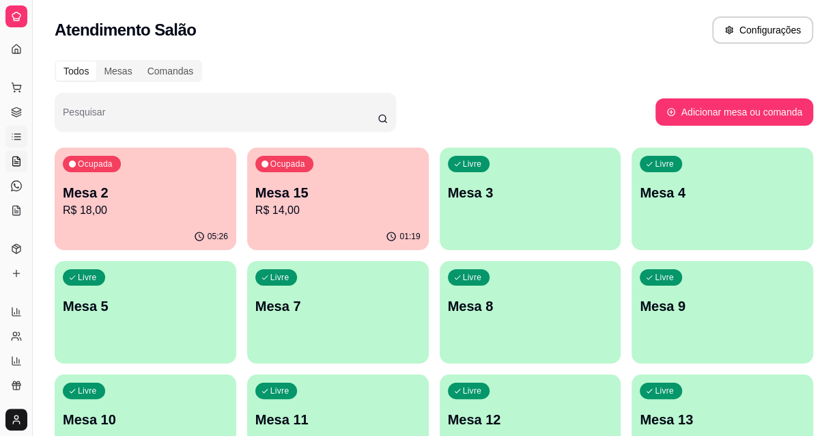
click at [16, 143] on link "Lista de Pedidos" at bounding box center [16, 137] width 22 height 22
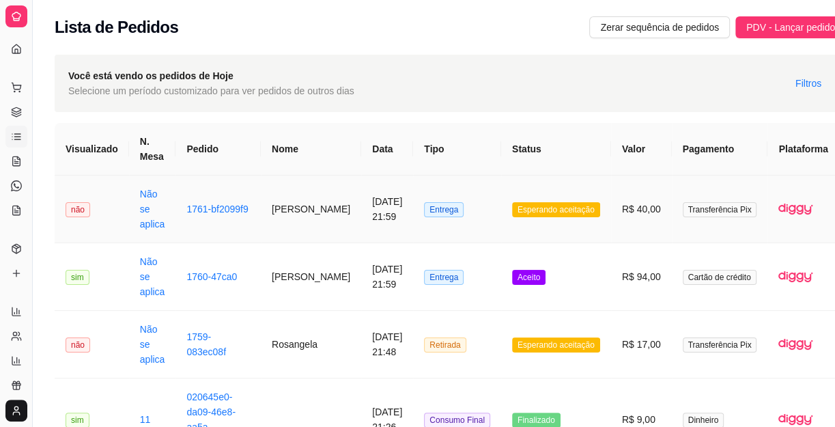
click at [423, 227] on td "Entrega" at bounding box center [457, 209] width 88 height 68
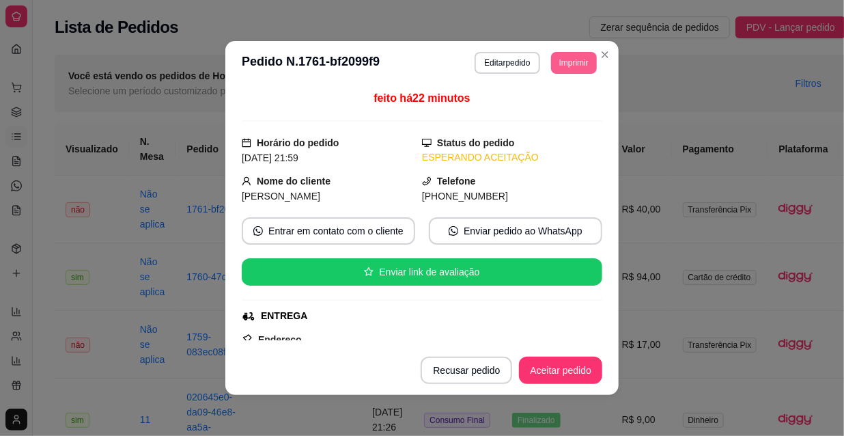
click at [557, 54] on button "Imprimir" at bounding box center [574, 63] width 46 height 22
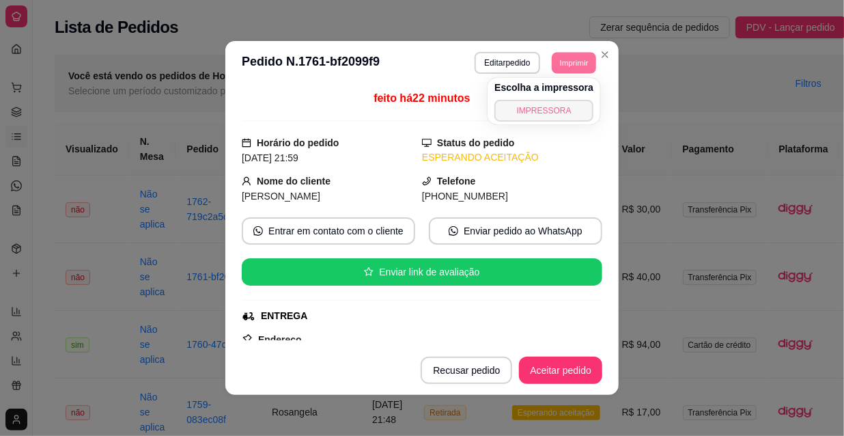
click at [556, 109] on button "IMPRESSORA" at bounding box center [543, 111] width 99 height 22
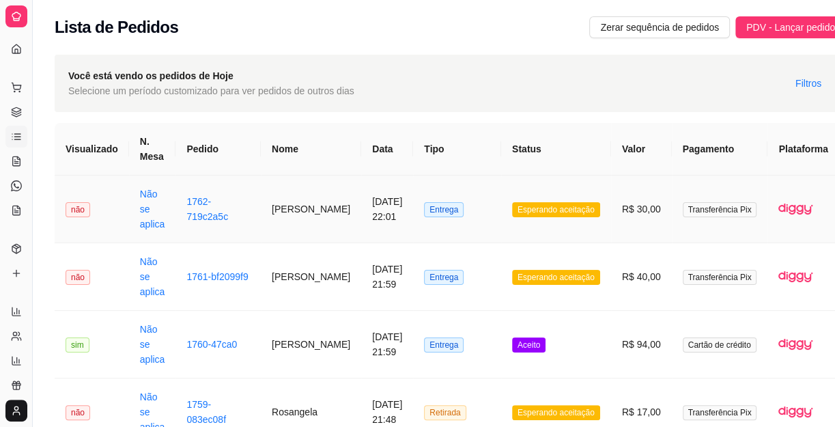
click at [535, 216] on span "Esperando aceitação" at bounding box center [556, 209] width 88 height 15
click at [611, 206] on td "R$ 30,00" at bounding box center [641, 209] width 61 height 68
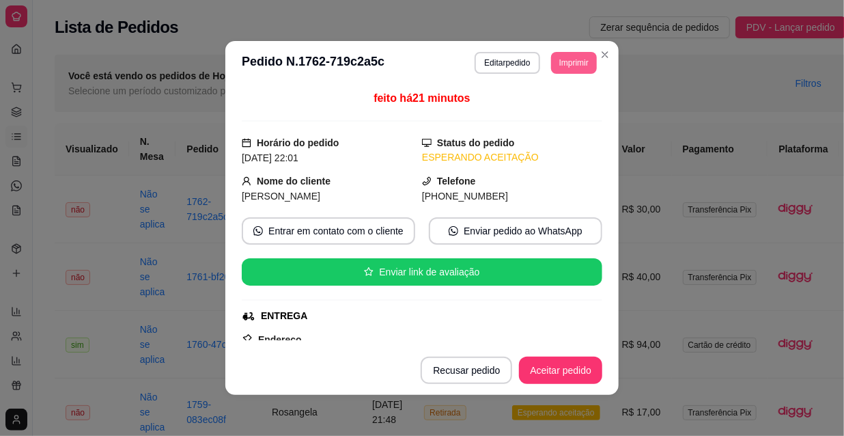
click at [569, 68] on button "Imprimir" at bounding box center [574, 63] width 46 height 22
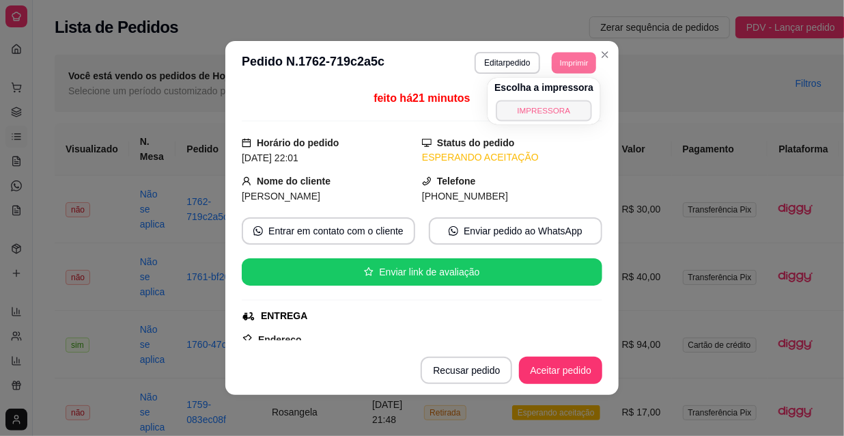
click at [535, 104] on button "IMPRESSORA" at bounding box center [544, 110] width 96 height 21
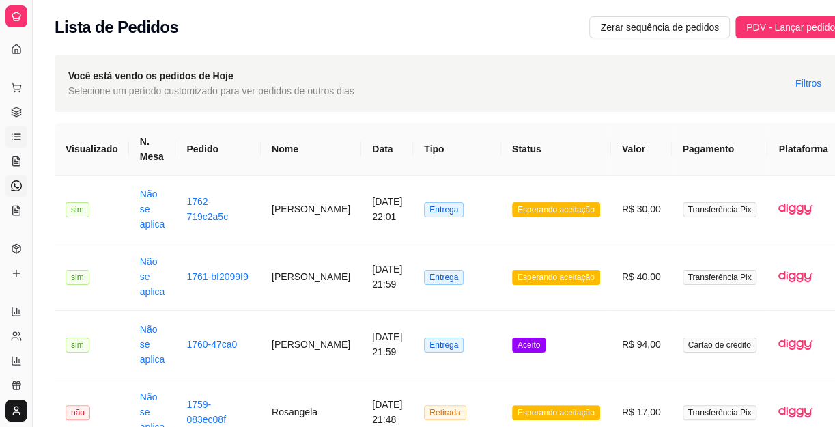
click at [17, 178] on link "Diggy Bot novo" at bounding box center [16, 186] width 22 height 22
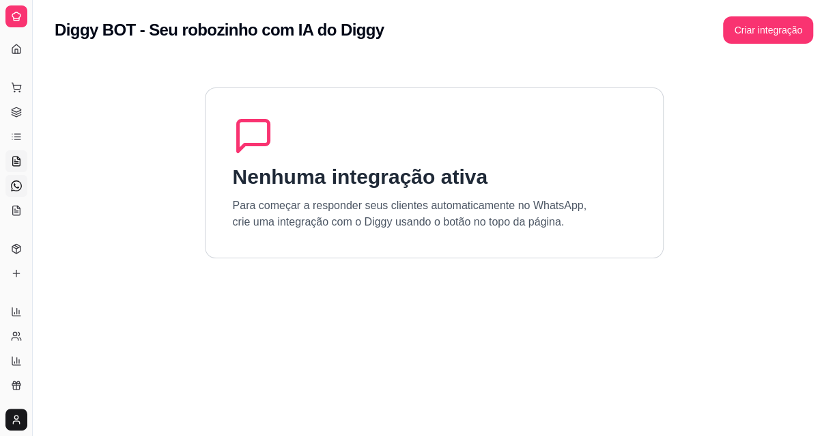
click at [14, 162] on icon at bounding box center [16, 161] width 11 height 11
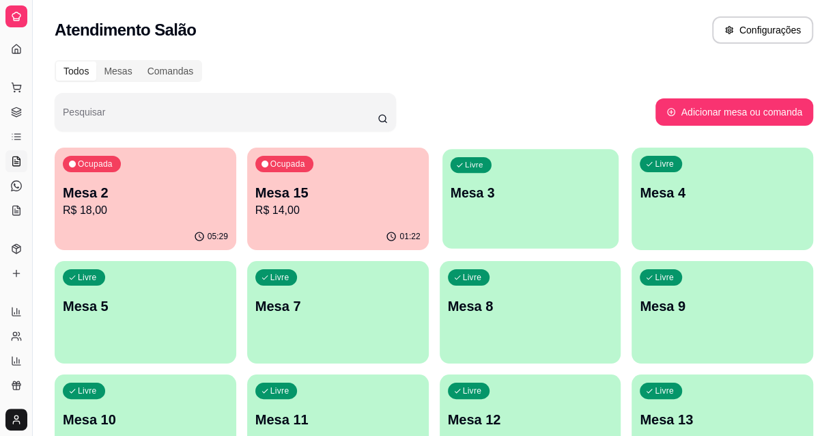
click at [516, 220] on div "Livre Mesa 3" at bounding box center [530, 190] width 176 height 83
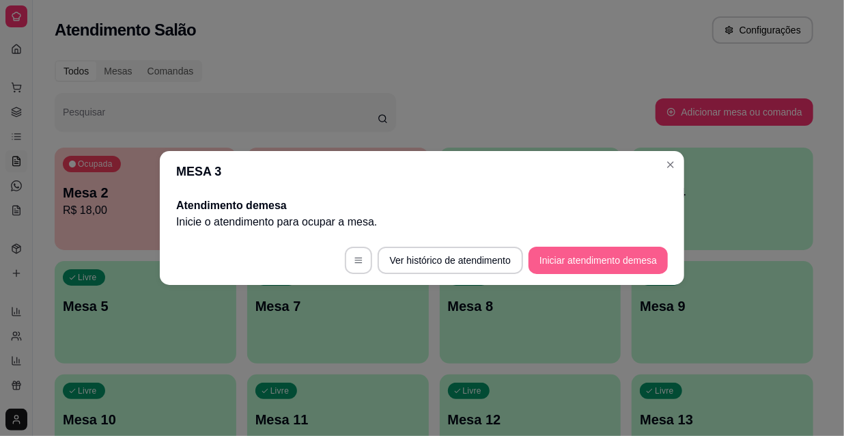
click at [592, 268] on button "Iniciar atendimento de mesa" at bounding box center [598, 260] width 139 height 27
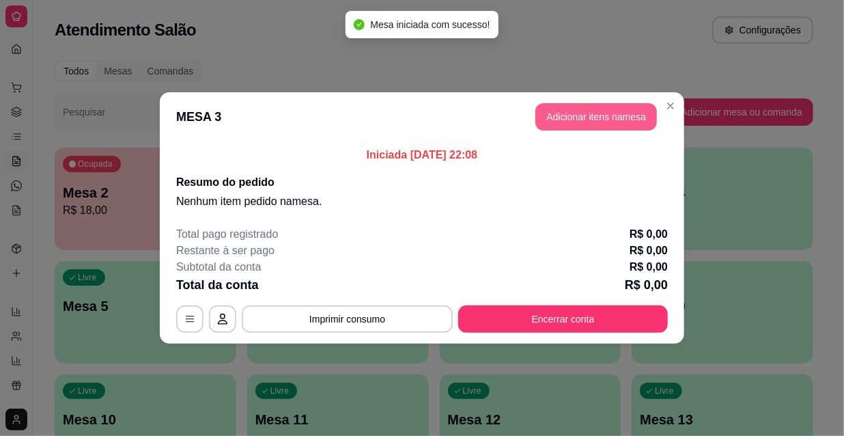
click at [610, 117] on button "Adicionar itens na mesa" at bounding box center [596, 116] width 122 height 27
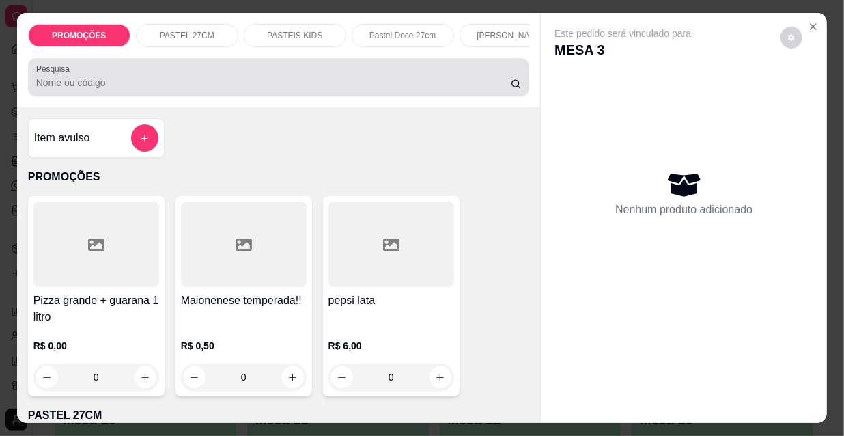
click at [287, 91] on div at bounding box center [279, 77] width 486 height 27
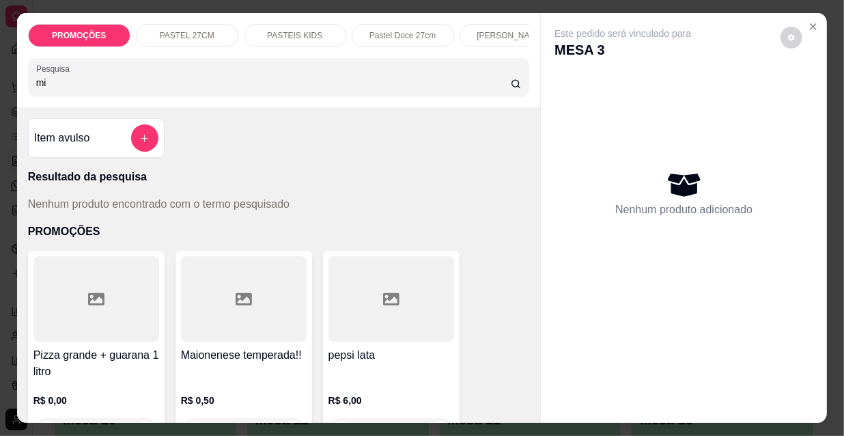
type input "m"
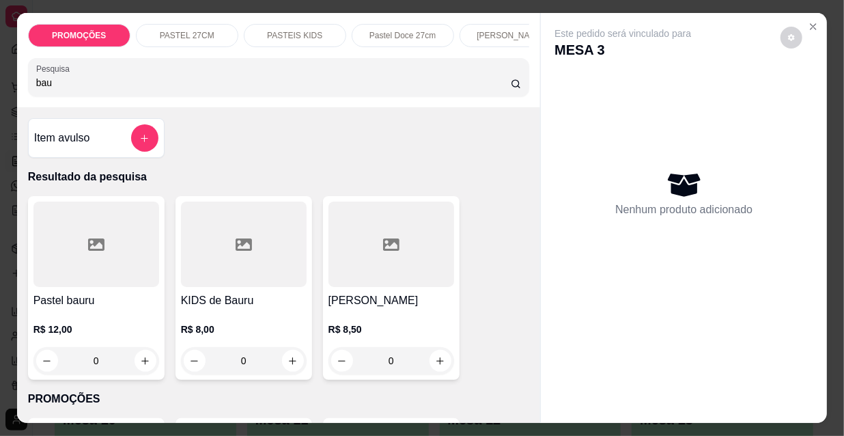
type input "bau"
click at [146, 315] on div "R$ 12,00 0" at bounding box center [96, 342] width 126 height 66
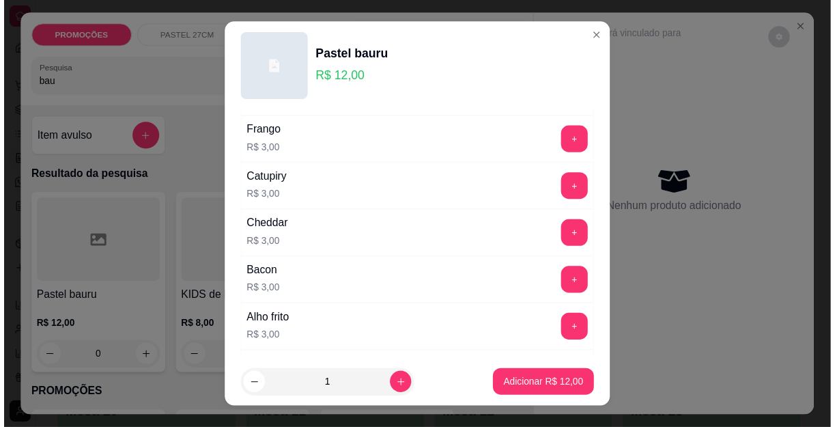
scroll to position [434, 0]
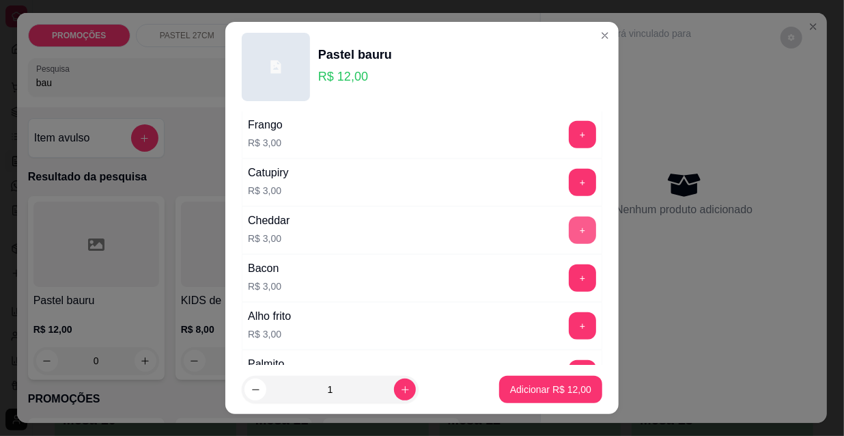
click at [569, 227] on button "+" at bounding box center [582, 229] width 27 height 27
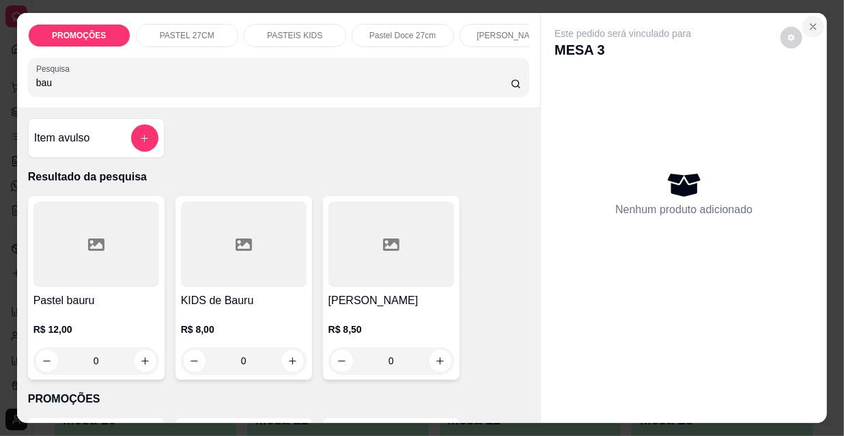
click at [806, 28] on button "Close" at bounding box center [813, 27] width 22 height 22
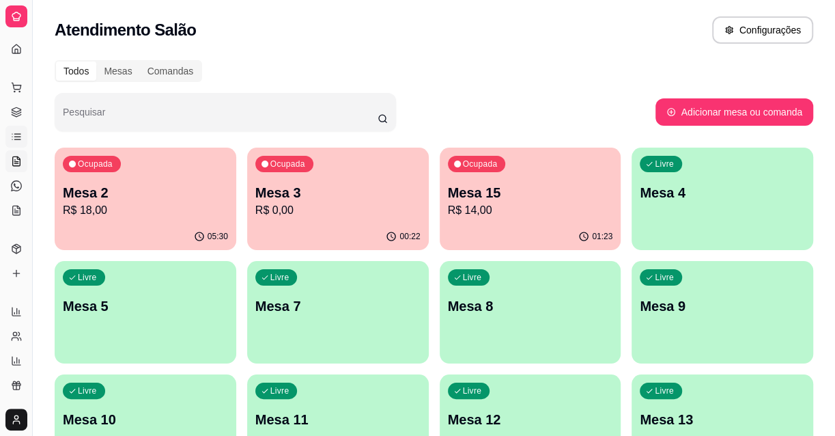
click at [8, 141] on link "Lista de Pedidos" at bounding box center [16, 137] width 22 height 22
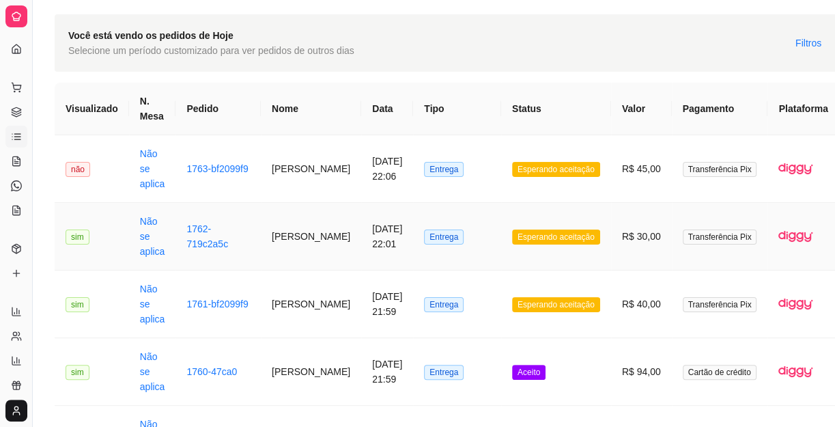
scroll to position [61, 0]
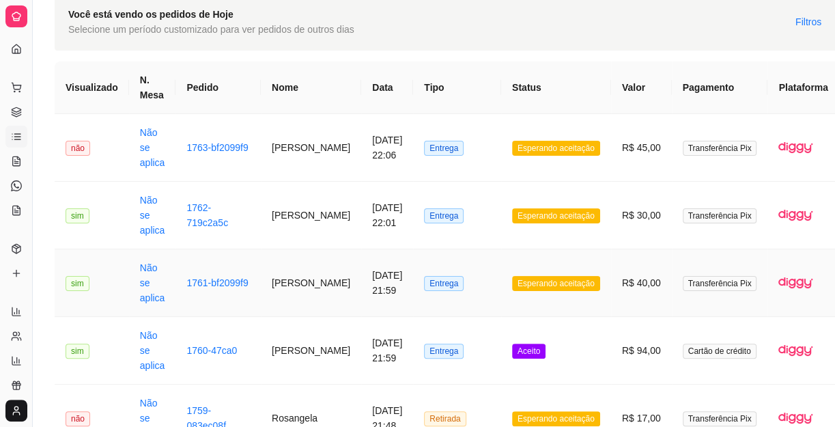
click at [424, 280] on span "Entrega" at bounding box center [444, 283] width 40 height 15
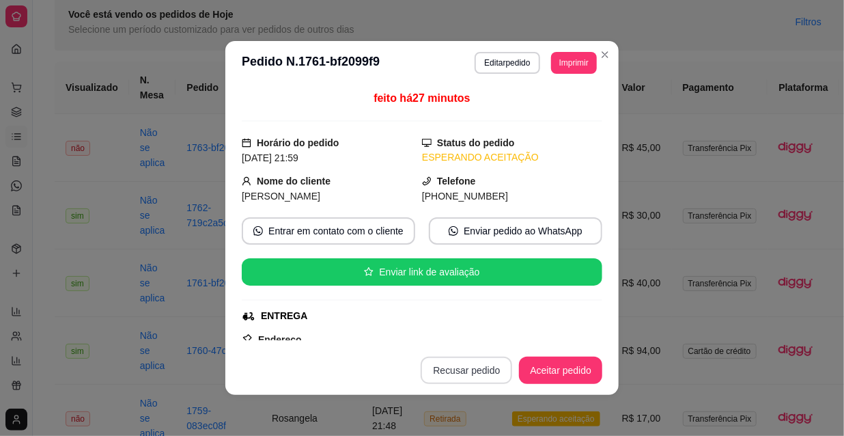
click at [464, 362] on button "Recusar pedido" at bounding box center [467, 369] width 92 height 27
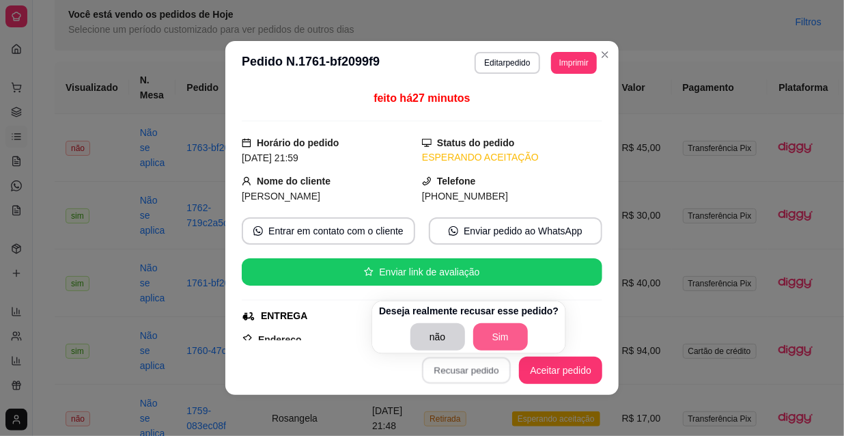
click at [488, 341] on button "Sim" at bounding box center [500, 336] width 55 height 27
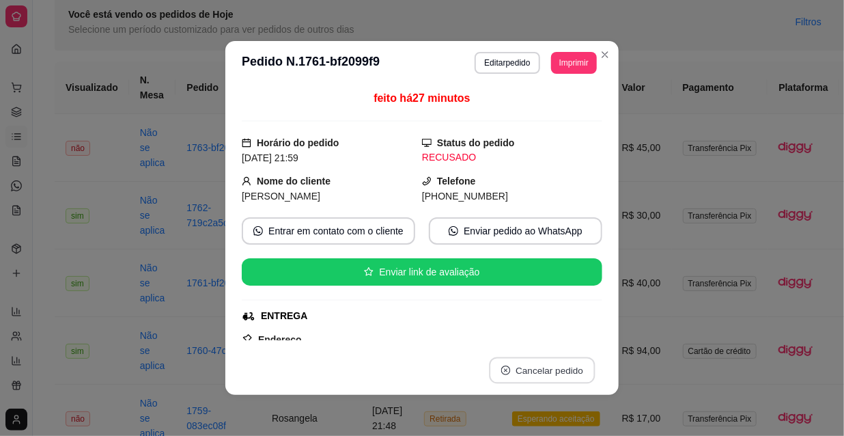
click at [545, 378] on button "Cancelar pedido" at bounding box center [542, 370] width 106 height 27
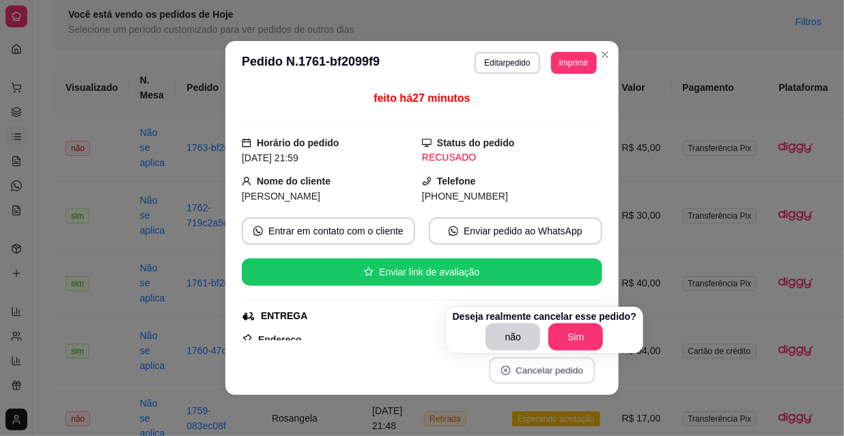
click at [572, 318] on p "Deseja realmente cancelar esse pedido?" at bounding box center [545, 316] width 184 height 14
click at [575, 333] on button "Sim" at bounding box center [576, 337] width 53 height 27
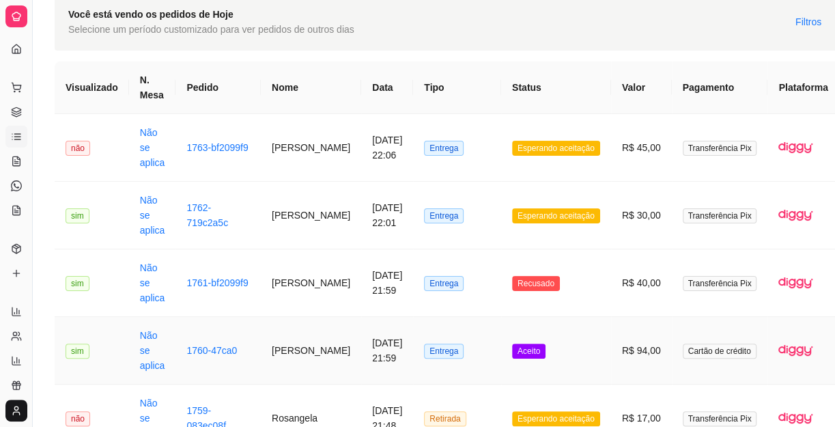
click at [683, 346] on span "Cartão de crédito" at bounding box center [720, 350] width 74 height 15
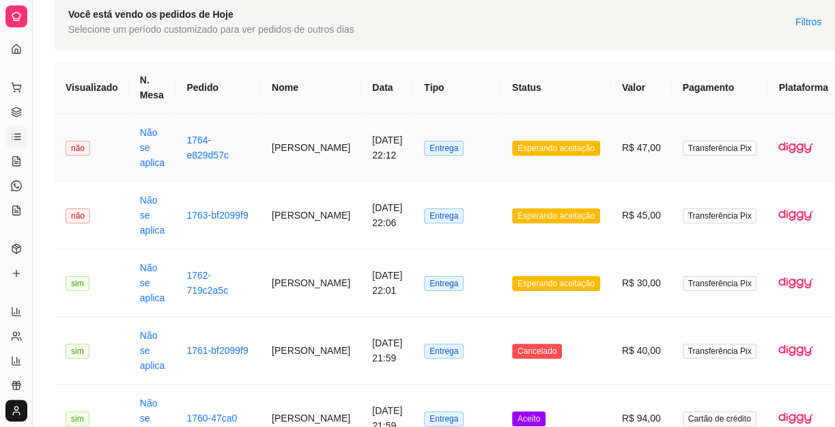
click at [369, 152] on td "[DATE] 22:12" at bounding box center [387, 148] width 52 height 68
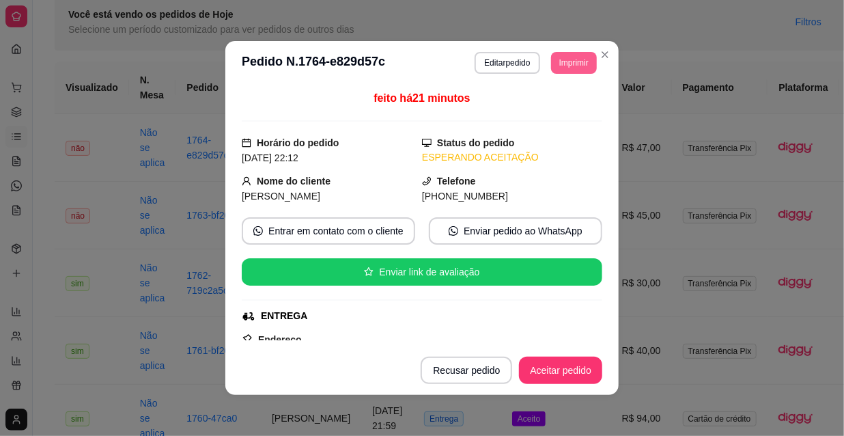
click at [551, 68] on button "Imprimir" at bounding box center [574, 63] width 46 height 22
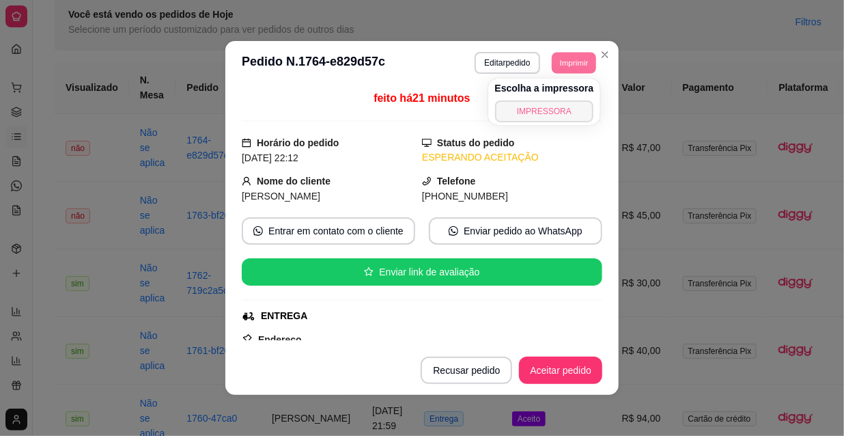
click at [561, 113] on button "IMPRESSORA" at bounding box center [544, 111] width 99 height 22
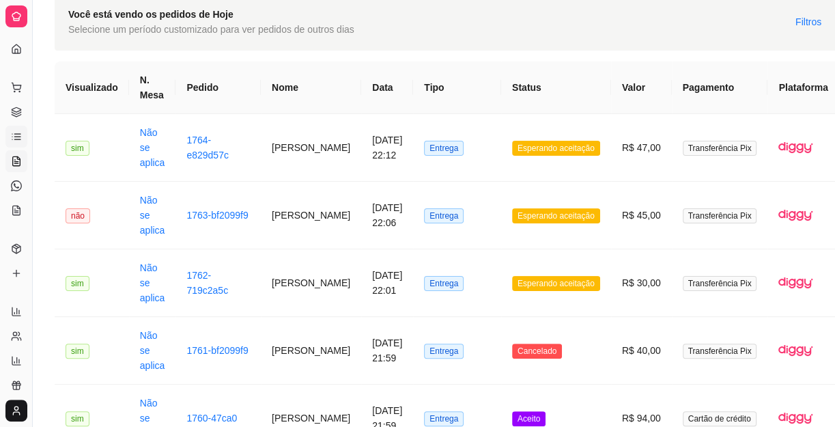
click at [9, 156] on link "Salão / Mesas" at bounding box center [16, 161] width 22 height 22
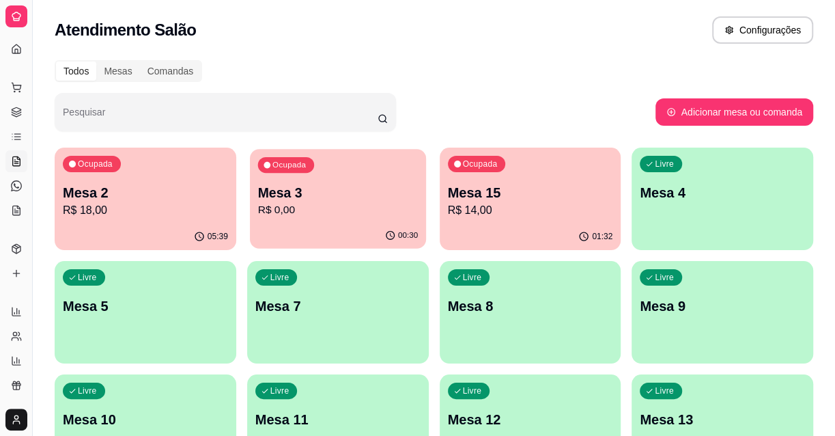
click at [307, 211] on p "R$ 0,00" at bounding box center [337, 210] width 160 height 16
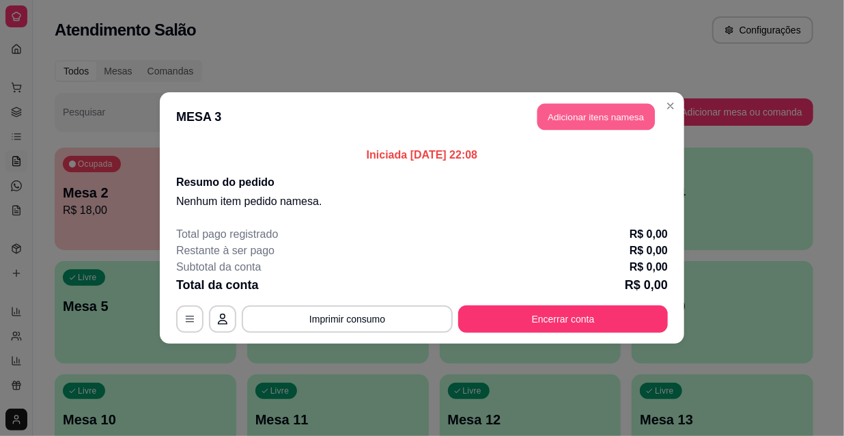
click at [581, 112] on button "Adicionar itens na mesa" at bounding box center [595, 117] width 117 height 27
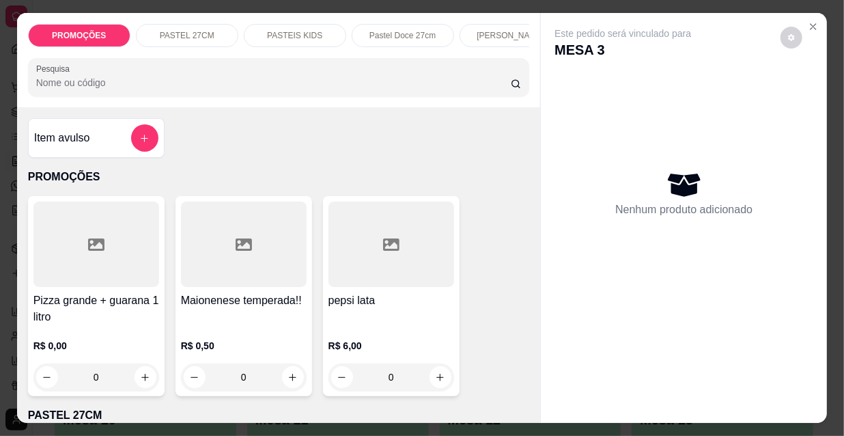
click at [253, 91] on div at bounding box center [279, 77] width 486 height 27
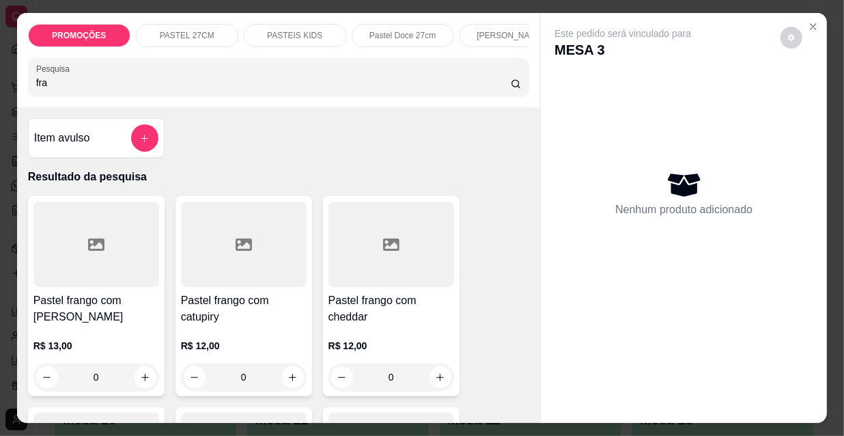
type input "fra"
click at [352, 300] on h4 "Pastel frango com cheddar" at bounding box center [391, 308] width 126 height 33
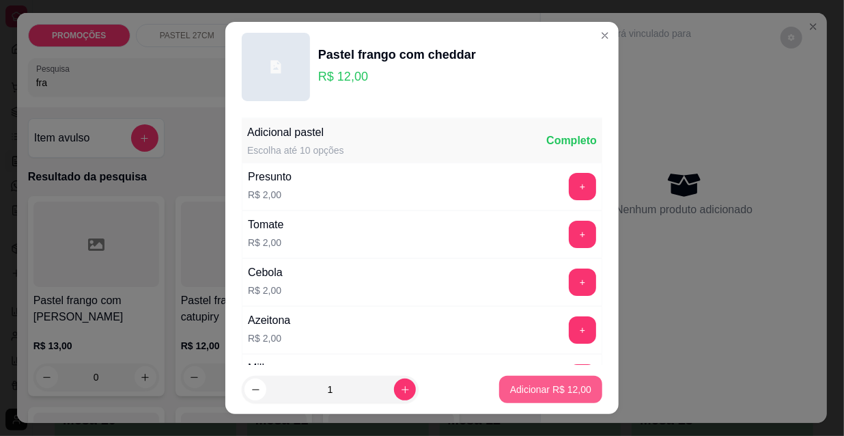
click at [562, 388] on p "Adicionar R$ 12,00" at bounding box center [550, 389] width 81 height 14
type input "1"
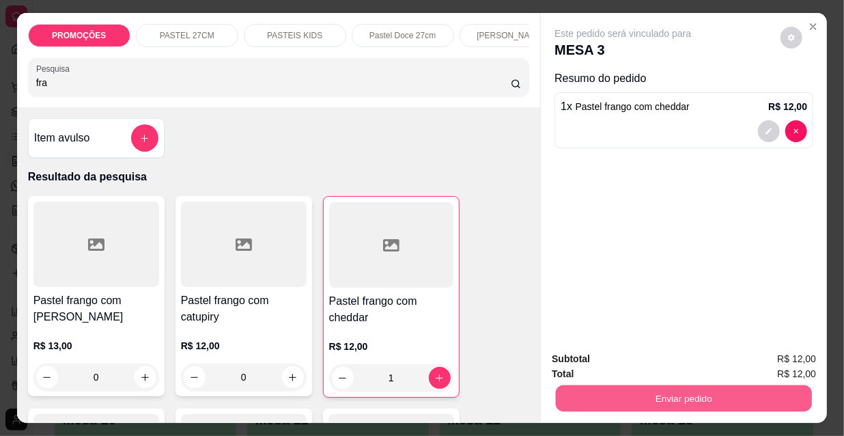
click at [659, 391] on button "Enviar pedido" at bounding box center [684, 397] width 256 height 27
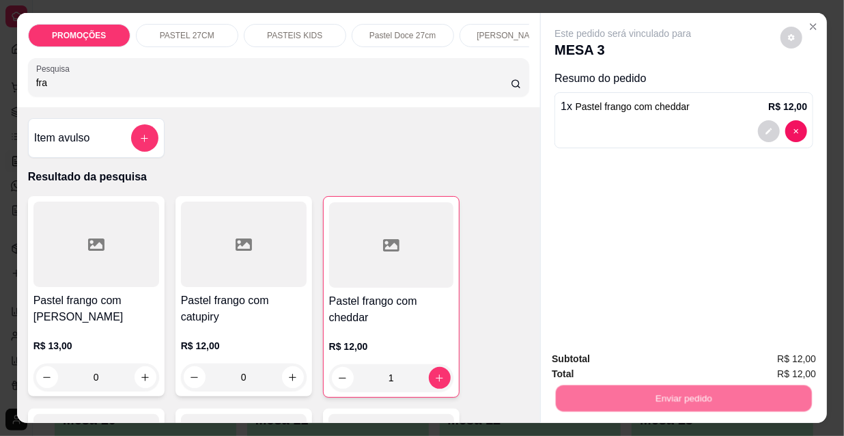
click at [617, 354] on button "Não registrar e enviar pedido" at bounding box center [640, 360] width 142 height 26
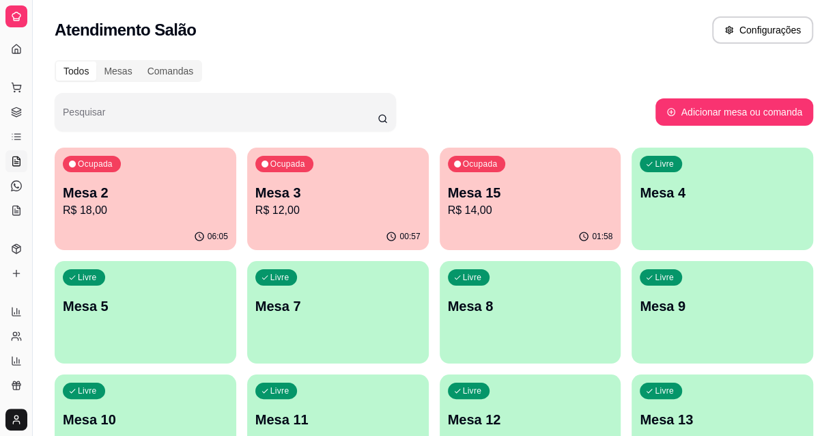
click at [809, 242] on div "button" at bounding box center [723, 242] width 182 height 16
click at [580, 277] on div "Livre Mesa 8" at bounding box center [530, 303] width 176 height 83
click at [650, 231] on div "Livre Mesa 4" at bounding box center [722, 190] width 176 height 83
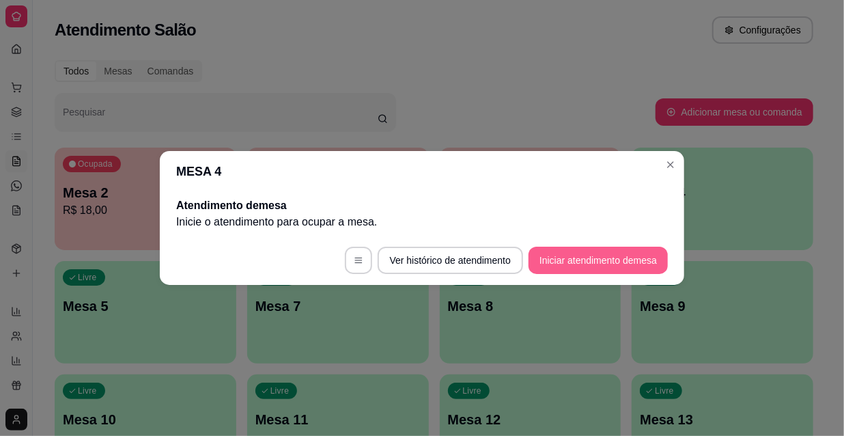
click at [621, 253] on button "Iniciar atendimento de mesa" at bounding box center [598, 260] width 139 height 27
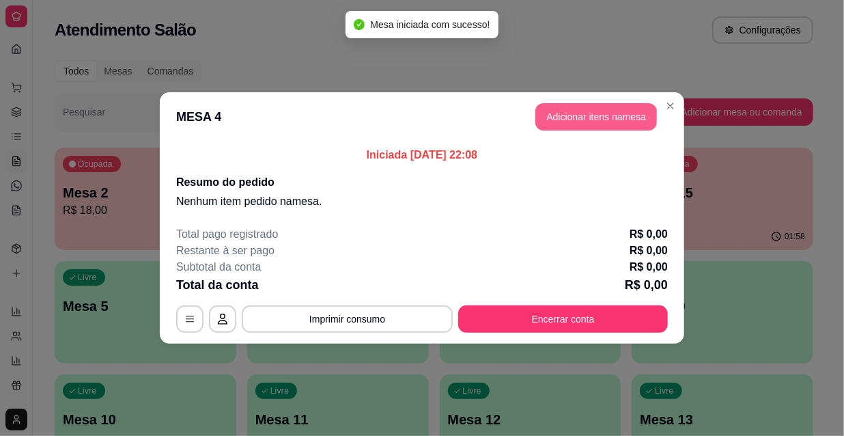
click at [626, 115] on button "Adicionar itens na mesa" at bounding box center [596, 116] width 122 height 27
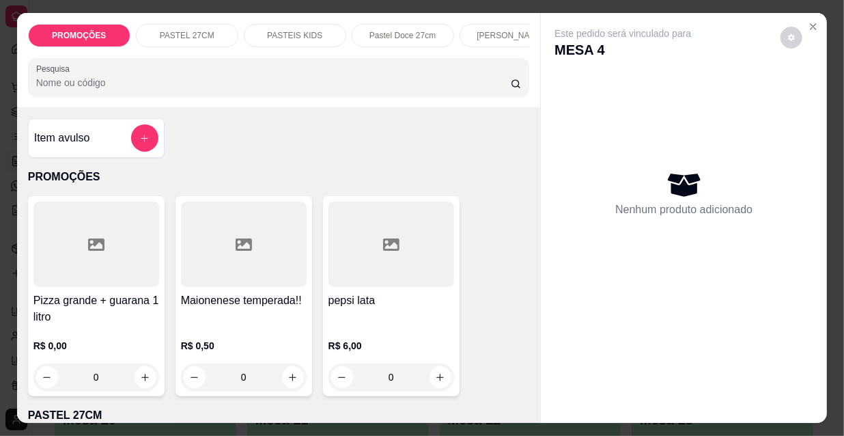
click at [501, 30] on p "[PERSON_NAME]" at bounding box center [511, 35] width 68 height 11
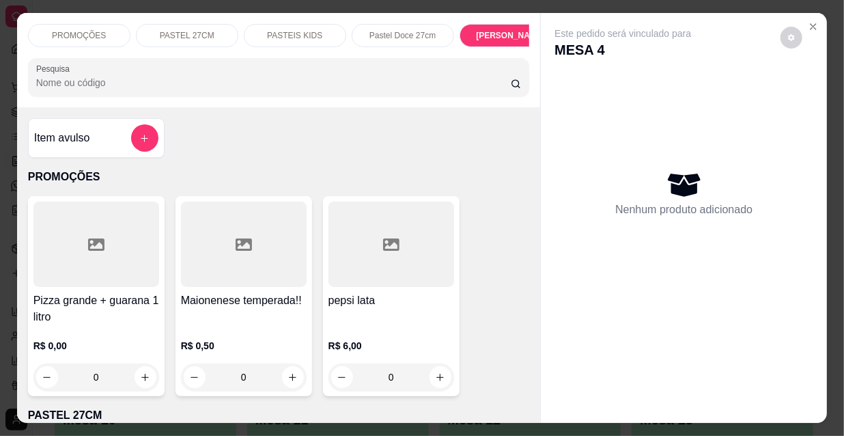
scroll to position [35, 0]
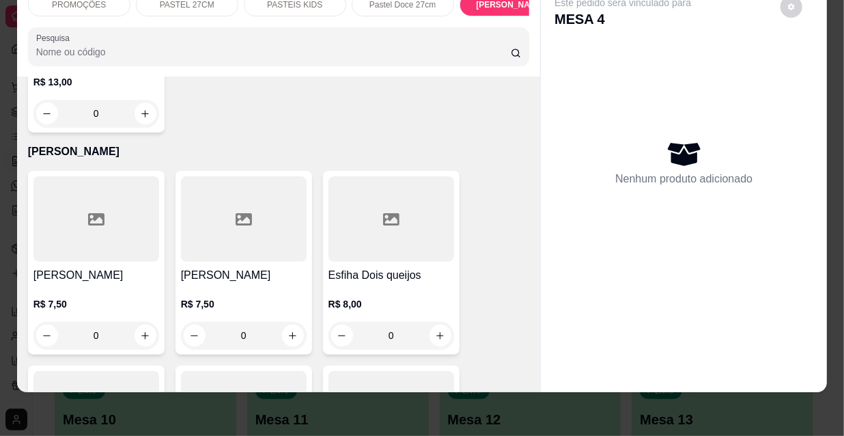
click at [58, 176] on div at bounding box center [96, 218] width 126 height 85
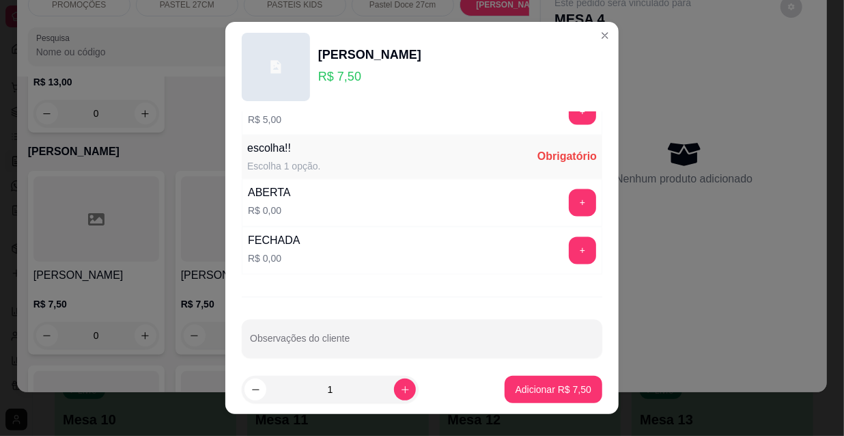
scroll to position [1134, 0]
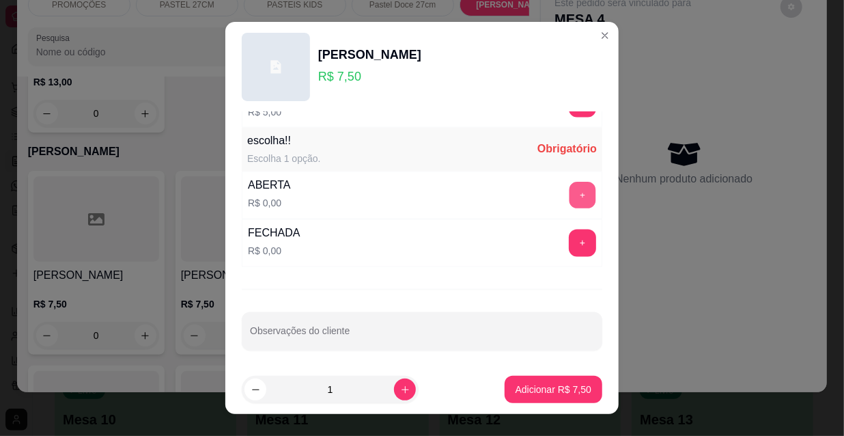
click at [570, 203] on button "+" at bounding box center [583, 195] width 27 height 27
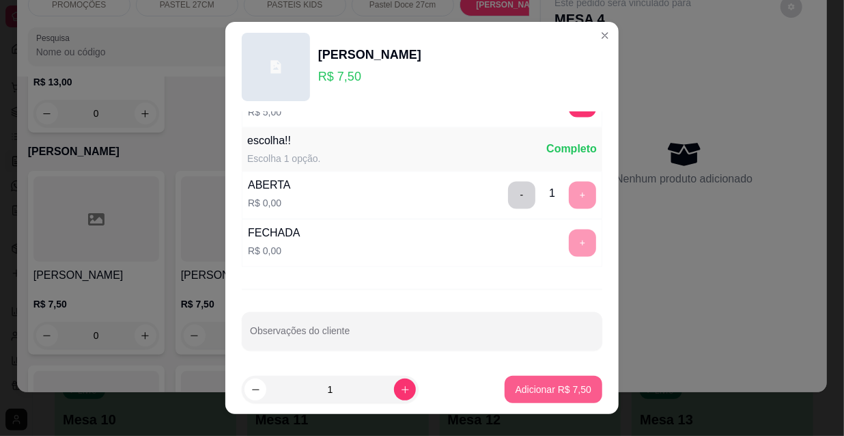
click at [552, 395] on p "Adicionar R$ 7,50" at bounding box center [554, 389] width 76 height 14
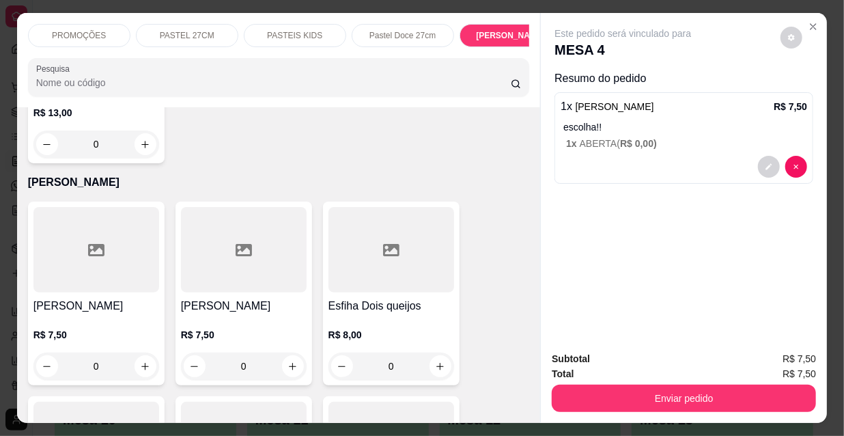
scroll to position [0, 439]
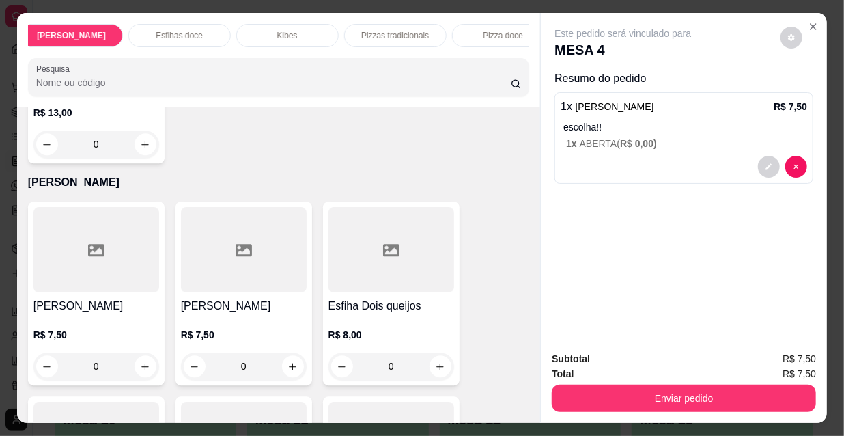
click at [257, 30] on div "Kibes" at bounding box center [287, 35] width 102 height 23
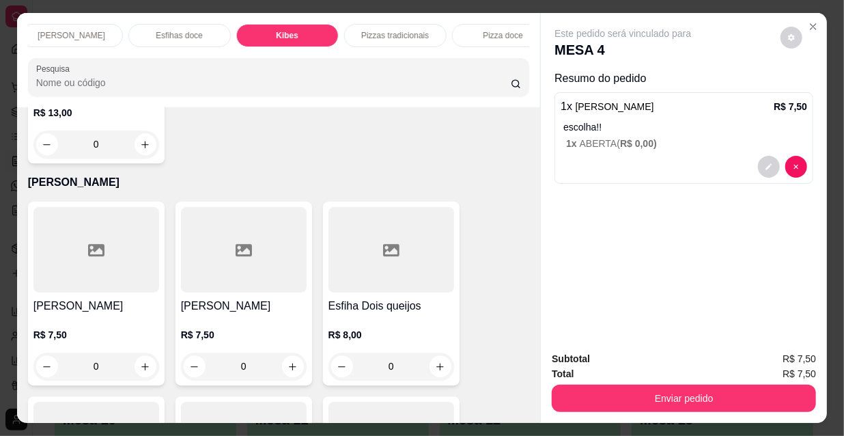
scroll to position [35, 0]
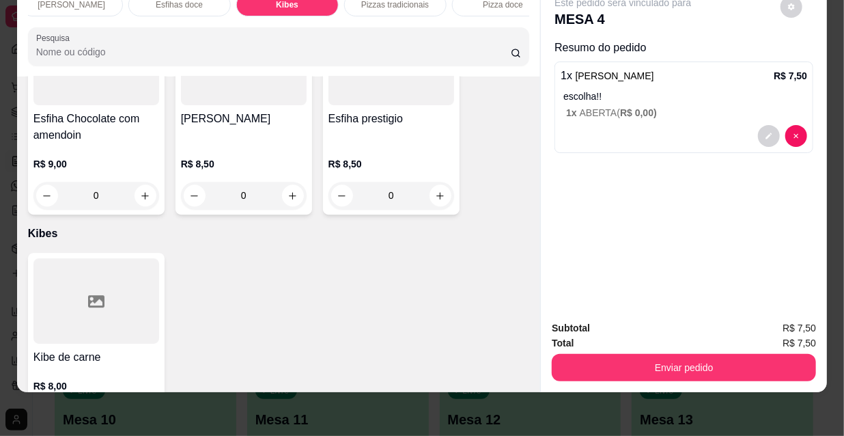
click at [137, 404] on div "0" at bounding box center [96, 417] width 120 height 27
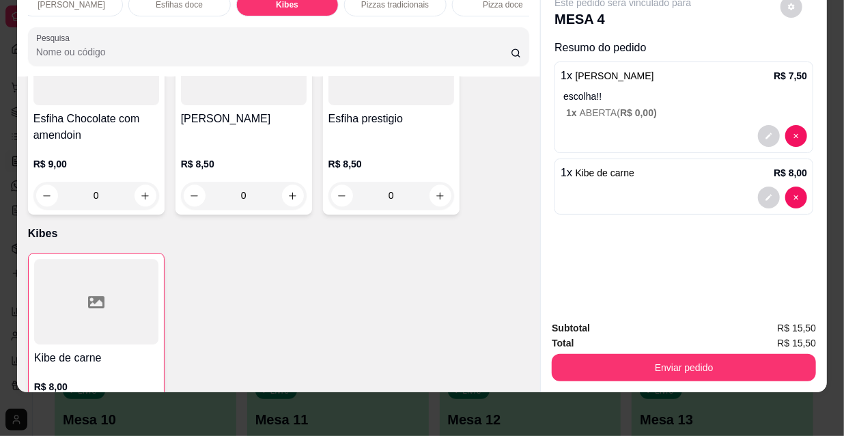
type input "1"
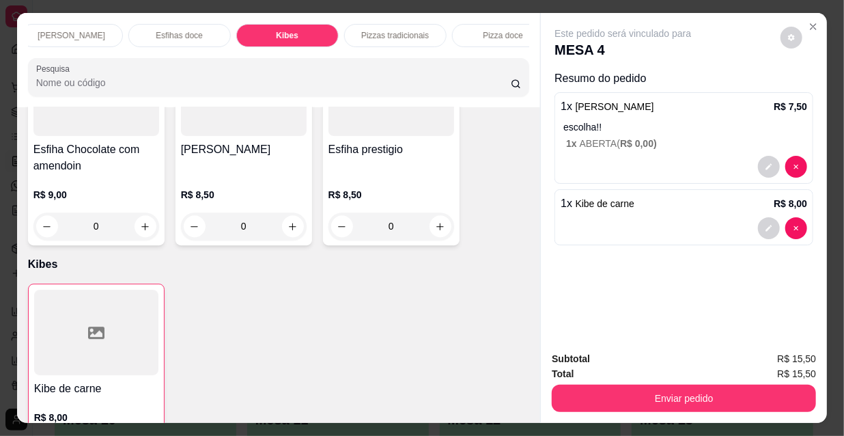
click at [173, 24] on div "Esfihas doce" at bounding box center [179, 35] width 102 height 23
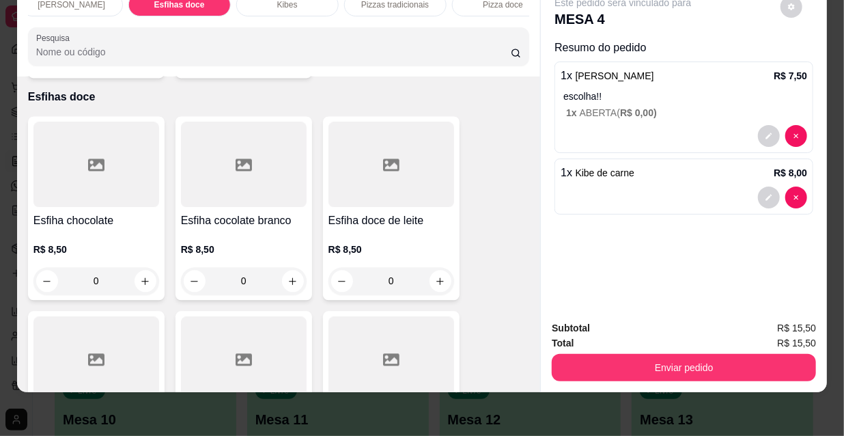
scroll to position [10605, 0]
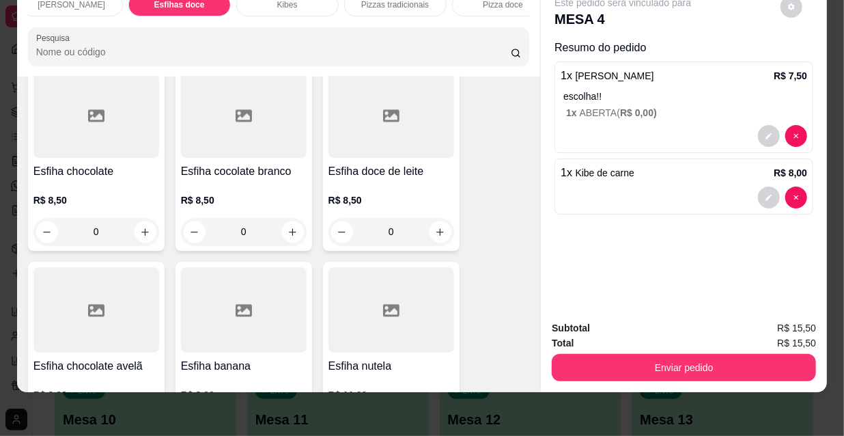
click at [255, 267] on div at bounding box center [244, 309] width 126 height 85
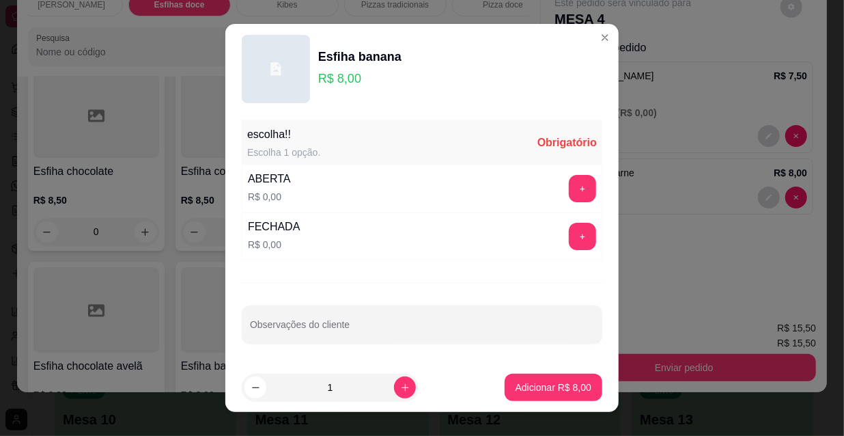
scroll to position [19, 0]
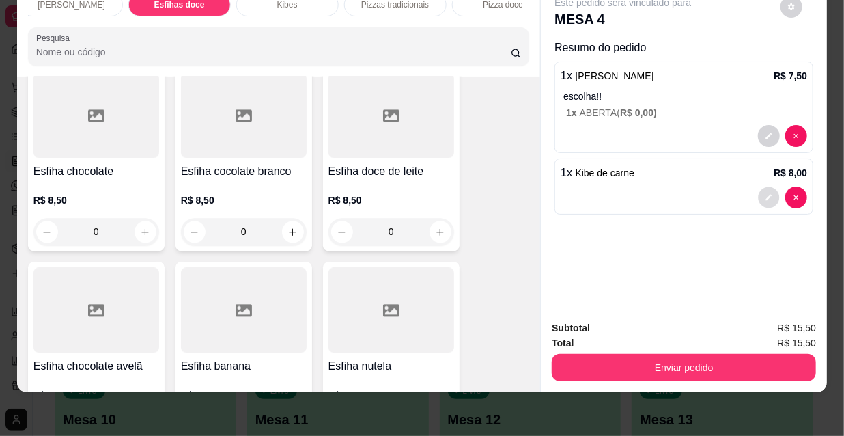
click at [759, 187] on button "decrease-product-quantity" at bounding box center [769, 197] width 21 height 21
click at [768, 132] on icon "decrease-product-quantity" at bounding box center [769, 136] width 8 height 8
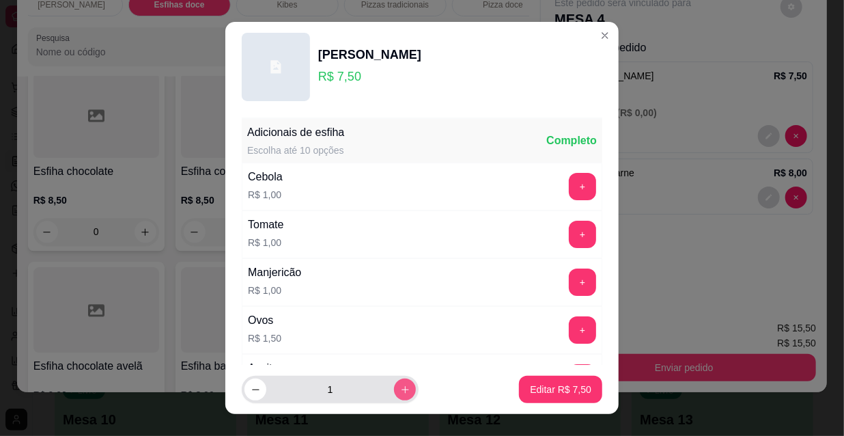
click at [400, 388] on icon "increase-product-quantity" at bounding box center [405, 389] width 10 height 10
type input "2"
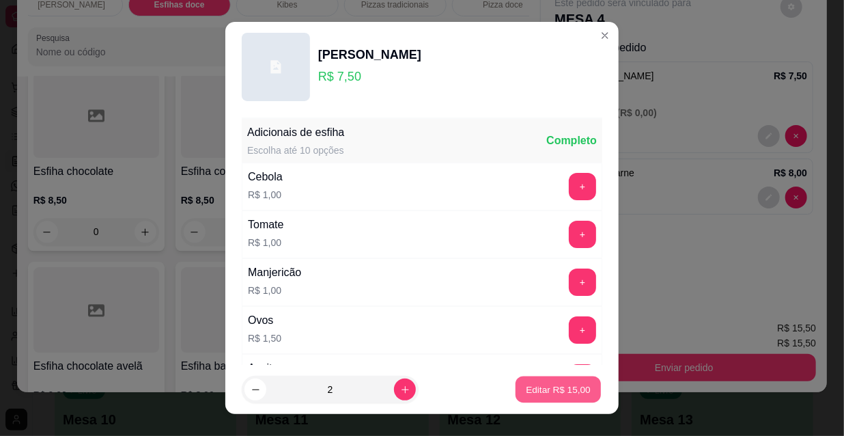
click at [542, 389] on p "Editar R$ 15,00" at bounding box center [558, 388] width 64 height 13
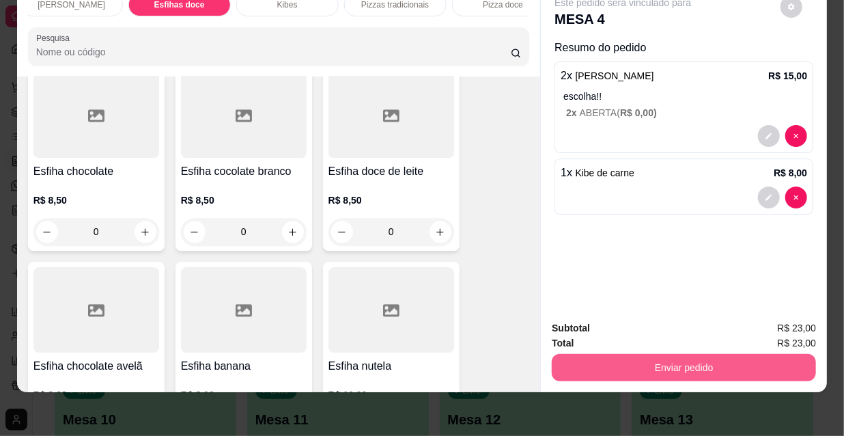
click at [664, 365] on button "Enviar pedido" at bounding box center [684, 367] width 264 height 27
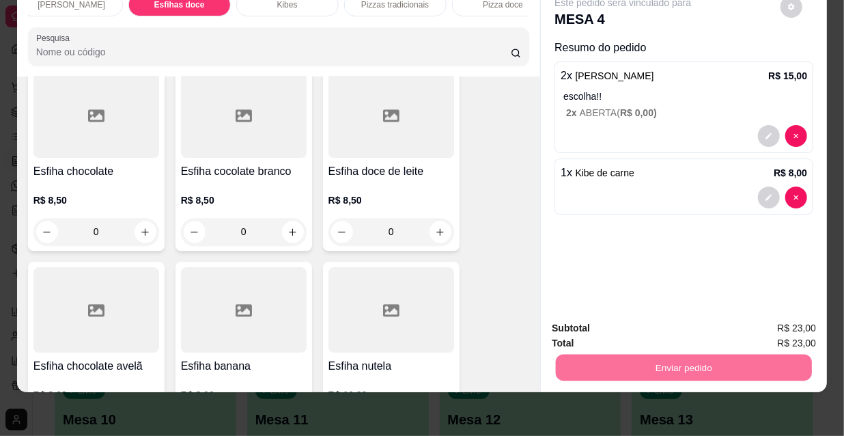
click at [633, 327] on button "Não registrar e enviar pedido" at bounding box center [640, 323] width 138 height 25
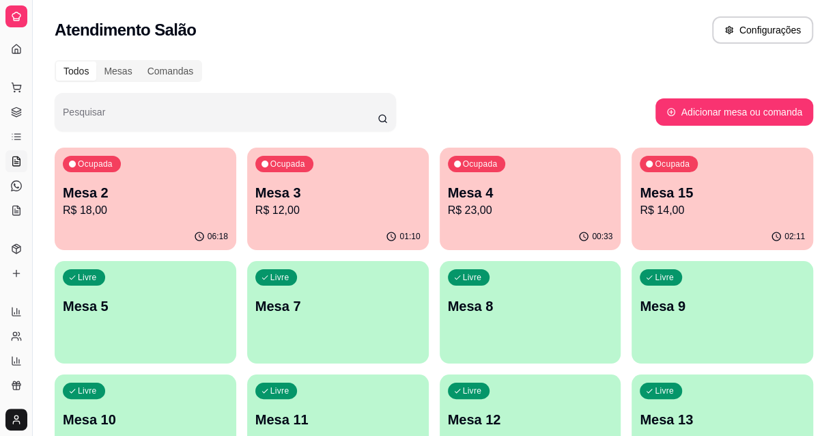
click at [231, 326] on div "Livre Mesa 5" at bounding box center [145, 303] width 176 height 83
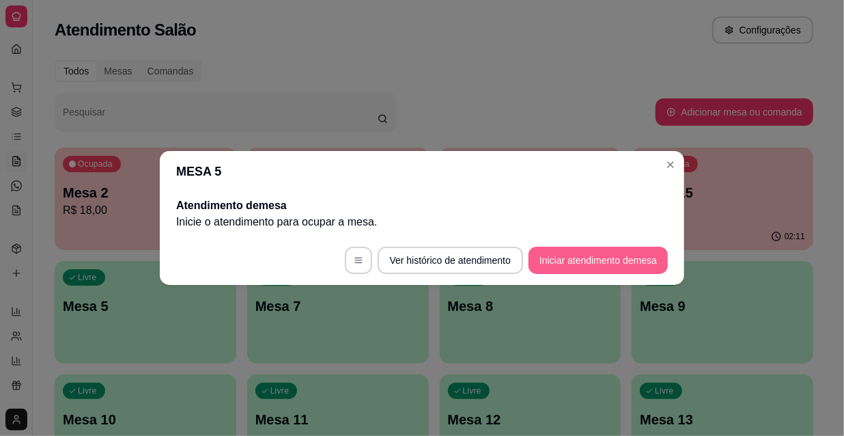
click at [565, 266] on button "Iniciar atendimento de mesa" at bounding box center [598, 260] width 139 height 27
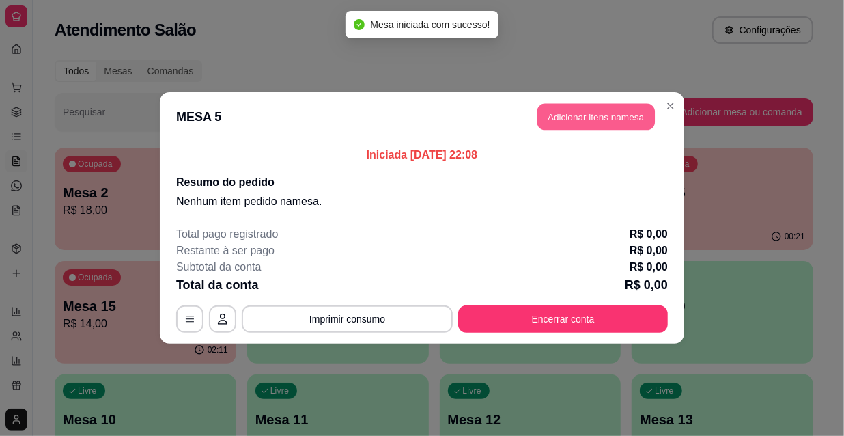
click at [560, 120] on button "Adicionar itens na mesa" at bounding box center [595, 117] width 117 height 27
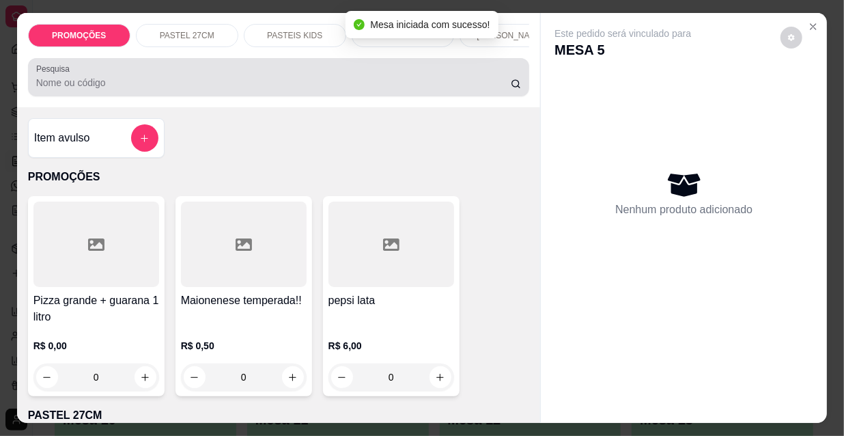
click at [192, 88] on input "Pesquisa" at bounding box center [273, 83] width 475 height 14
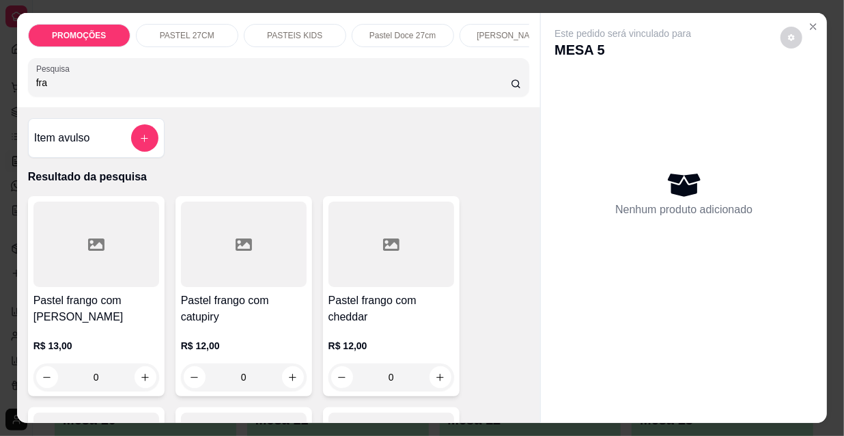
type input "fra"
click at [106, 301] on h4 "Pastel frango com [PERSON_NAME]" at bounding box center [96, 308] width 126 height 33
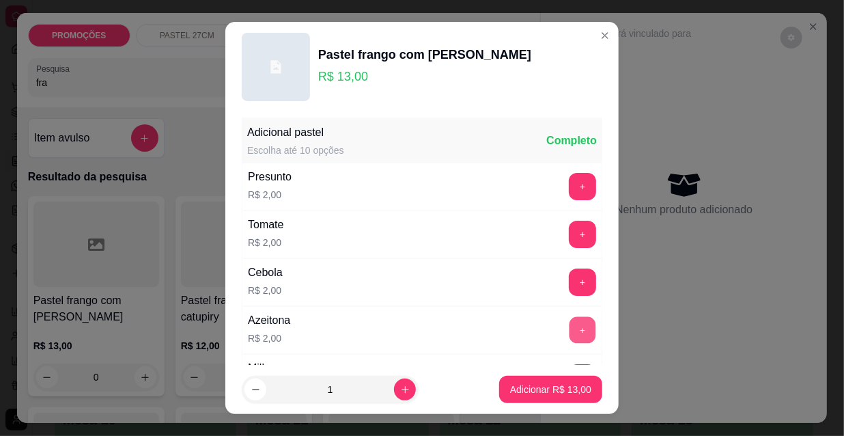
click at [570, 326] on button "+" at bounding box center [583, 330] width 27 height 27
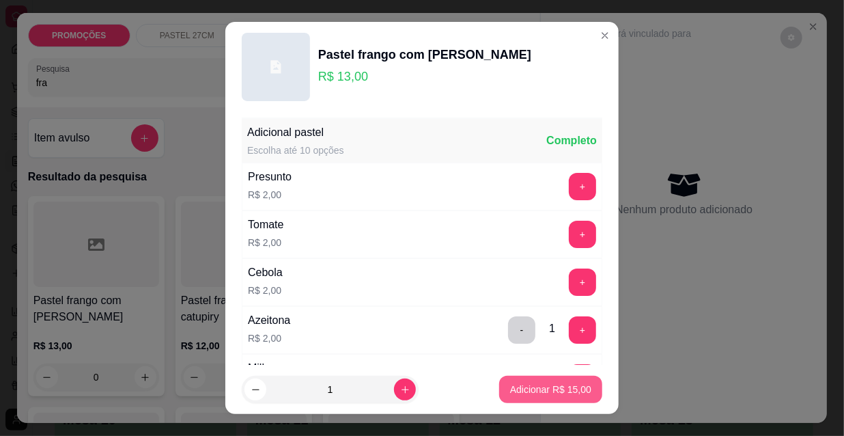
click at [541, 396] on button "Adicionar R$ 15,00" at bounding box center [550, 389] width 103 height 27
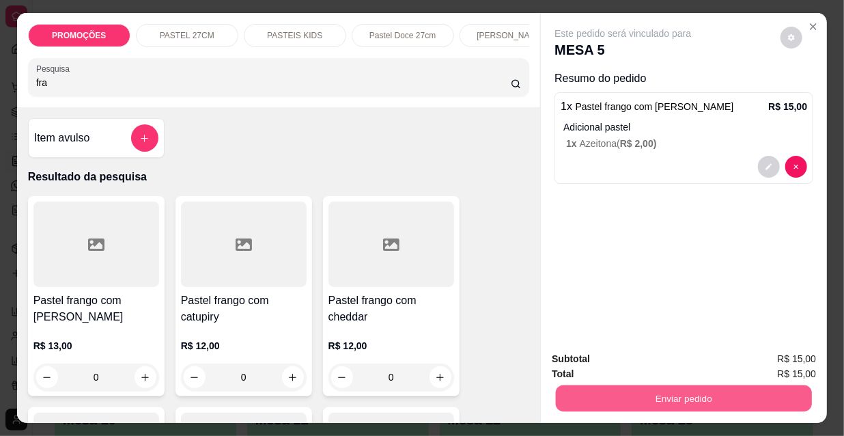
click at [668, 398] on button "Enviar pedido" at bounding box center [684, 397] width 256 height 27
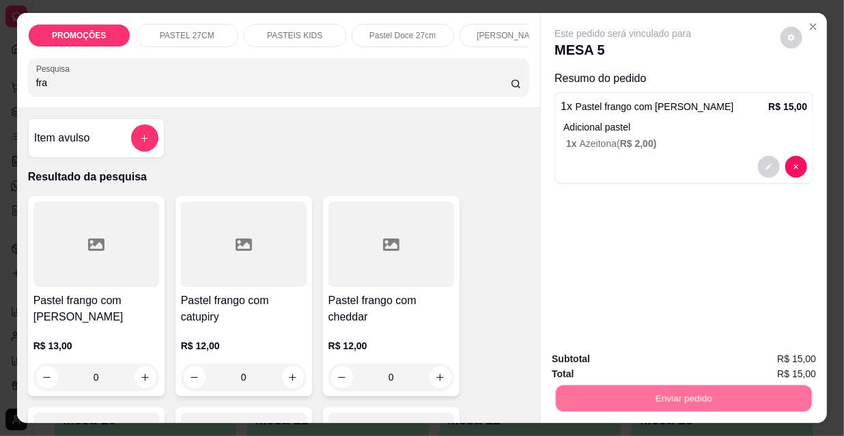
click at [628, 363] on button "Não registrar e enviar pedido" at bounding box center [640, 360] width 142 height 26
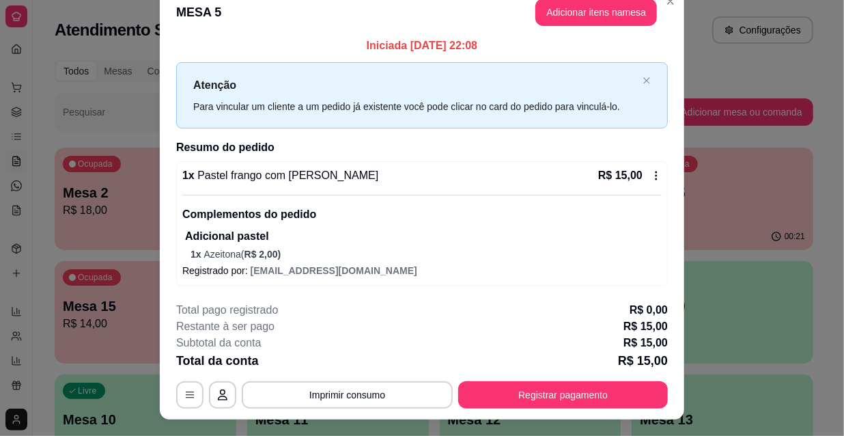
scroll to position [0, 0]
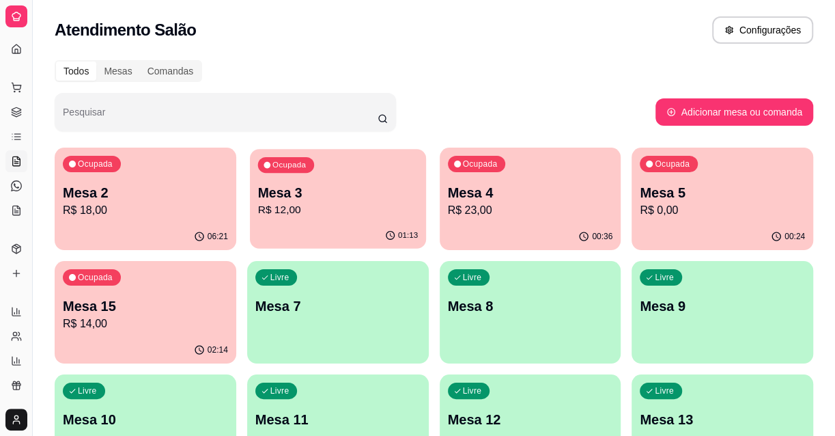
click at [334, 175] on div "Ocupada Mesa 3 R$ 12,00" at bounding box center [338, 186] width 176 height 74
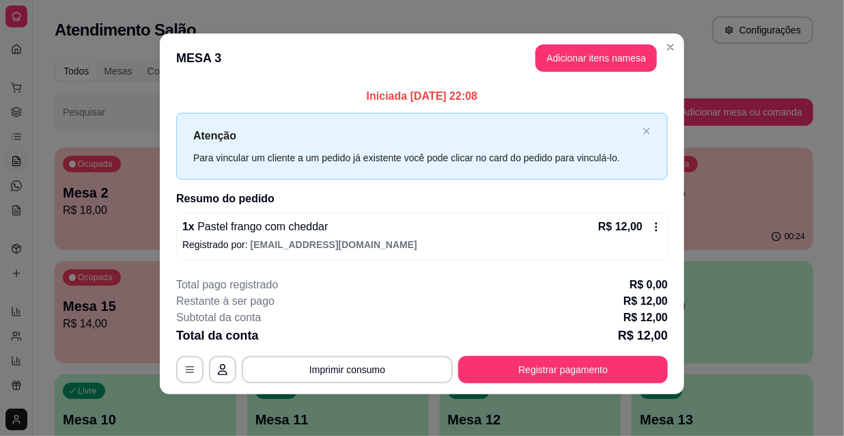
scroll to position [5, 0]
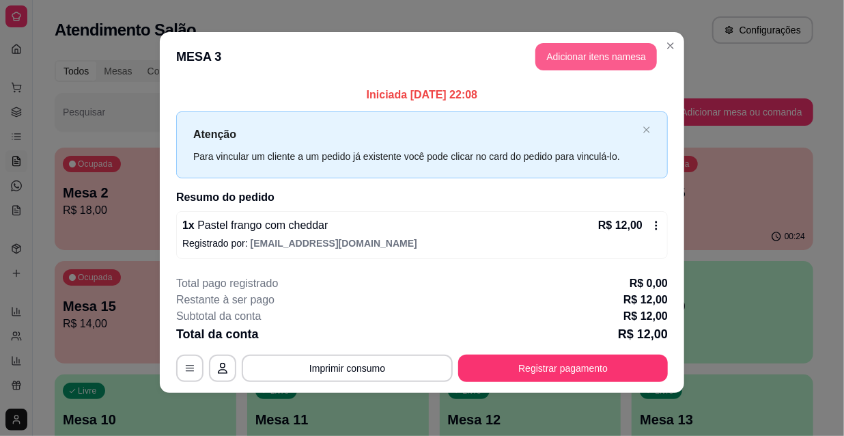
click at [537, 59] on button "Adicionar itens na mesa" at bounding box center [596, 56] width 122 height 27
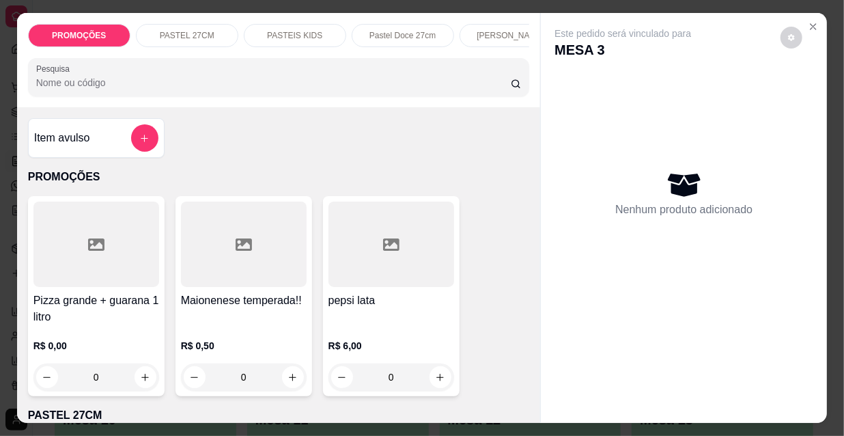
scroll to position [0, 787]
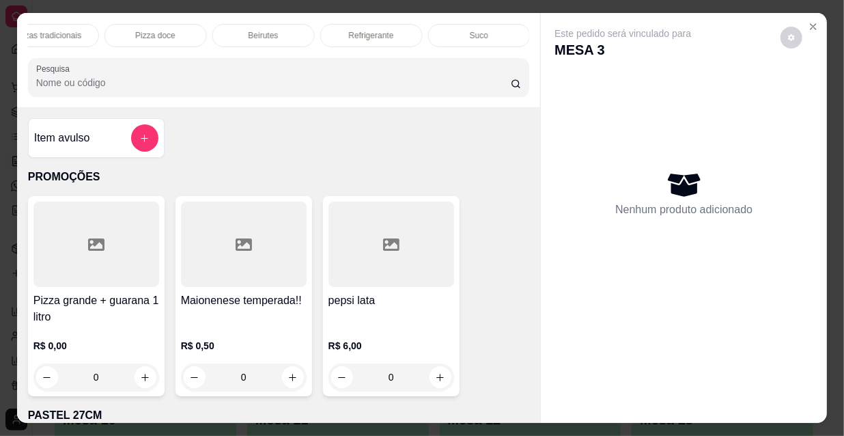
click at [382, 30] on p "Refrigerante" at bounding box center [371, 35] width 45 height 11
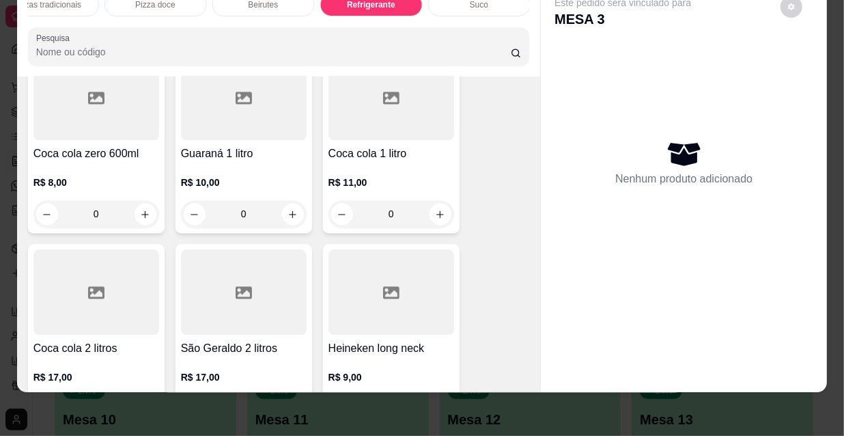
scroll to position [12927, 0]
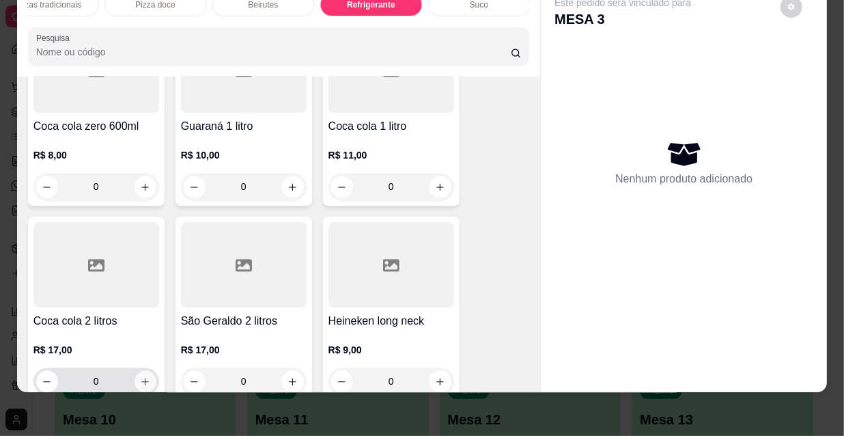
click at [143, 370] on button "increase-product-quantity" at bounding box center [146, 381] width 22 height 22
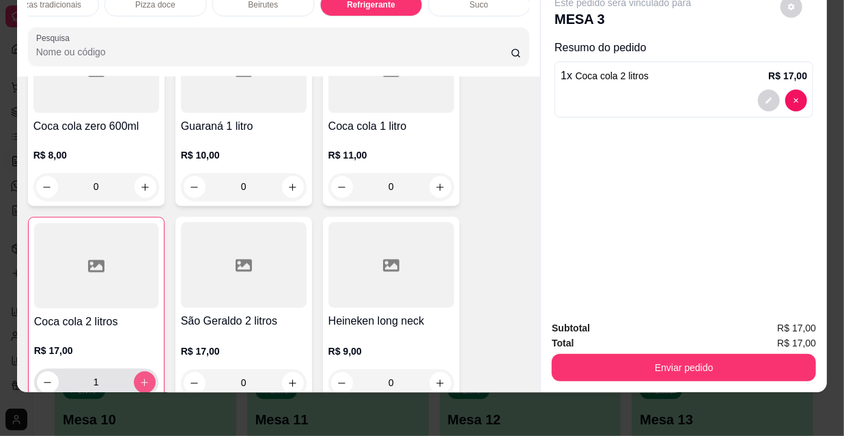
type input "1"
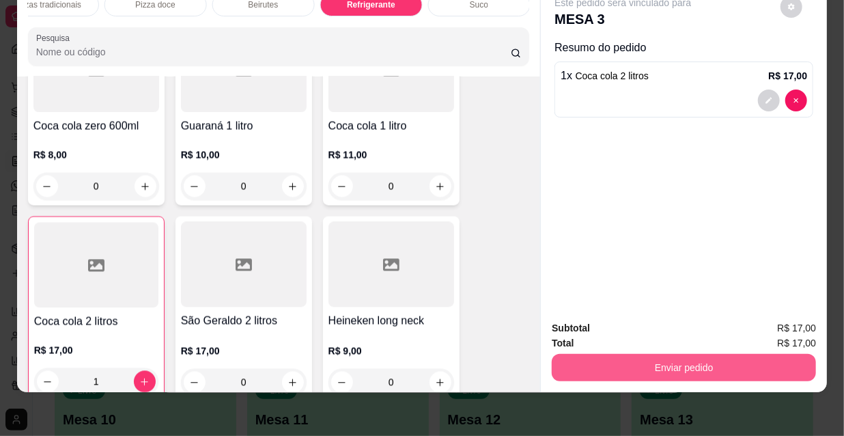
click at [643, 360] on button "Enviar pedido" at bounding box center [684, 367] width 264 height 27
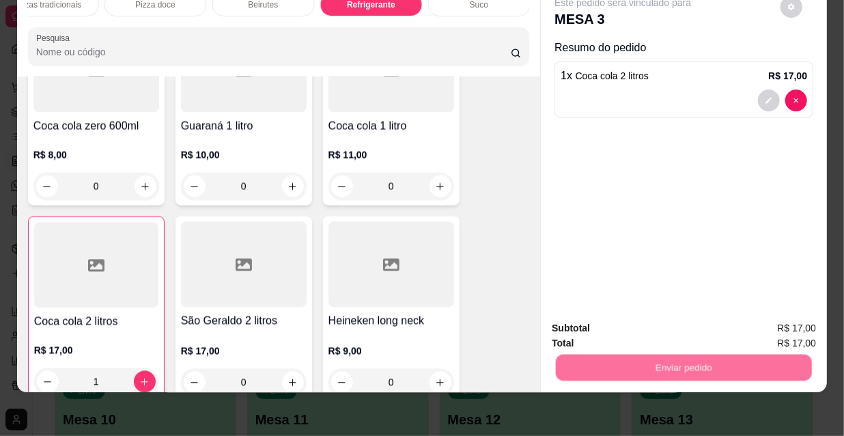
click at [625, 325] on button "Não registrar e enviar pedido" at bounding box center [640, 323] width 138 height 25
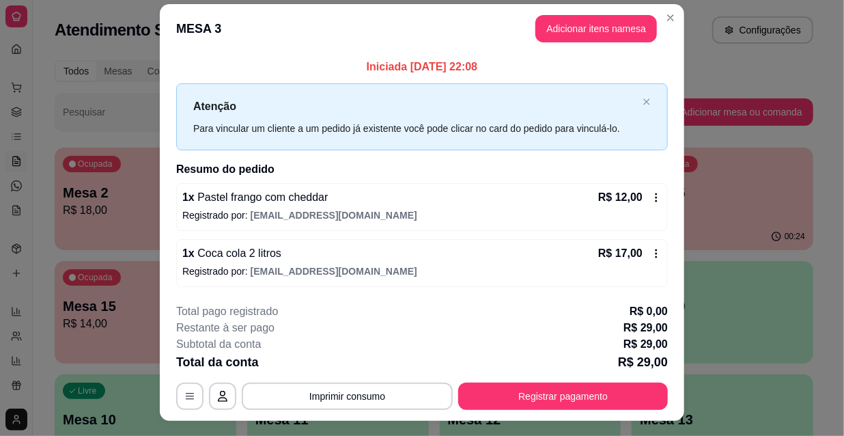
scroll to position [0, 0]
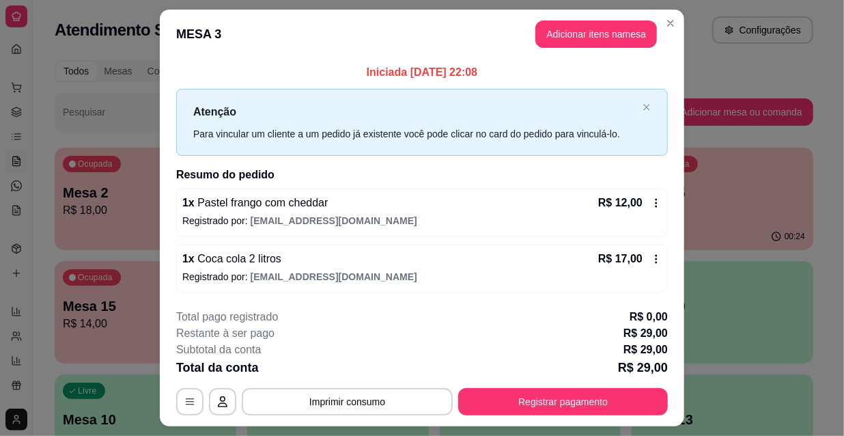
click at [590, 417] on footer "**********" at bounding box center [422, 362] width 524 height 128
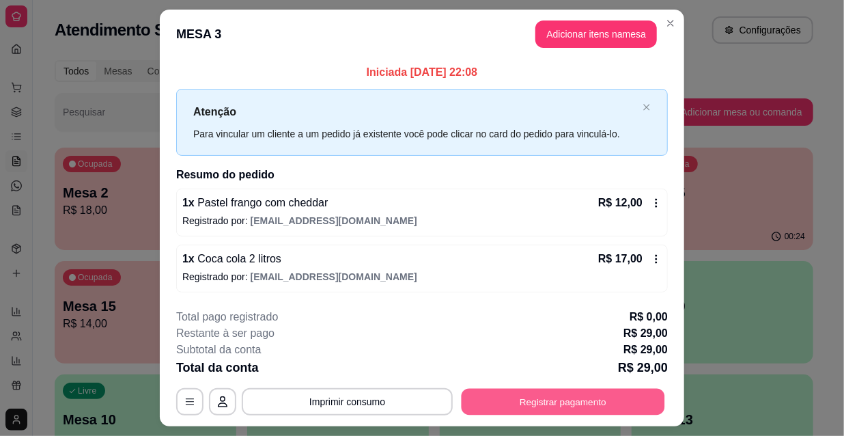
click at [584, 403] on button "Registrar pagamento" at bounding box center [563, 401] width 203 height 27
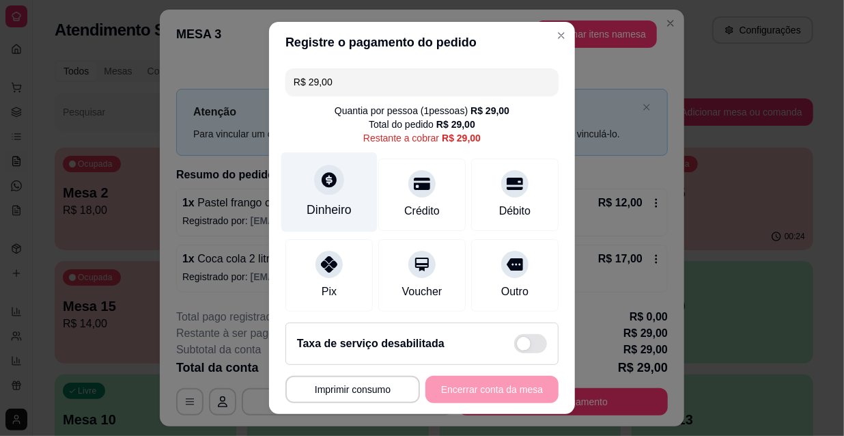
click at [294, 173] on div "Dinheiro" at bounding box center [329, 192] width 96 height 80
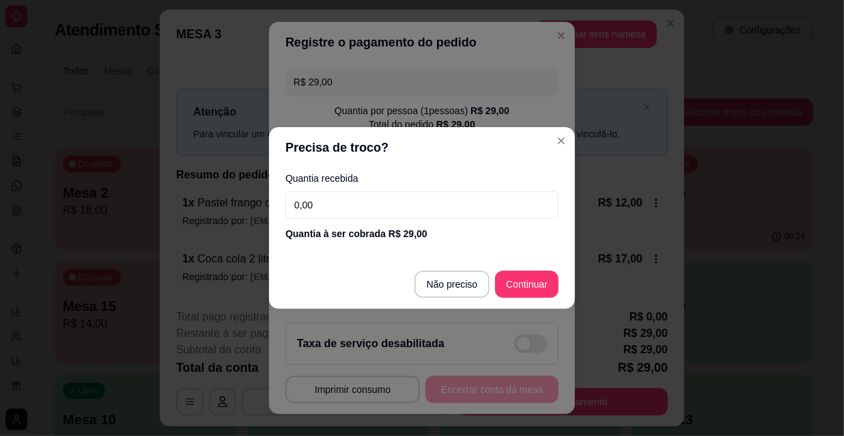
click at [369, 192] on input "0,00" at bounding box center [421, 204] width 273 height 27
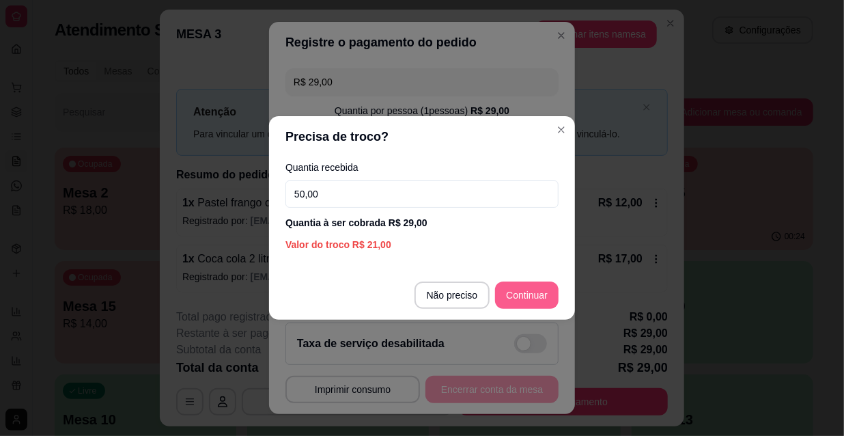
type input "50,00"
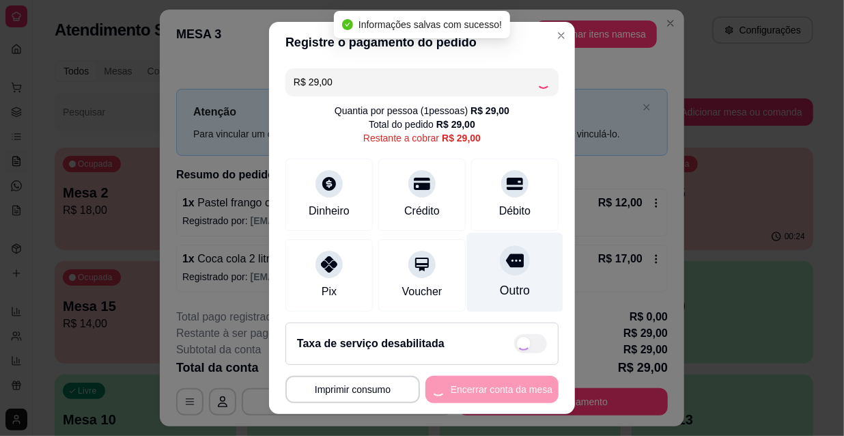
type input "R$ 0,00"
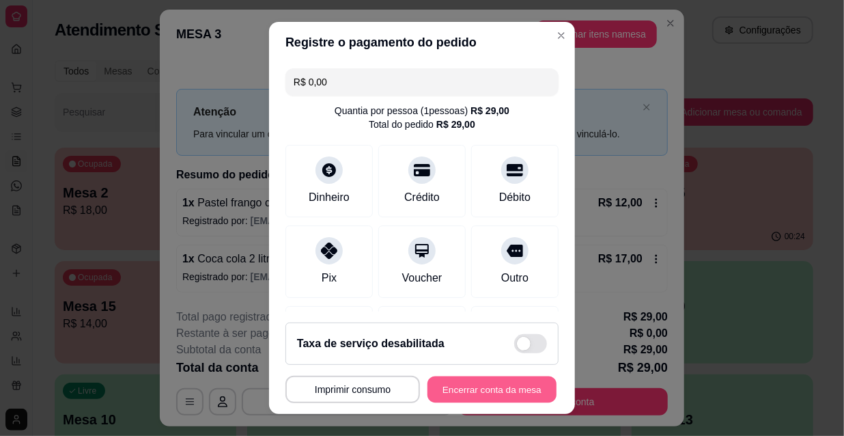
click at [494, 394] on button "Encerrar conta da mesa" at bounding box center [491, 389] width 129 height 27
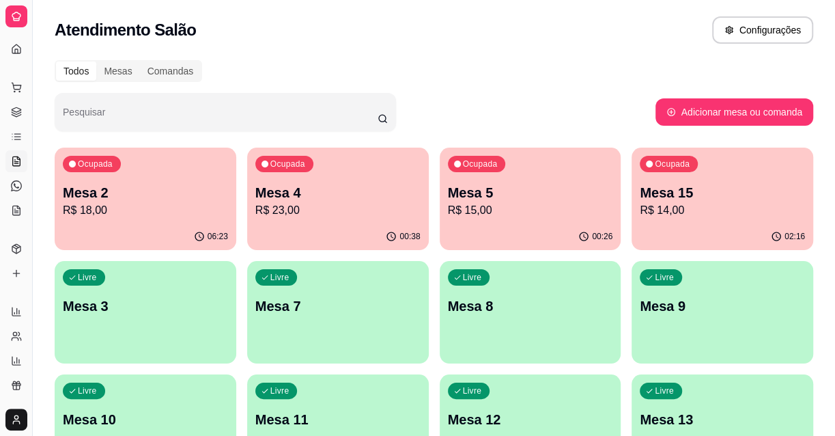
click at [771, 234] on div "02:16" at bounding box center [723, 236] width 182 height 27
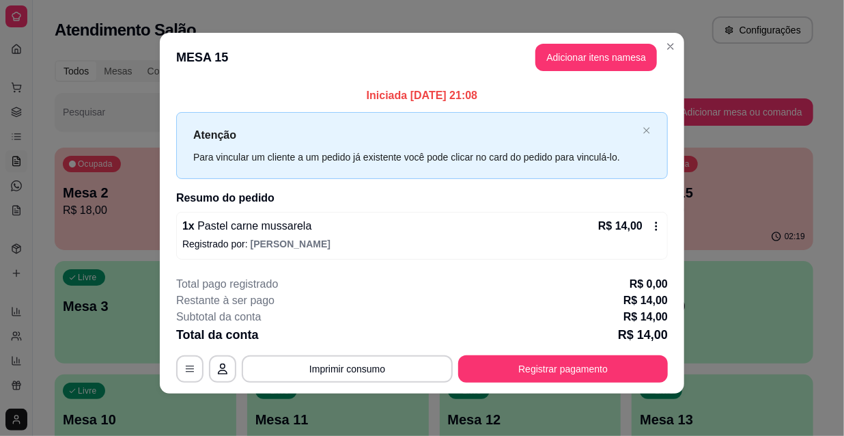
scroll to position [5, 0]
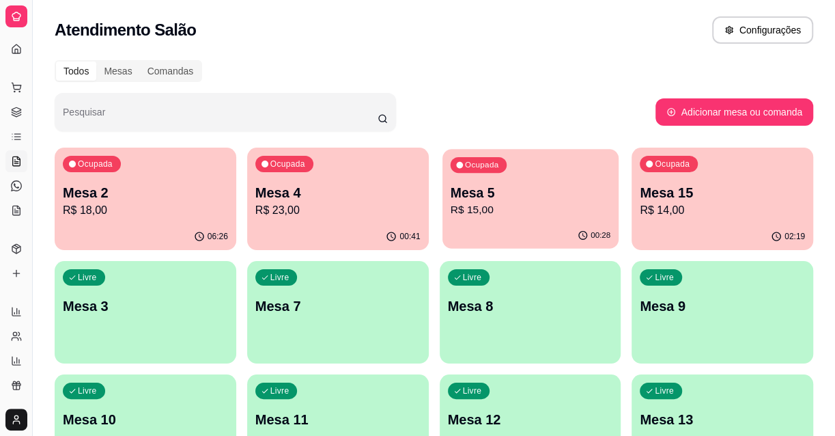
click at [532, 205] on p "R$ 15,00" at bounding box center [530, 210] width 160 height 16
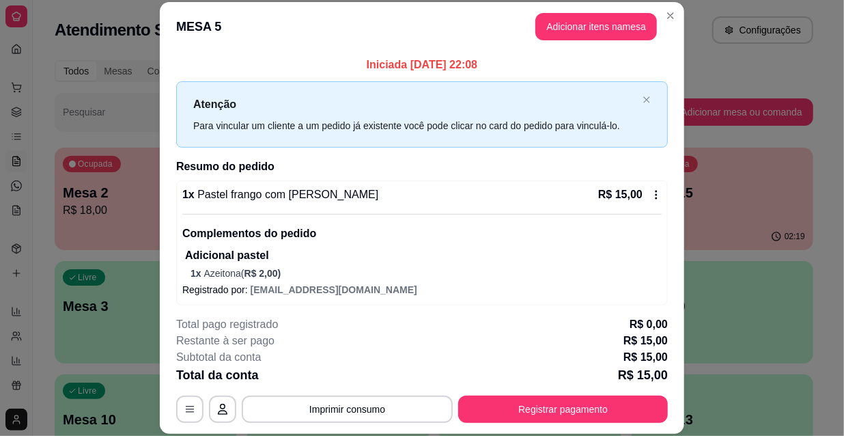
scroll to position [5, 0]
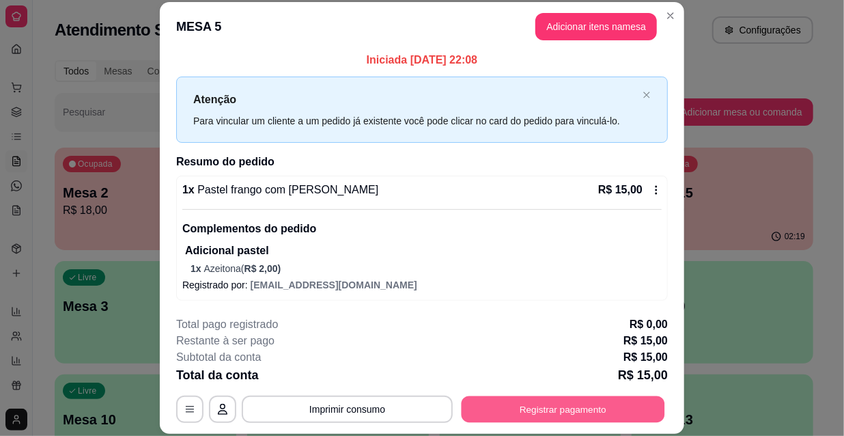
click at [591, 418] on button "Registrar pagamento" at bounding box center [563, 408] width 203 height 27
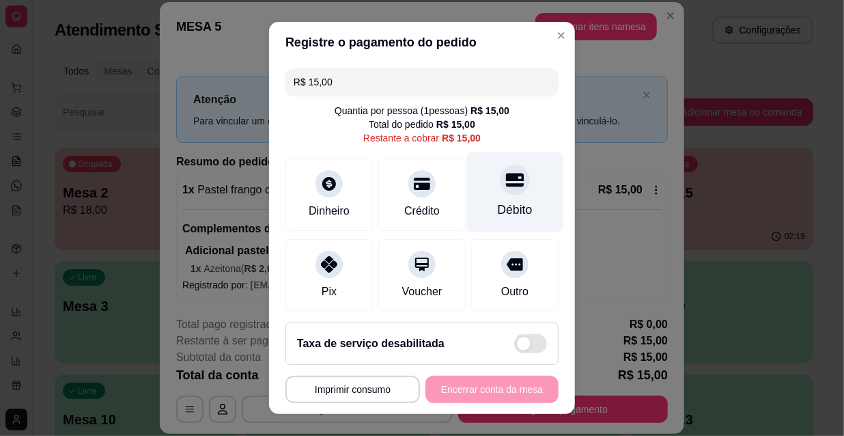
click at [485, 193] on div "Débito" at bounding box center [515, 192] width 96 height 80
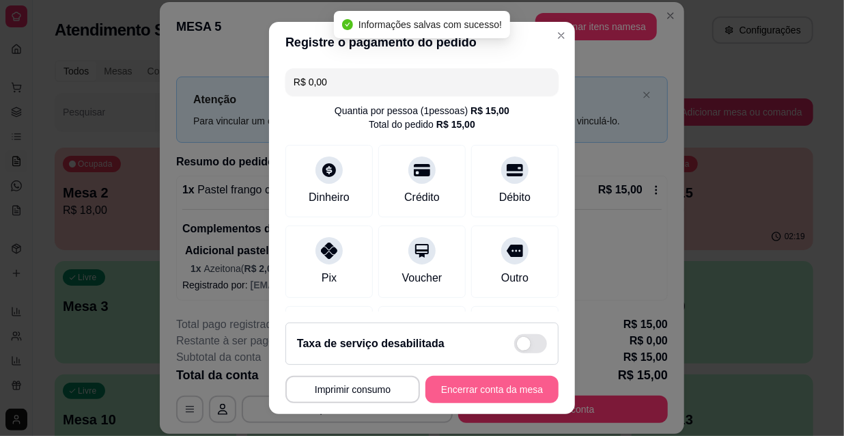
type input "R$ 0,00"
click at [506, 389] on button "Encerrar conta da mesa" at bounding box center [491, 389] width 129 height 27
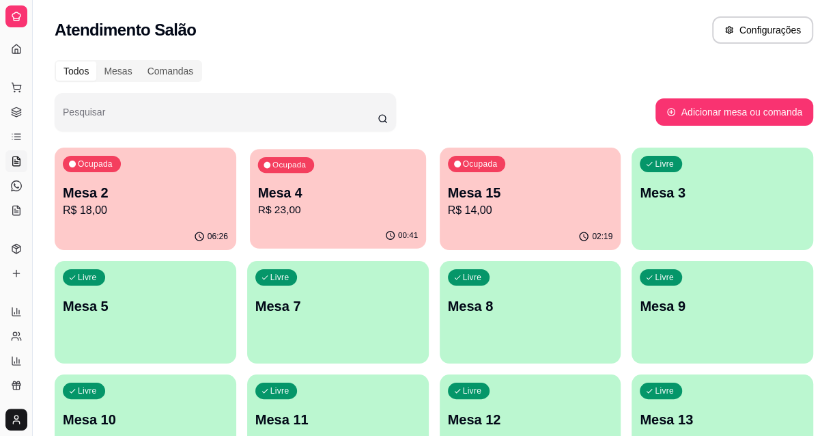
click at [365, 202] on p "R$ 23,00" at bounding box center [337, 210] width 160 height 16
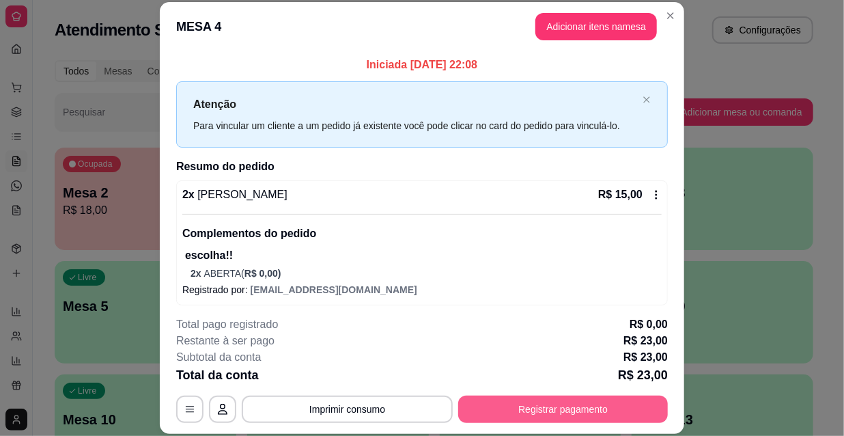
click at [546, 405] on button "Registrar pagamento" at bounding box center [563, 408] width 210 height 27
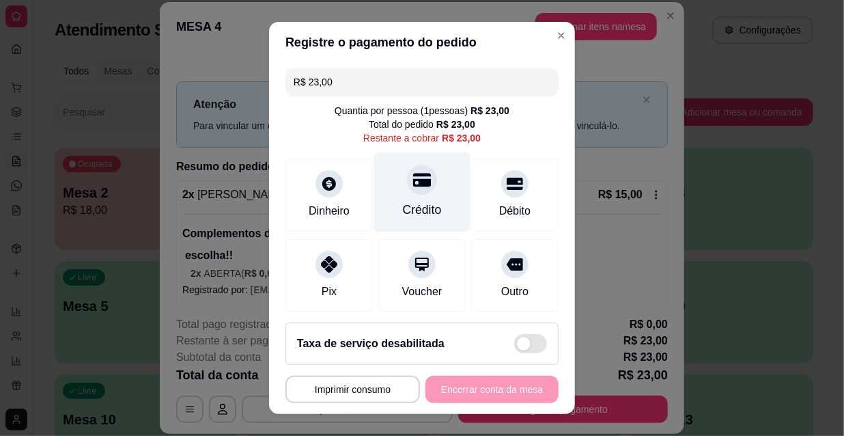
click at [423, 205] on div "Crédito" at bounding box center [422, 210] width 39 height 18
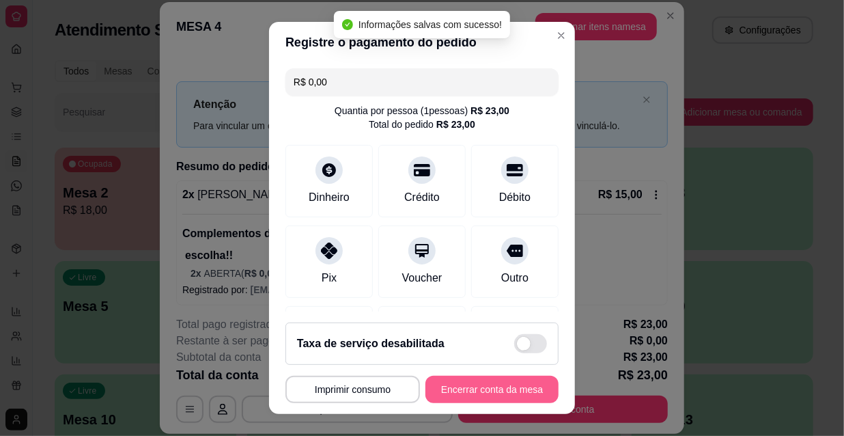
type input "R$ 0,00"
click at [479, 392] on button "Encerrar conta da mesa" at bounding box center [491, 389] width 129 height 27
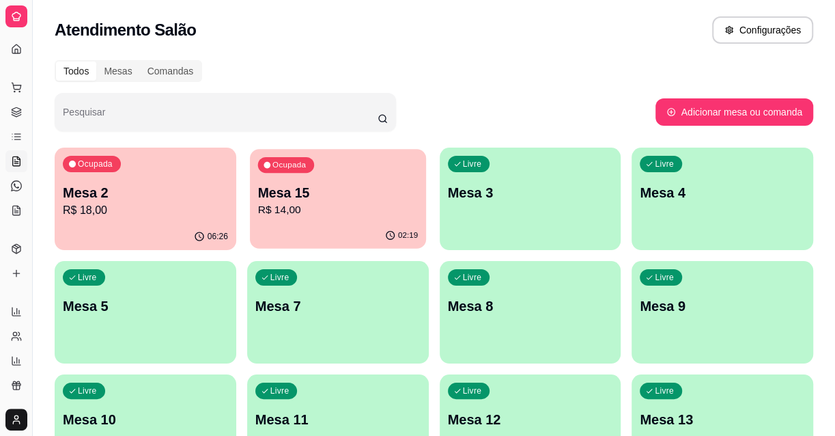
click at [331, 184] on p "Mesa 15" at bounding box center [337, 193] width 160 height 18
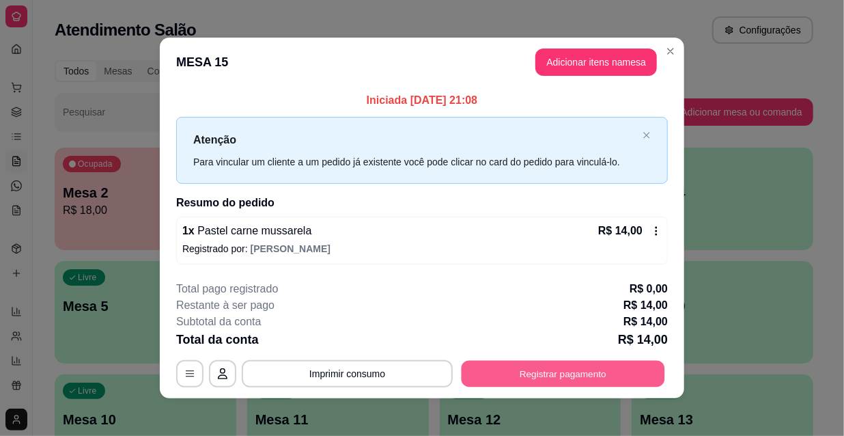
click at [519, 377] on button "Registrar pagamento" at bounding box center [563, 373] width 203 height 27
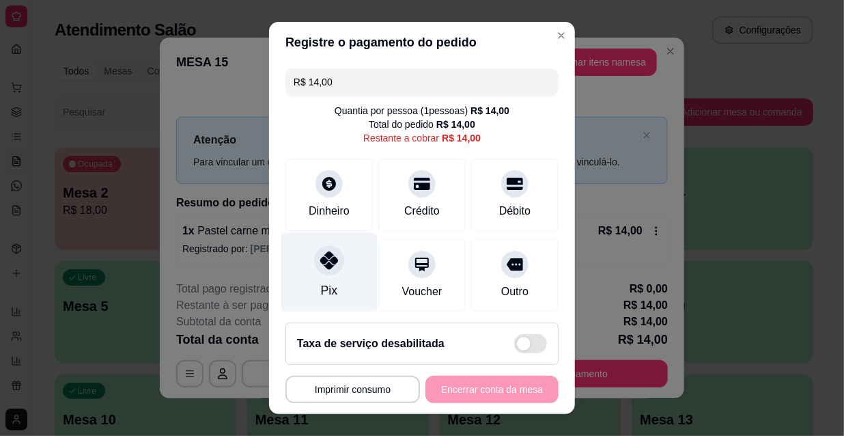
click at [333, 281] on div "Pix" at bounding box center [329, 273] width 96 height 80
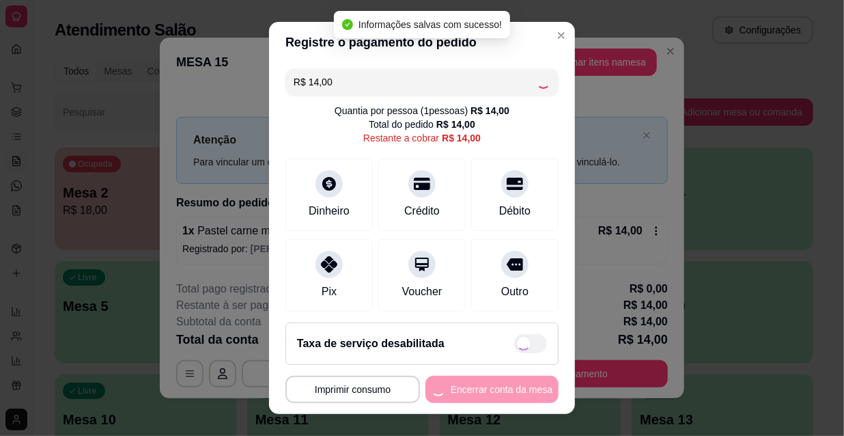
type input "R$ 0,00"
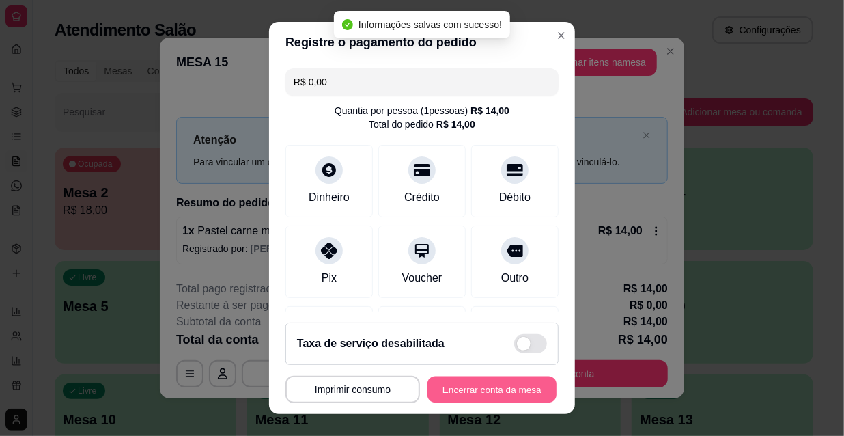
click at [481, 389] on button "Encerrar conta da mesa" at bounding box center [491, 389] width 129 height 27
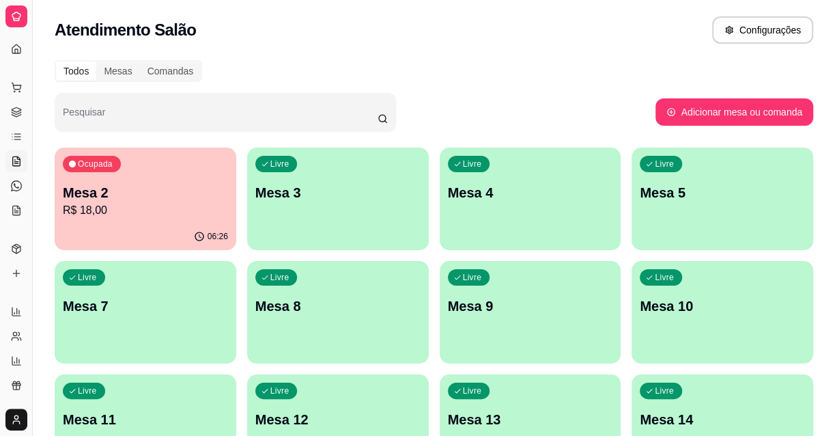
click at [147, 195] on p "Mesa 2" at bounding box center [145, 192] width 165 height 19
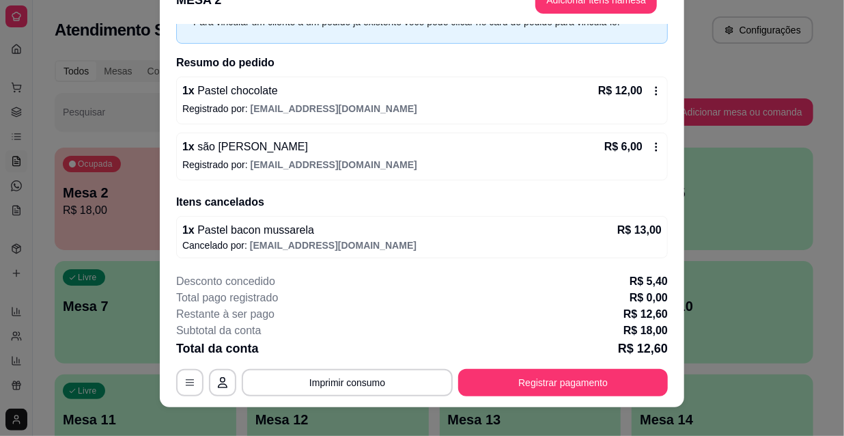
scroll to position [41, 0]
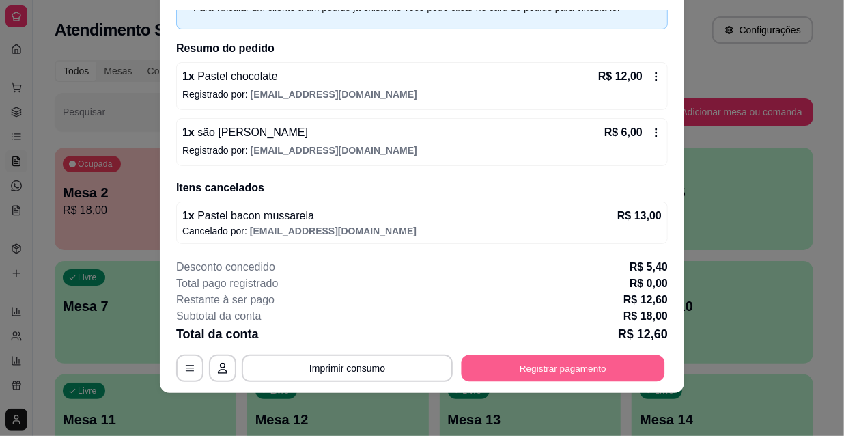
click at [546, 368] on button "Registrar pagamento" at bounding box center [563, 367] width 203 height 27
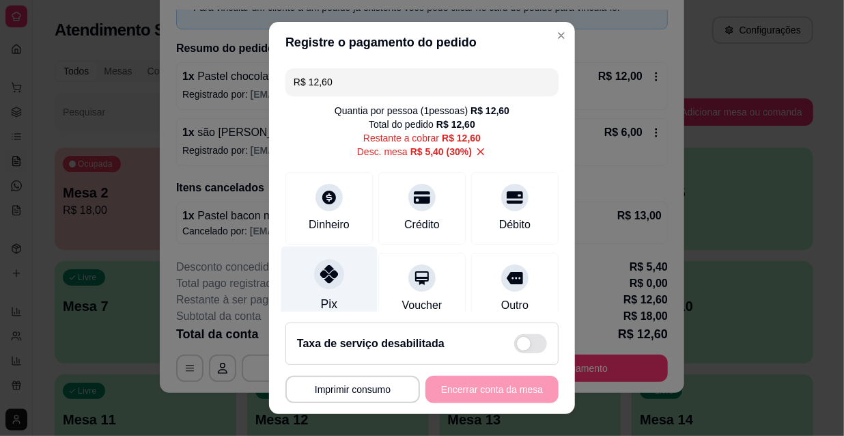
click at [320, 265] on icon at bounding box center [329, 274] width 18 height 18
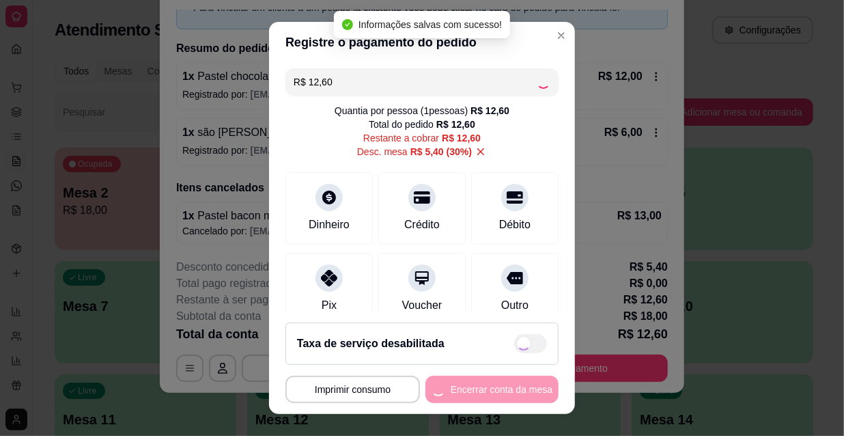
type input "R$ 0,00"
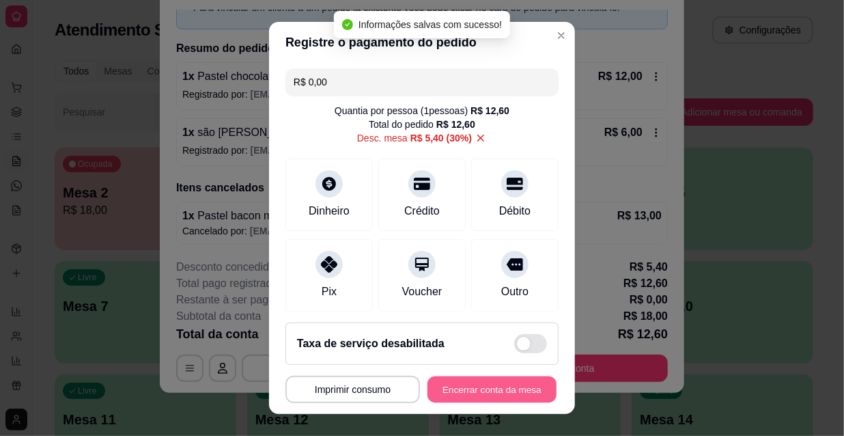
click at [441, 391] on button "Encerrar conta da mesa" at bounding box center [491, 389] width 129 height 27
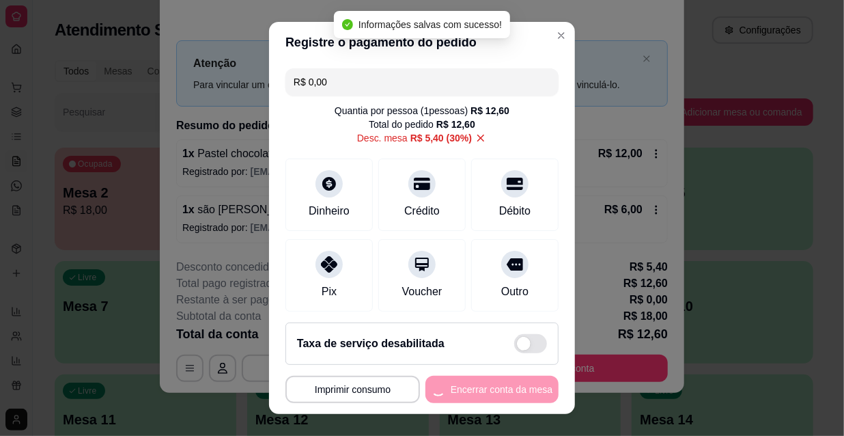
scroll to position [0, 0]
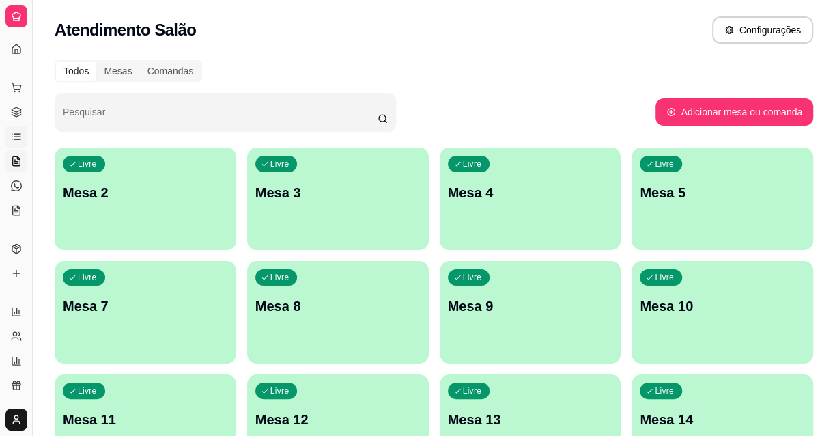
click at [14, 132] on icon at bounding box center [16, 136] width 11 height 11
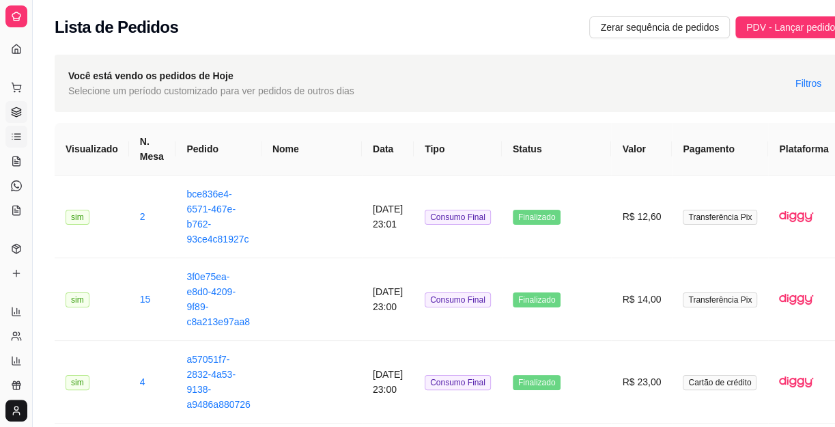
click at [15, 110] on icon at bounding box center [16, 112] width 11 height 11
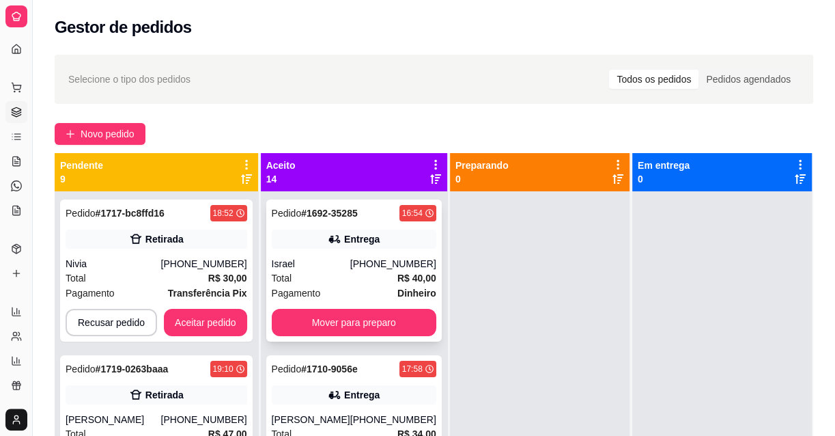
click at [378, 339] on div "Pedido # 1692-35285 16:54 Entrega Israel [PHONE_NUMBER] Total R$ 40,00 Pagament…" at bounding box center [353, 270] width 175 height 142
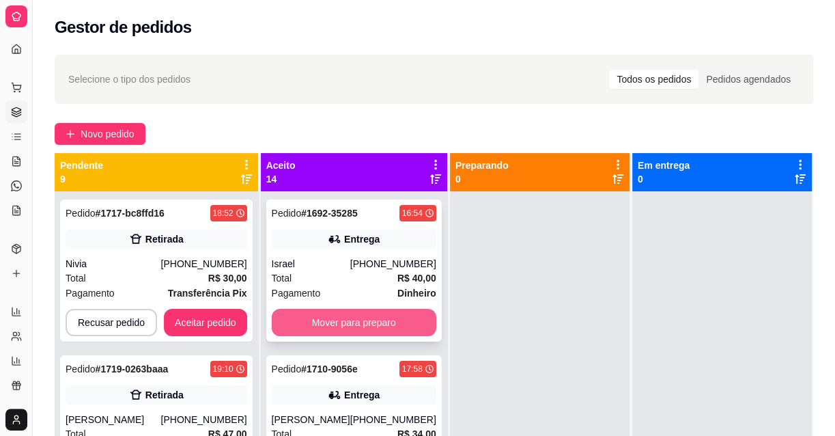
click at [371, 318] on button "Mover para preparo" at bounding box center [354, 322] width 165 height 27
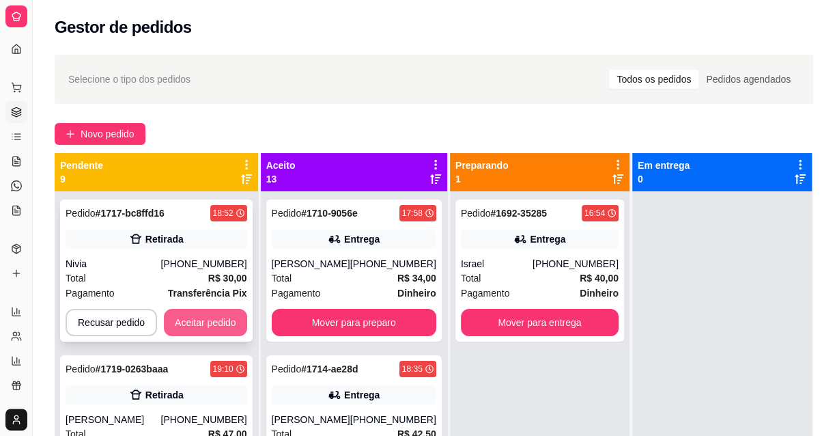
click at [211, 320] on button "Aceitar pedido" at bounding box center [205, 322] width 83 height 27
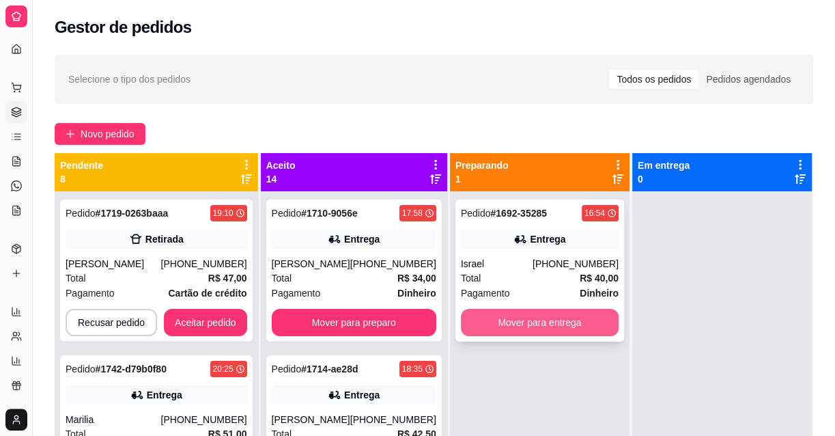
click at [582, 327] on button "Mover para entrega" at bounding box center [540, 322] width 158 height 27
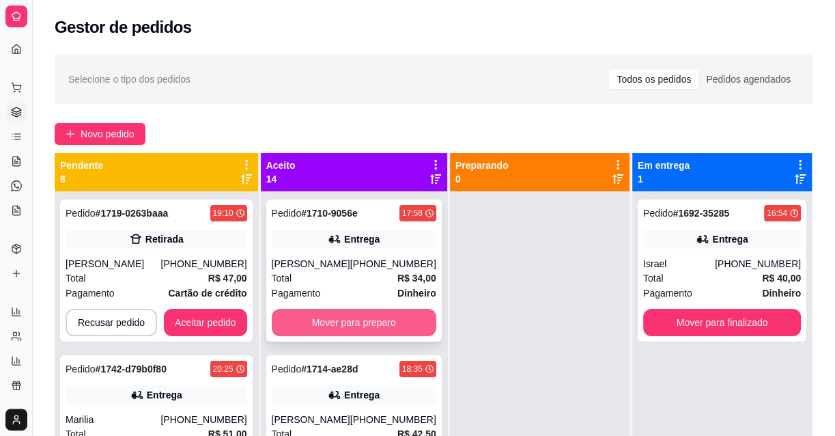
click at [391, 328] on button "Mover para preparo" at bounding box center [354, 322] width 165 height 27
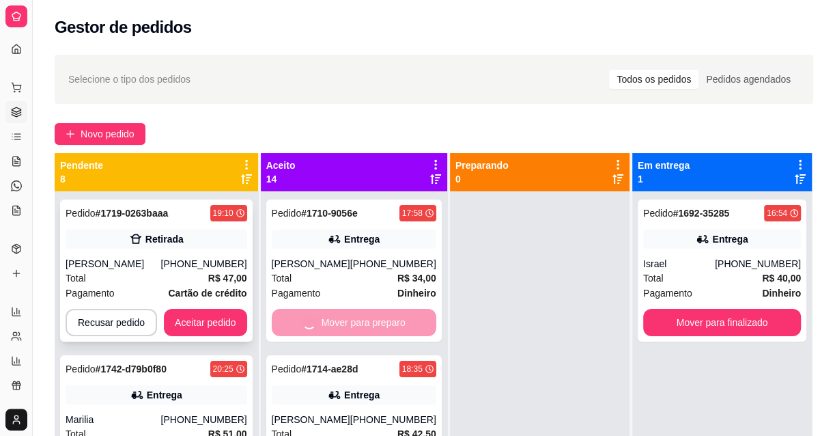
click at [245, 315] on div "Recusar pedido Aceitar pedido" at bounding box center [157, 322] width 182 height 27
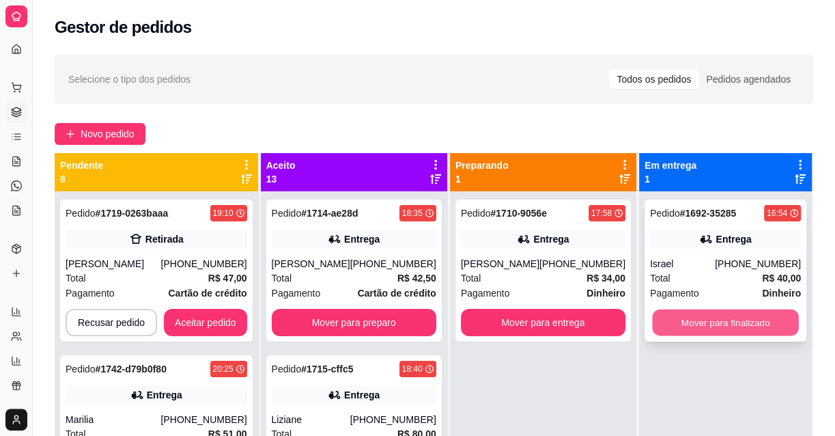
click at [703, 327] on button "Mover para finalizado" at bounding box center [725, 322] width 146 height 27
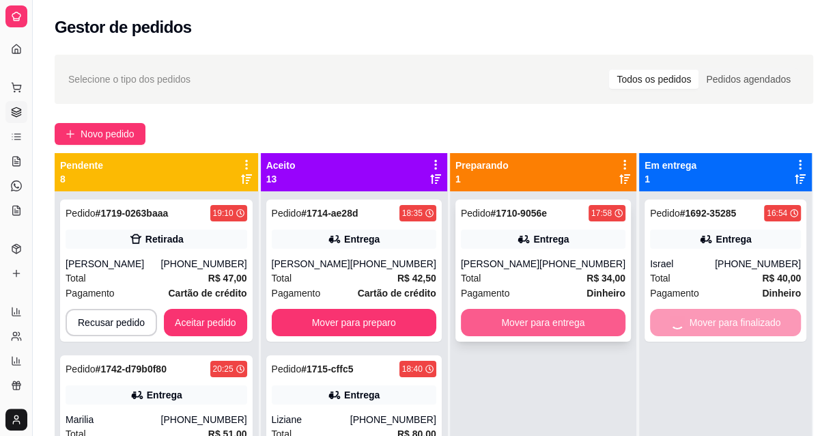
click at [514, 327] on button "Mover para entrega" at bounding box center [543, 322] width 165 height 27
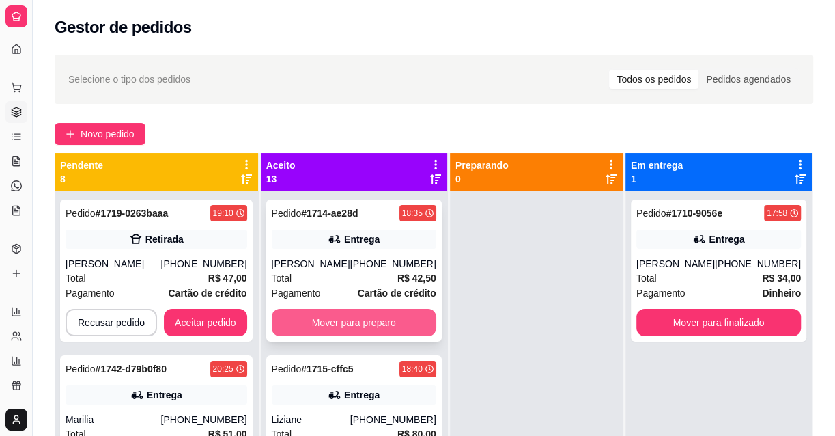
click at [397, 326] on button "Mover para preparo" at bounding box center [354, 322] width 165 height 27
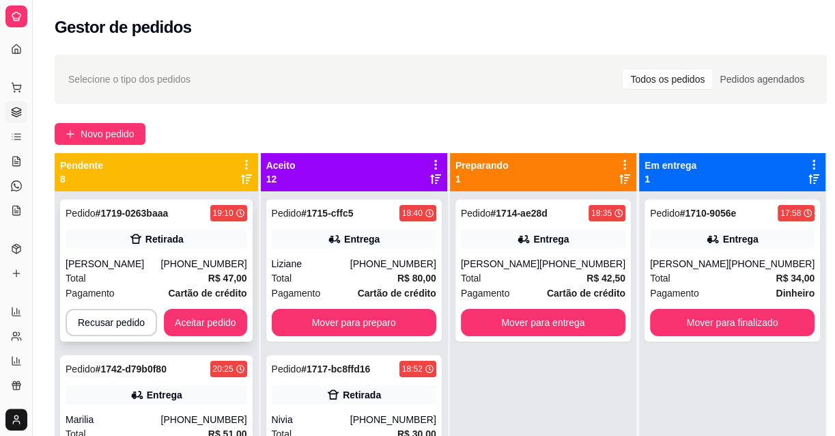
click at [212, 334] on button "Aceitar pedido" at bounding box center [205, 322] width 83 height 27
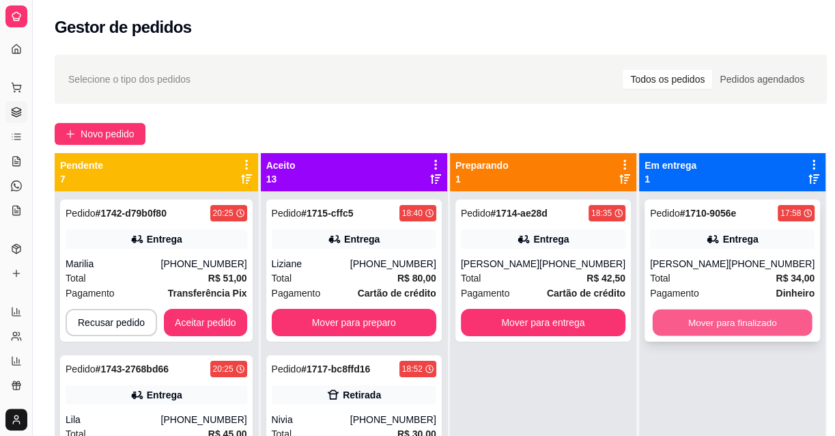
click at [758, 327] on button "Mover para finalizado" at bounding box center [733, 322] width 160 height 27
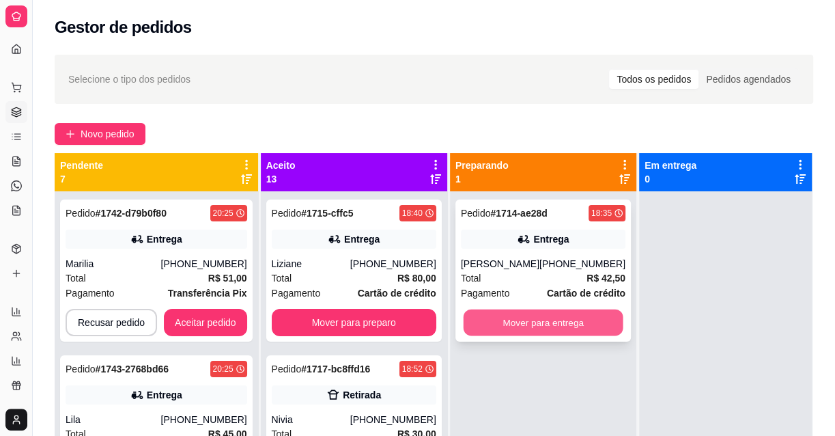
click at [589, 313] on button "Mover para entrega" at bounding box center [543, 322] width 160 height 27
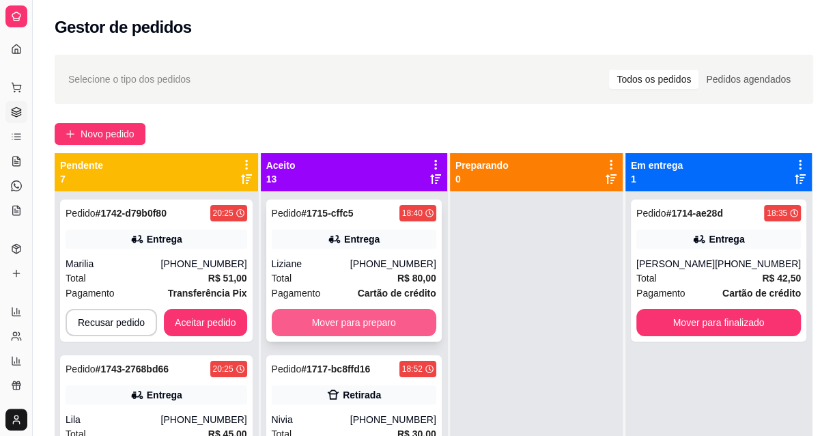
click at [409, 327] on button "Mover para preparo" at bounding box center [354, 322] width 165 height 27
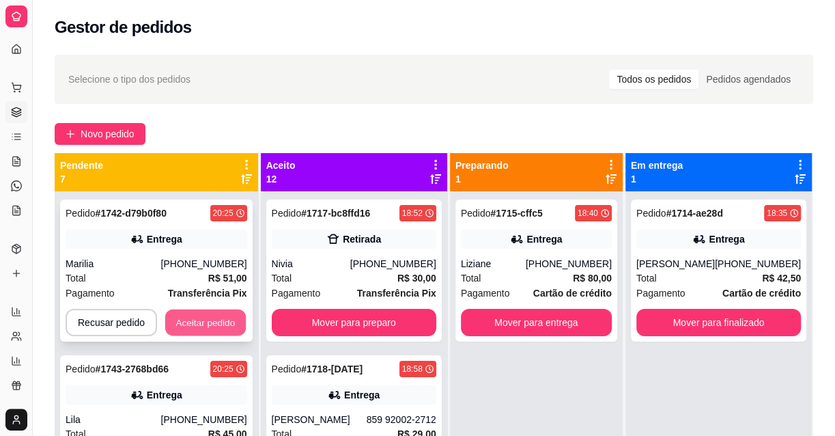
click at [186, 331] on button "Aceitar pedido" at bounding box center [205, 322] width 81 height 27
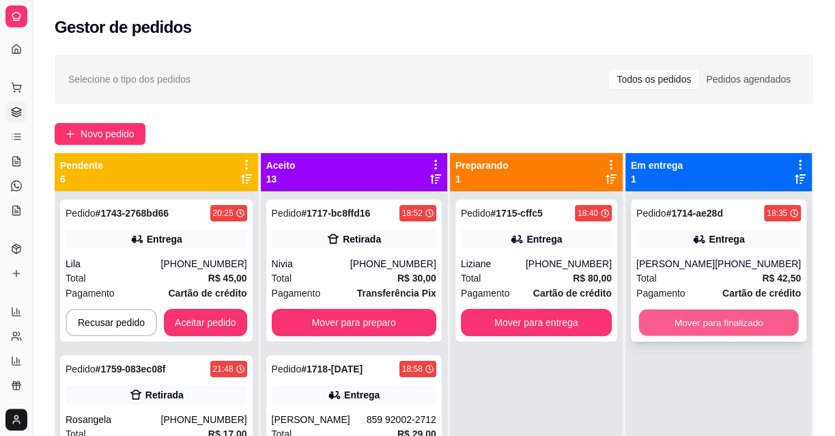
click at [706, 321] on button "Mover para finalizado" at bounding box center [718, 322] width 160 height 27
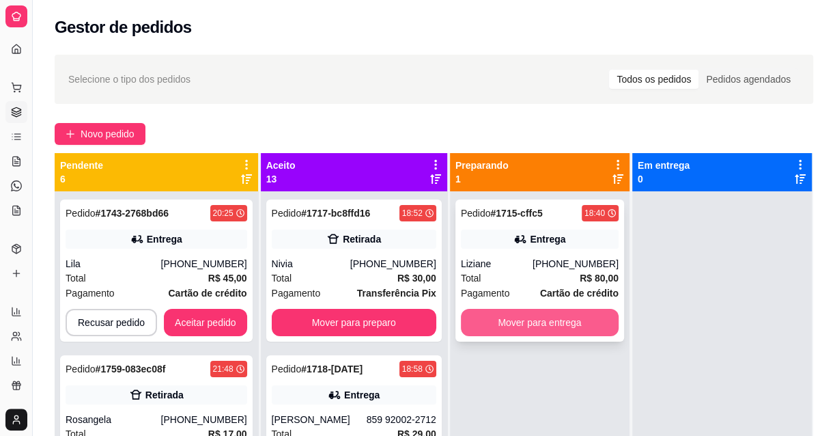
click at [537, 324] on button "Mover para entrega" at bounding box center [540, 322] width 158 height 27
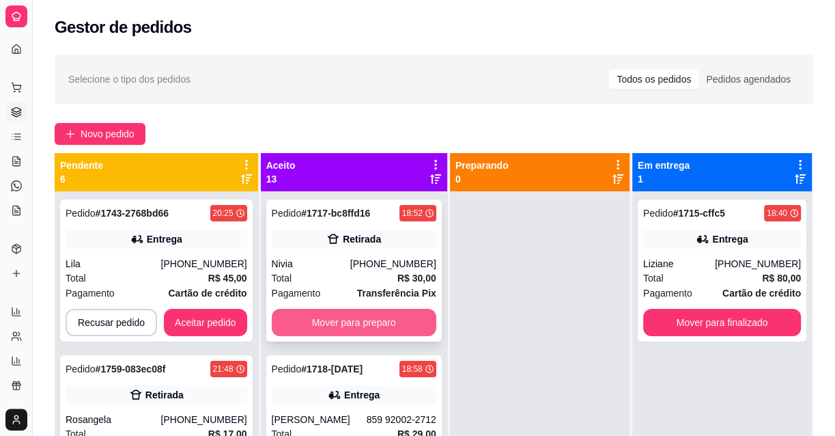
click at [324, 316] on button "Mover para preparo" at bounding box center [354, 322] width 165 height 27
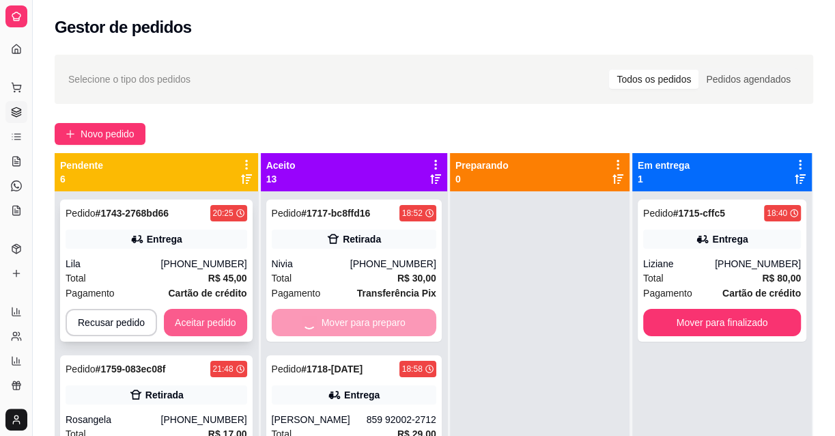
click at [169, 316] on button "Aceitar pedido" at bounding box center [205, 322] width 83 height 27
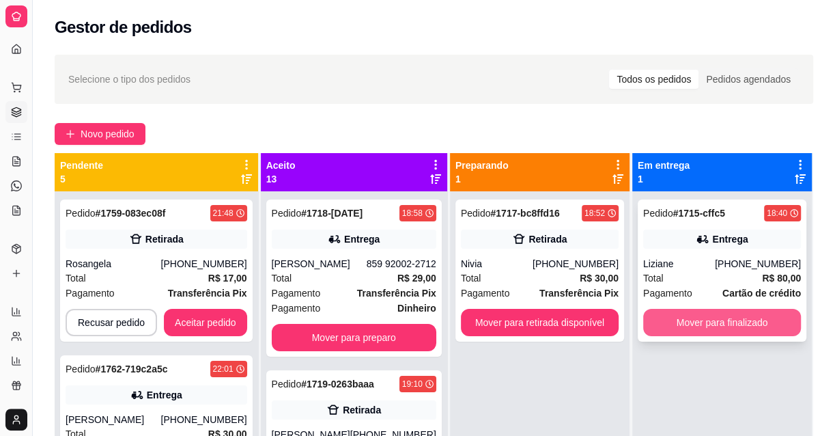
click at [646, 313] on button "Mover para finalizado" at bounding box center [722, 322] width 158 height 27
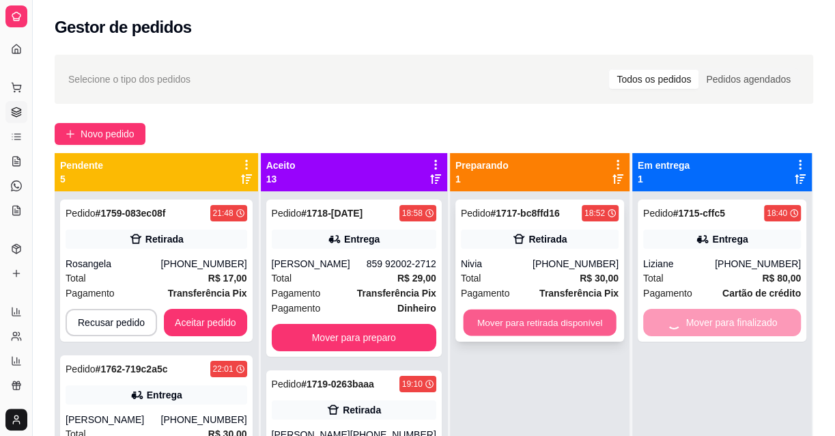
click at [539, 313] on button "Mover para retirada disponível" at bounding box center [539, 322] width 153 height 27
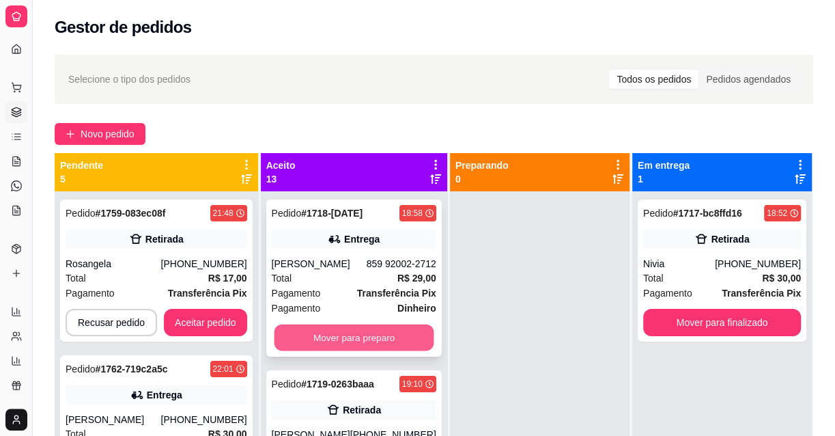
click at [365, 329] on button "Mover para preparo" at bounding box center [354, 337] width 160 height 27
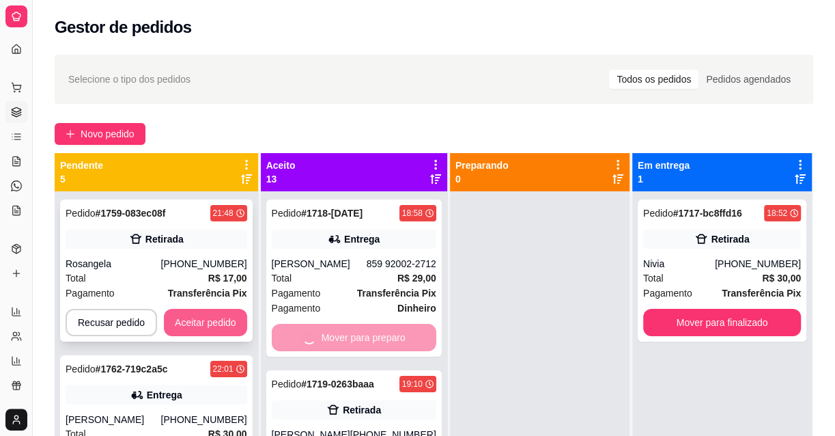
click at [227, 312] on button "Aceitar pedido" at bounding box center [205, 322] width 83 height 27
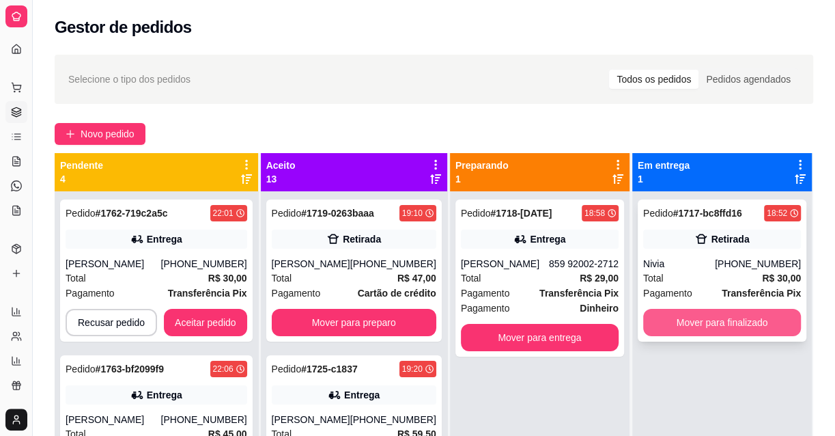
click at [688, 317] on button "Mover para finalizado" at bounding box center [722, 322] width 158 height 27
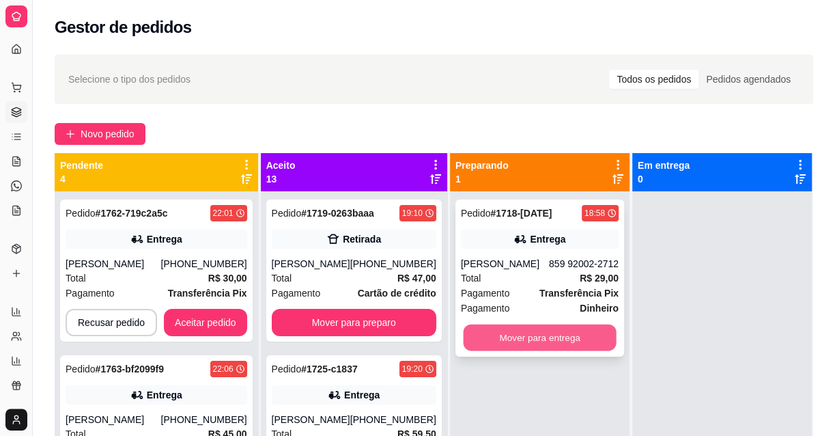
click at [531, 331] on button "Mover para entrega" at bounding box center [539, 337] width 153 height 27
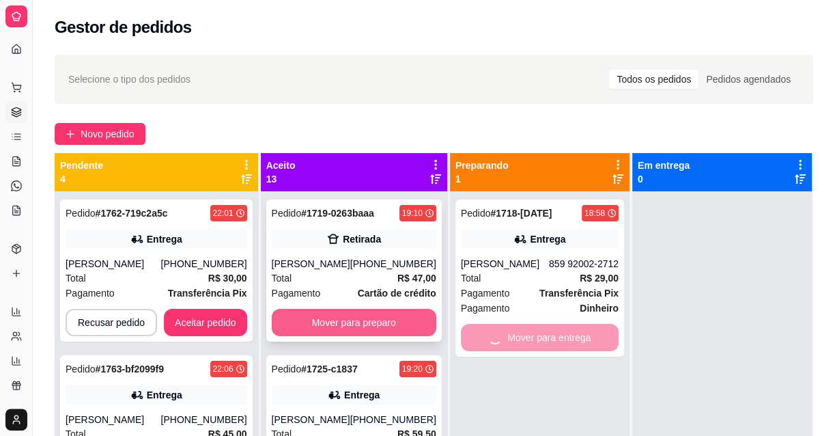
click at [363, 320] on button "Mover para preparo" at bounding box center [354, 322] width 165 height 27
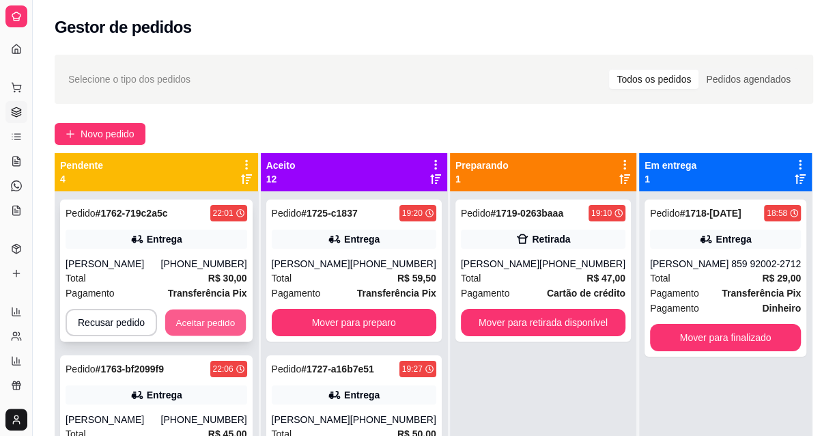
click at [212, 320] on button "Aceitar pedido" at bounding box center [205, 322] width 81 height 27
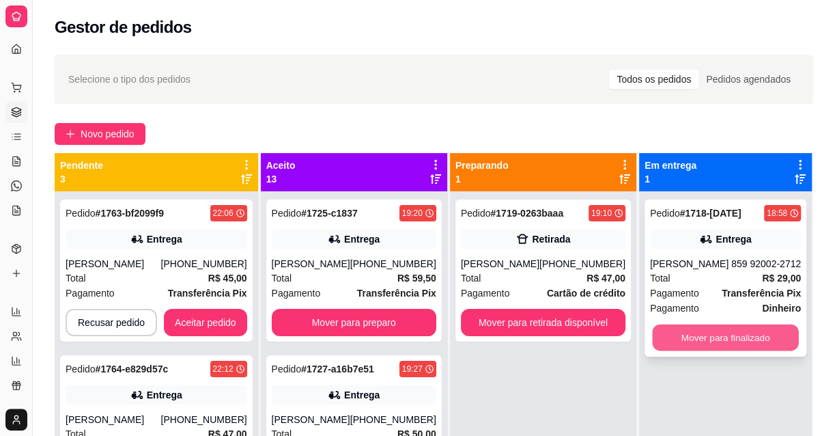
click at [699, 339] on button "Mover para finalizado" at bounding box center [725, 337] width 146 height 27
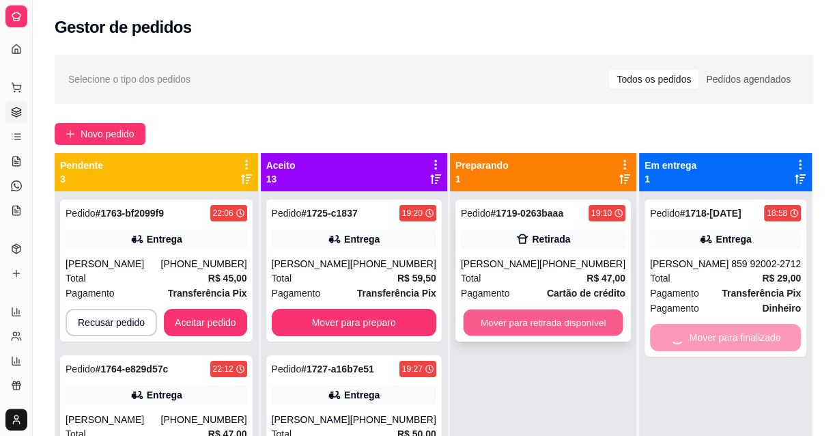
click at [536, 323] on button "Mover para retirada disponível" at bounding box center [543, 322] width 160 height 27
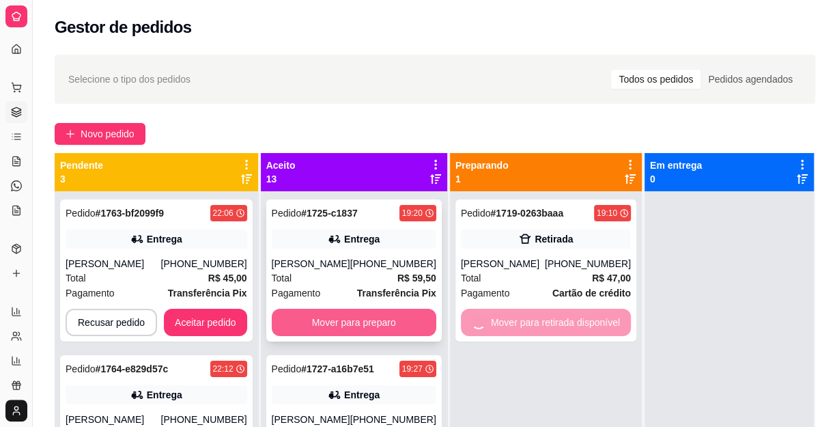
click at [352, 328] on button "Mover para preparo" at bounding box center [354, 322] width 165 height 27
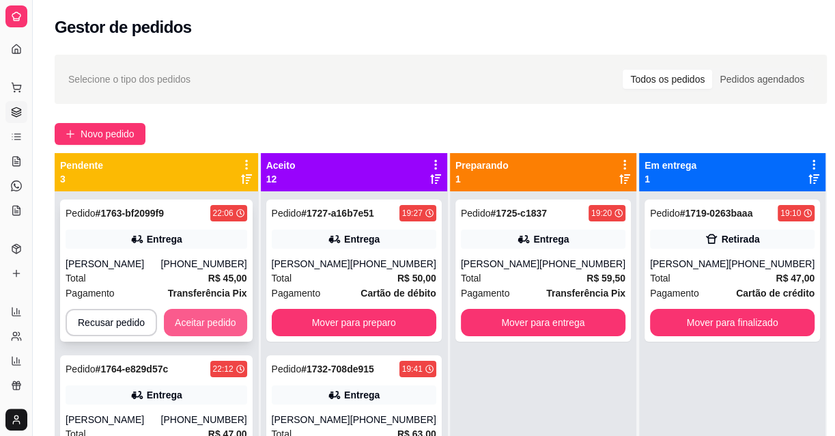
click at [187, 329] on button "Aceitar pedido" at bounding box center [205, 322] width 83 height 27
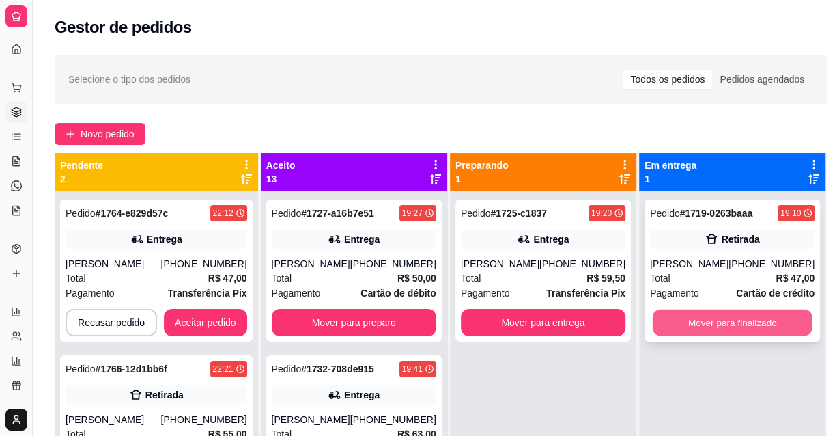
click at [661, 326] on button "Mover para finalizado" at bounding box center [733, 322] width 160 height 27
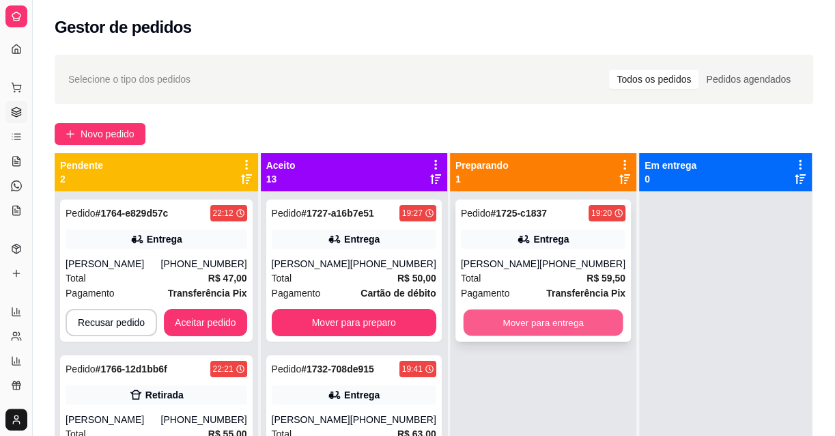
click at [579, 324] on button "Mover para entrega" at bounding box center [543, 322] width 160 height 27
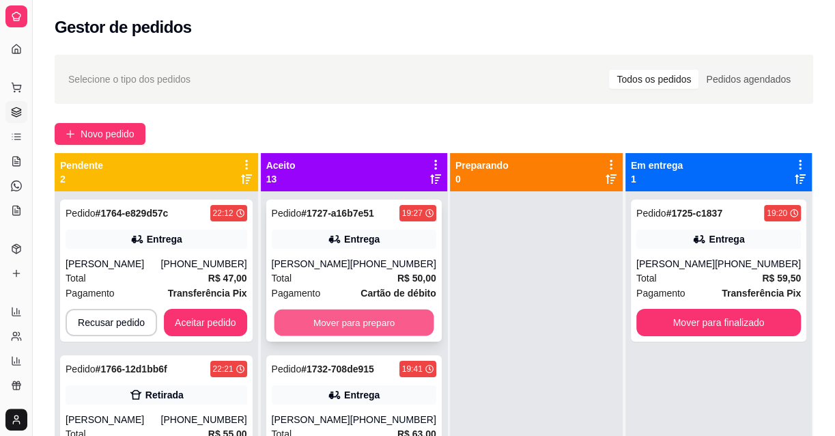
click at [368, 315] on button "Mover para preparo" at bounding box center [354, 322] width 160 height 27
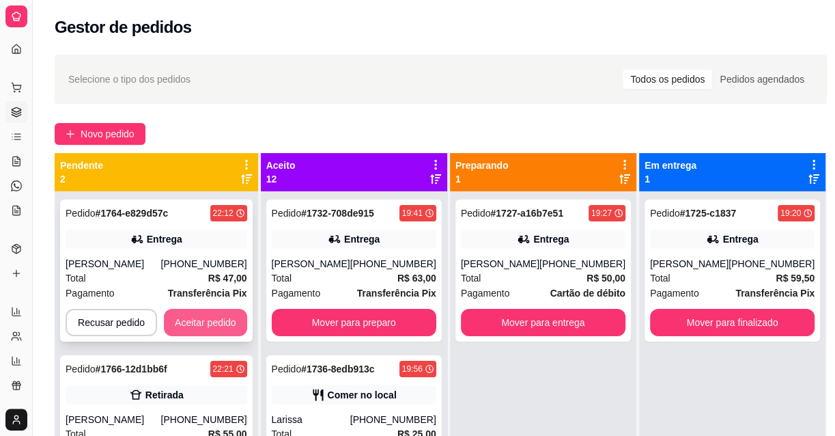
click at [207, 315] on button "Aceitar pedido" at bounding box center [205, 322] width 83 height 27
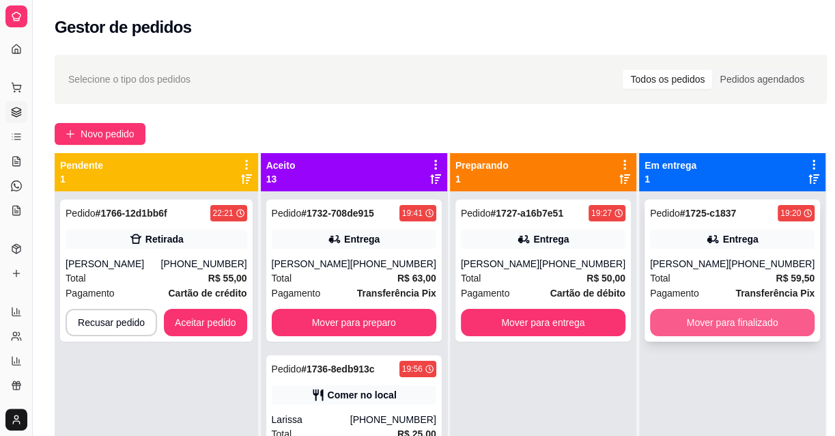
click at [662, 320] on button "Mover para finalizado" at bounding box center [732, 322] width 165 height 27
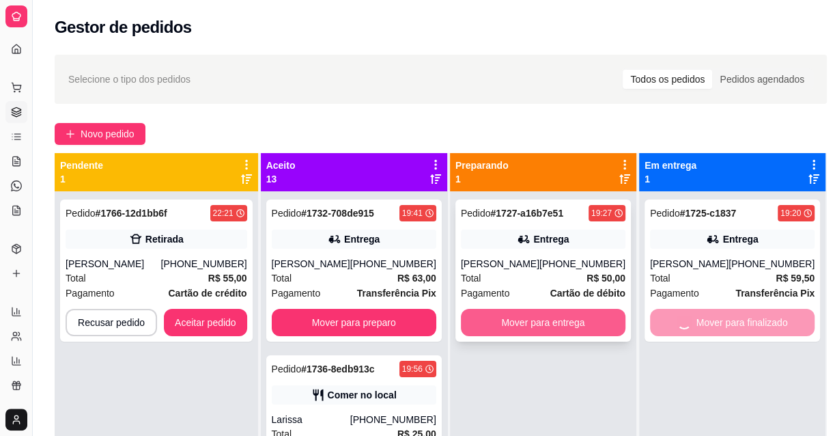
click at [561, 327] on button "Mover para entrega" at bounding box center [543, 322] width 165 height 27
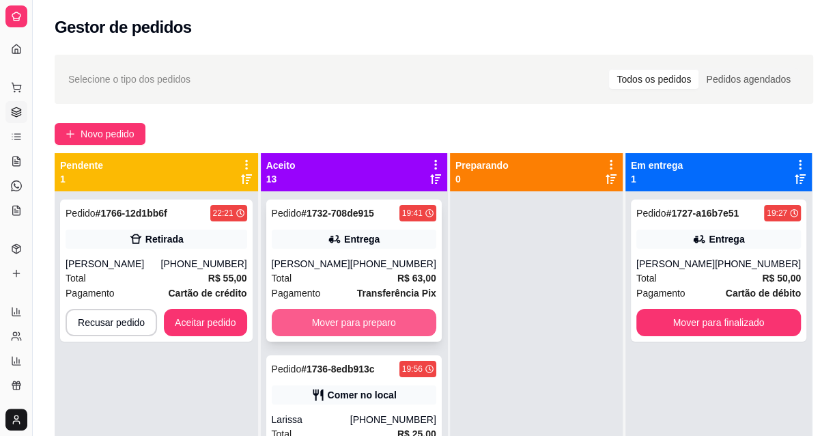
click at [398, 333] on button "Mover para preparo" at bounding box center [354, 322] width 165 height 27
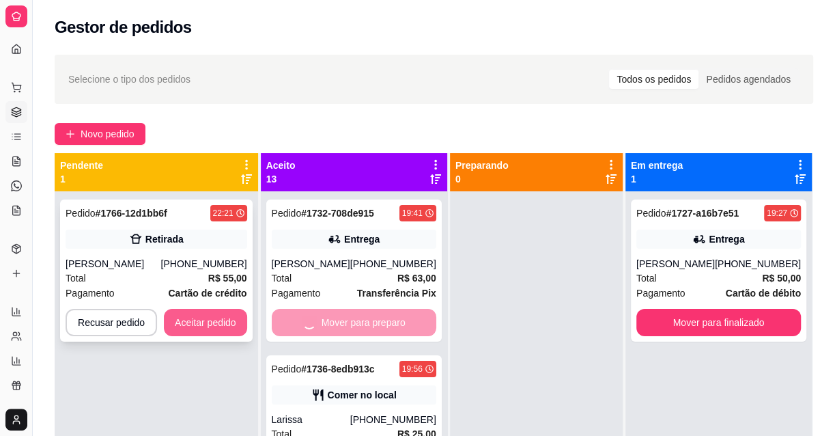
click at [184, 312] on button "Aceitar pedido" at bounding box center [205, 322] width 83 height 27
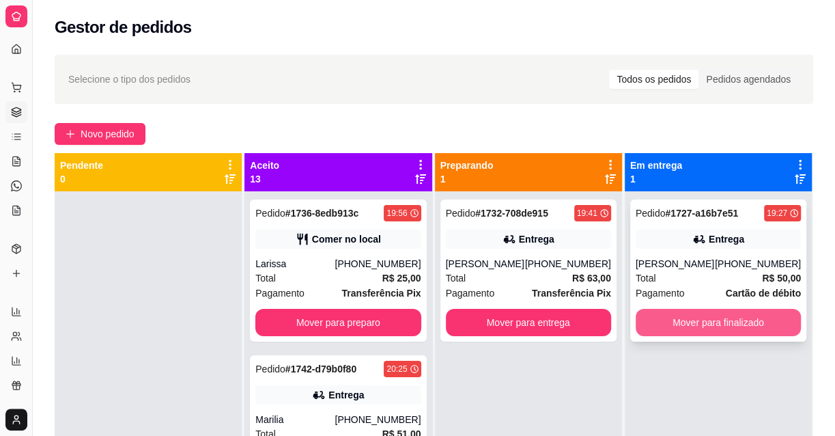
click at [703, 324] on button "Mover para finalizado" at bounding box center [718, 322] width 165 height 27
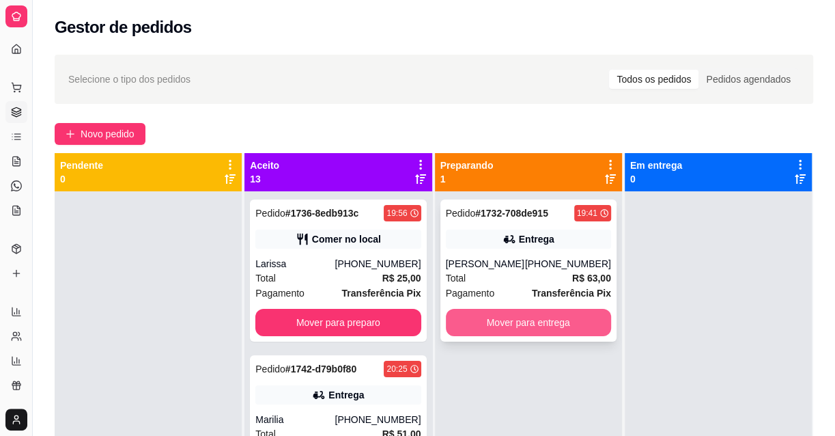
click at [573, 327] on button "Mover para entrega" at bounding box center [528, 322] width 165 height 27
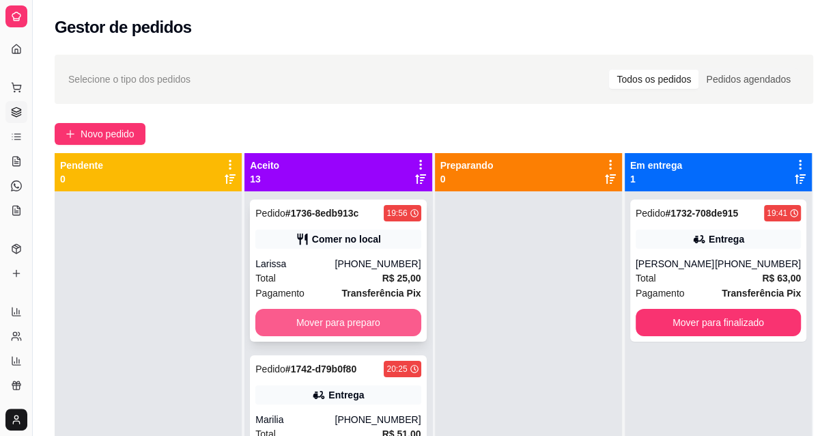
click at [376, 326] on button "Mover para preparo" at bounding box center [337, 322] width 165 height 27
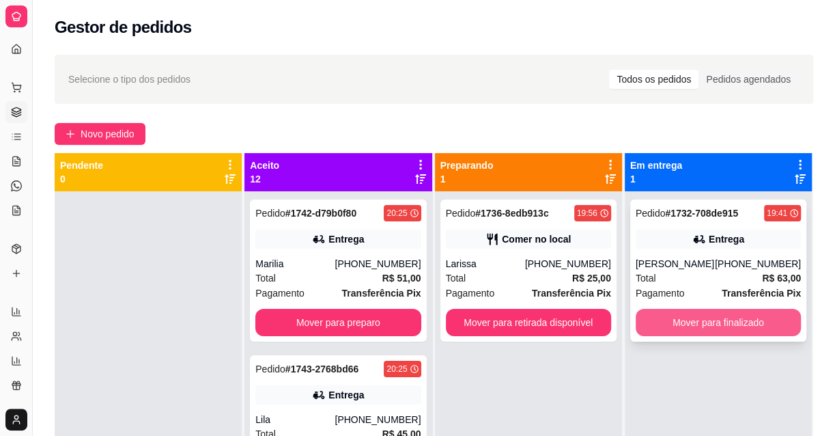
click at [664, 329] on button "Mover para finalizado" at bounding box center [718, 322] width 165 height 27
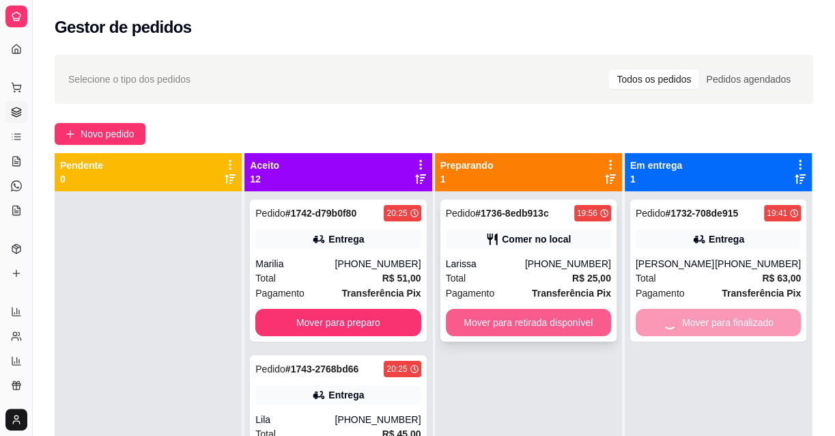
click at [553, 320] on button "Mover para retirada disponível" at bounding box center [528, 322] width 165 height 27
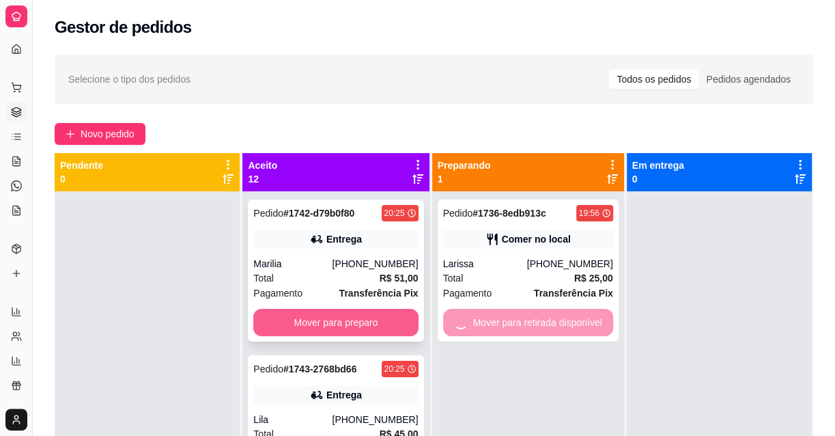
click at [333, 322] on button "Mover para preparo" at bounding box center [335, 322] width 165 height 27
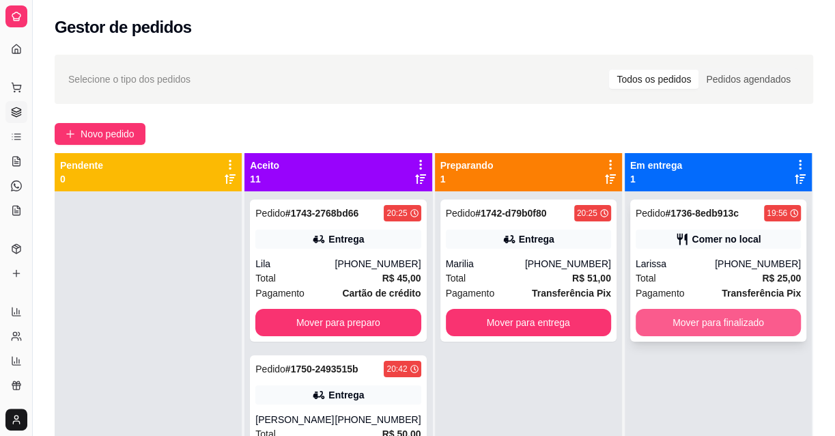
click at [678, 326] on button "Mover para finalizado" at bounding box center [718, 322] width 165 height 27
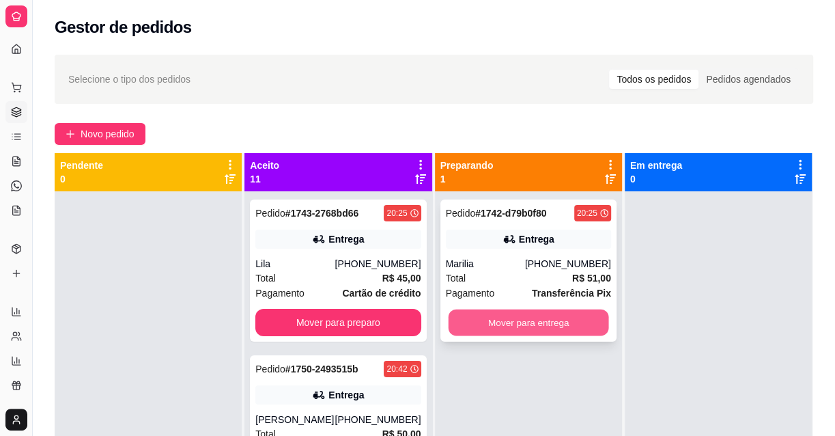
click at [552, 325] on button "Mover para entrega" at bounding box center [528, 322] width 160 height 27
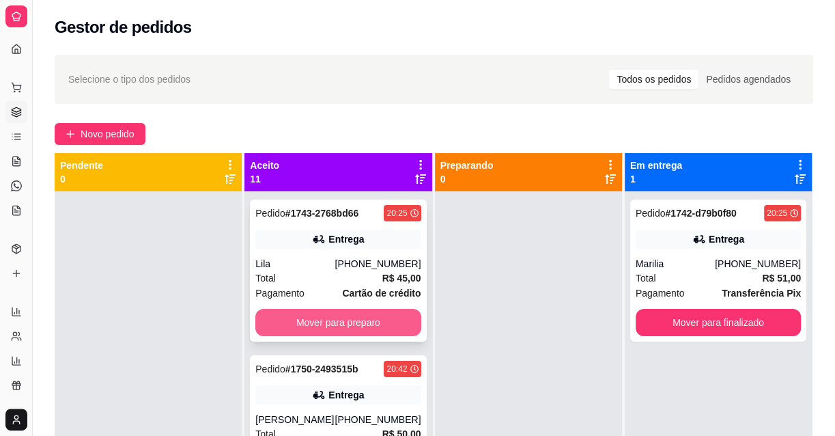
click at [360, 320] on button "Mover para preparo" at bounding box center [337, 322] width 165 height 27
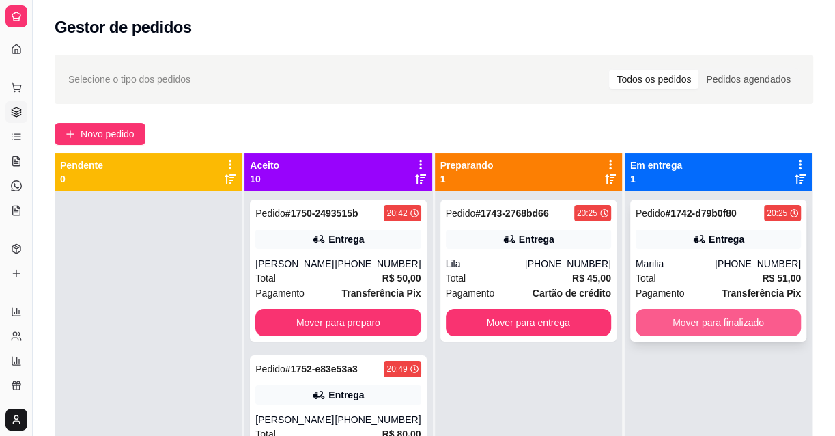
click at [705, 323] on button "Mover para finalizado" at bounding box center [718, 322] width 165 height 27
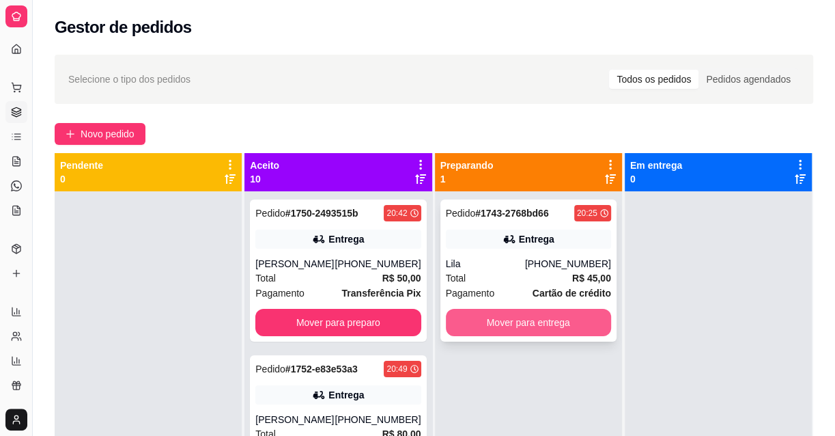
click at [542, 322] on button "Mover para entrega" at bounding box center [528, 322] width 165 height 27
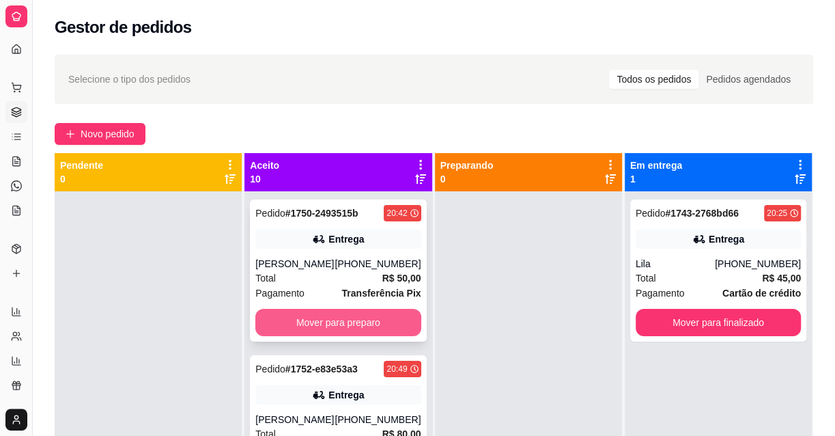
click at [369, 320] on button "Mover para preparo" at bounding box center [337, 322] width 165 height 27
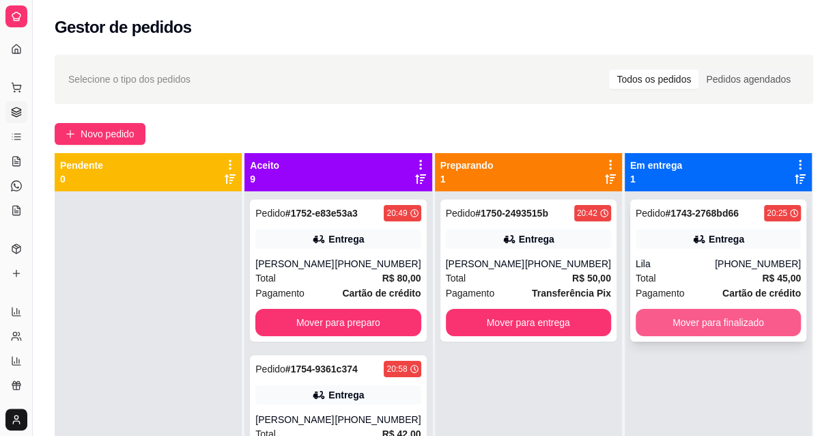
click at [636, 328] on button "Mover para finalizado" at bounding box center [718, 322] width 165 height 27
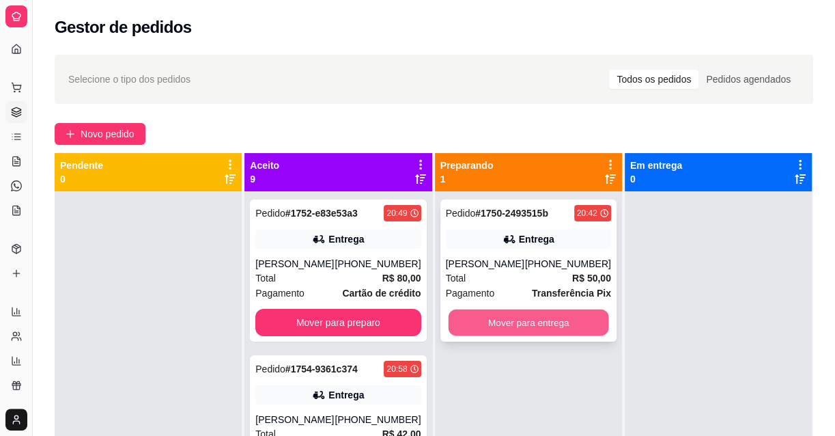
click at [549, 315] on button "Mover para entrega" at bounding box center [528, 322] width 160 height 27
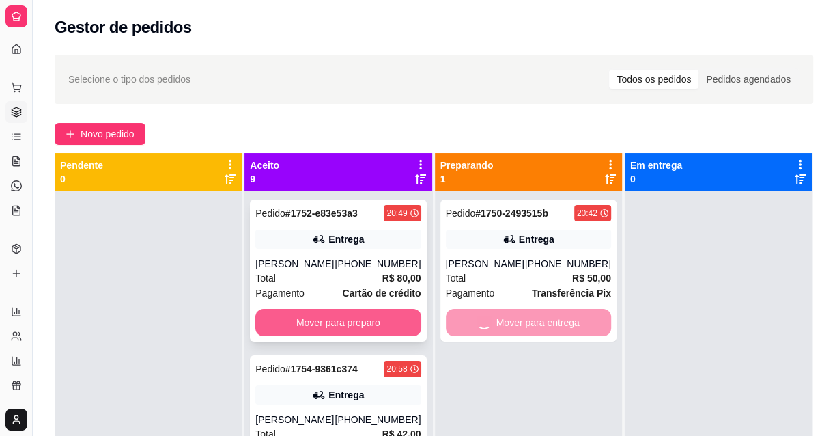
click at [348, 336] on button "Mover para preparo" at bounding box center [337, 322] width 165 height 27
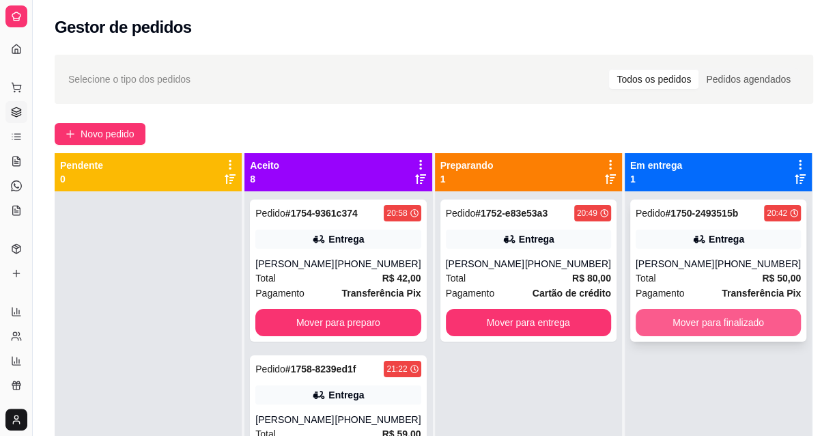
click at [677, 325] on button "Mover para finalizado" at bounding box center [718, 322] width 165 height 27
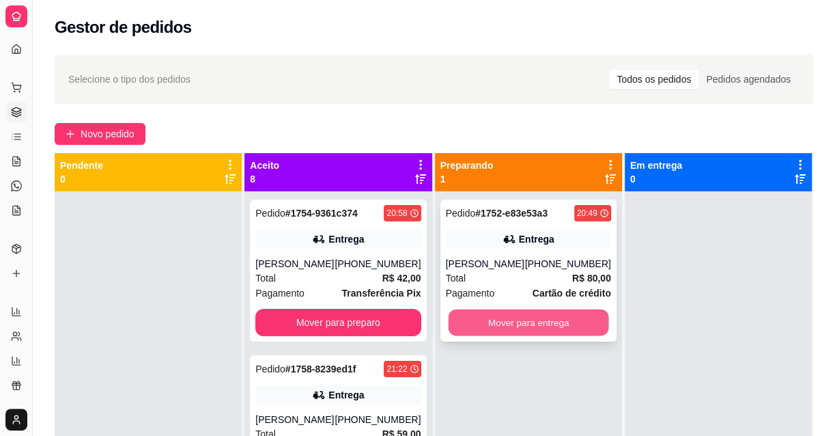
click at [531, 336] on button "Mover para entrega" at bounding box center [528, 322] width 160 height 27
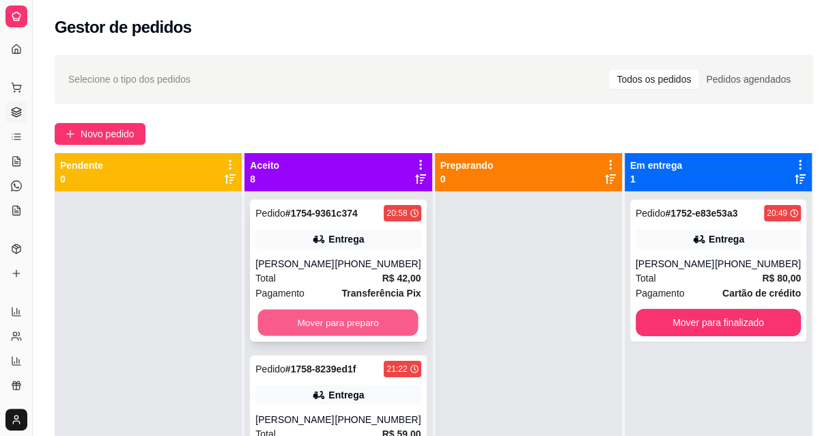
click at [361, 324] on button "Mover para preparo" at bounding box center [338, 322] width 160 height 27
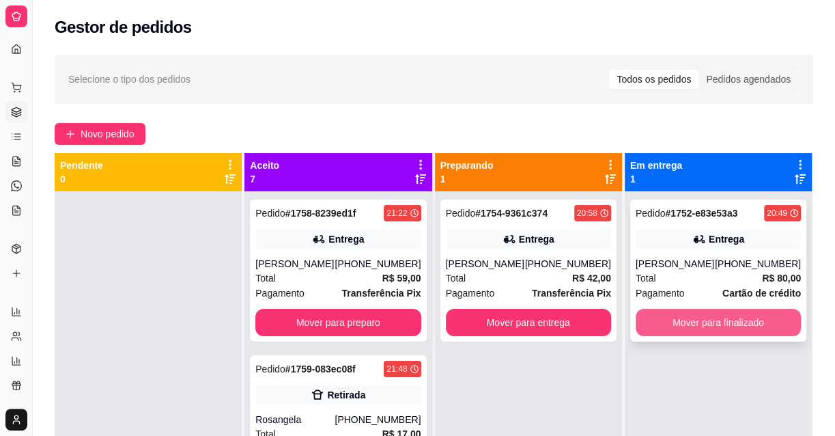
click at [690, 324] on button "Mover para finalizado" at bounding box center [718, 322] width 165 height 27
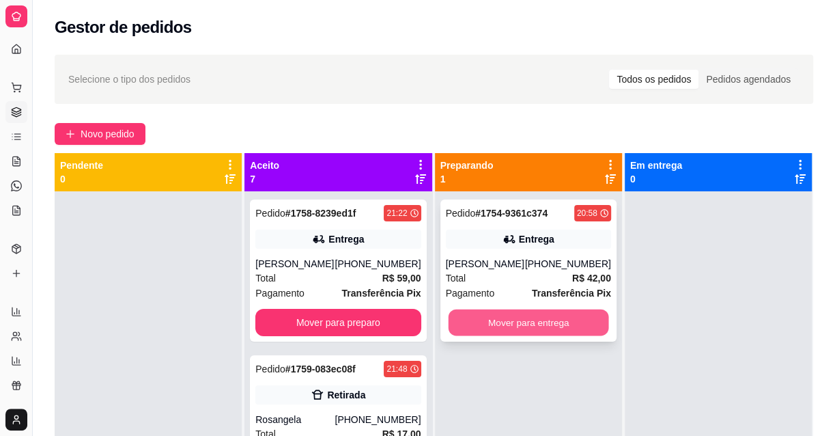
click at [535, 316] on button "Mover para entrega" at bounding box center [528, 322] width 160 height 27
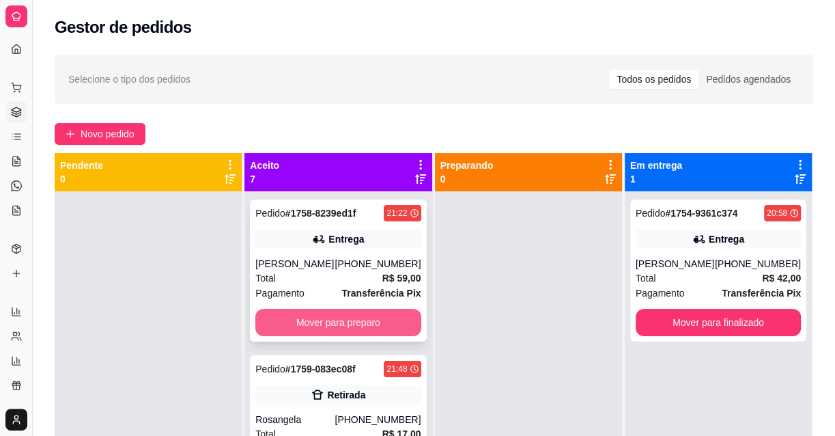
click at [378, 327] on button "Mover para preparo" at bounding box center [337, 322] width 165 height 27
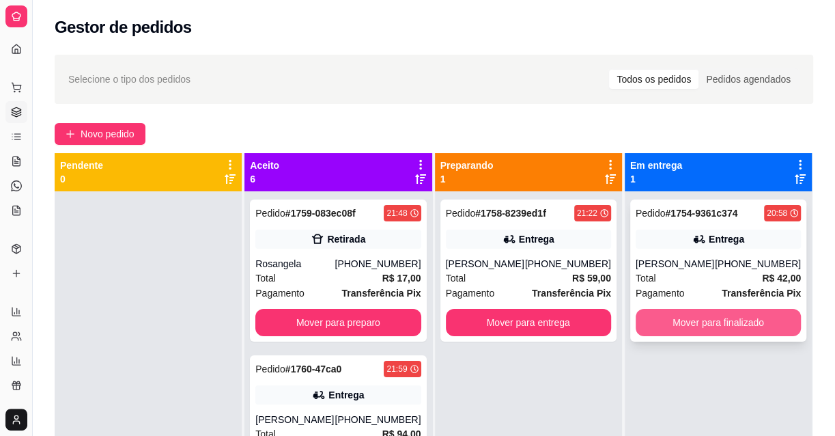
click at [731, 328] on button "Mover para finalizado" at bounding box center [718, 322] width 165 height 27
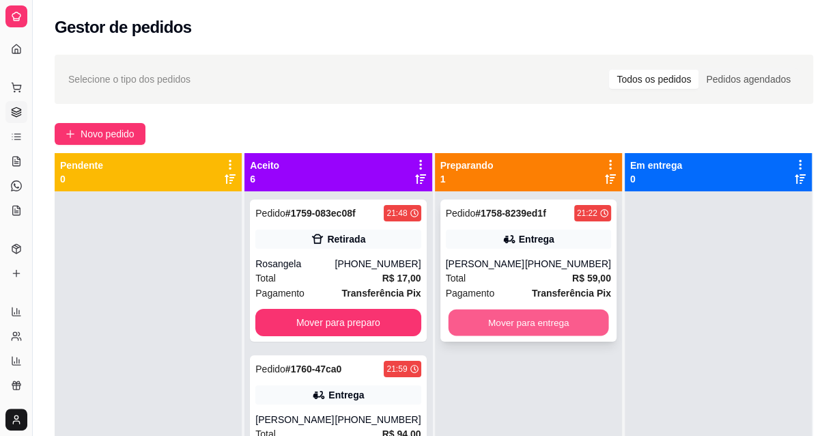
click at [477, 318] on button "Mover para entrega" at bounding box center [528, 322] width 160 height 27
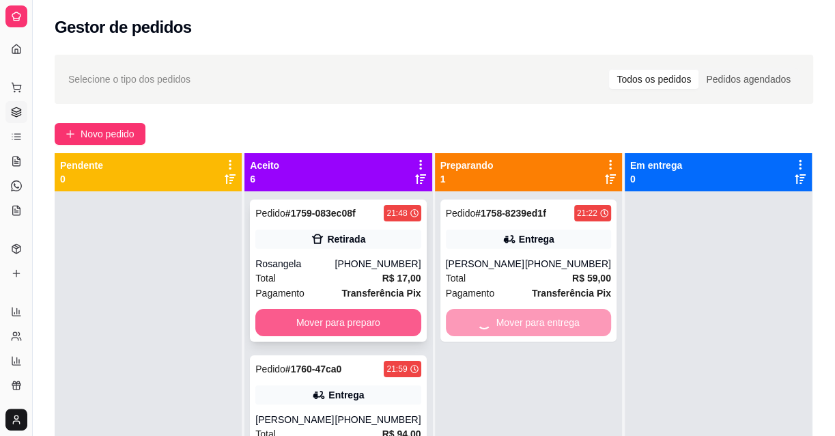
click at [367, 309] on button "Mover para preparo" at bounding box center [337, 322] width 165 height 27
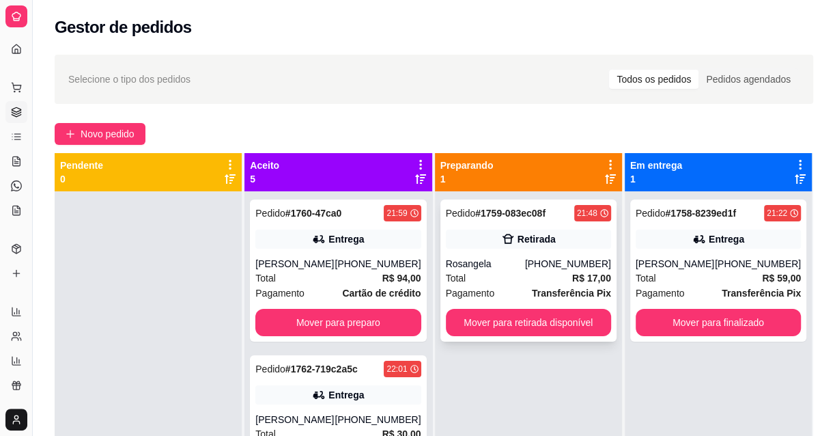
click at [510, 264] on div "Rosangela" at bounding box center [485, 264] width 79 height 14
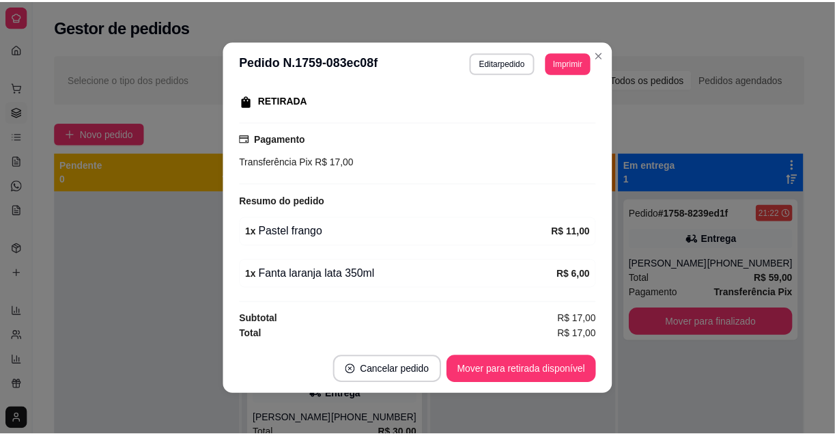
scroll to position [2, 0]
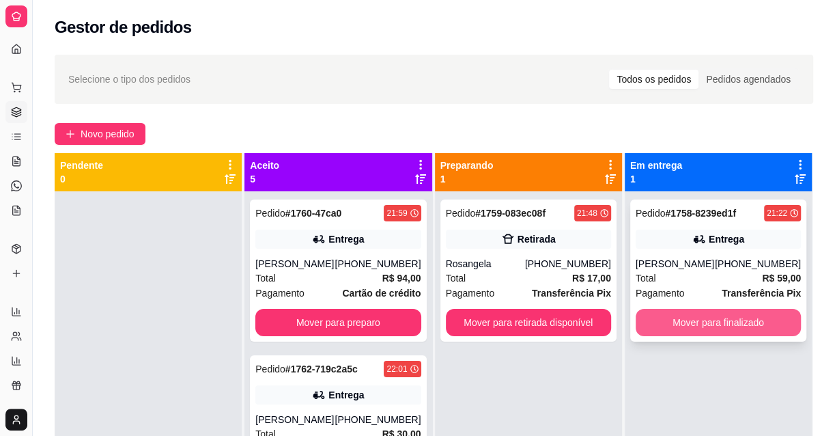
click at [691, 330] on button "Mover para finalizado" at bounding box center [718, 322] width 165 height 27
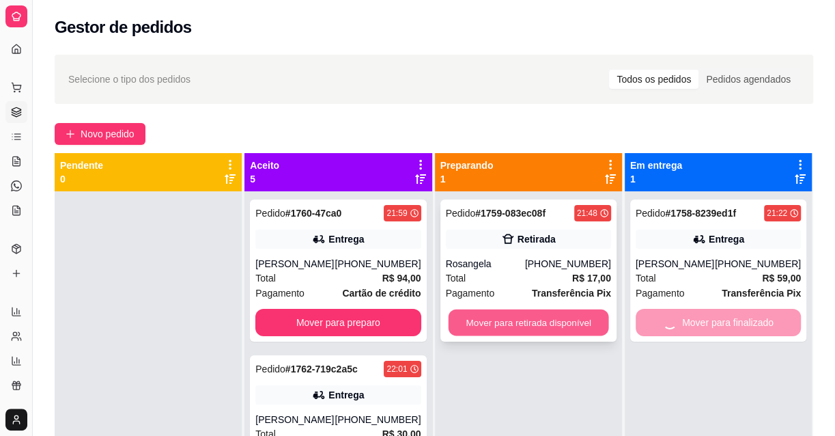
click at [548, 314] on button "Mover para retirada disponível" at bounding box center [528, 322] width 160 height 27
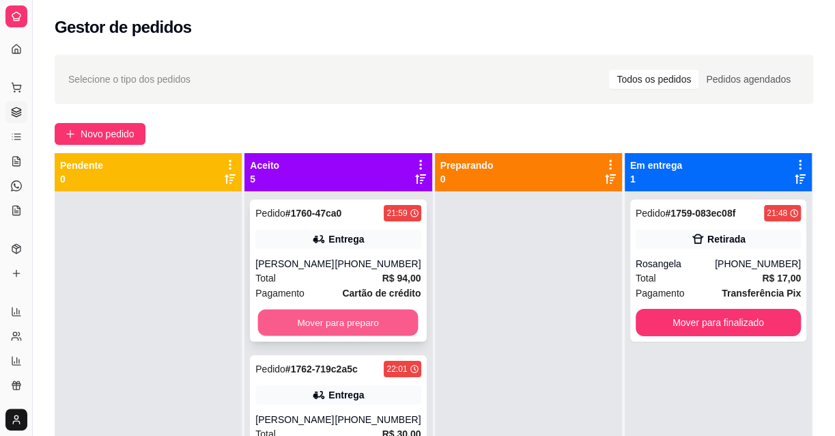
click at [316, 323] on button "Mover para preparo" at bounding box center [338, 322] width 160 height 27
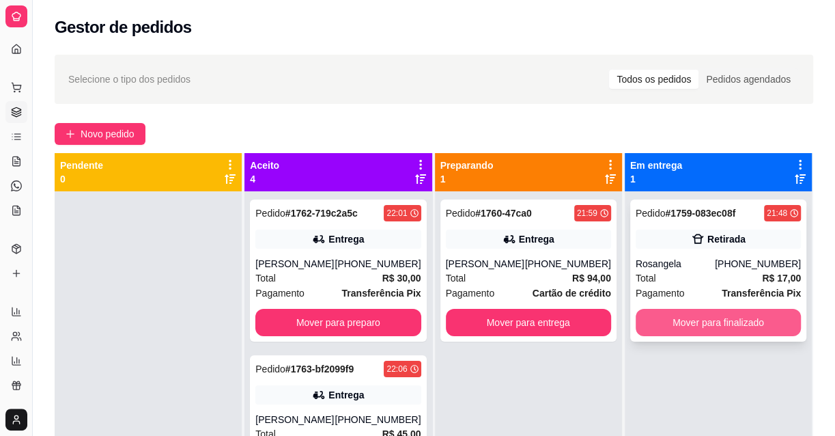
click at [687, 318] on button "Mover para finalizado" at bounding box center [718, 322] width 165 height 27
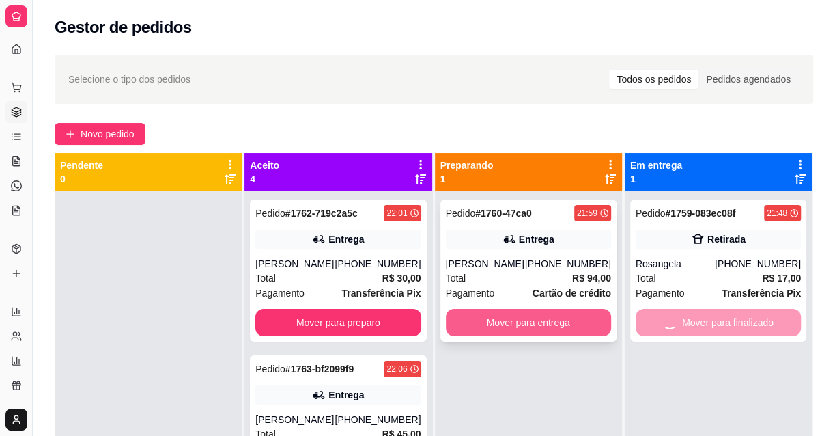
click at [538, 313] on button "Mover para entrega" at bounding box center [528, 322] width 165 height 27
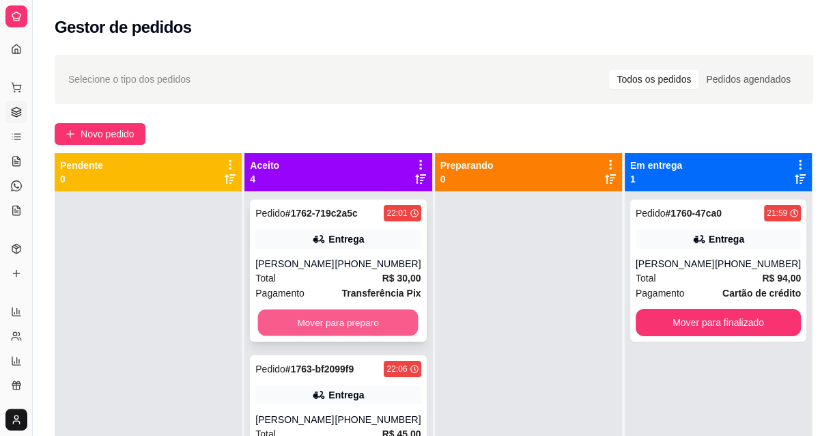
click at [351, 313] on button "Mover para preparo" at bounding box center [338, 322] width 160 height 27
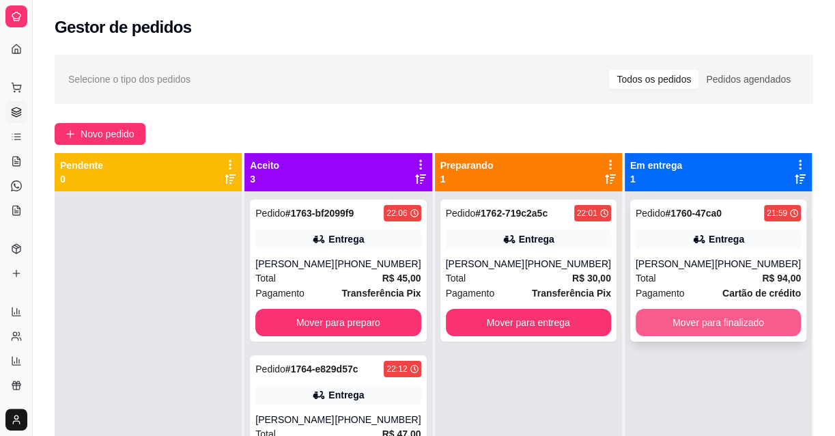
click at [729, 313] on button "Mover para finalizado" at bounding box center [718, 322] width 165 height 27
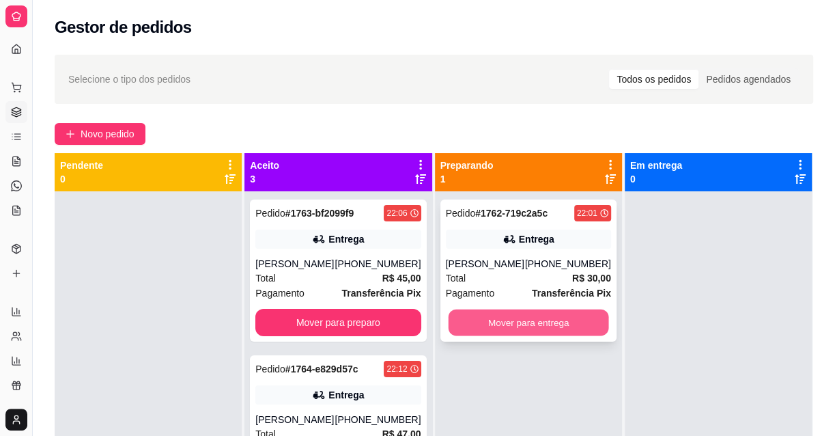
click at [549, 320] on button "Mover para entrega" at bounding box center [528, 322] width 160 height 27
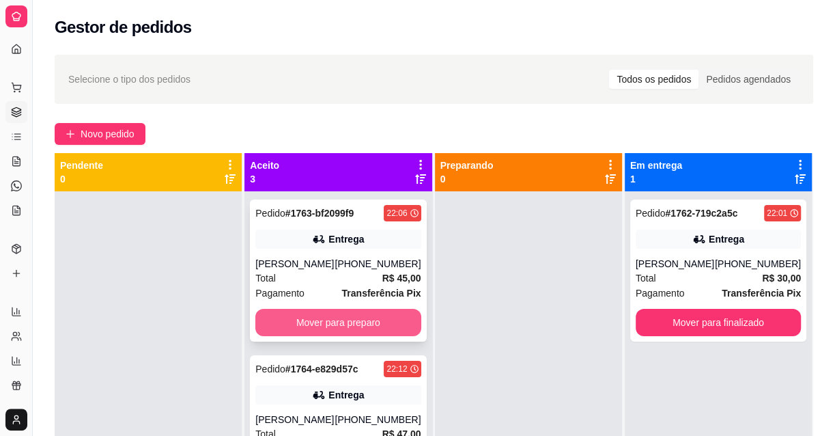
click at [329, 321] on button "Mover para preparo" at bounding box center [337, 322] width 165 height 27
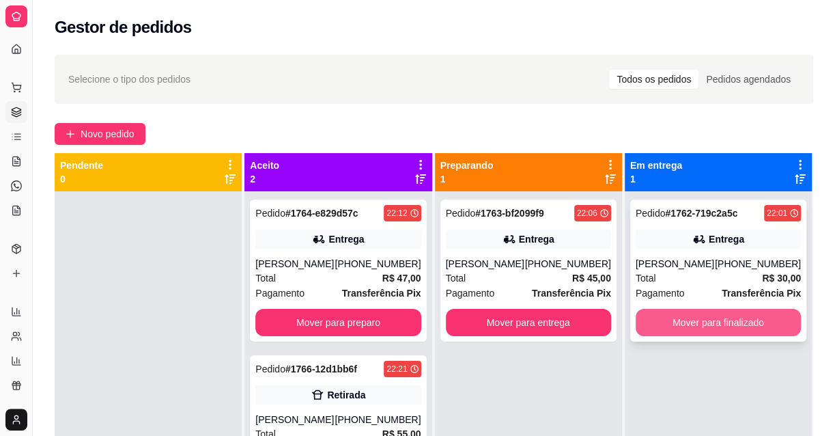
click at [707, 309] on button "Mover para finalizado" at bounding box center [718, 322] width 165 height 27
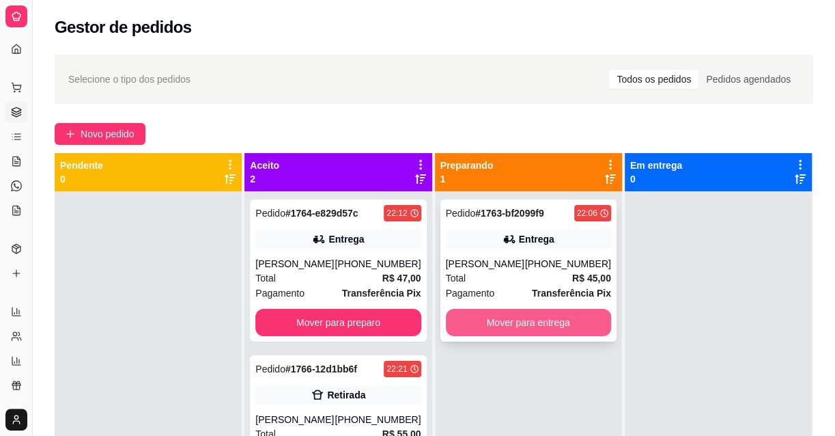
click at [519, 311] on button "Mover para entrega" at bounding box center [528, 322] width 165 height 27
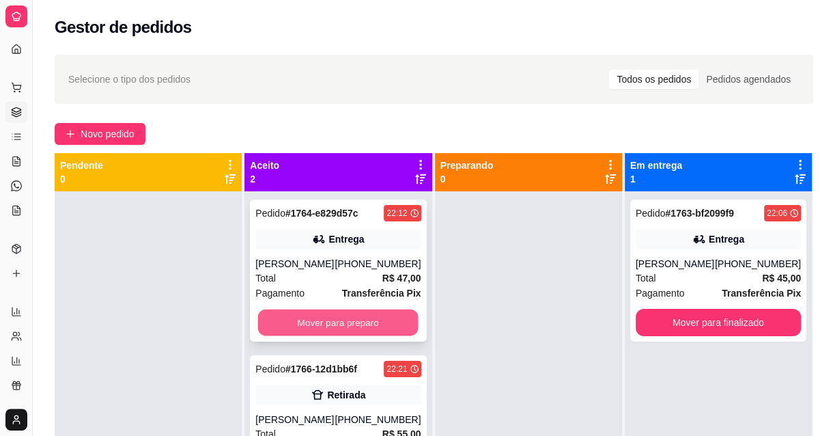
click at [344, 311] on button "Mover para preparo" at bounding box center [338, 322] width 160 height 27
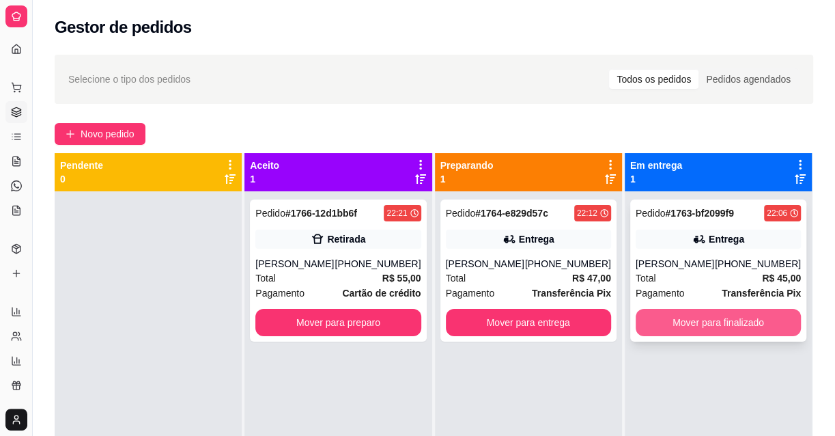
click at [686, 328] on button "Mover para finalizado" at bounding box center [718, 322] width 165 height 27
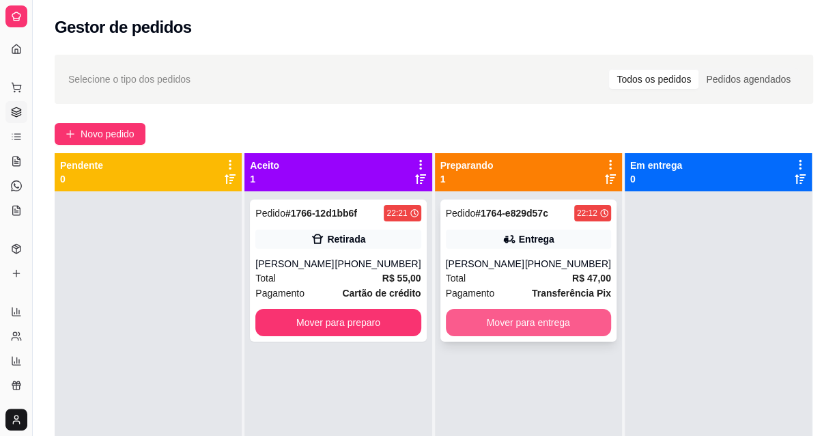
click at [462, 319] on button "Mover para entrega" at bounding box center [528, 322] width 165 height 27
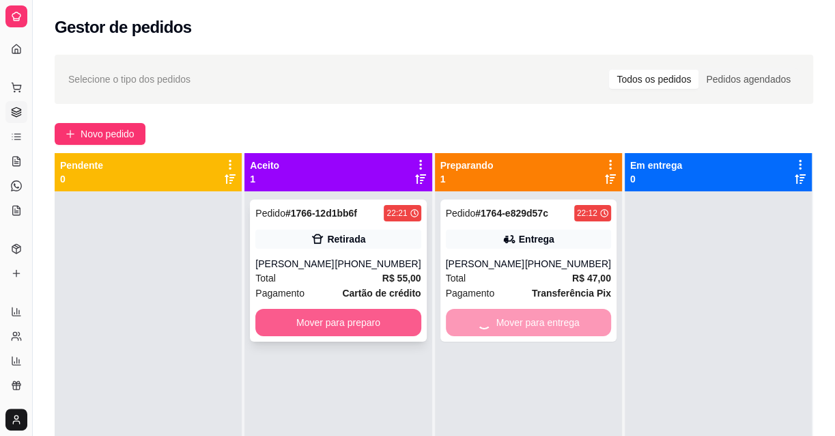
click at [369, 314] on button "Mover para preparo" at bounding box center [337, 322] width 165 height 27
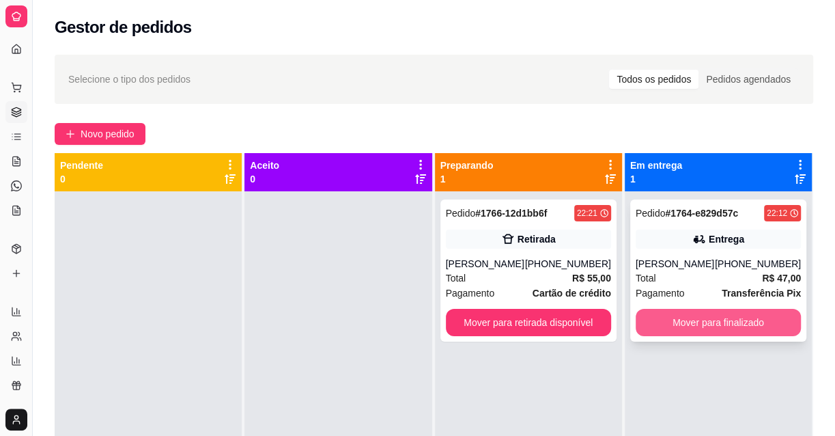
click at [677, 327] on button "Mover para finalizado" at bounding box center [718, 322] width 165 height 27
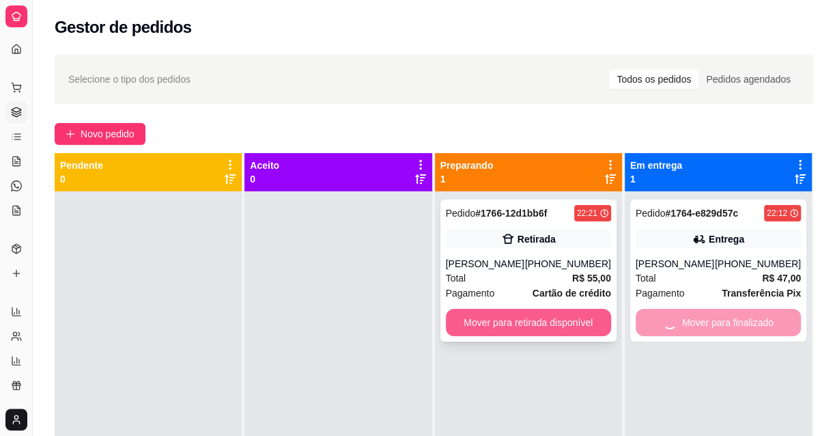
click at [529, 324] on button "Mover para retirada disponível" at bounding box center [528, 322] width 165 height 27
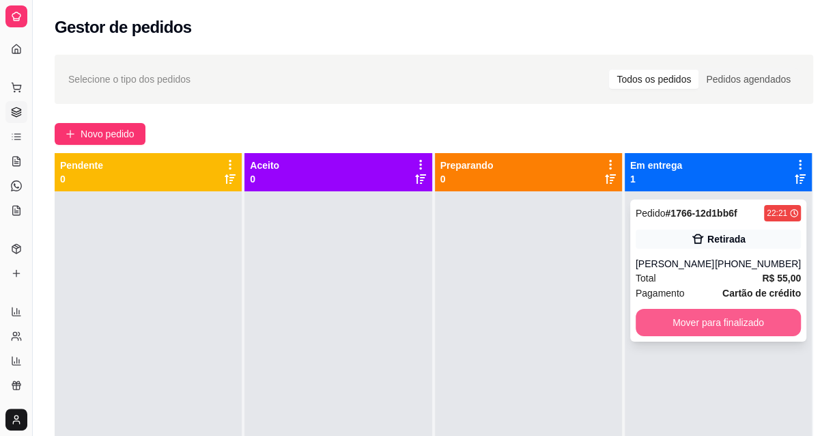
click at [705, 327] on button "Mover para finalizado" at bounding box center [718, 322] width 165 height 27
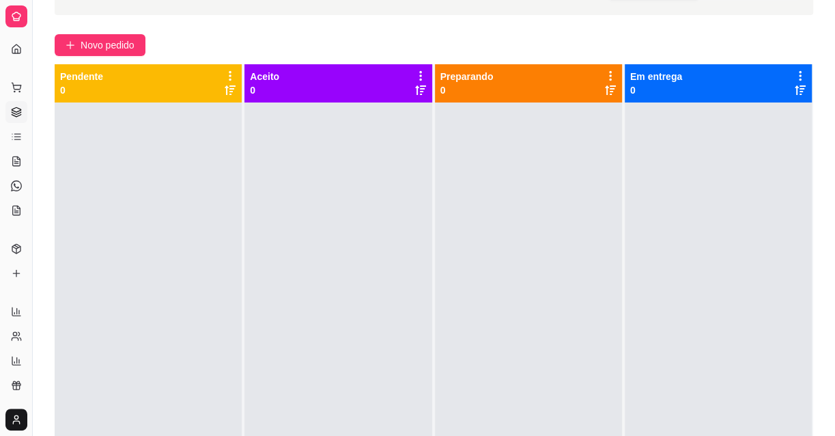
scroll to position [208, 0]
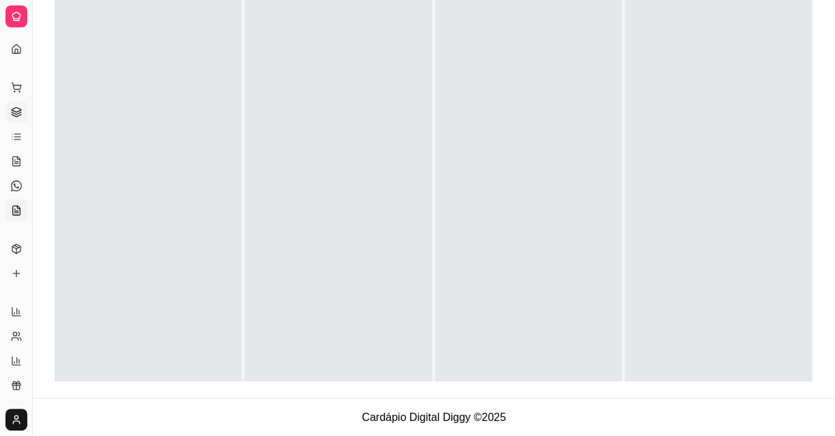
click at [11, 211] on icon at bounding box center [16, 210] width 11 height 11
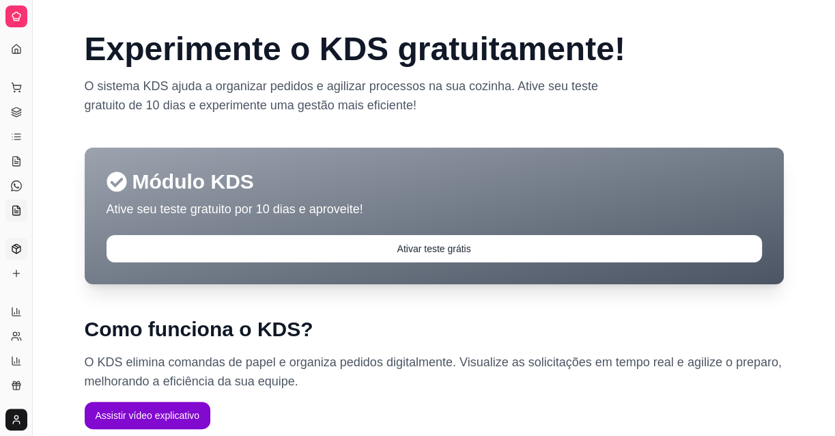
click at [19, 247] on polyline at bounding box center [16, 248] width 8 height 2
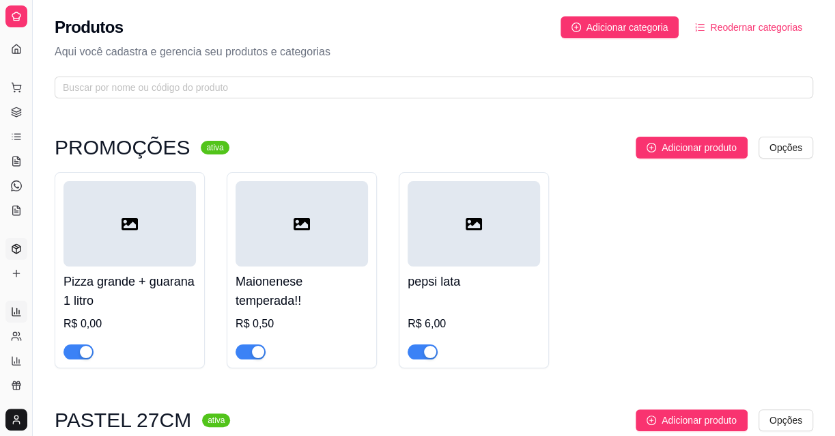
click at [20, 310] on icon at bounding box center [16, 311] width 11 height 11
select select "ALL"
select select "0"
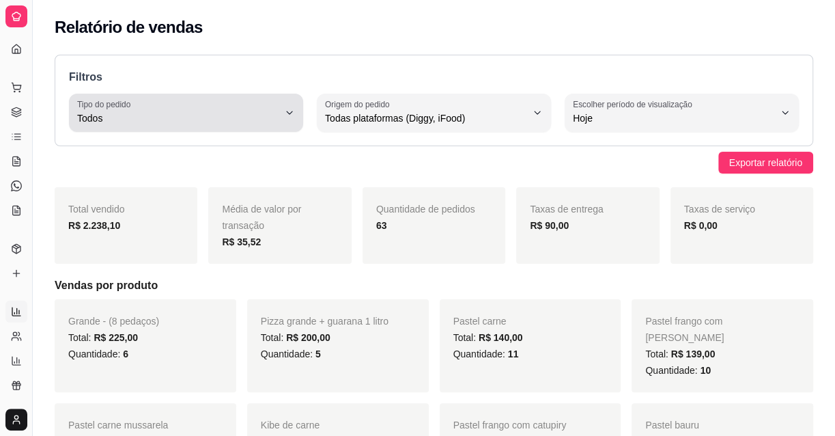
click at [244, 109] on div "Todos" at bounding box center [177, 112] width 201 height 27
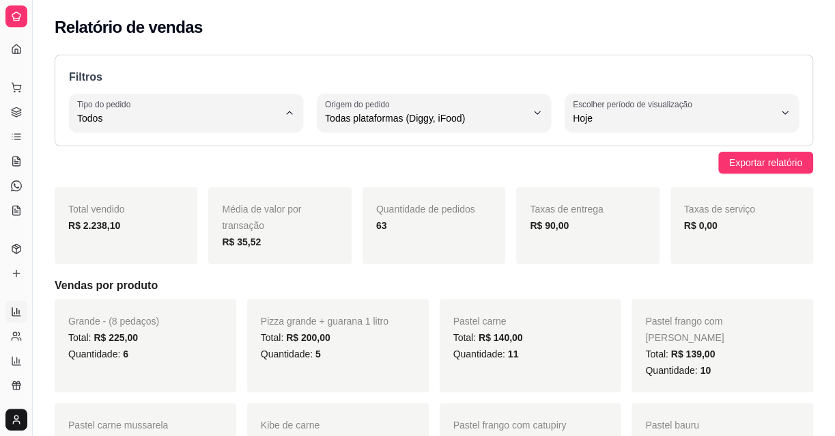
click at [139, 163] on li "Entrega" at bounding box center [186, 172] width 214 height 21
type input "DELIVERY"
select select "DELIVERY"
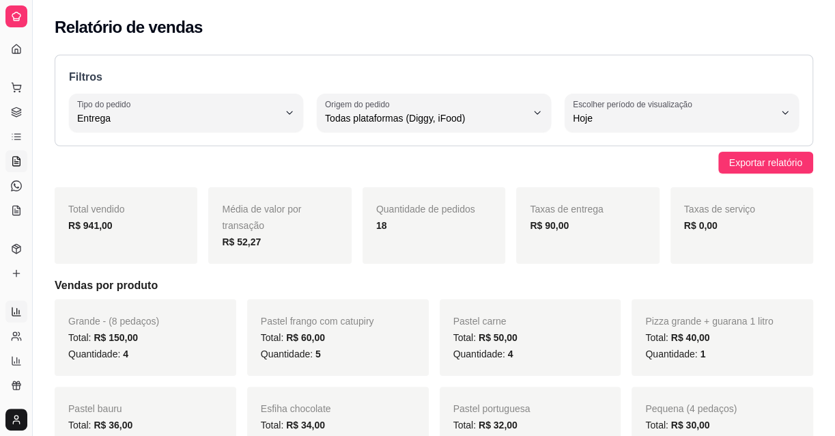
click at [16, 157] on icon at bounding box center [16, 161] width 11 height 11
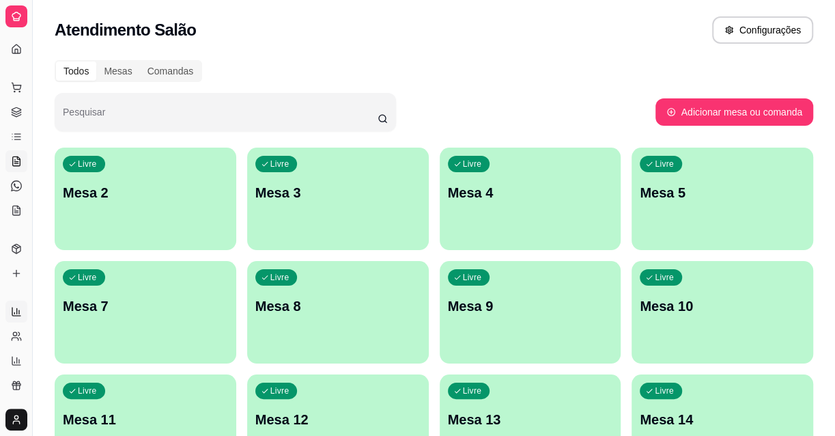
click at [21, 312] on icon at bounding box center [16, 311] width 11 height 11
select select "ALL"
select select "0"
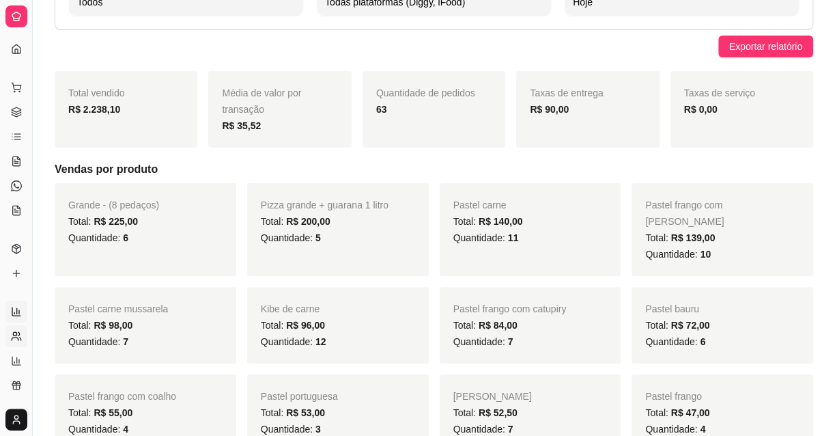
scroll to position [124, 0]
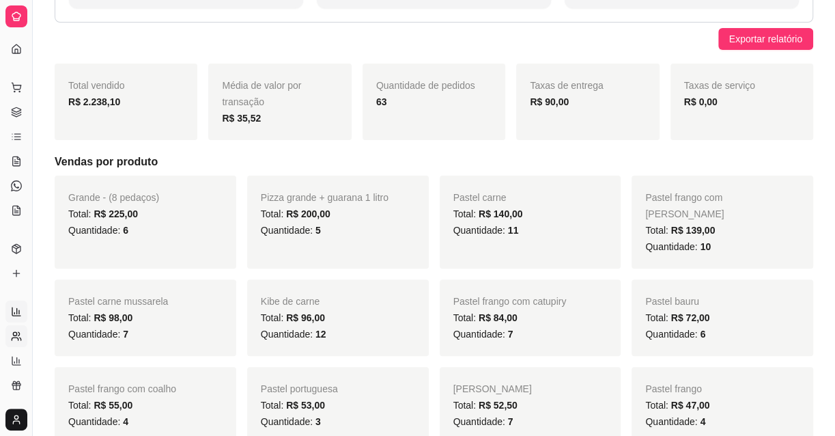
click at [14, 334] on icon at bounding box center [16, 336] width 11 height 11
select select "30"
select select "HIGHEST_TOTAL_SPENT_WITH_ORDERS"
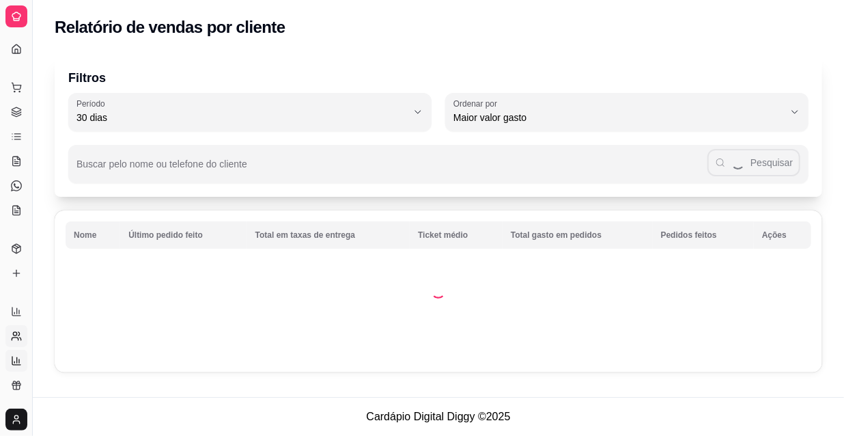
click at [12, 364] on icon at bounding box center [16, 360] width 8 height 8
select select "TOTAL_OF_ORDERS"
select select "7"
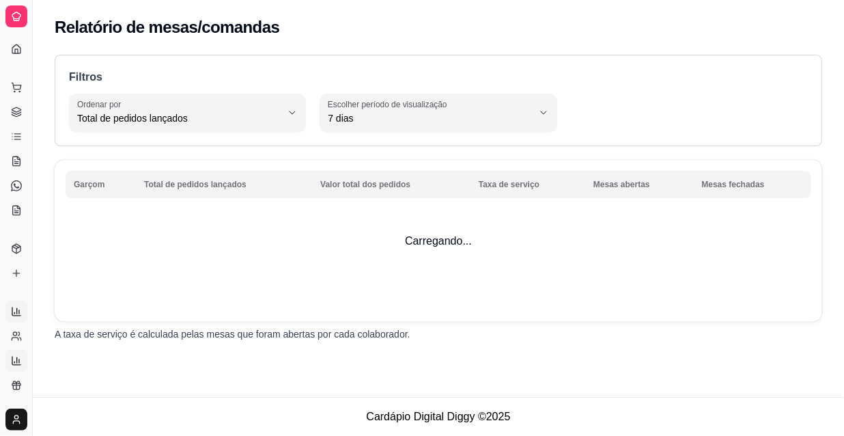
click at [23, 310] on link "Relatórios de vendas" at bounding box center [16, 311] width 22 height 22
select select "ALL"
select select "0"
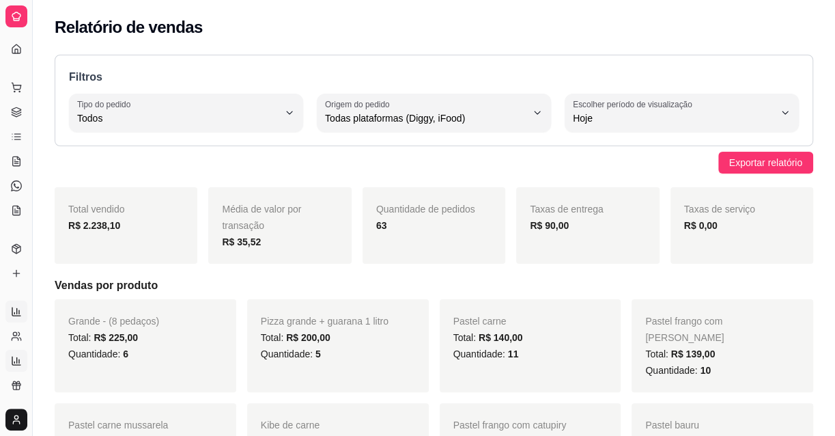
click at [16, 365] on icon at bounding box center [16, 360] width 11 height 11
select select "TOTAL_OF_ORDERS"
select select "7"
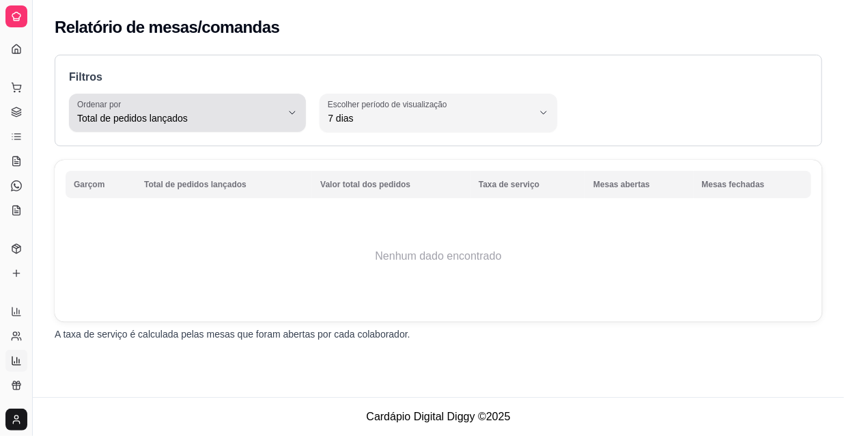
click at [287, 115] on icon "button" at bounding box center [292, 112] width 11 height 11
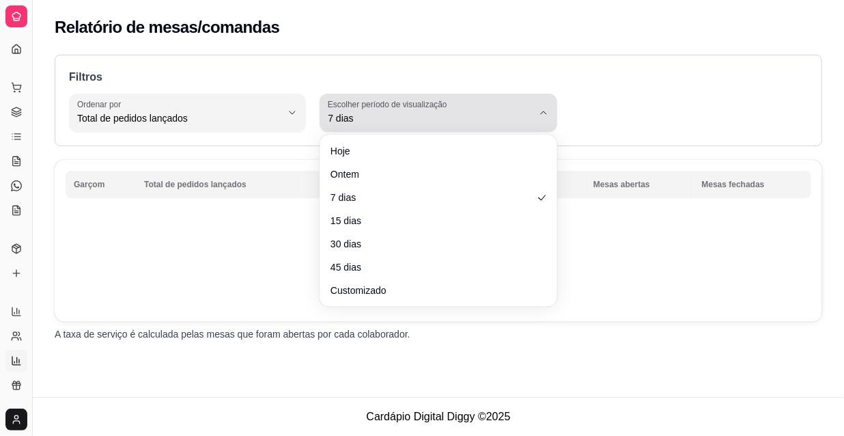
click at [438, 116] on span "7 dias" at bounding box center [430, 118] width 204 height 14
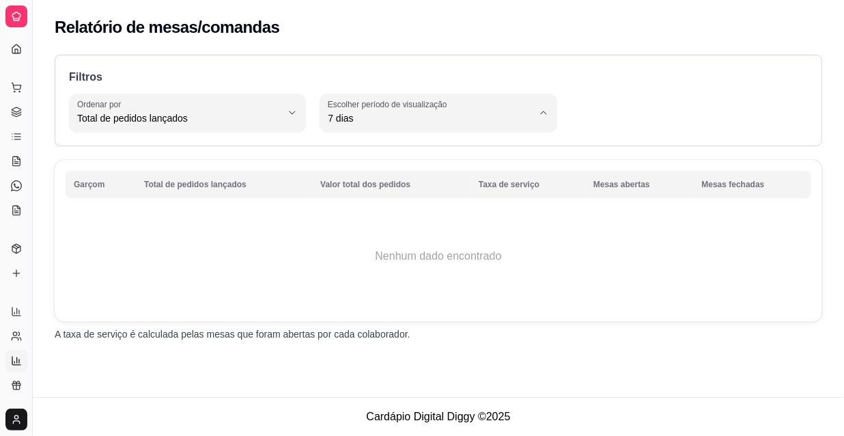
click at [432, 147] on span "Hoje" at bounding box center [432, 149] width 194 height 13
type input "0"
select select "0"
click at [14, 211] on icon at bounding box center [15, 211] width 3 height 0
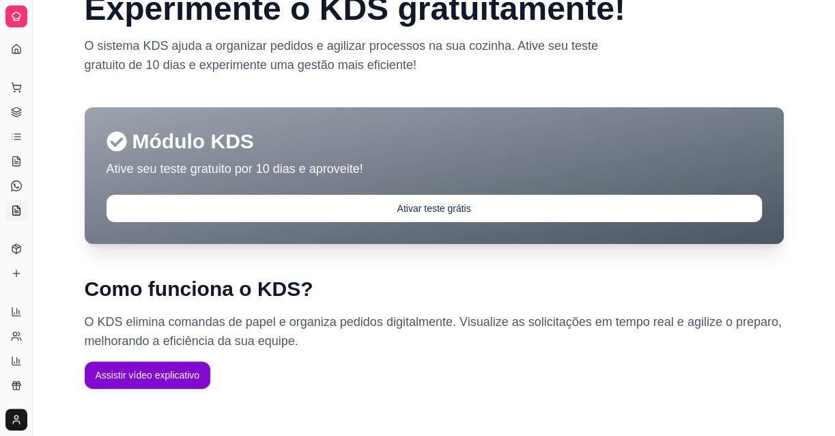
scroll to position [88, 0]
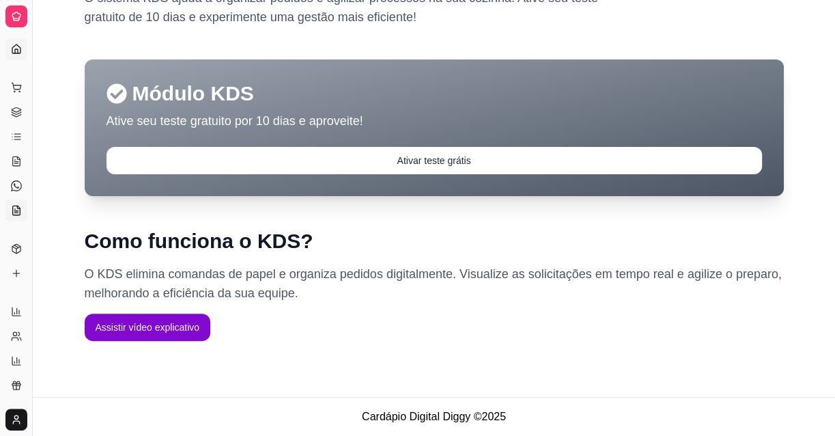
click at [16, 44] on icon at bounding box center [16, 49] width 11 height 11
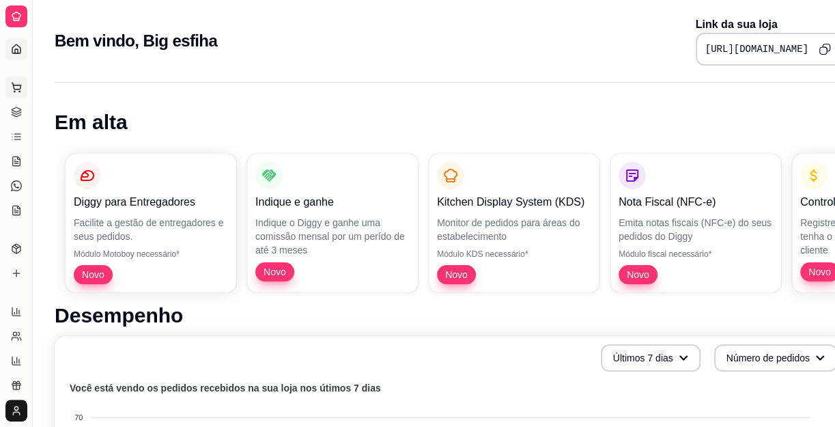
click at [20, 89] on icon at bounding box center [16, 87] width 11 height 11
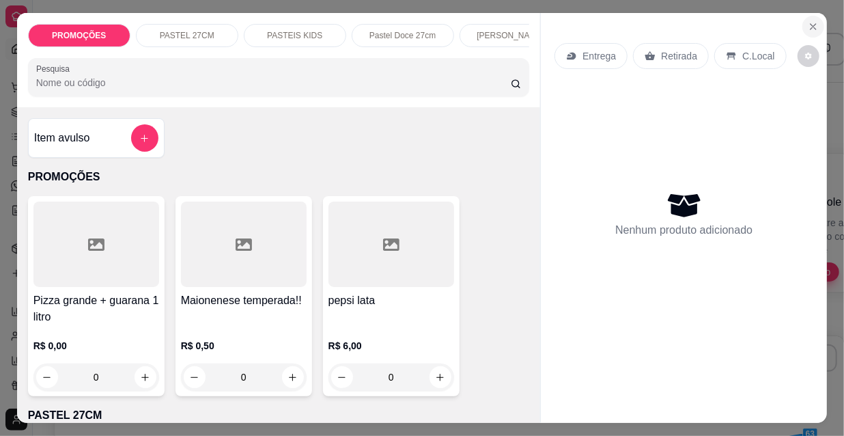
click at [808, 24] on icon "Close" at bounding box center [813, 26] width 11 height 11
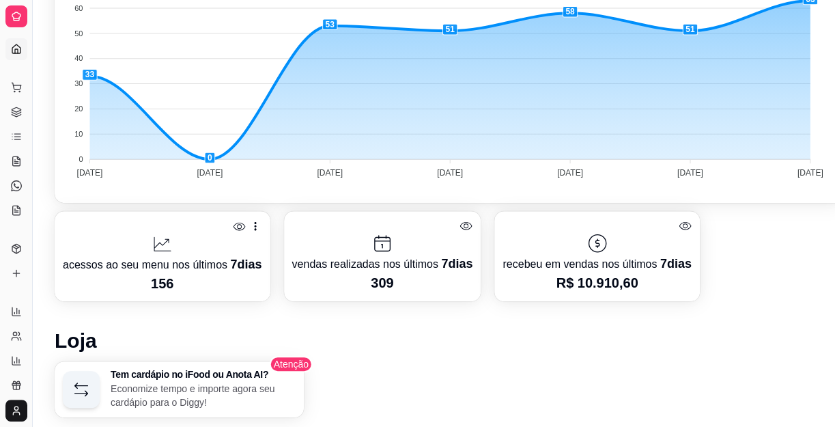
scroll to position [744, 0]
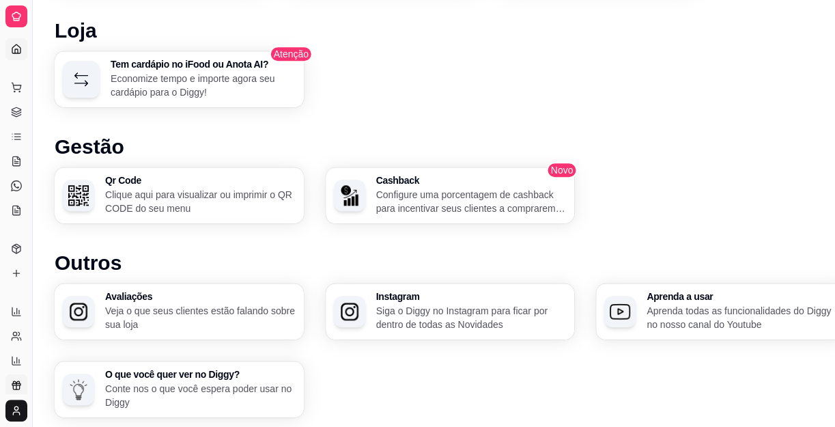
click at [16, 380] on icon at bounding box center [16, 385] width 11 height 11
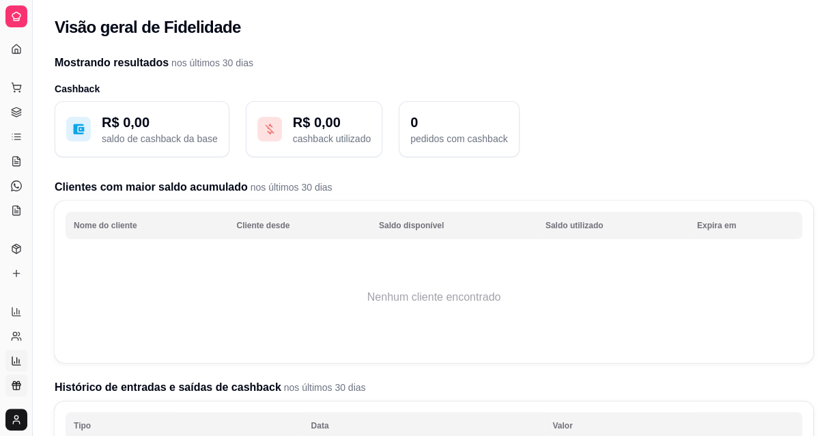
click at [14, 359] on icon at bounding box center [16, 360] width 11 height 11
select select "TOTAL_OF_ORDERS"
select select "7"
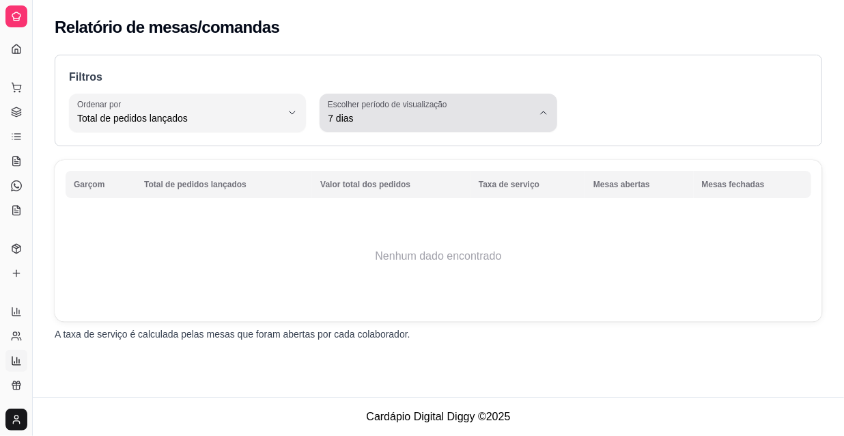
click at [451, 129] on button "Escolher período de visualização 7 dias" at bounding box center [438, 113] width 237 height 38
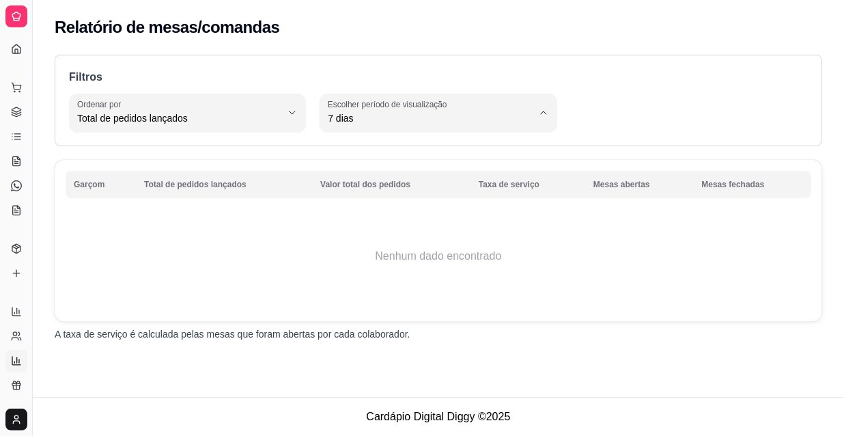
click at [455, 148] on span "Hoje" at bounding box center [432, 149] width 194 height 13
type input "0"
select select "0"
click at [20, 339] on icon at bounding box center [20, 338] width 1 height 3
select select "30"
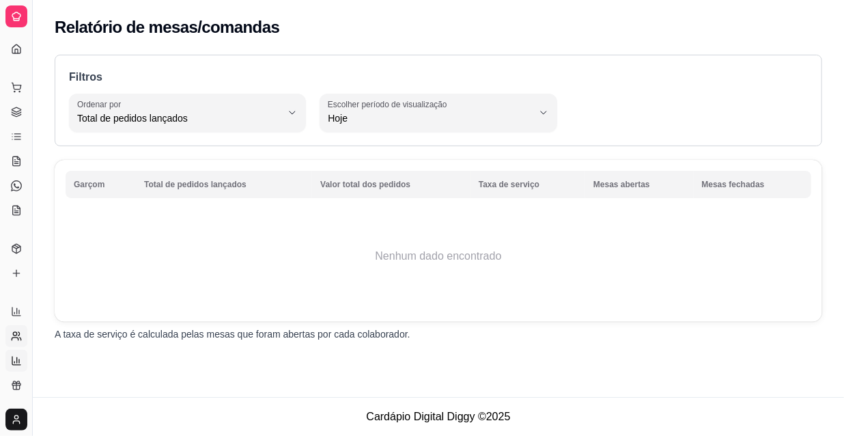
select select "HIGHEST_TOTAL_SPENT_WITH_ORDERS"
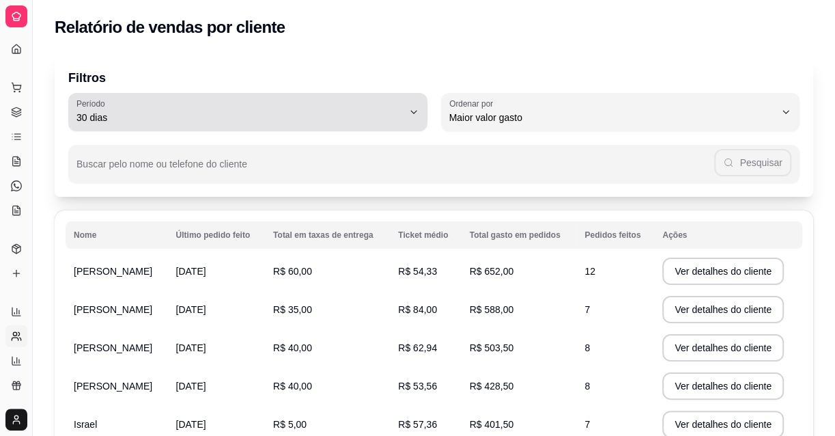
click at [357, 112] on span "30 dias" at bounding box center [239, 118] width 326 height 14
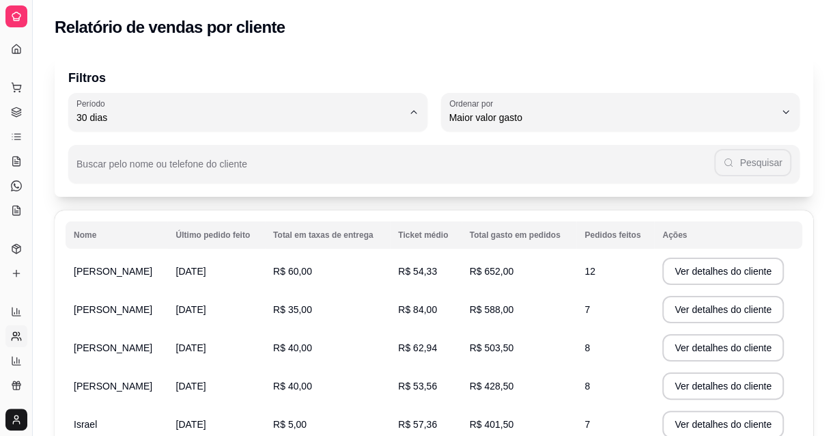
click at [220, 143] on span "Hoje" at bounding box center [241, 149] width 310 height 13
type input "0"
select select "0"
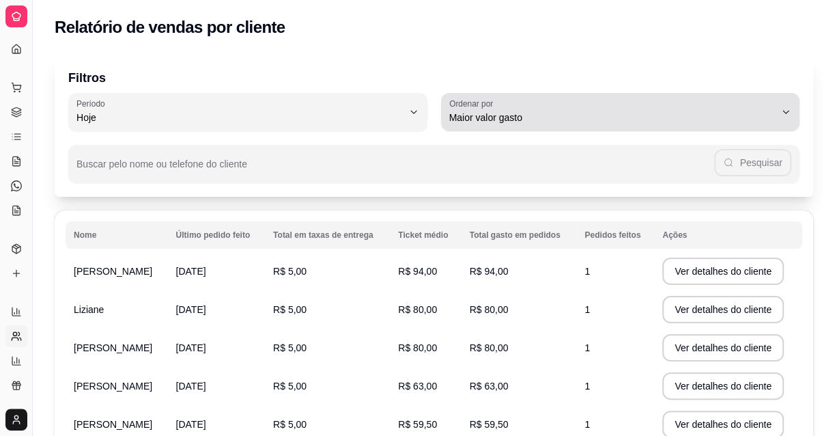
click at [742, 118] on span "Maior valor gasto" at bounding box center [612, 118] width 326 height 14
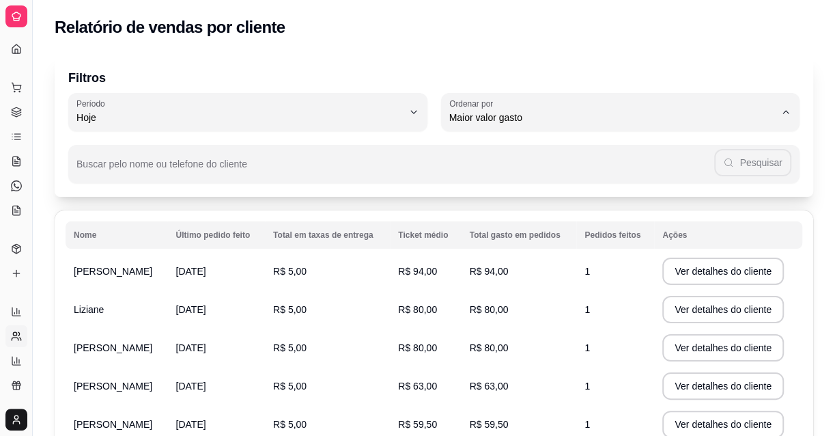
click at [580, 153] on span "Maior número de pedidos" at bounding box center [613, 149] width 310 height 13
type input "HIGHEST_ORDER_COUNT"
select select "HIGHEST_ORDER_COUNT"
click at [16, 312] on icon at bounding box center [16, 311] width 11 height 11
select select "ALL"
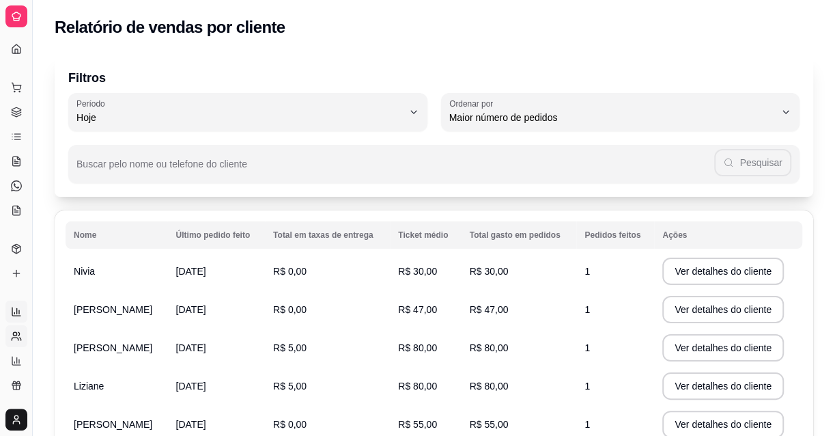
select select "ALL"
select select "0"
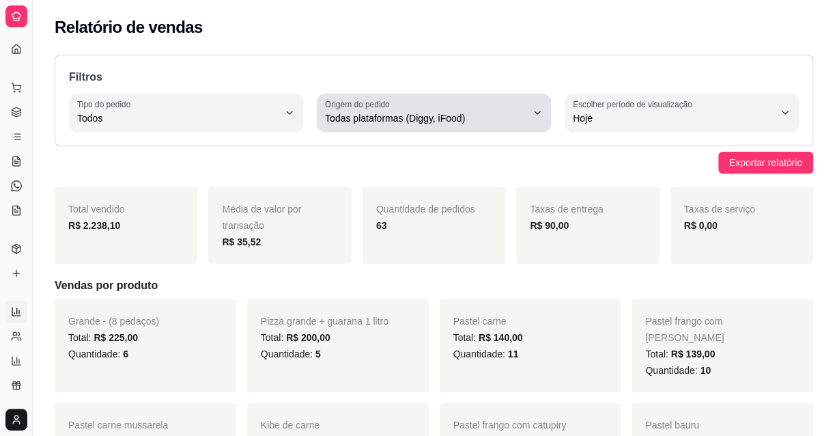
click at [376, 116] on span "Todas plataformas (Diggy, iFood)" at bounding box center [425, 118] width 201 height 14
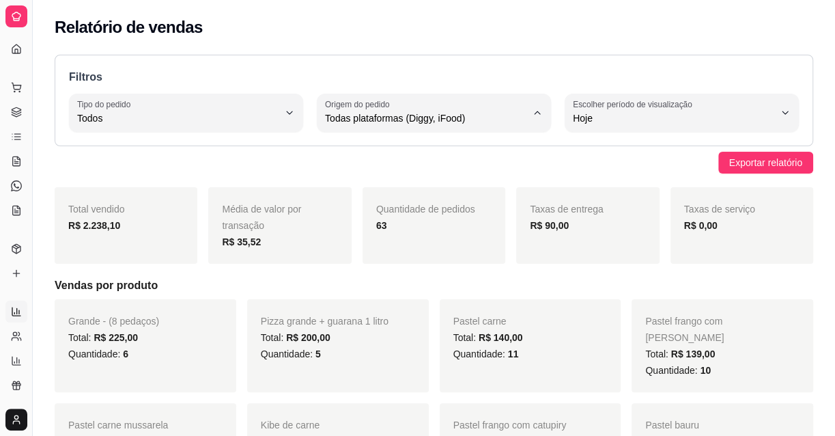
click at [458, 280] on h5 "Vendas por produto" at bounding box center [434, 285] width 759 height 16
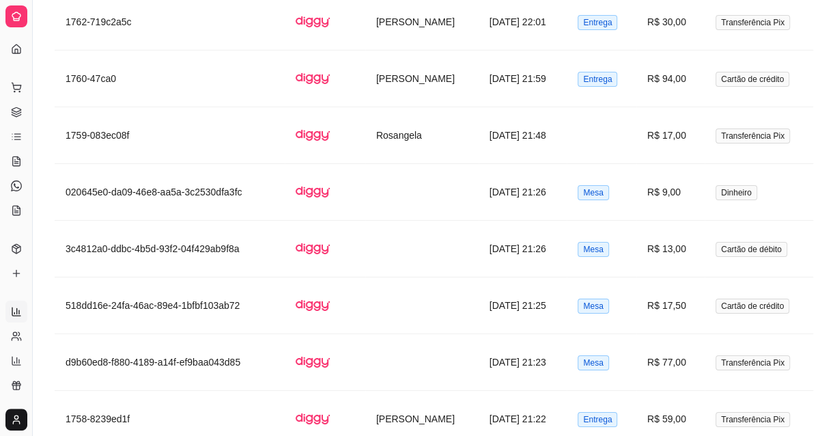
scroll to position [2669, 0]
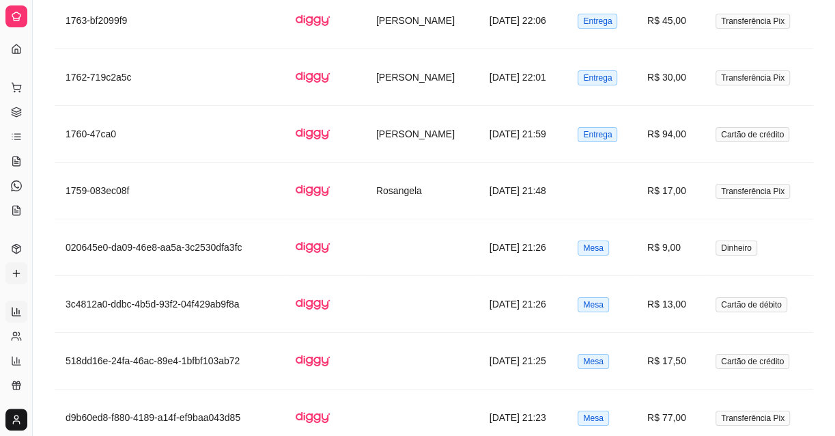
click at [20, 269] on icon at bounding box center [16, 273] width 11 height 11
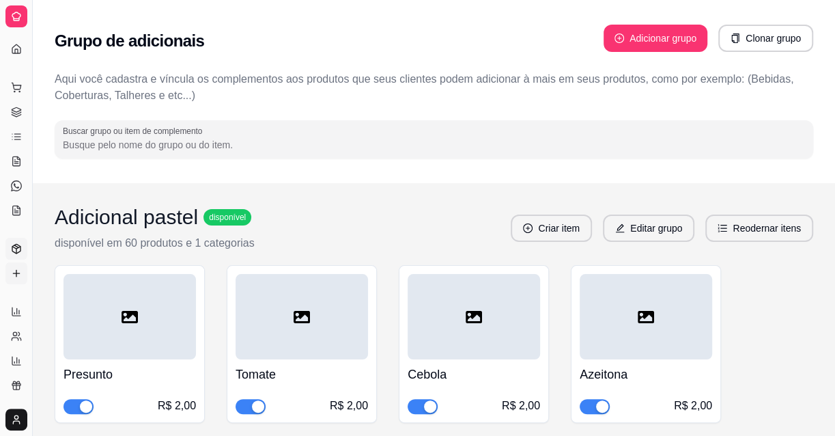
click at [16, 255] on link "Produtos" at bounding box center [16, 249] width 22 height 22
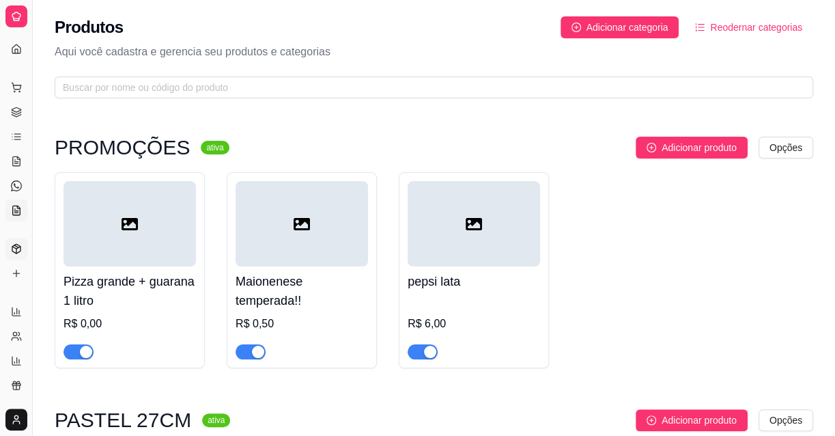
click at [10, 212] on link "KDS" at bounding box center [16, 210] width 22 height 22
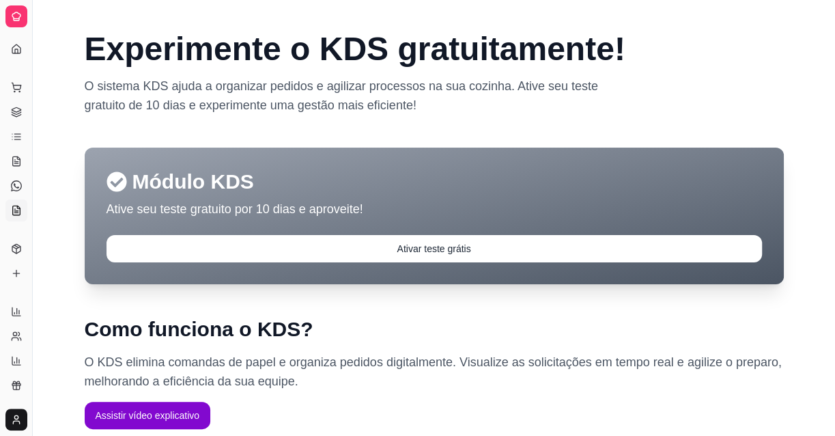
click at [16, 206] on icon at bounding box center [17, 210] width 8 height 9
click at [19, 187] on icon at bounding box center [16, 185] width 11 height 11
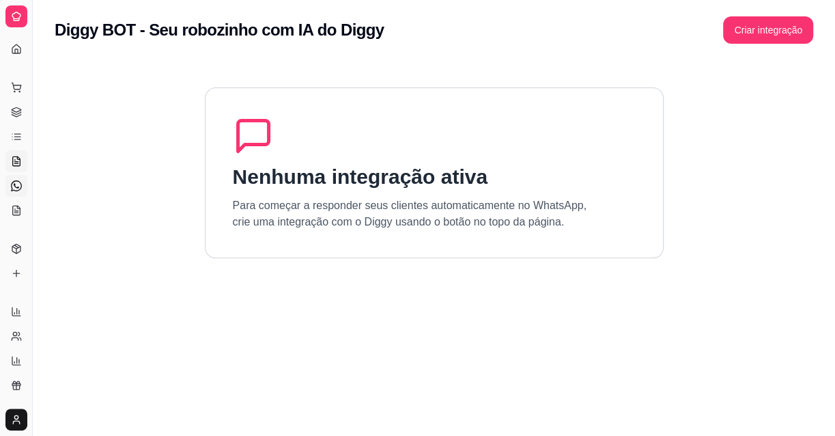
click at [13, 160] on icon at bounding box center [17, 160] width 8 height 9
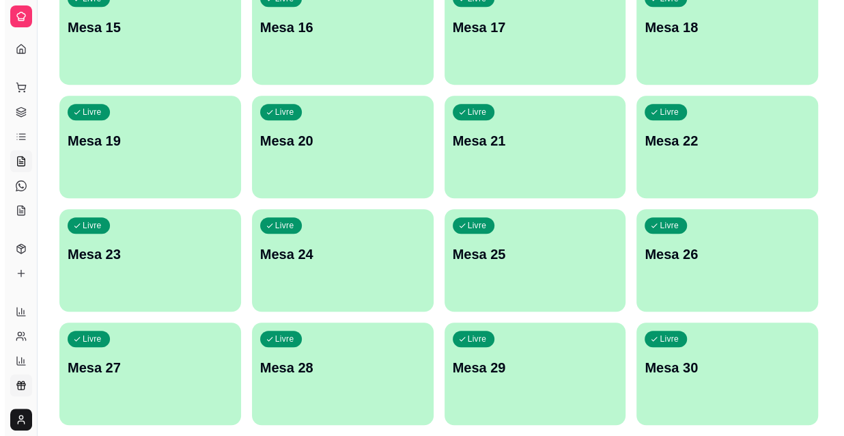
scroll to position [549, 0]
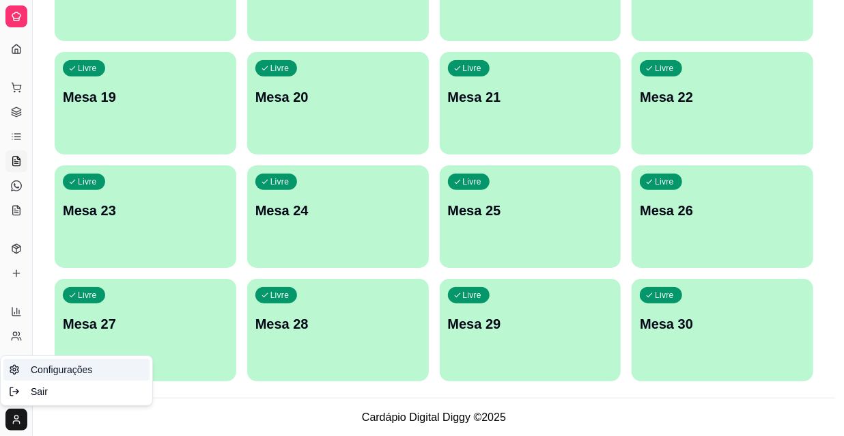
click at [52, 370] on span "Configurações" at bounding box center [61, 370] width 61 height 14
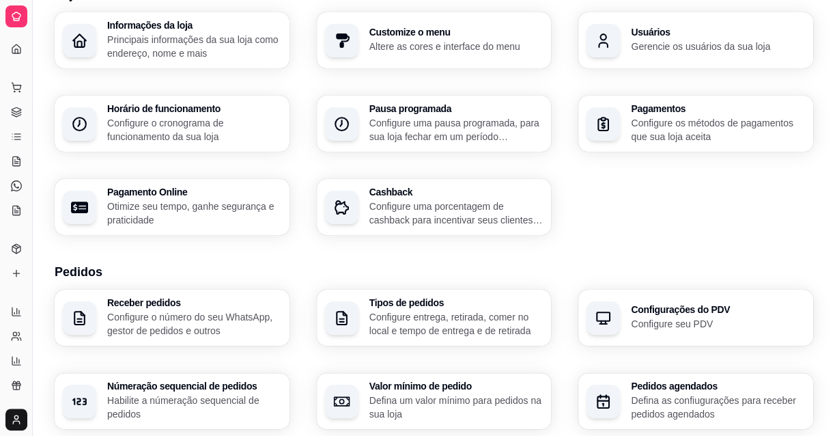
scroll to position [24, 0]
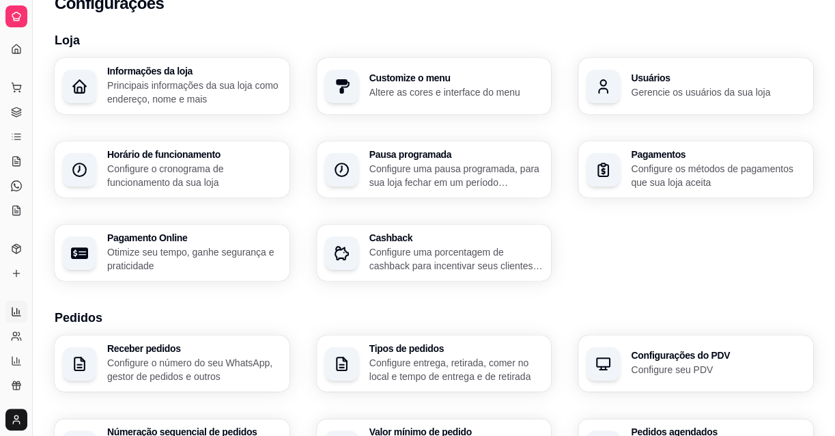
click at [19, 310] on icon at bounding box center [19, 311] width 0 height 3
select select "ALL"
select select "0"
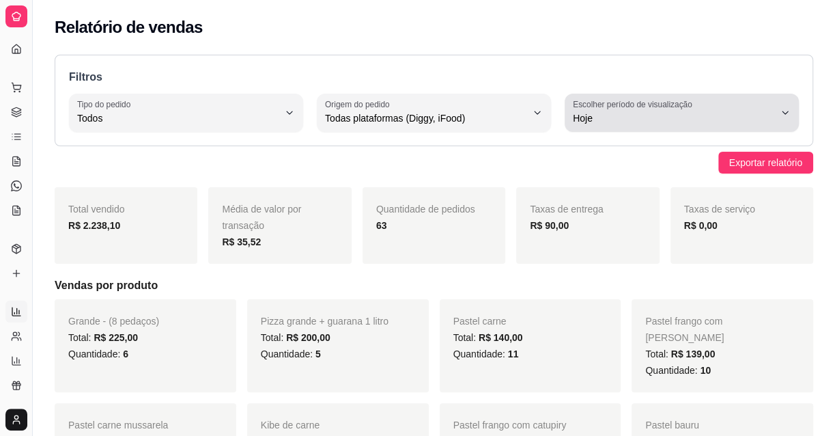
click at [754, 115] on span "Hoje" at bounding box center [673, 118] width 201 height 14
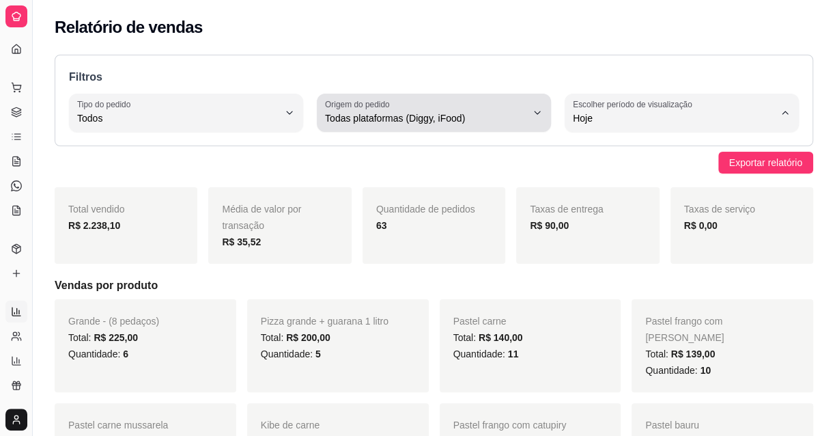
click at [390, 126] on button "Origem do pedido Todas plataformas (Diggy, iFood)" at bounding box center [434, 113] width 234 height 38
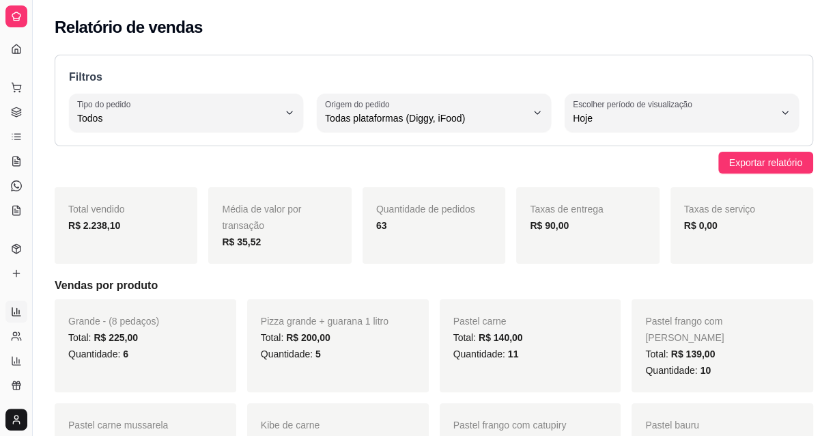
click at [204, 141] on div "Filtros ALL Tipo do pedido Todos Entrega Retirada Mesa Consumo local Tipo do pe…" at bounding box center [434, 101] width 759 height 92
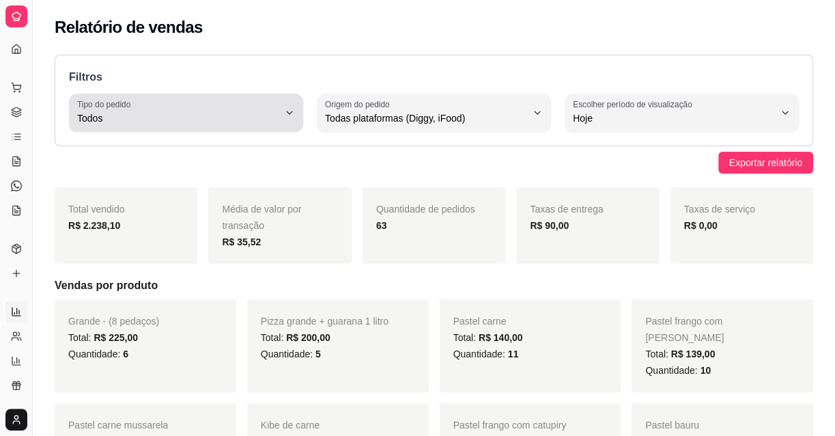
click at [203, 127] on button "Tipo do pedido Todos" at bounding box center [186, 113] width 234 height 38
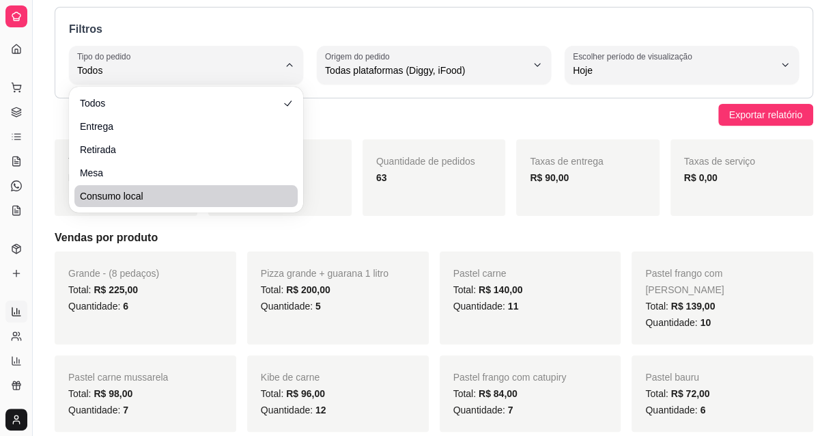
scroll to position [61, 0]
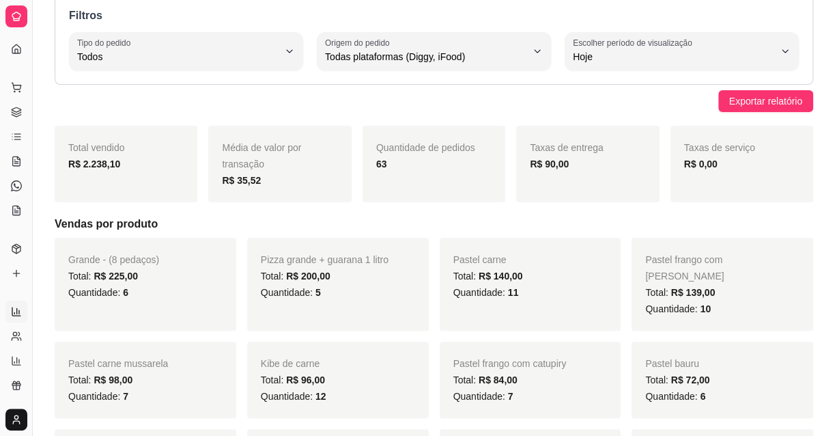
click at [742, 222] on h5 "Vendas por produto" at bounding box center [434, 224] width 759 height 16
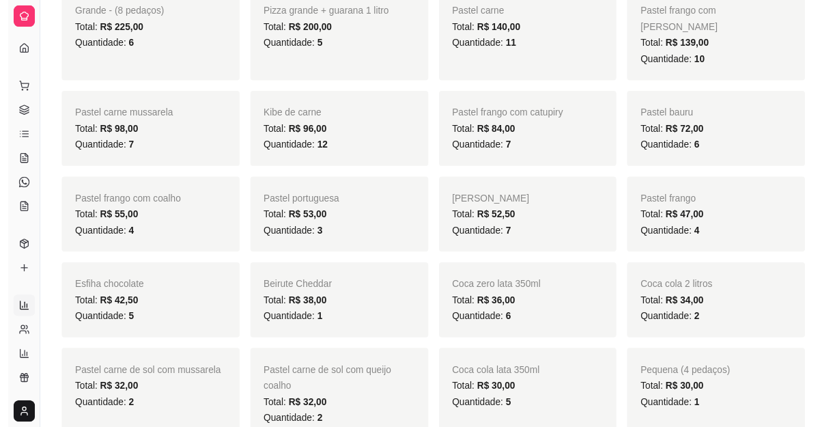
scroll to position [0, 0]
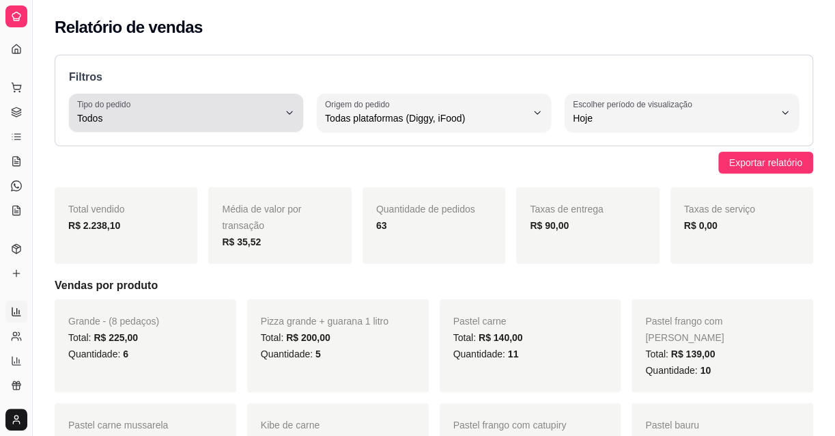
click at [217, 119] on span "Todos" at bounding box center [177, 118] width 201 height 14
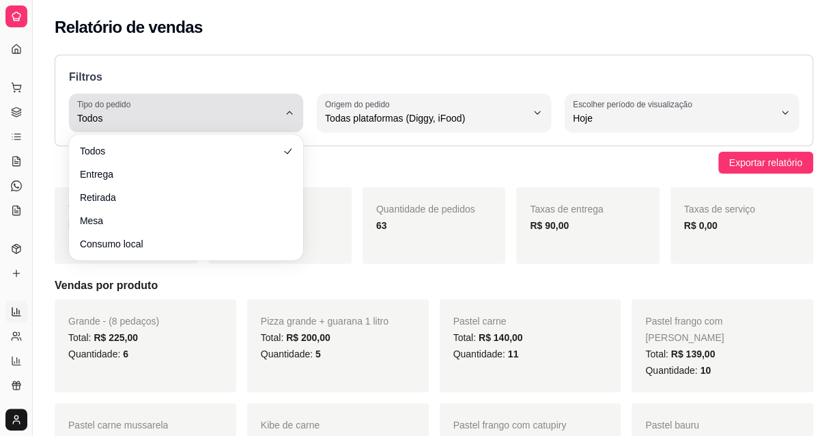
click at [158, 106] on div "Todos" at bounding box center [177, 112] width 201 height 27
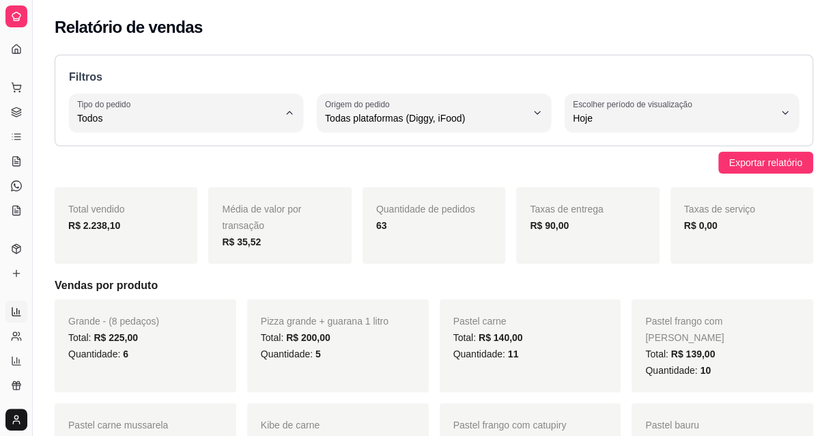
click at [195, 178] on span "Entrega" at bounding box center [179, 172] width 191 height 13
type input "DELIVERY"
select select "DELIVERY"
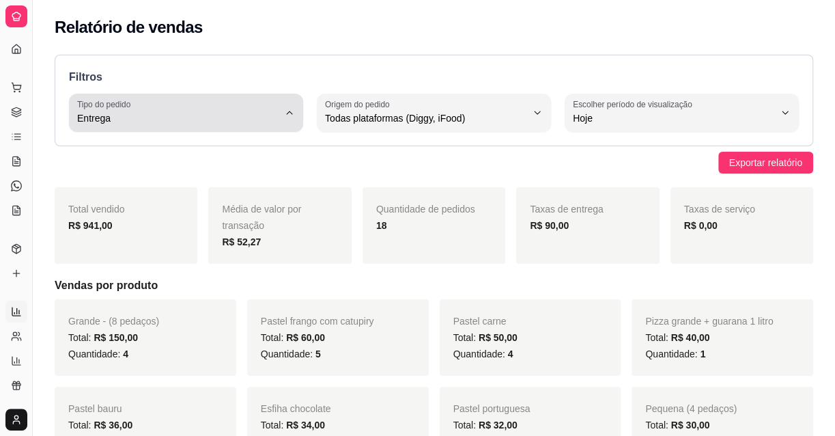
click at [132, 120] on span "Entrega" at bounding box center [177, 118] width 201 height 14
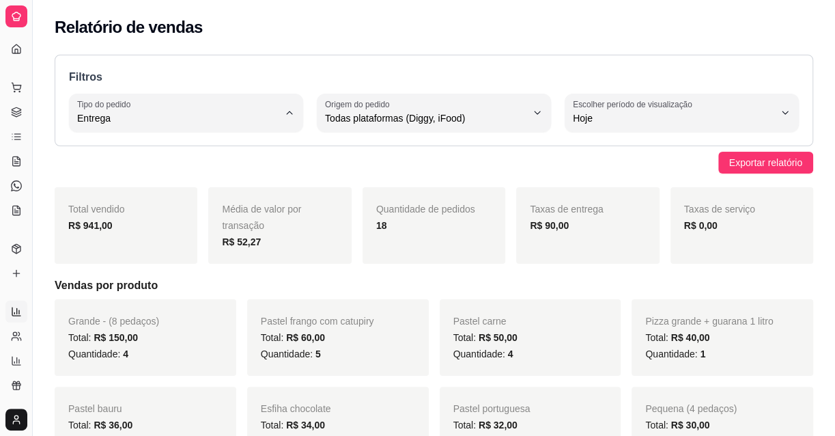
click at [121, 200] on span "Retirada" at bounding box center [179, 194] width 191 height 13
type input "PICKUP"
select select "PICKUP"
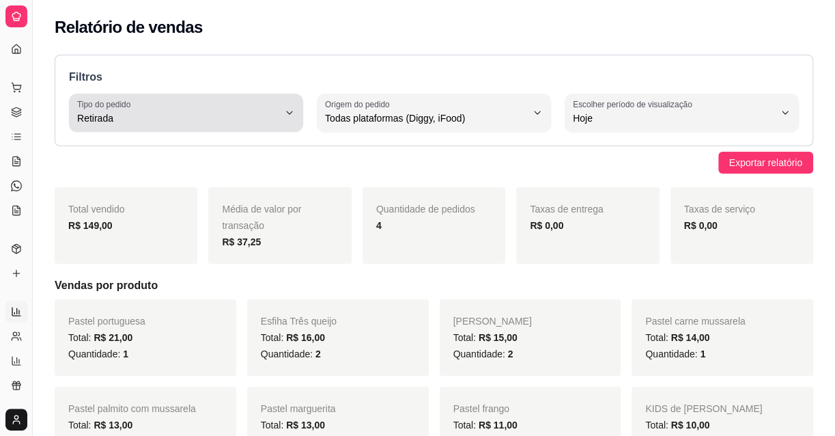
click at [119, 108] on label "Tipo do pedido" at bounding box center [106, 104] width 58 height 12
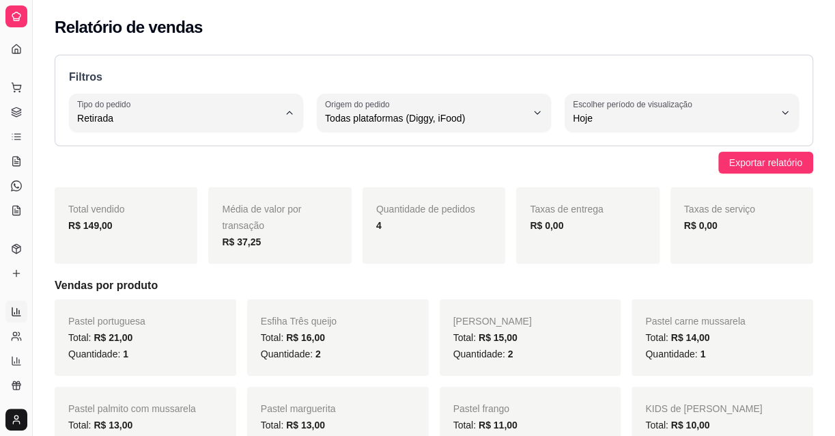
click at [436, 131] on button "Origem do pedido Todas plataformas (Diggy, iFood)" at bounding box center [434, 113] width 234 height 38
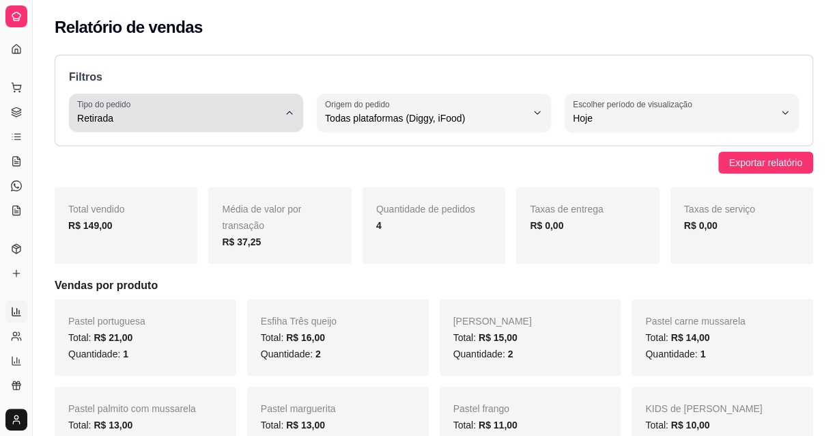
click at [239, 122] on span "Retirada" at bounding box center [177, 118] width 201 height 14
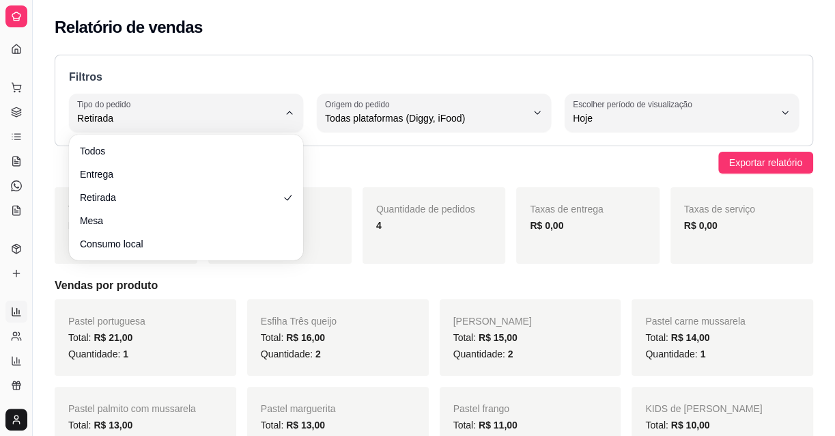
click at [178, 162] on ul "Todos Entrega Retirada Mesa Consumo local" at bounding box center [185, 197] width 223 height 115
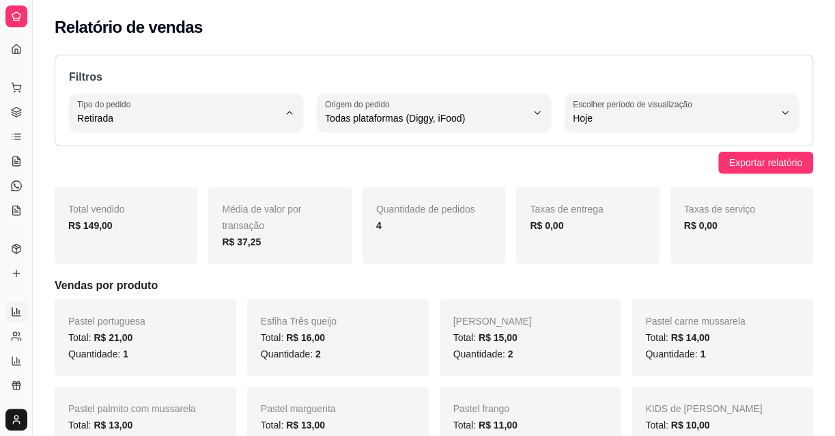
click at [178, 151] on span "Todos" at bounding box center [179, 149] width 191 height 13
type input "ALL"
select select "ALL"
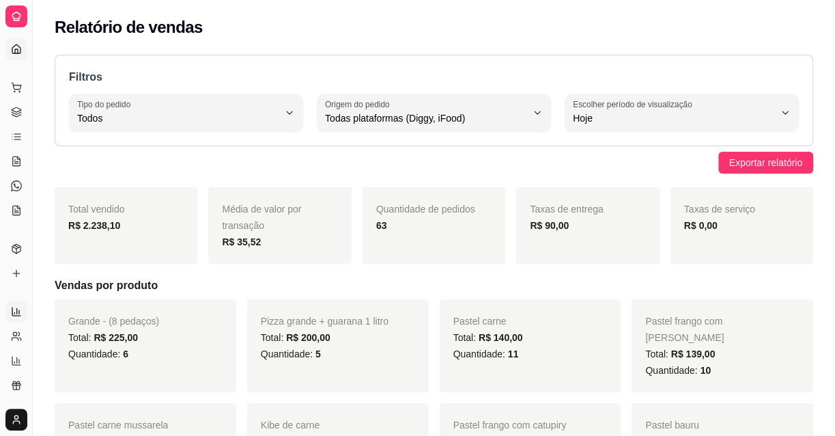
click at [16, 45] on icon at bounding box center [16, 49] width 11 height 11
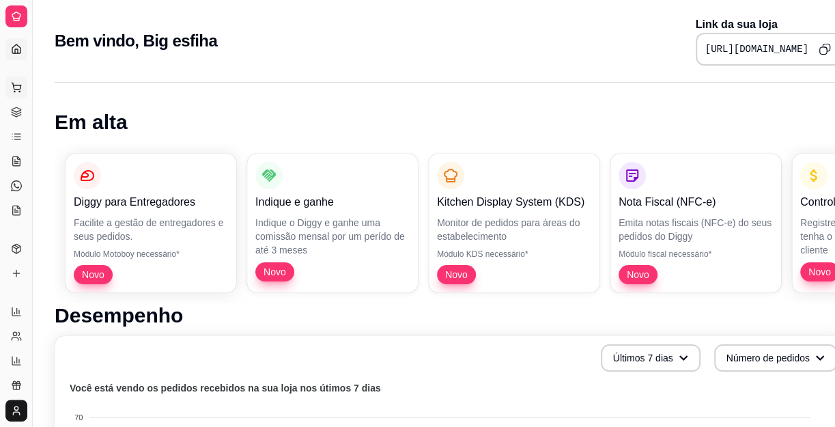
click at [17, 84] on icon at bounding box center [16, 87] width 11 height 11
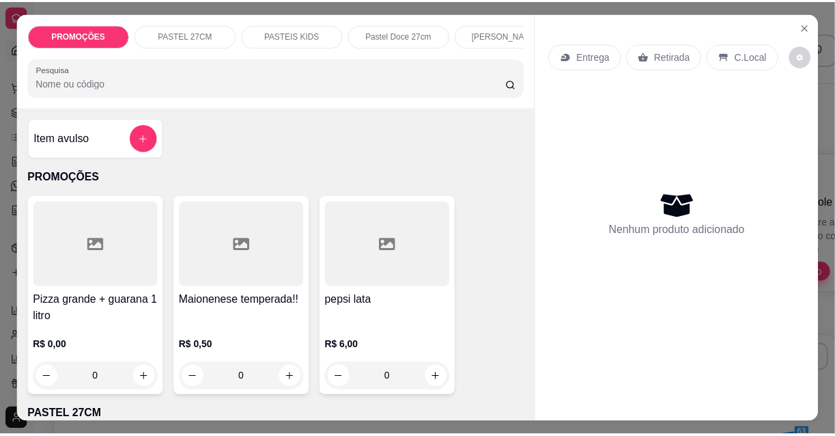
scroll to position [248, 0]
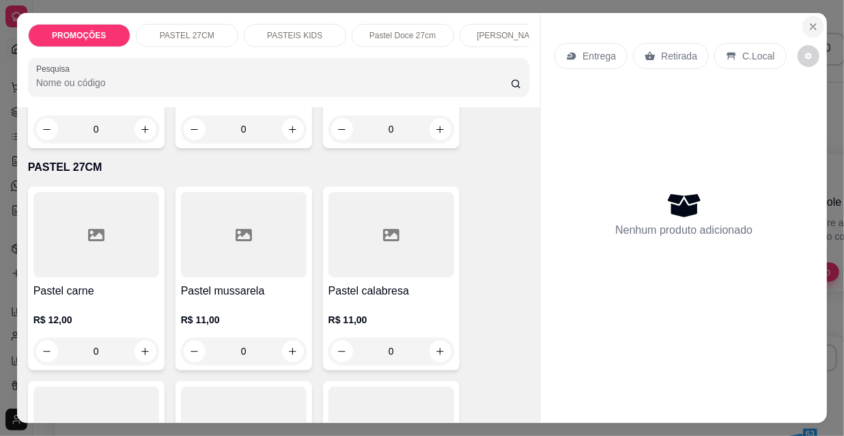
click at [811, 23] on icon "Close" at bounding box center [813, 26] width 11 height 11
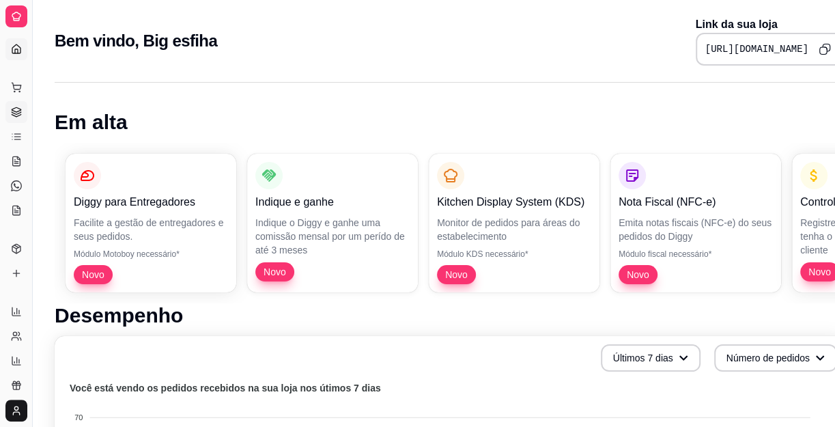
click at [19, 117] on link "Gestor de Pedidos" at bounding box center [16, 112] width 22 height 22
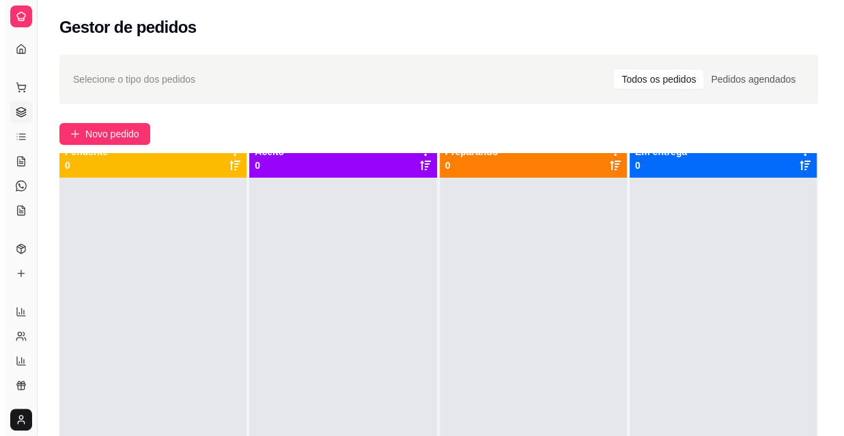
scroll to position [38, 0]
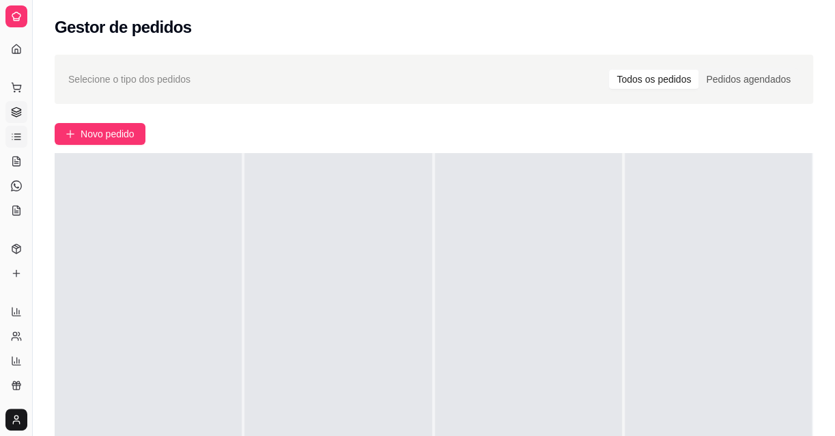
click at [25, 135] on link "Lista de Pedidos" at bounding box center [16, 137] width 22 height 22
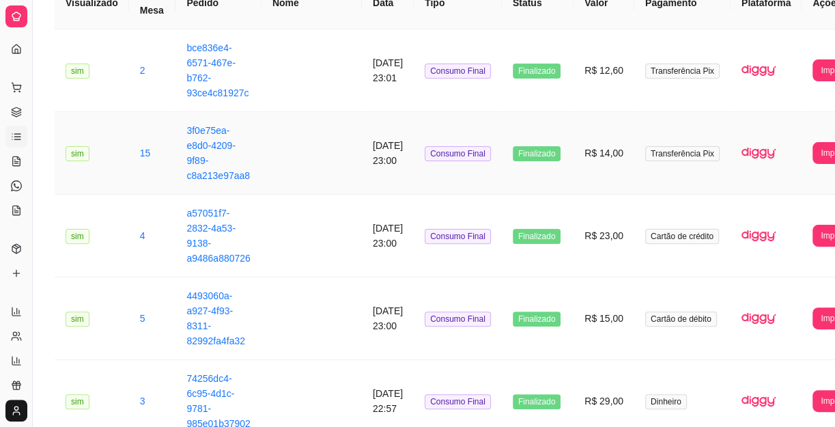
scroll to position [186, 0]
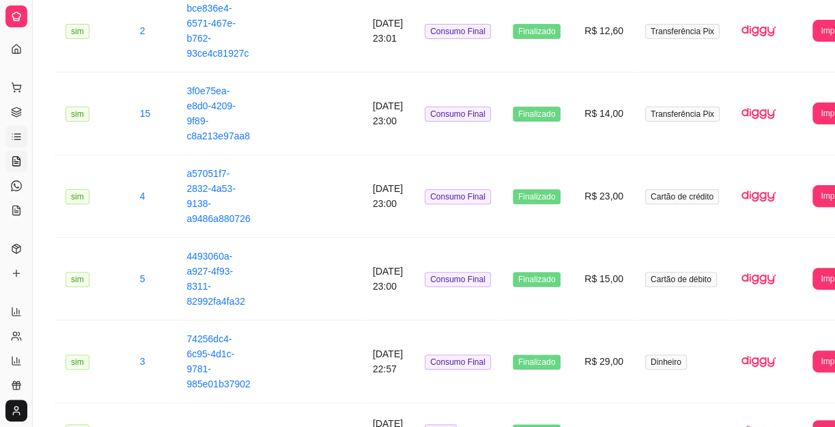
click at [5, 167] on link "Salão / Mesas" at bounding box center [16, 161] width 22 height 22
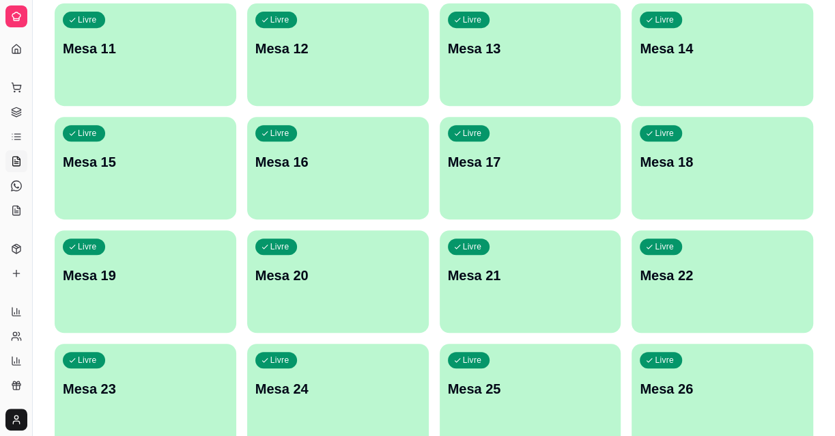
scroll to position [372, 0]
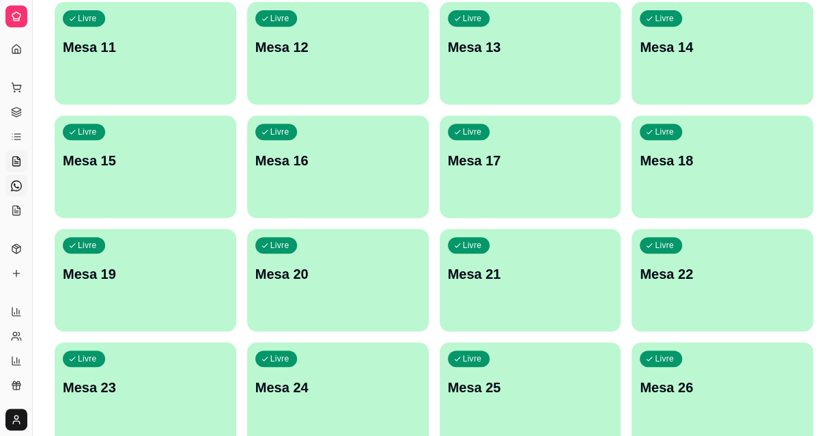
click at [12, 184] on icon at bounding box center [16, 185] width 11 height 11
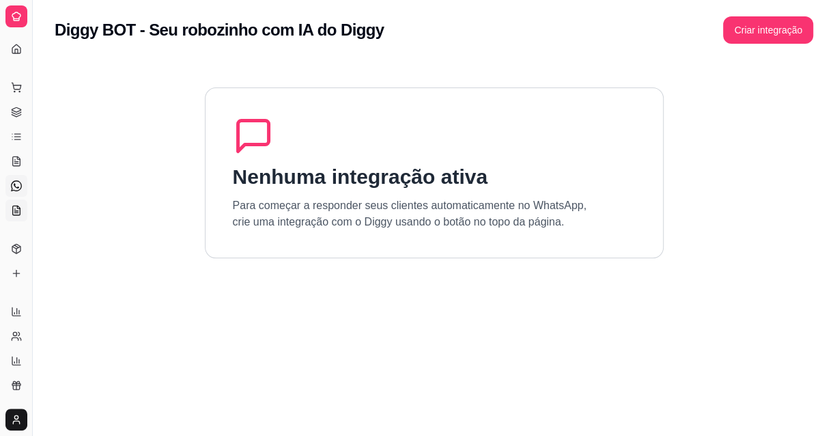
click at [11, 205] on icon at bounding box center [16, 210] width 11 height 11
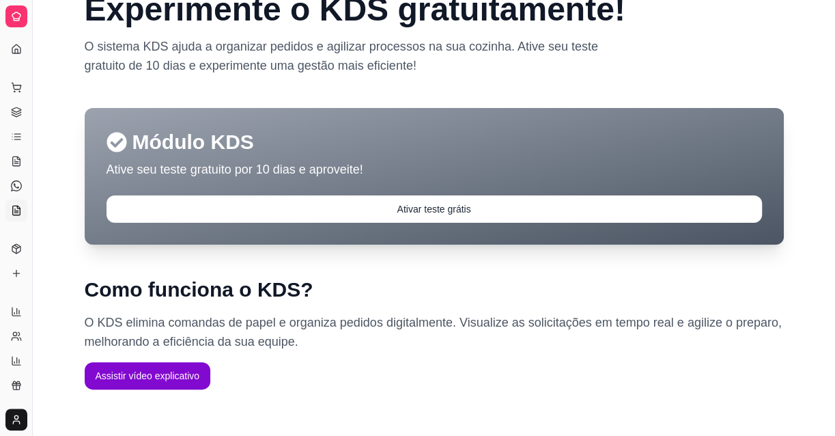
scroll to position [88, 0]
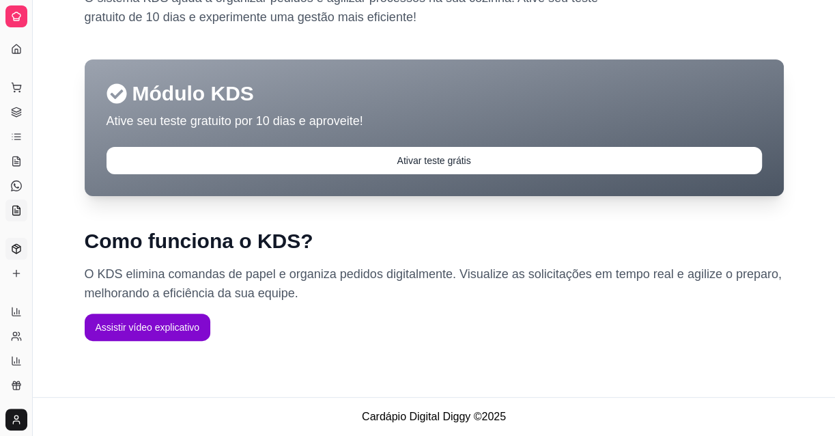
click at [9, 239] on link "Produtos" at bounding box center [16, 249] width 22 height 22
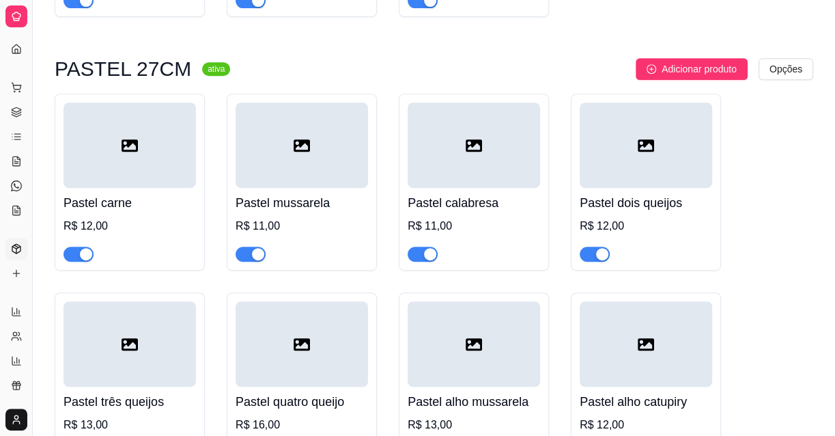
scroll to position [372, 0]
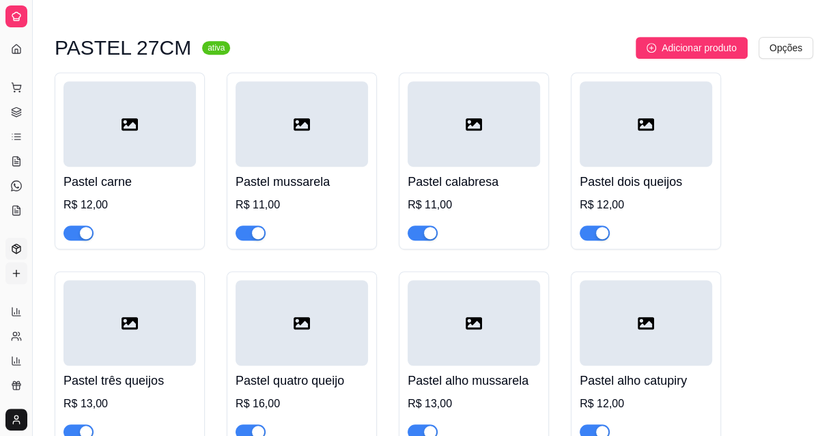
click at [6, 266] on link "Complementos" at bounding box center [16, 273] width 22 height 22
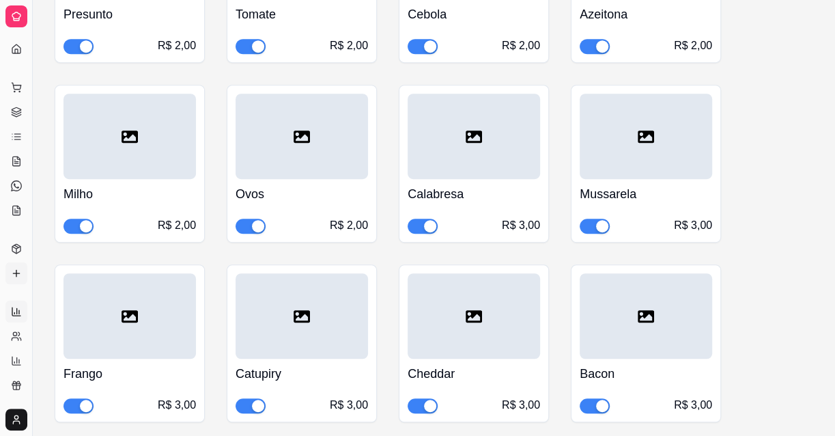
scroll to position [372, 0]
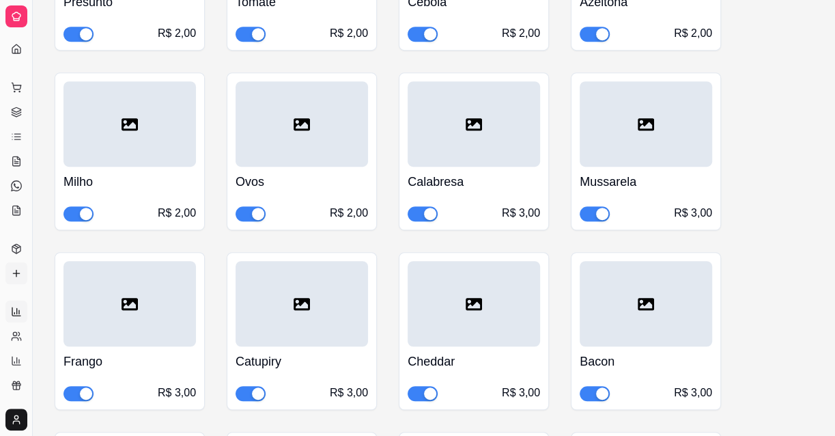
click at [15, 307] on icon at bounding box center [16, 311] width 11 height 11
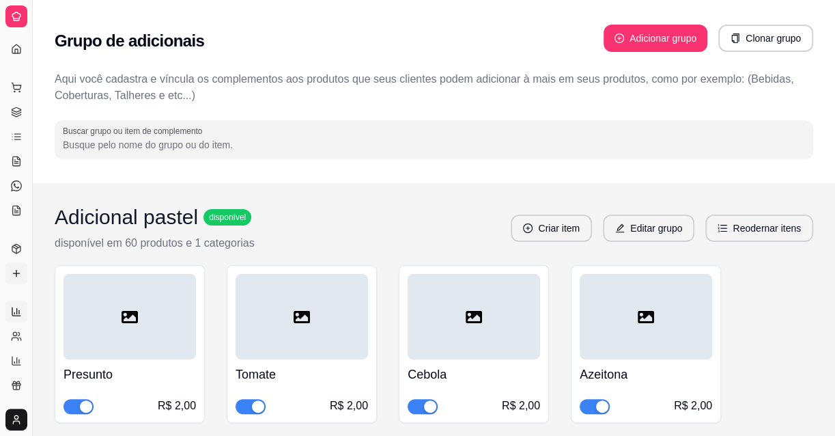
select select "ALL"
select select "0"
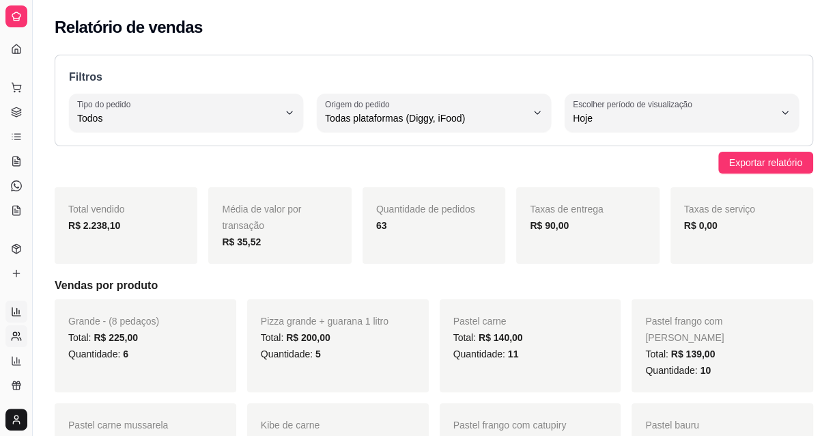
click at [17, 339] on icon at bounding box center [16, 336] width 11 height 11
select select "30"
select select "HIGHEST_TOTAL_SPENT_WITH_ORDERS"
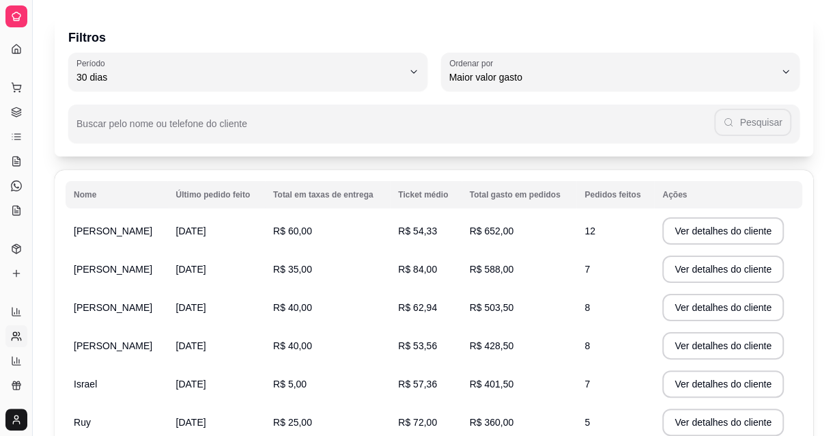
scroll to position [61, 0]
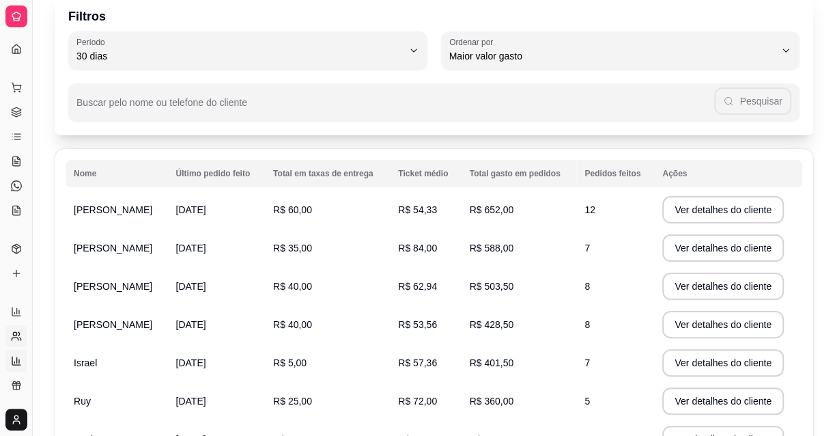
click at [12, 354] on link "Relatório de mesas" at bounding box center [16, 361] width 22 height 22
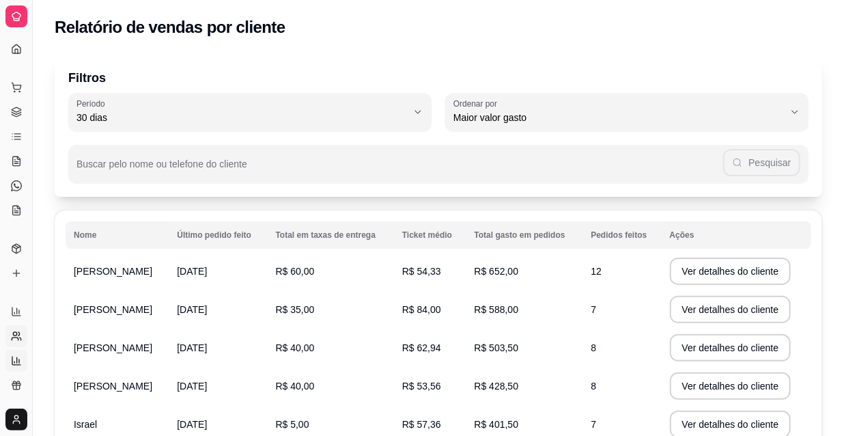
select select "TOTAL_OF_ORDERS"
select select "7"
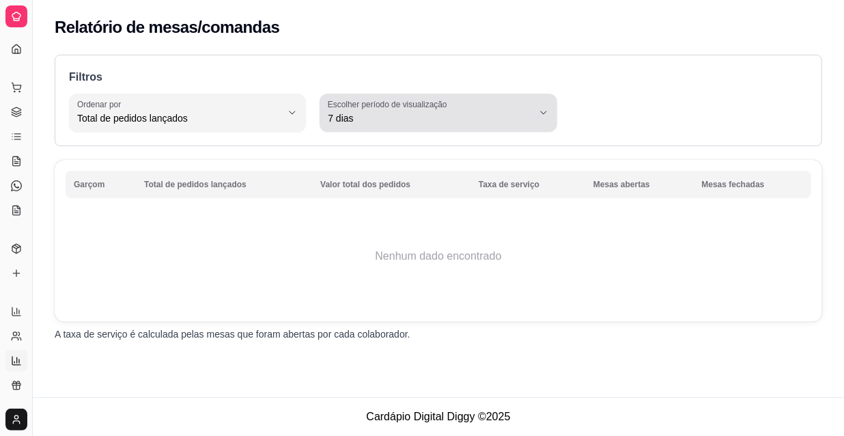
click at [398, 115] on span "7 dias" at bounding box center [430, 118] width 204 height 14
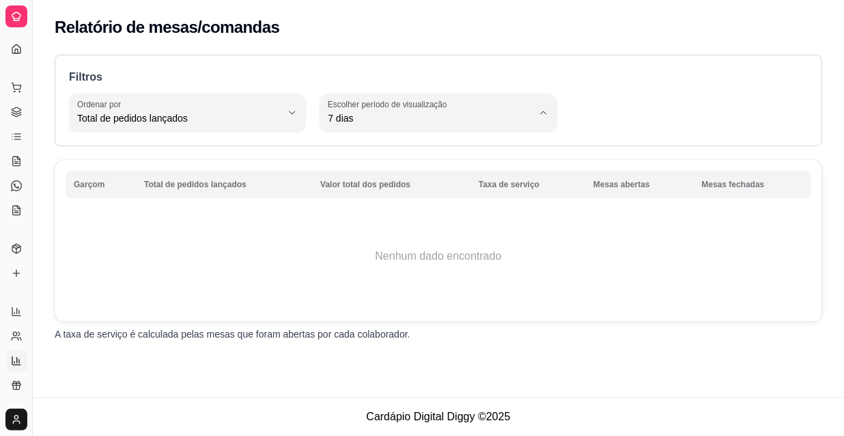
click at [431, 147] on span "Hoje" at bounding box center [432, 149] width 194 height 13
type input "0"
select select "0"
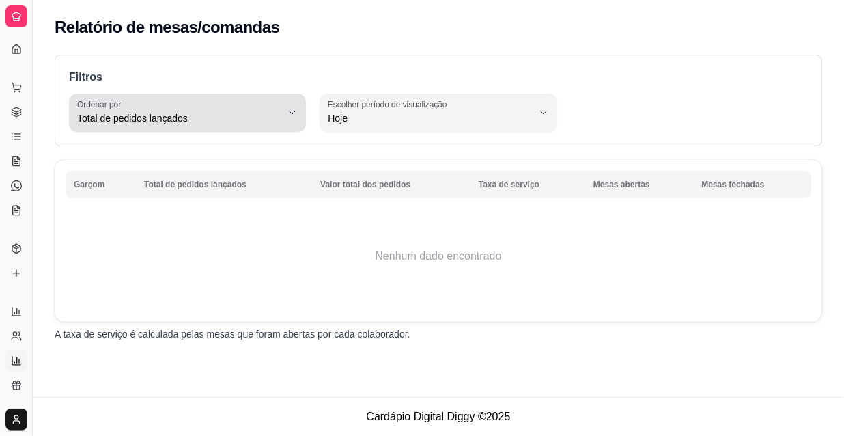
click at [217, 119] on span "Total de pedidos lançados" at bounding box center [179, 118] width 204 height 14
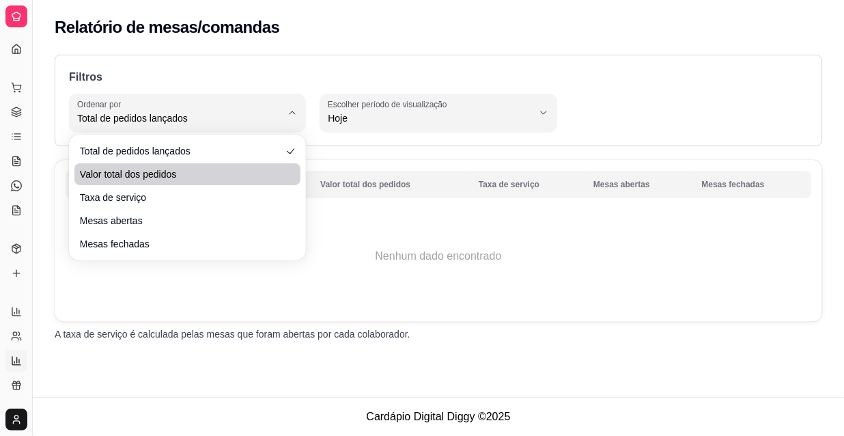
click at [193, 163] on li "Valor total dos pedidos" at bounding box center [187, 174] width 227 height 22
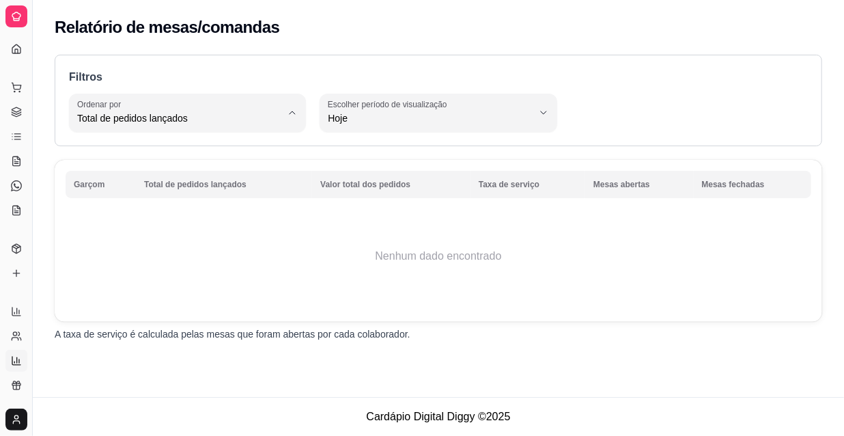
click at [191, 167] on span "Valor total dos pedidos" at bounding box center [181, 172] width 194 height 13
type input "TOTAL_AMOUNT_OF_ORDERS"
select select "TOTAL_AMOUNT_OF_ORDERS"
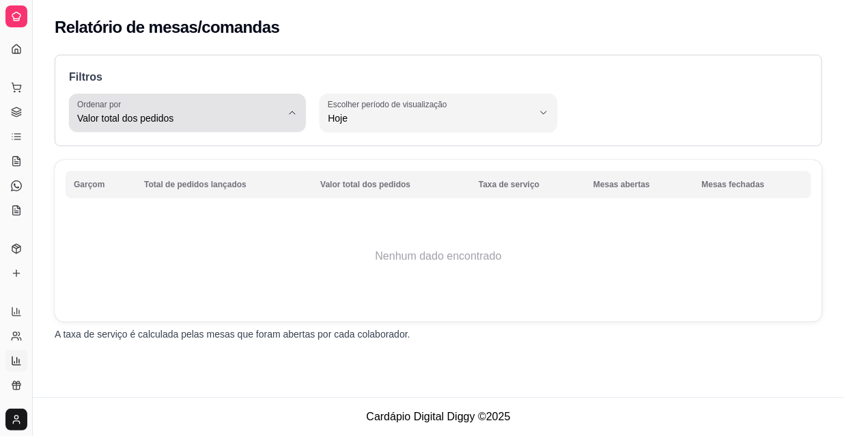
click at [207, 130] on button "Ordenar por Valor total dos pedidos" at bounding box center [187, 113] width 237 height 38
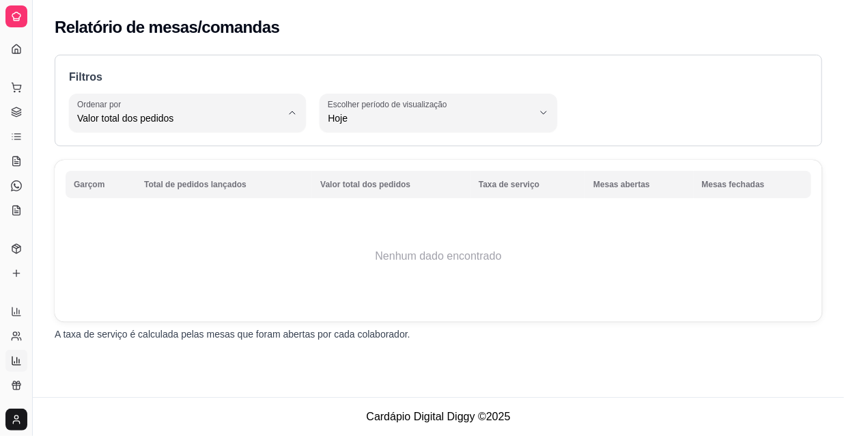
click at [178, 154] on span "Total de pedidos lançados" at bounding box center [181, 149] width 194 height 13
type input "TOTAL_OF_ORDERS"
select select "TOTAL_OF_ORDERS"
click at [11, 386] on icon at bounding box center [16, 385] width 11 height 11
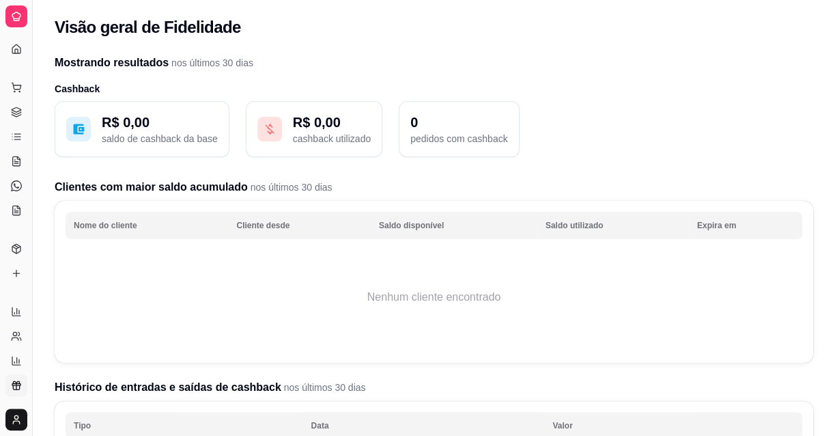
click at [18, 412] on html "Diggy Sistema de Gestão B Big esfiha ... Loja aberta Diggy Bot até 20/08 Acesso…" at bounding box center [417, 218] width 835 height 436
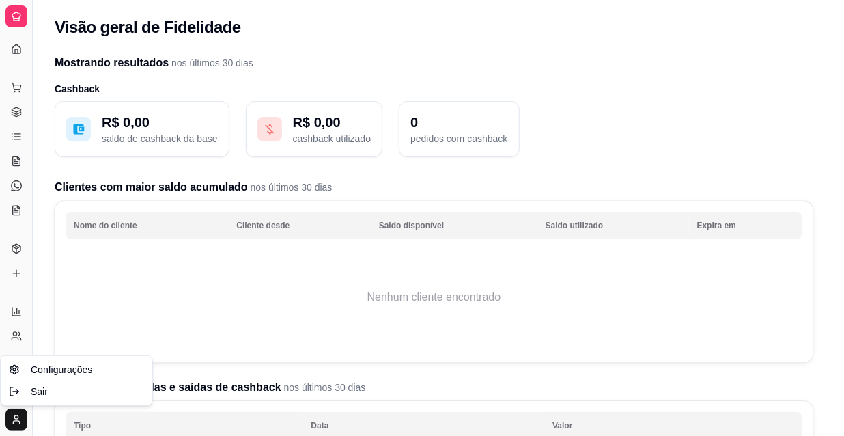
click at [55, 266] on html "Diggy Sistema de Gestão B Big esfiha ... Loja aberta Diggy Bot até 20/08 Acesso…" at bounding box center [422, 218] width 844 height 436
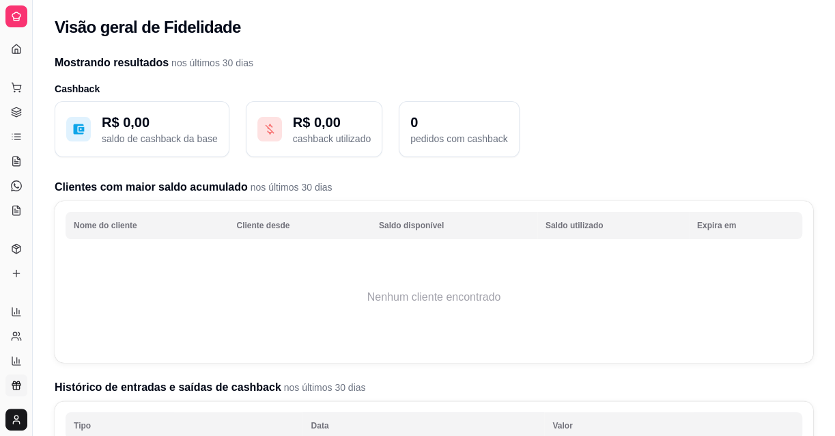
click at [21, 7] on div at bounding box center [16, 16] width 22 height 22
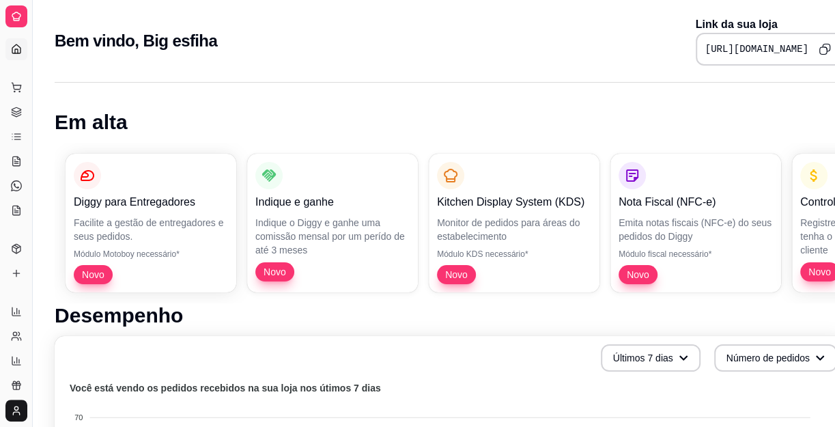
click at [18, 18] on icon at bounding box center [16, 16] width 11 height 11
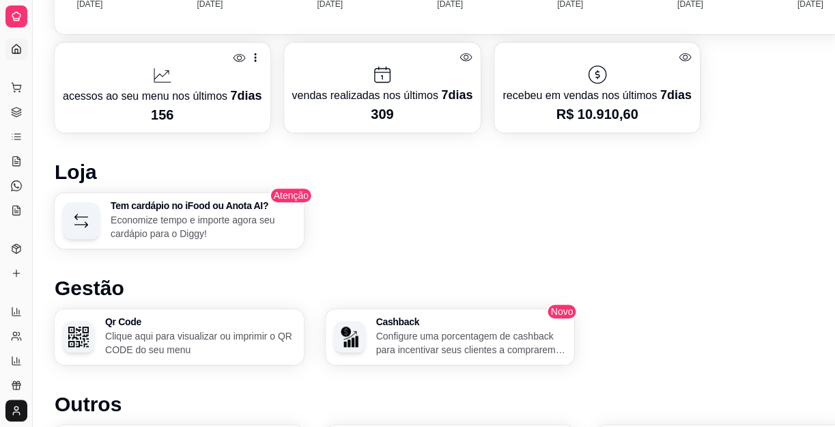
scroll to position [602, 0]
click at [12, 40] on link "Dashboard" at bounding box center [16, 49] width 22 height 22
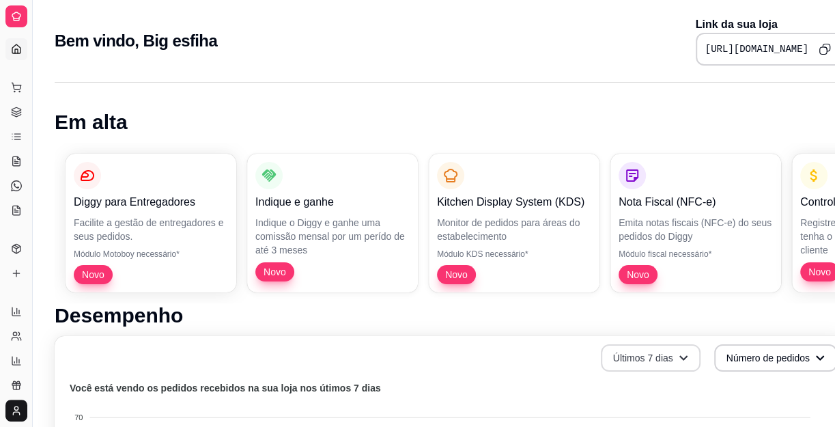
click at [673, 357] on button "Últimos 7 dias" at bounding box center [651, 357] width 100 height 27
click at [744, 320] on h1 "Desempenho" at bounding box center [450, 315] width 791 height 25
click at [834, 237] on html "Diggy Sistema de Gestão B Big esfiha ... Loja aberta Diggy Bot até 20/08 Acesso…" at bounding box center [417, 213] width 835 height 427
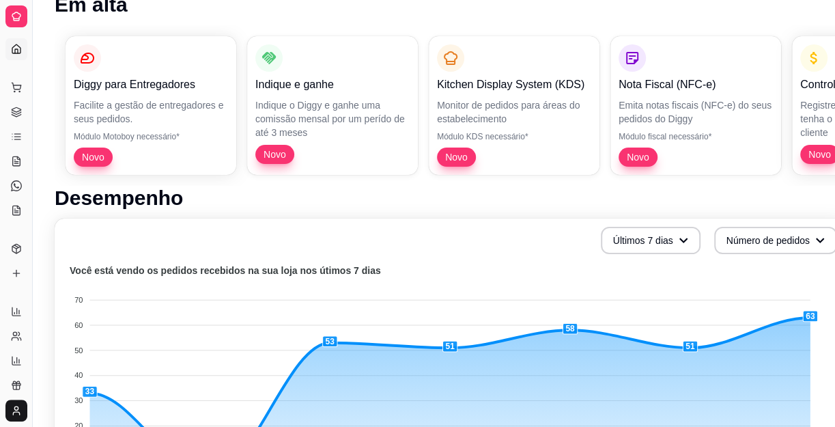
scroll to position [124, 0]
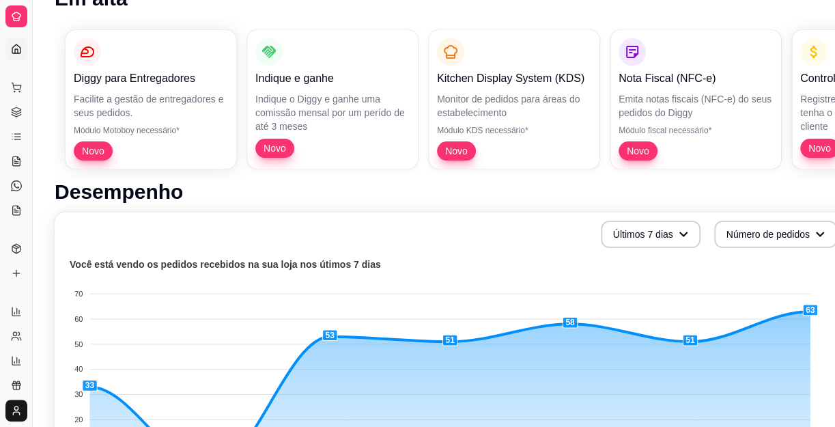
click at [195, 244] on div "Últimos 7 dias Número de pedidos" at bounding box center [450, 234] width 774 height 27
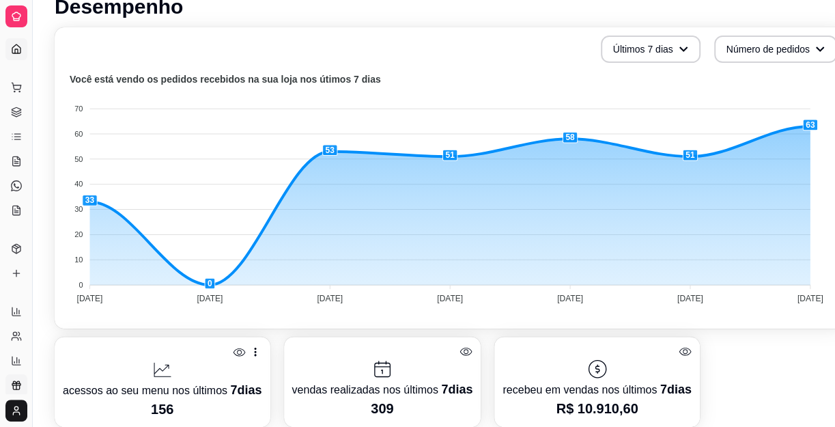
scroll to position [310, 0]
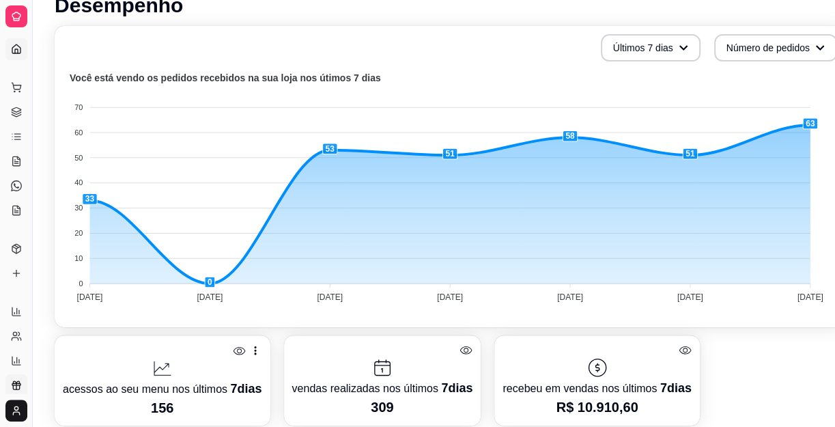
click at [5, 384] on link "Relatório de fidelidade novo" at bounding box center [16, 385] width 22 height 22
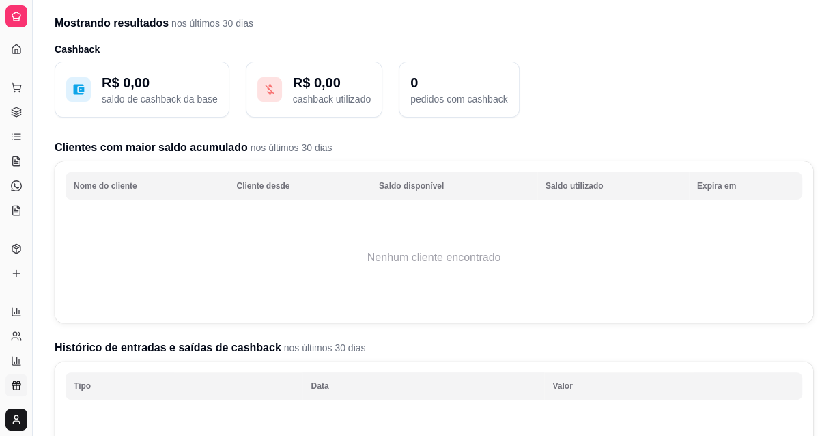
scroll to position [61, 0]
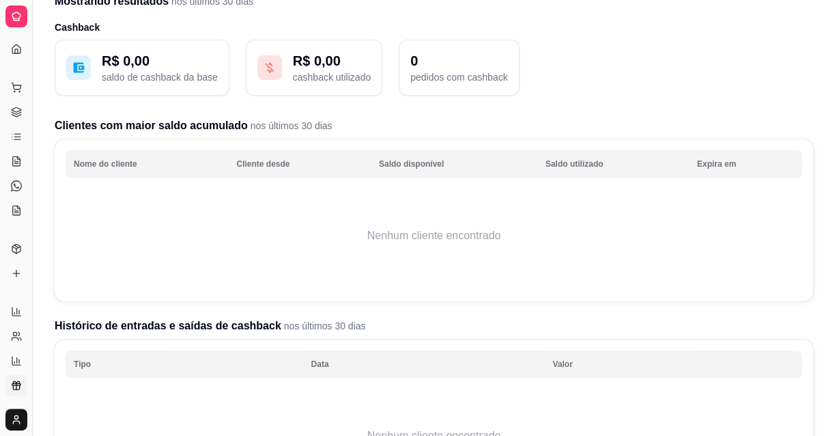
click at [23, 384] on link "Relatório de fidelidade novo" at bounding box center [16, 385] width 22 height 22
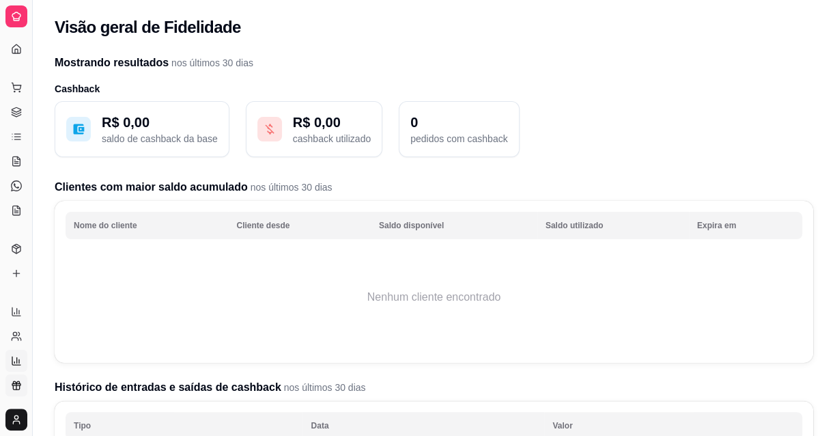
click at [24, 351] on link "Relatório de mesas" at bounding box center [16, 361] width 22 height 22
select select "TOTAL_OF_ORDERS"
select select "7"
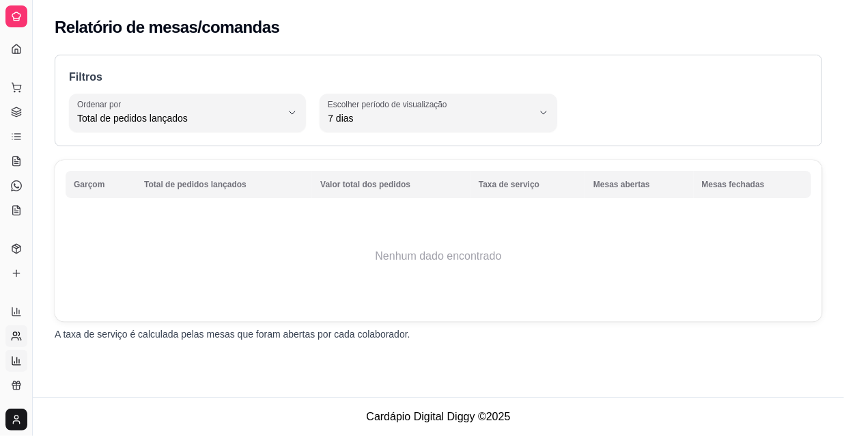
click at [15, 338] on icon at bounding box center [16, 336] width 11 height 11
select select "30"
select select "HIGHEST_TOTAL_SPENT_WITH_ORDERS"
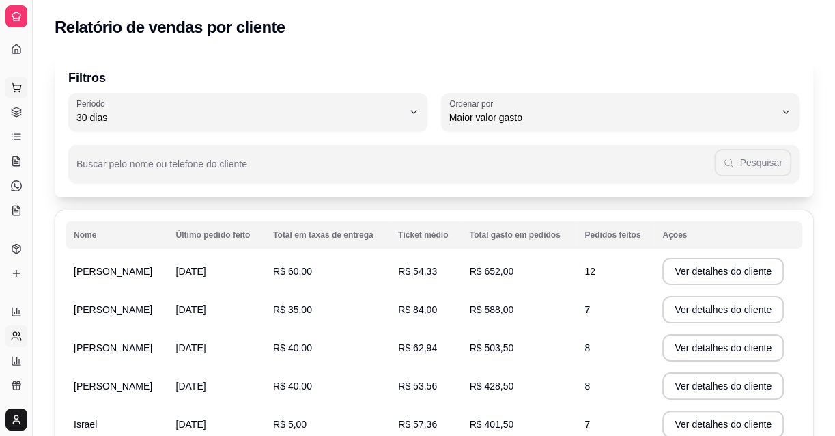
click at [14, 80] on button "Pedidos balcão (PDV)" at bounding box center [16, 87] width 22 height 22
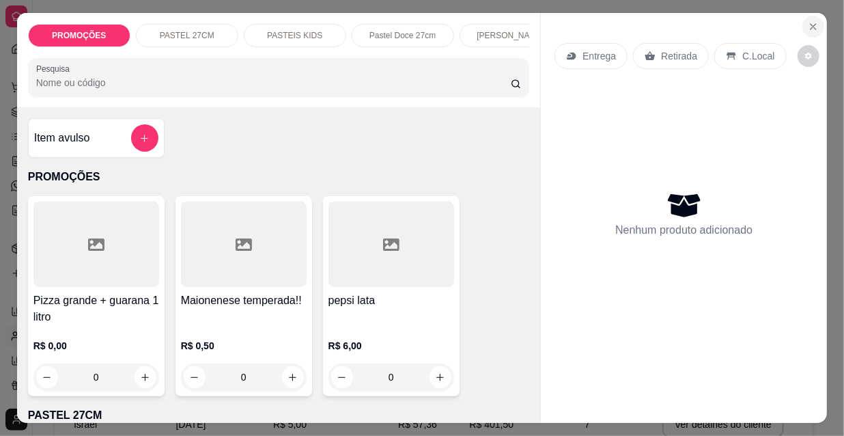
click at [808, 21] on icon "Close" at bounding box center [813, 26] width 11 height 11
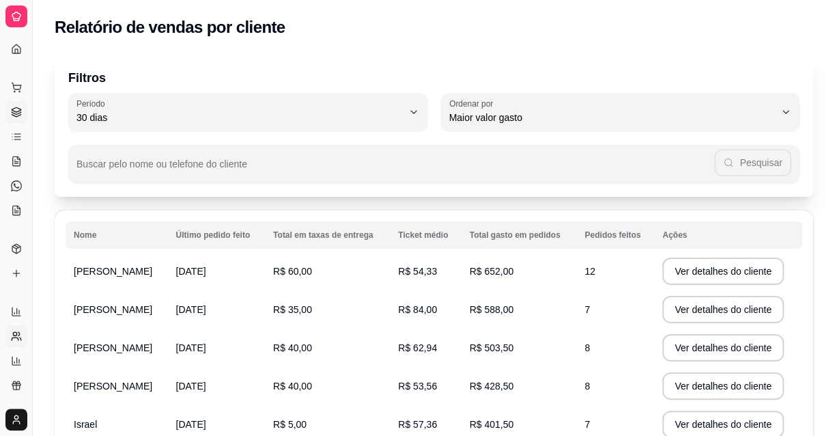
click at [6, 114] on link "Gestor de Pedidos" at bounding box center [16, 112] width 22 height 22
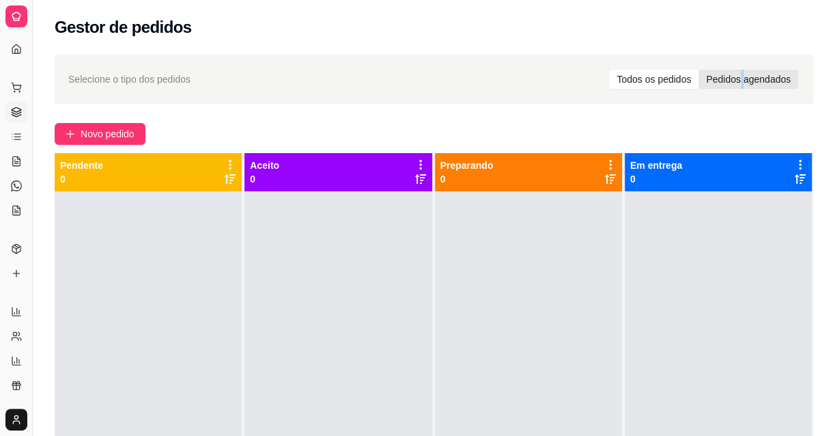
click at [742, 74] on div "Pedidos agendados" at bounding box center [749, 79] width 100 height 19
click at [653, 76] on div "Todos os pedidos" at bounding box center [653, 79] width 89 height 19
click at [609, 70] on input "Todos os pedidos" at bounding box center [609, 70] width 0 height 0
click at [13, 158] on icon at bounding box center [17, 160] width 8 height 9
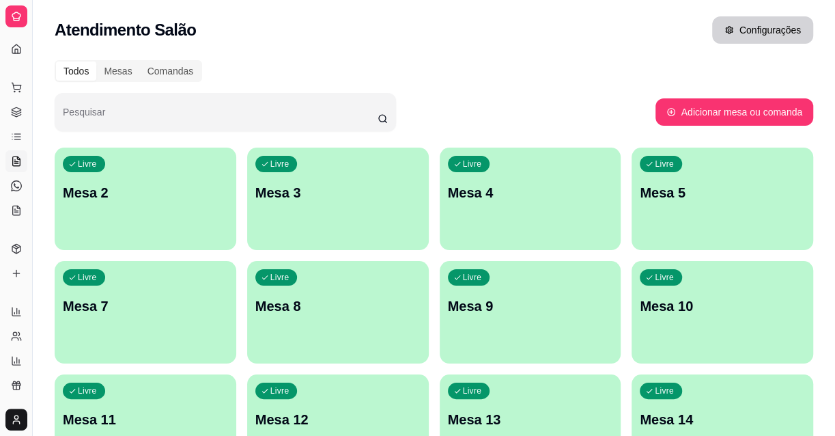
click at [734, 31] on icon "button" at bounding box center [730, 30] width 10 height 10
click at [15, 46] on icon at bounding box center [16, 49] width 11 height 11
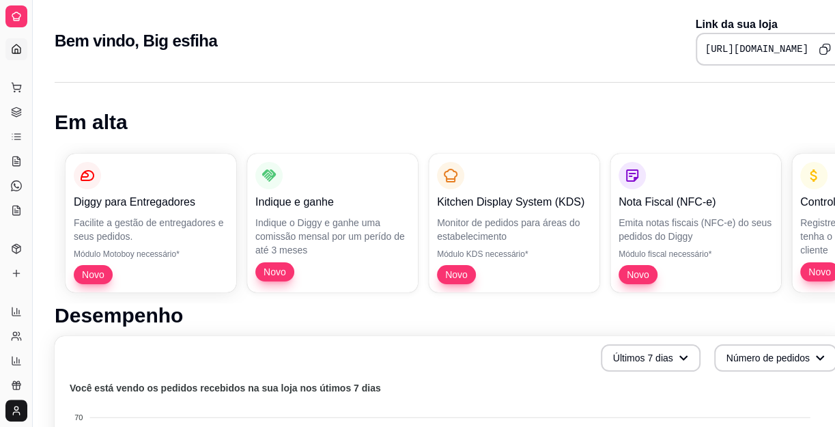
click at [18, 11] on icon at bounding box center [16, 16] width 11 height 11
click at [22, 14] on div at bounding box center [16, 16] width 22 height 22
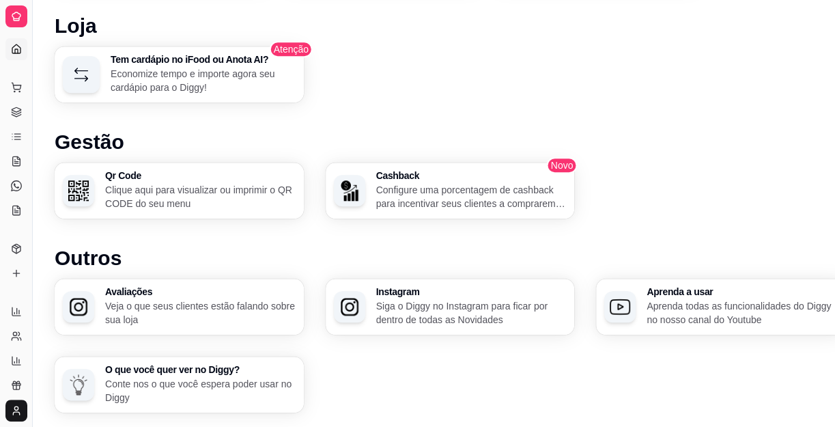
scroll to position [727, 0]
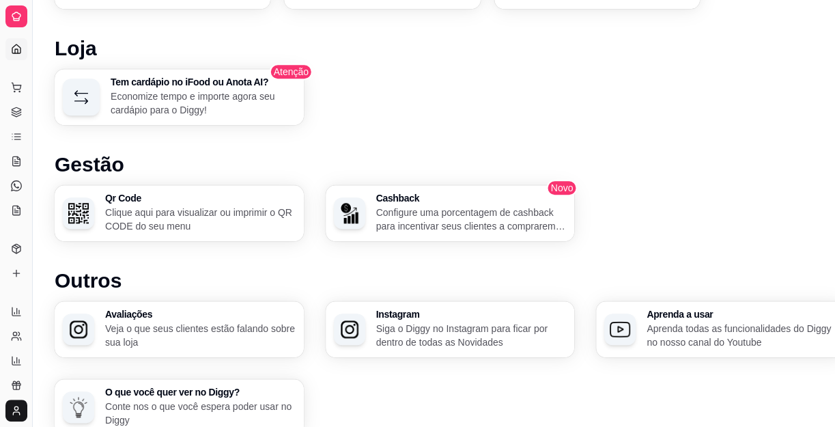
click at [16, 42] on link "Dashboard" at bounding box center [16, 49] width 22 height 22
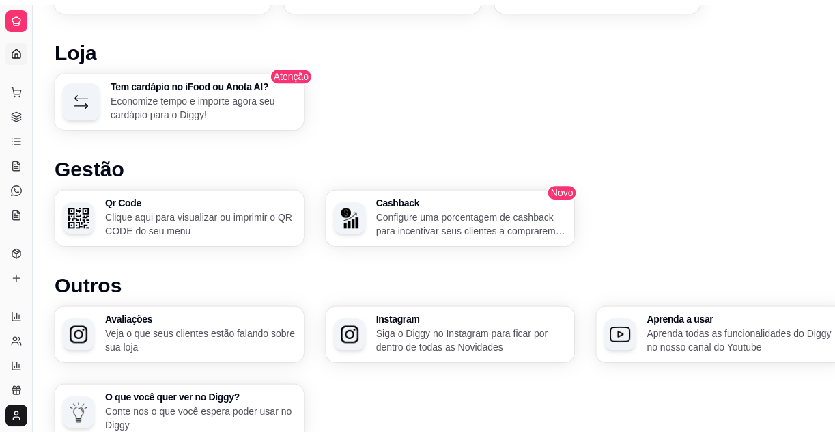
scroll to position [0, 0]
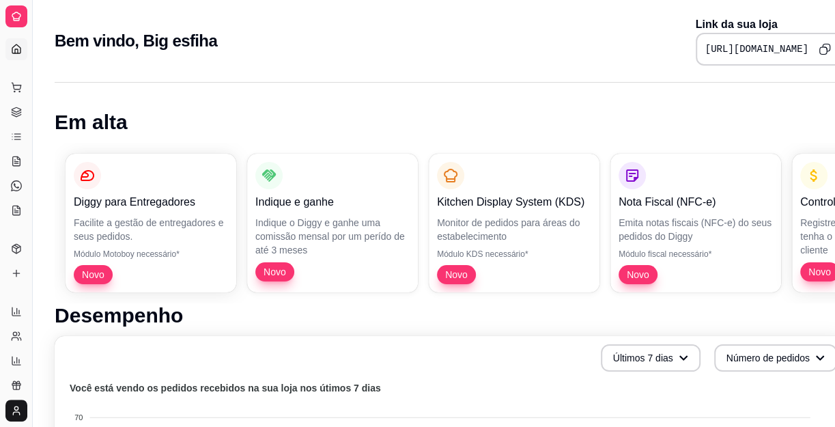
click at [14, 44] on icon at bounding box center [16, 49] width 11 height 11
click at [15, 14] on icon at bounding box center [16, 16] width 11 height 11
click at [18, 20] on icon at bounding box center [16, 16] width 8 height 8
click at [14, 55] on div "Dia a dia" at bounding box center [15, 66] width 21 height 22
click at [18, 55] on div "Dia a dia" at bounding box center [15, 66] width 21 height 22
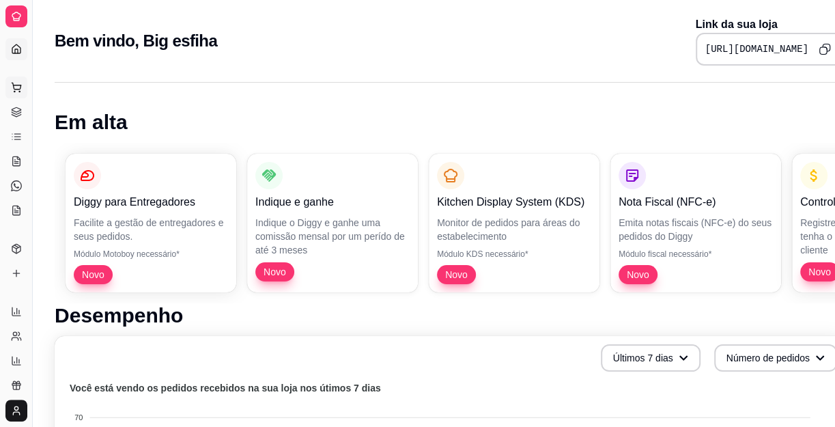
click at [17, 87] on icon at bounding box center [16, 87] width 11 height 11
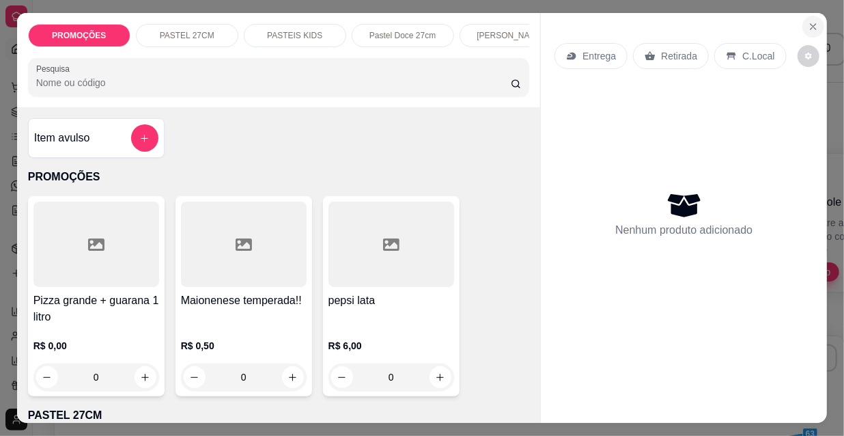
click at [802, 20] on button "Close" at bounding box center [813, 27] width 22 height 22
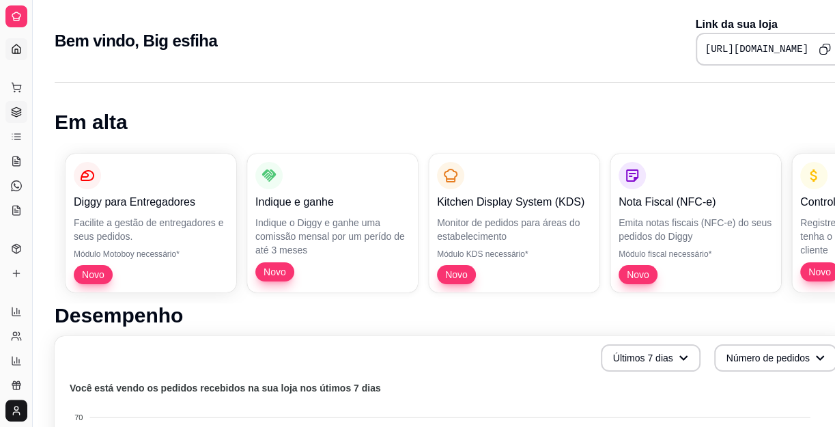
click at [11, 113] on icon at bounding box center [16, 112] width 11 height 11
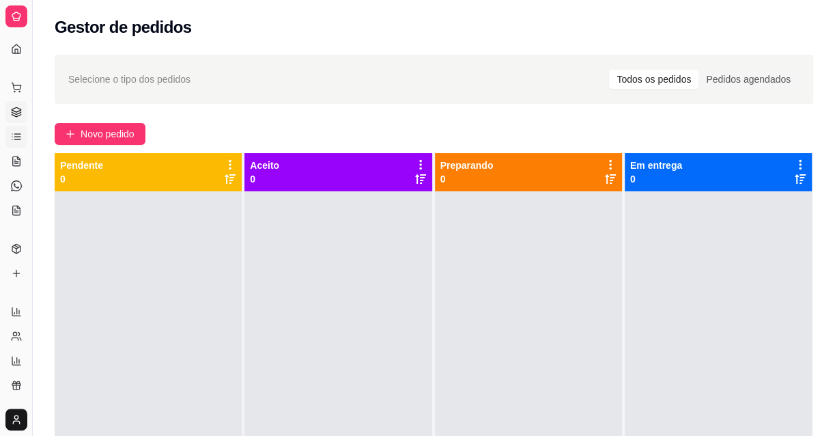
click at [18, 139] on icon at bounding box center [17, 139] width 6 height 0
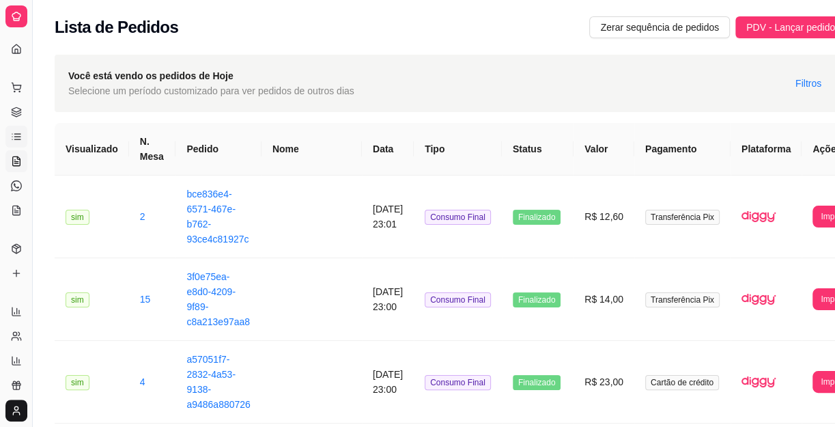
click at [12, 165] on icon at bounding box center [16, 161] width 11 height 11
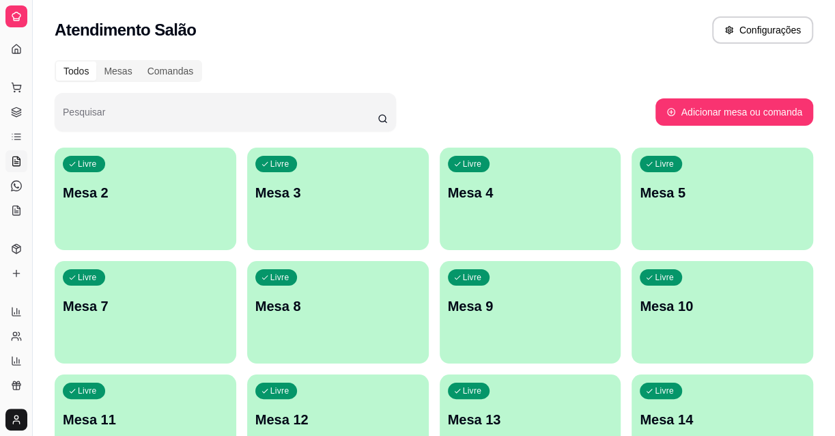
click at [16, 152] on link "Salão / Mesas" at bounding box center [16, 161] width 22 height 22
click at [18, 186] on icon at bounding box center [16, 185] width 11 height 11
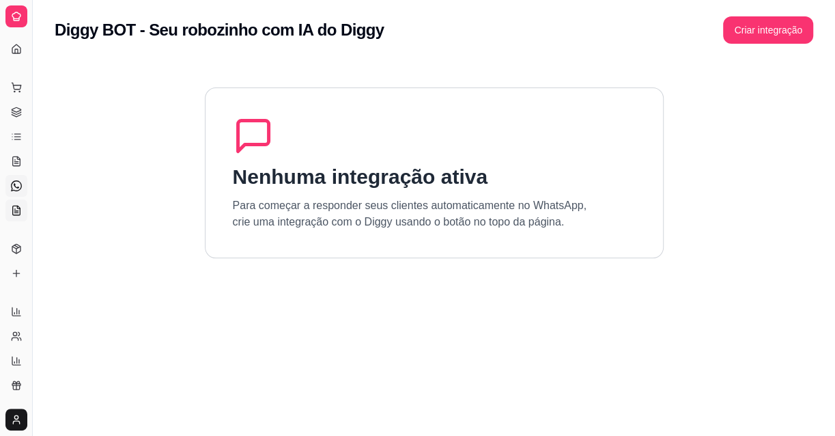
click at [16, 211] on icon at bounding box center [16, 210] width 11 height 11
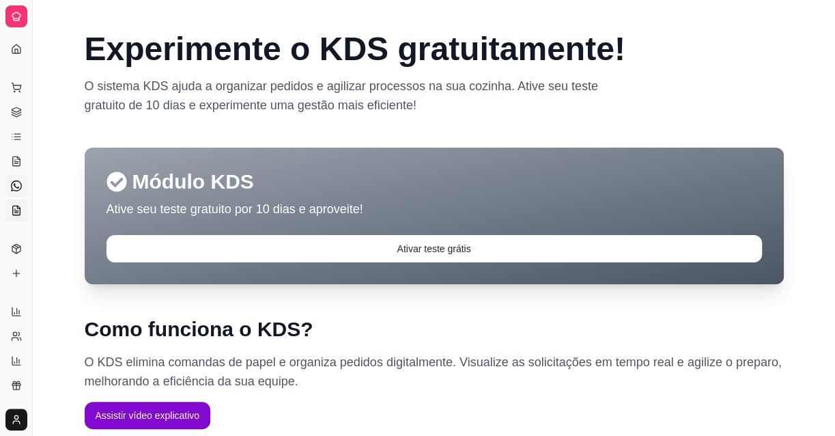
click at [18, 191] on icon at bounding box center [16, 185] width 11 height 11
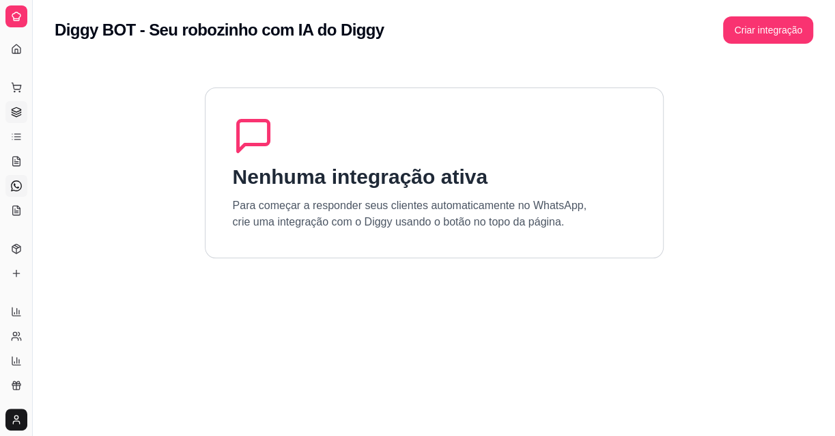
click at [11, 115] on icon at bounding box center [16, 112] width 11 height 11
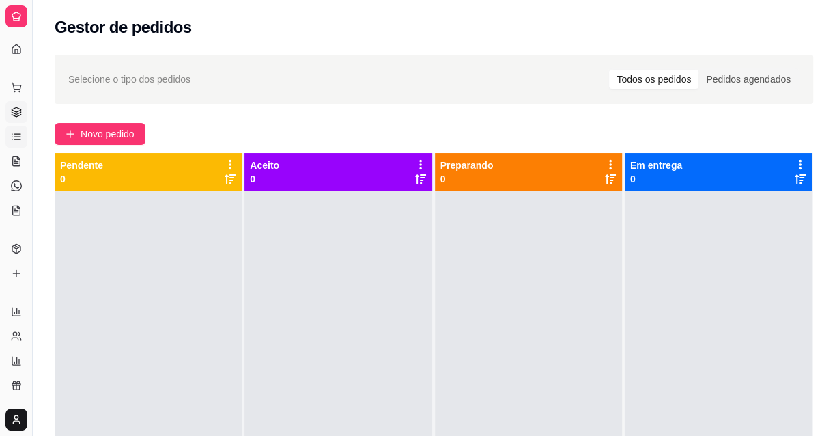
click at [23, 141] on link "Lista de Pedidos" at bounding box center [16, 137] width 22 height 22
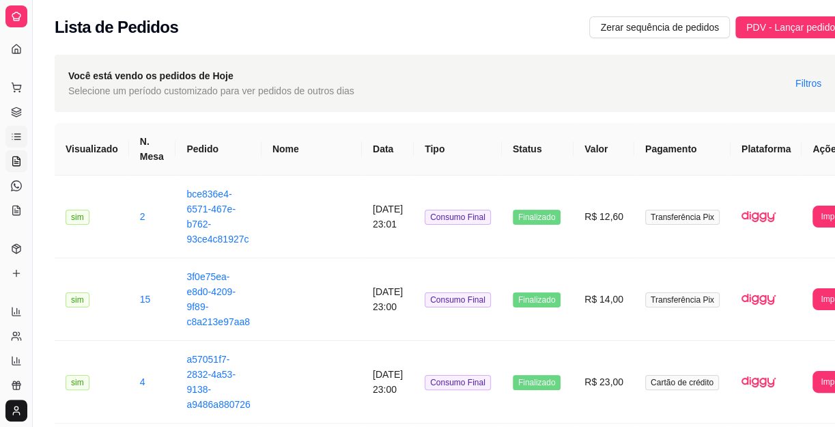
click at [18, 158] on icon at bounding box center [18, 157] width 3 height 3
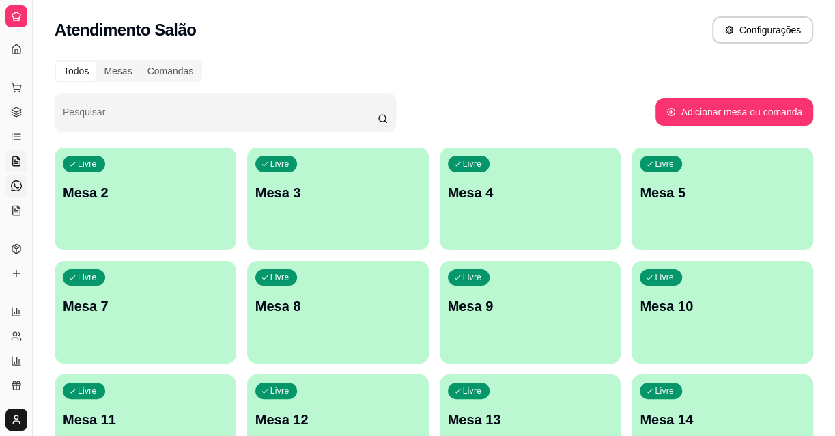
click at [14, 186] on icon at bounding box center [16, 185] width 11 height 11
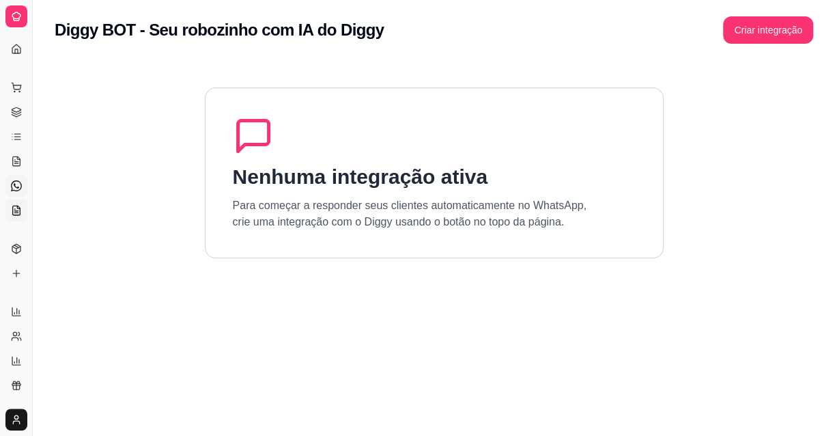
click at [11, 208] on icon at bounding box center [16, 210] width 11 height 11
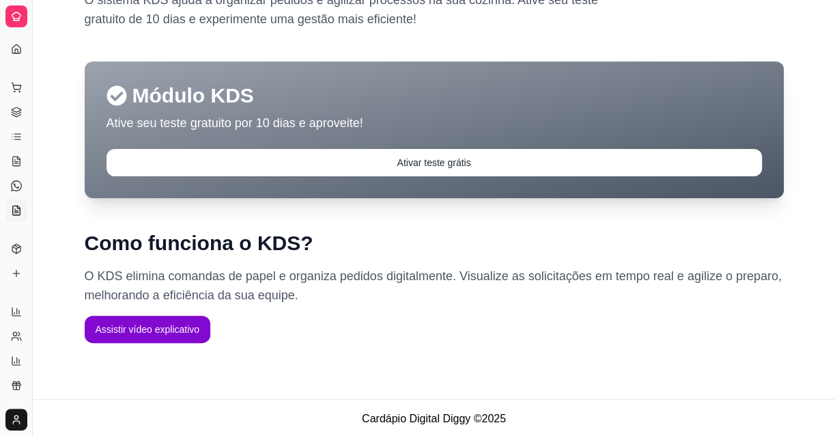
scroll to position [88, 0]
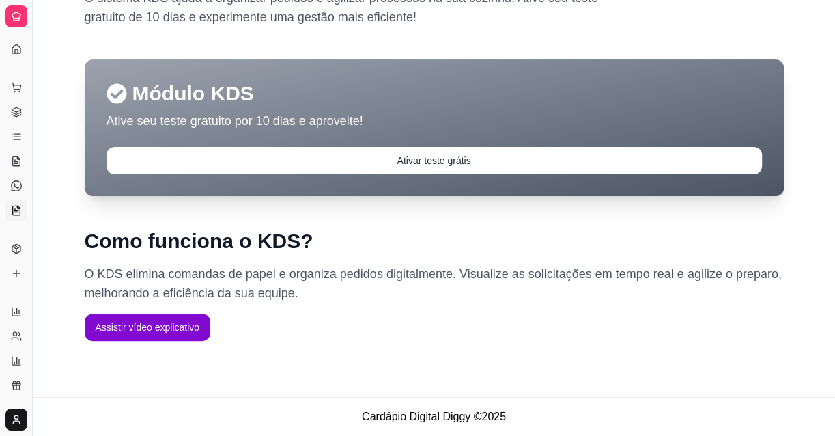
click at [20, 212] on icon at bounding box center [17, 210] width 8 height 9
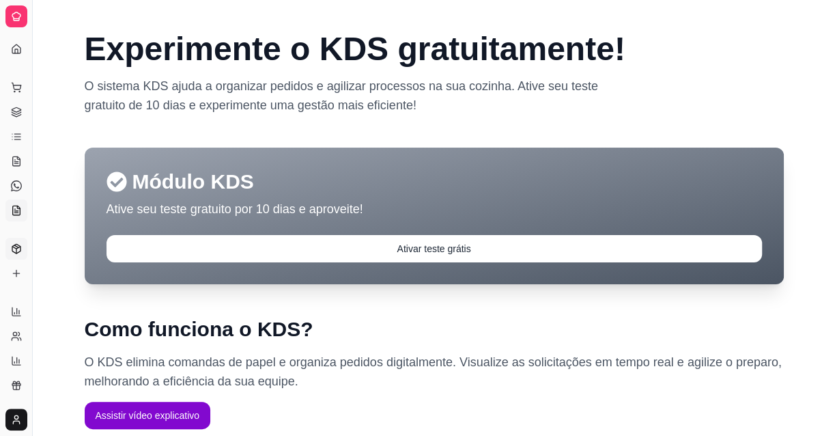
click at [11, 250] on icon at bounding box center [16, 248] width 11 height 11
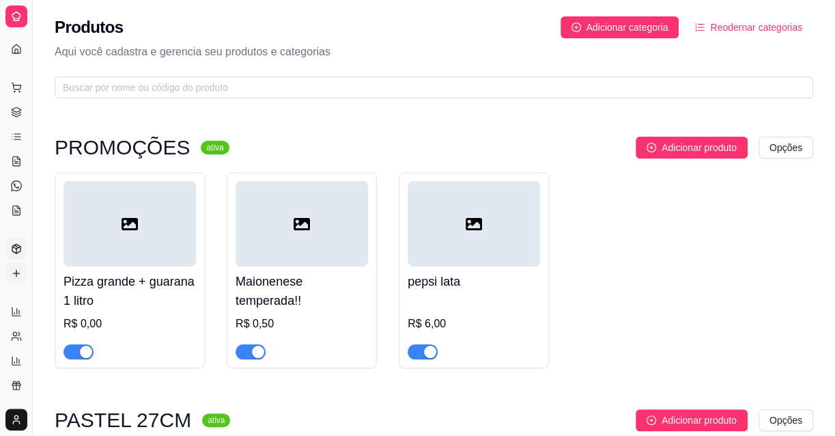
click at [20, 268] on icon at bounding box center [16, 273] width 11 height 11
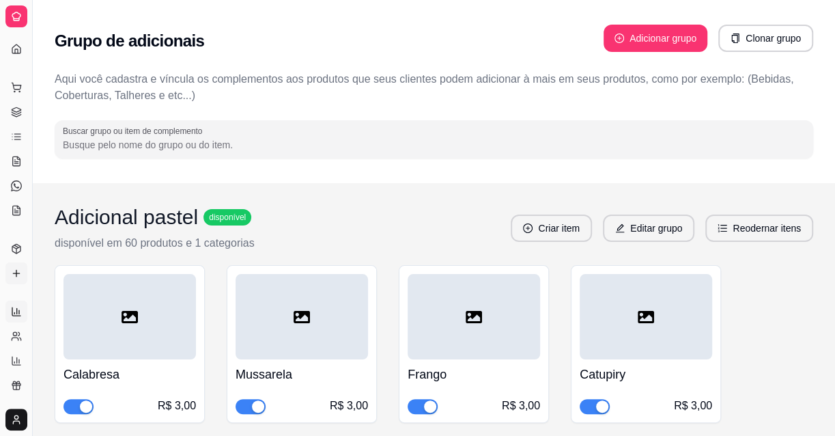
click at [11, 315] on icon at bounding box center [16, 311] width 11 height 11
select select "ALL"
select select "0"
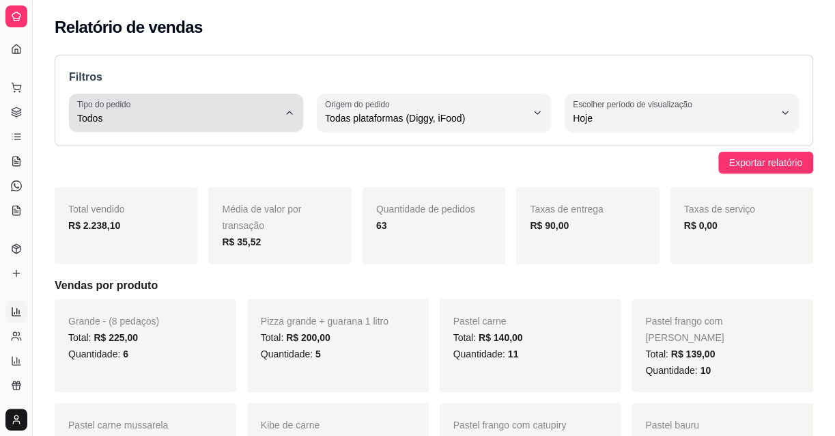
click at [211, 114] on span "Todos" at bounding box center [177, 118] width 201 height 14
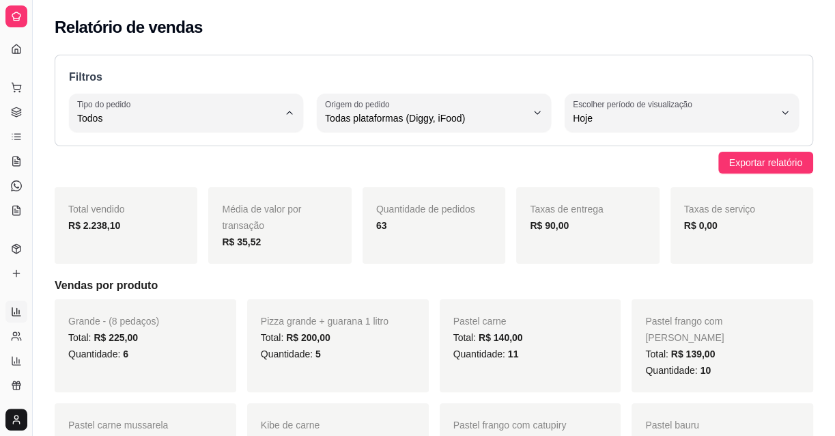
click at [364, 163] on div "Exportar relatório" at bounding box center [434, 163] width 759 height 22
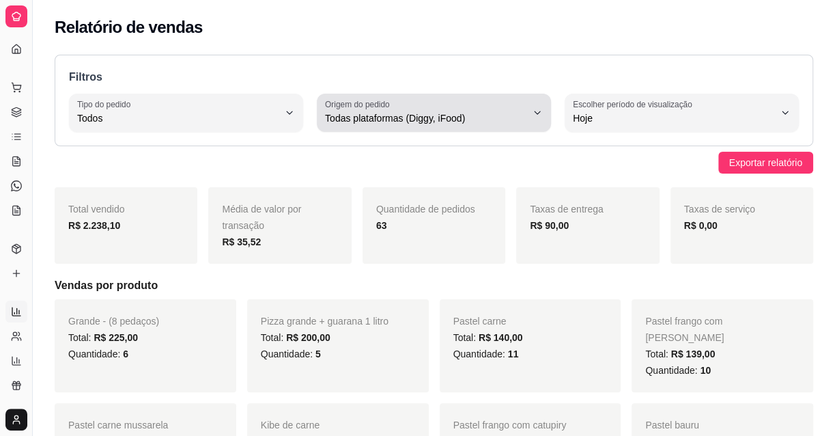
click at [371, 116] on span "Todas plataformas (Diggy, iFood)" at bounding box center [425, 118] width 201 height 14
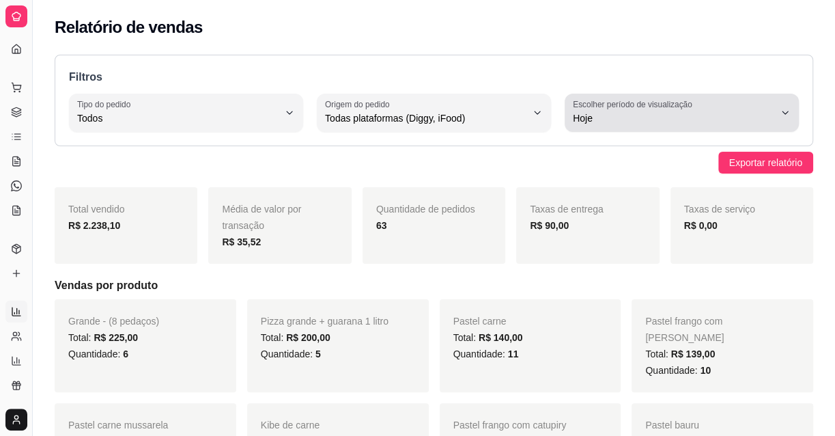
click at [619, 116] on span "Hoje" at bounding box center [673, 118] width 201 height 14
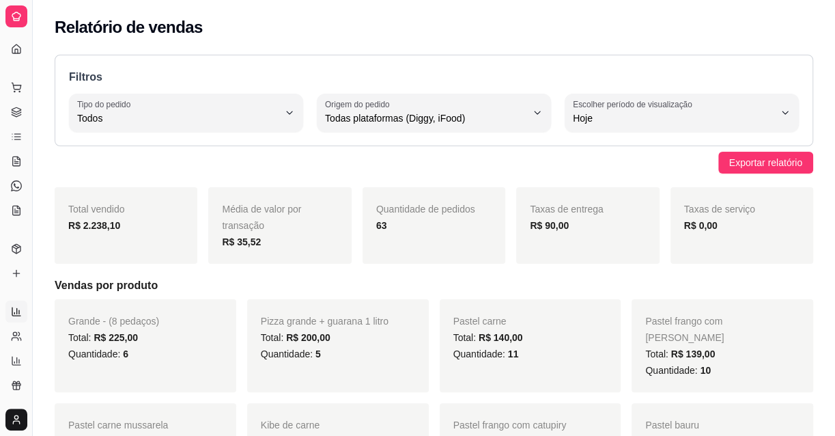
click at [517, 143] on div "Filtros ALL Tipo do pedido Todos Entrega Retirada Mesa Consumo local Tipo do pe…" at bounding box center [434, 101] width 759 height 92
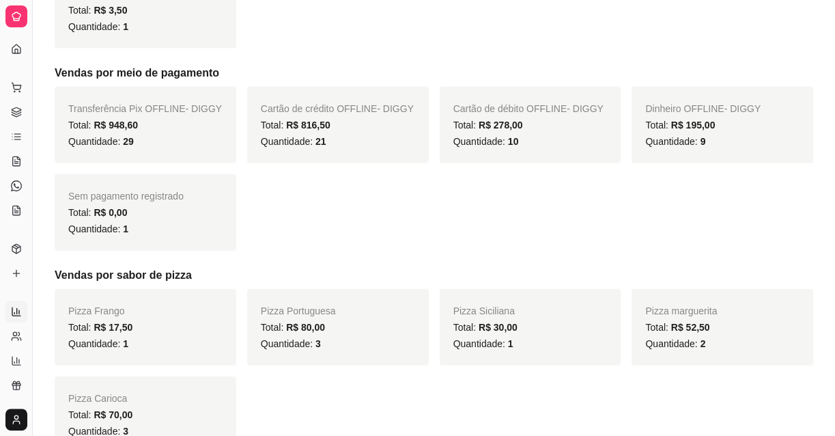
scroll to position [1676, 0]
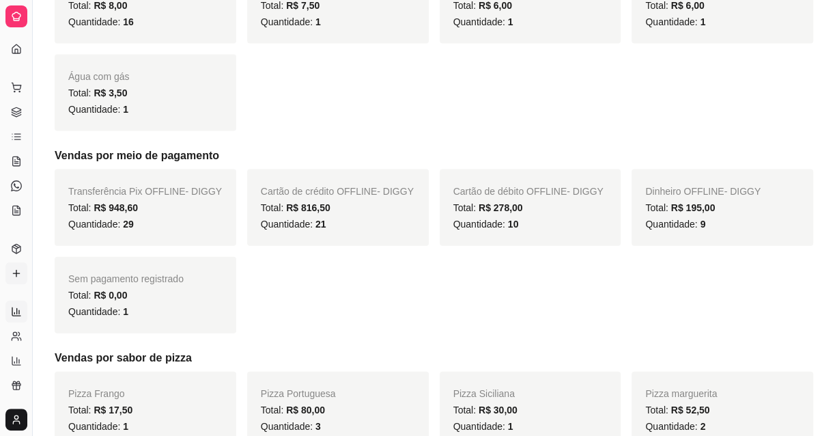
click at [16, 268] on icon at bounding box center [16, 273] width 11 height 11
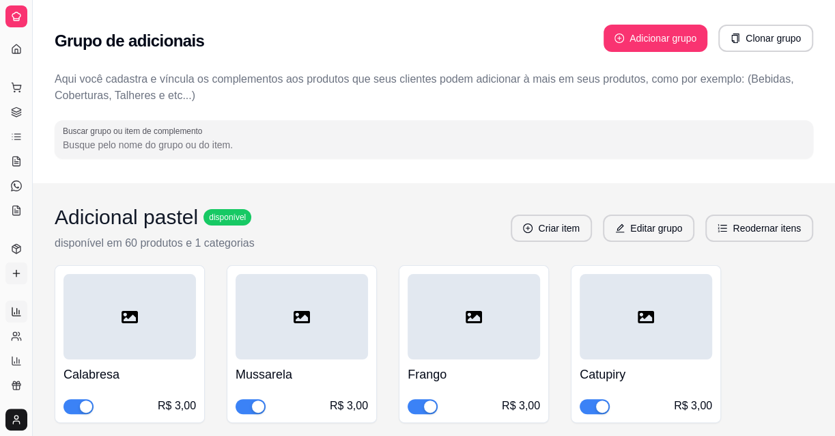
click at [20, 313] on icon at bounding box center [16, 311] width 11 height 11
select select "ALL"
select select "0"
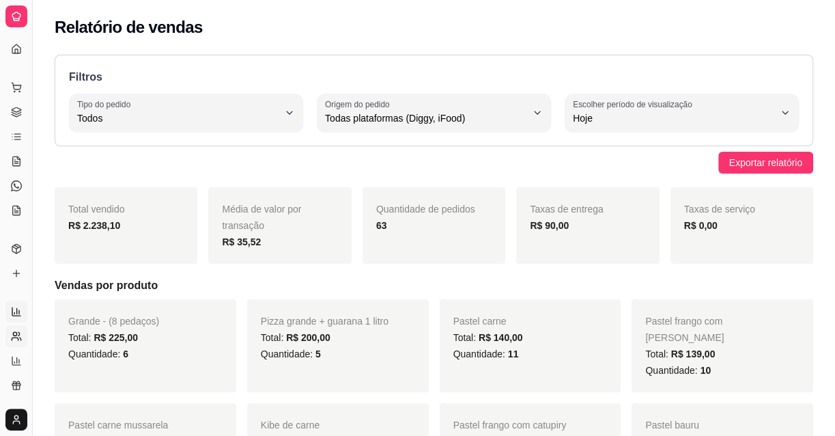
click at [19, 334] on icon at bounding box center [18, 333] width 1 height 3
select select "30"
select select "HIGHEST_TOTAL_SPENT_WITH_ORDERS"
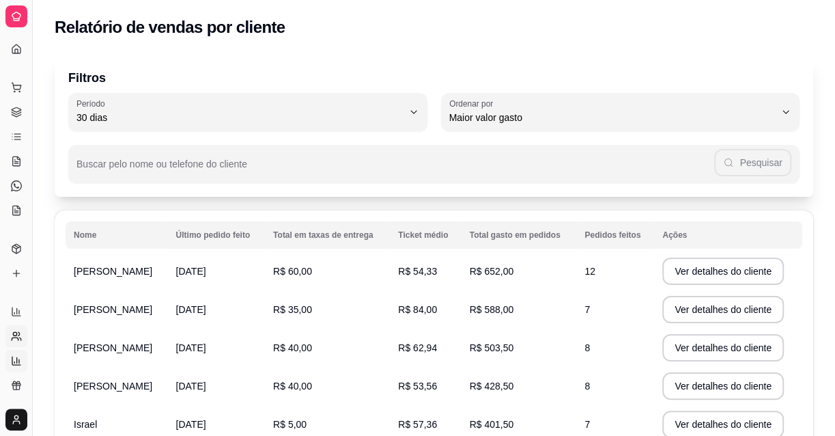
click at [17, 360] on icon at bounding box center [17, 359] width 0 height 5
select select "TOTAL_OF_ORDERS"
select select "7"
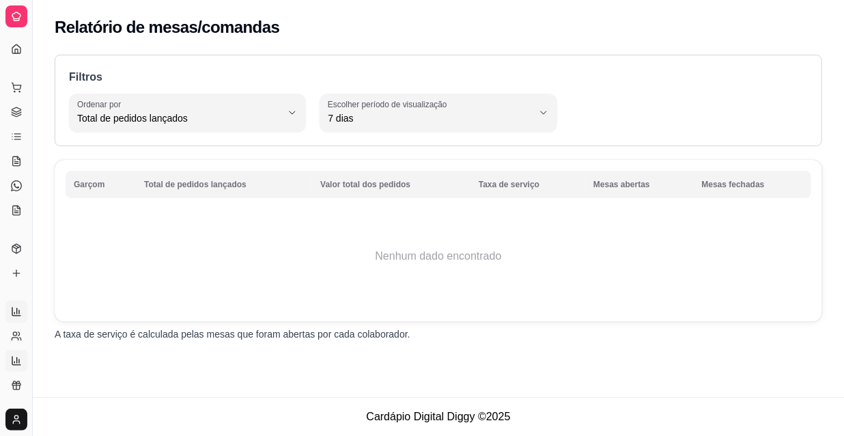
click at [19, 319] on link "Relatórios de vendas" at bounding box center [16, 311] width 22 height 22
select select "ALL"
select select "0"
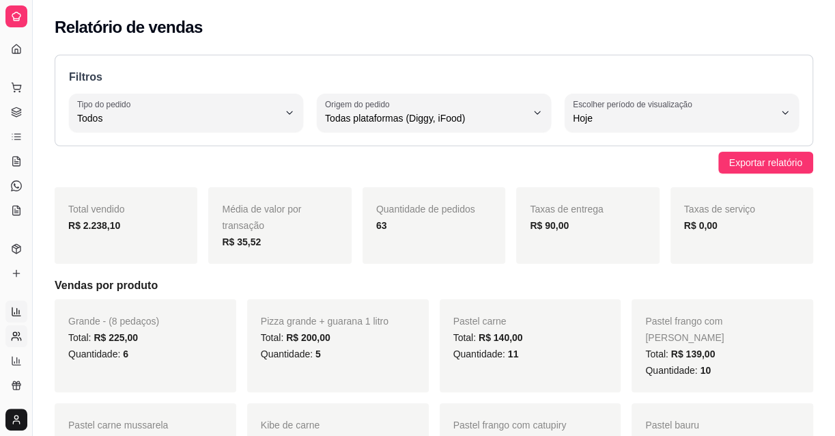
click at [17, 339] on icon at bounding box center [16, 336] width 11 height 11
select select "30"
select select "HIGHEST_TOTAL_SPENT_WITH_ORDERS"
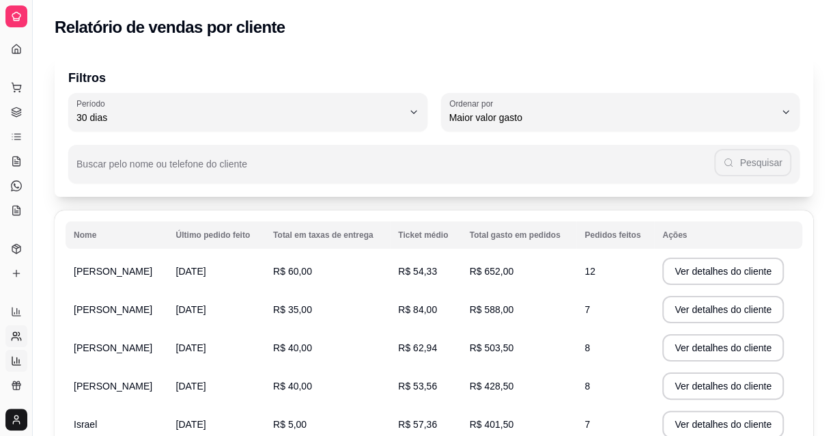
click at [14, 361] on icon at bounding box center [16, 360] width 11 height 11
select select "TOTAL_OF_ORDERS"
select select "7"
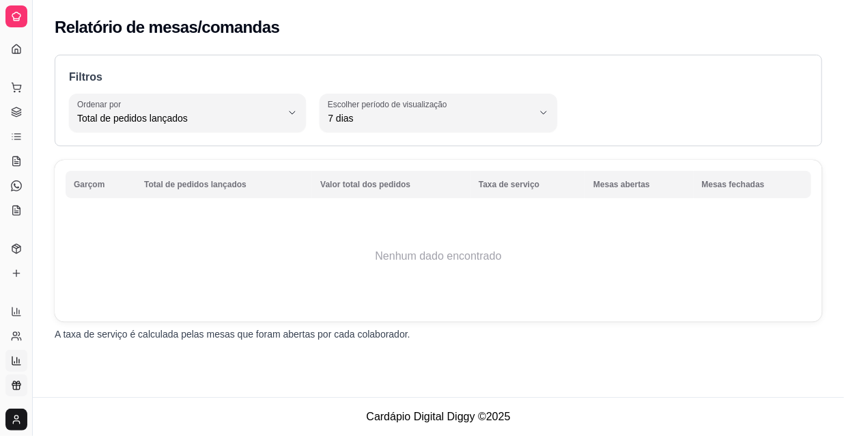
click at [14, 387] on icon at bounding box center [16, 385] width 11 height 11
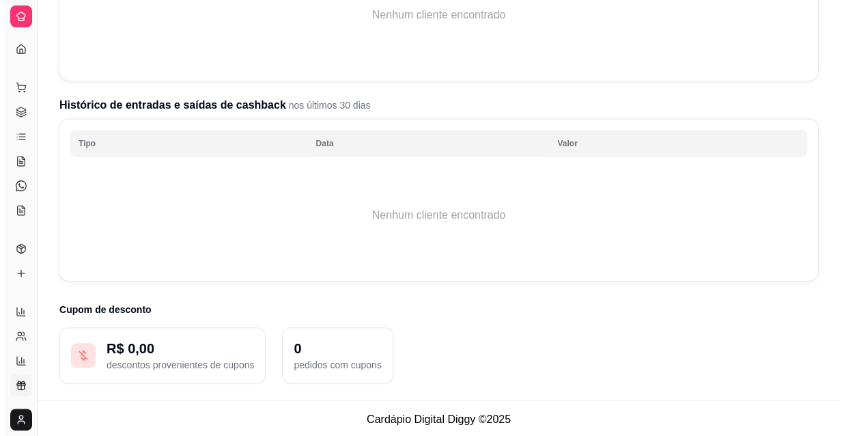
scroll to position [284, 0]
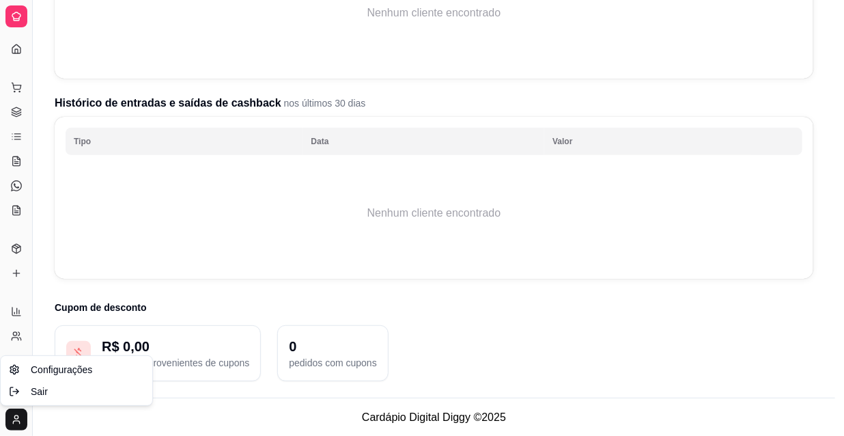
click at [39, 372] on span "Configurações" at bounding box center [61, 370] width 61 height 14
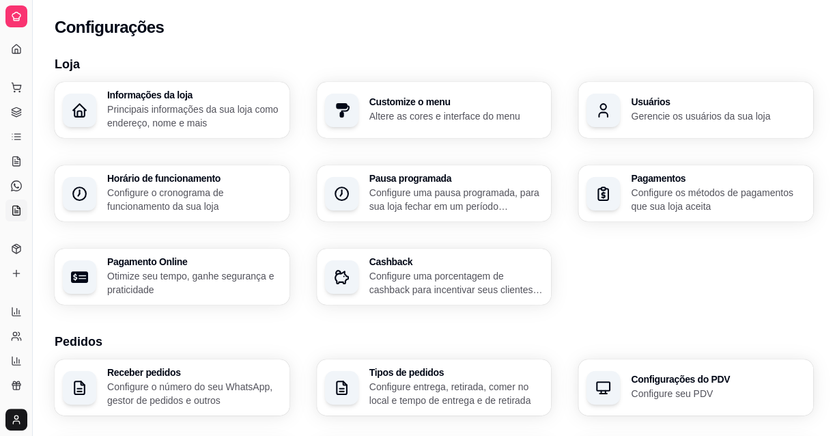
click at [12, 214] on icon at bounding box center [16, 210] width 11 height 11
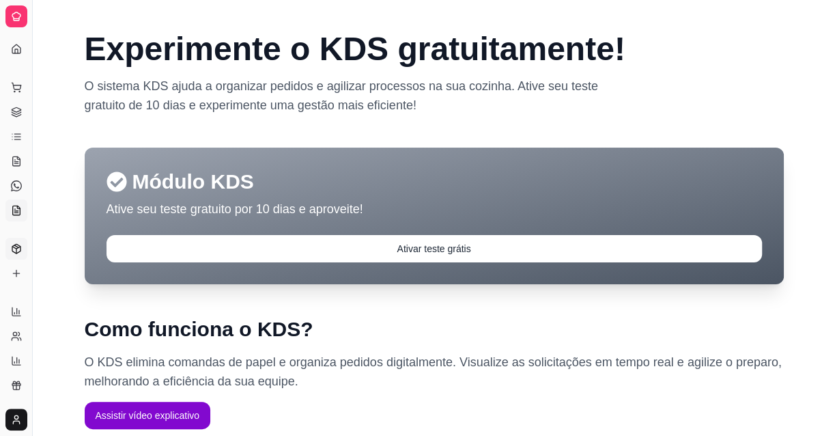
click at [14, 256] on link "Produtos" at bounding box center [16, 249] width 22 height 22
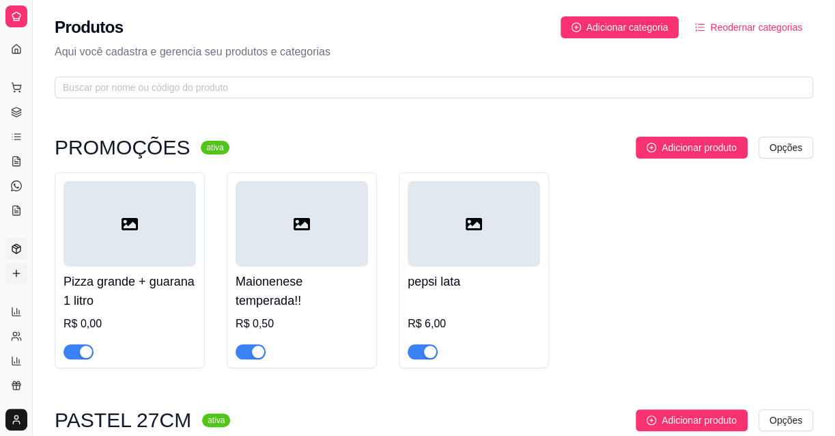
click at [14, 275] on icon at bounding box center [16, 273] width 11 height 11
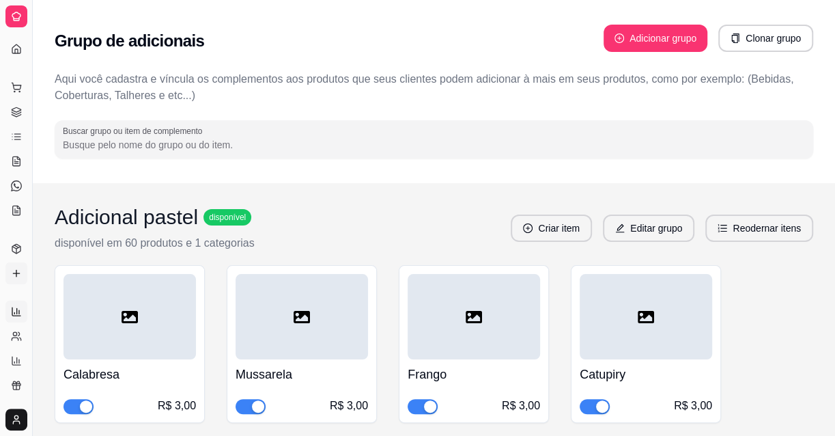
click at [18, 307] on icon at bounding box center [16, 311] width 11 height 11
select select "ALL"
select select "0"
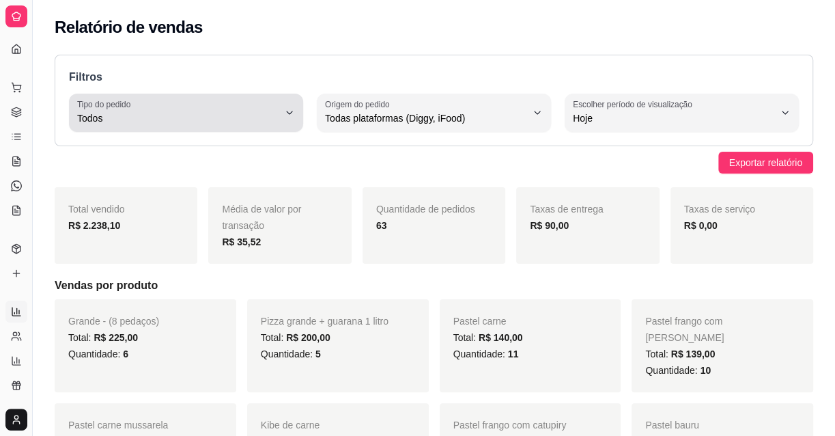
click at [221, 126] on button "Tipo do pedido Todos" at bounding box center [186, 113] width 234 height 38
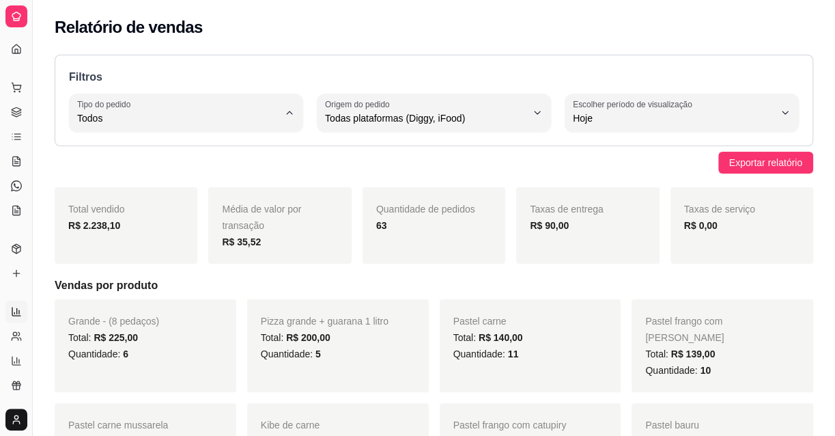
click at [124, 177] on span "Entrega" at bounding box center [179, 172] width 191 height 13
type input "DELIVERY"
select select "DELIVERY"
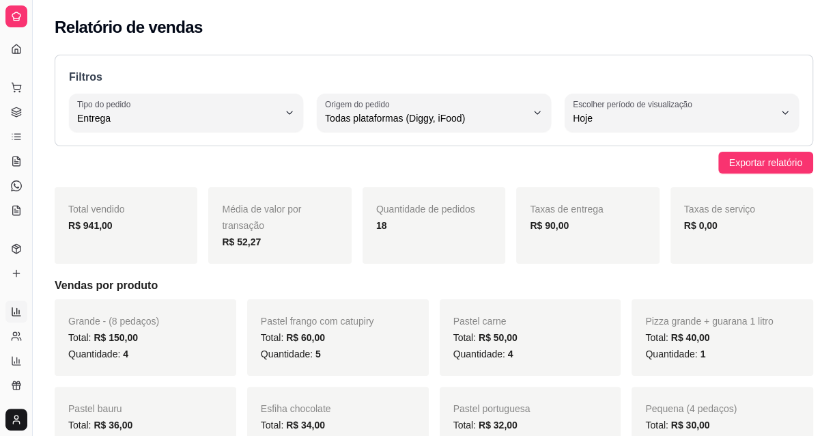
click at [18, 414] on html "Diggy Sistema de Gestão B Big esfiha ... Loja aberta Diggy Bot até 20/08 Acesso…" at bounding box center [417, 218] width 835 height 436
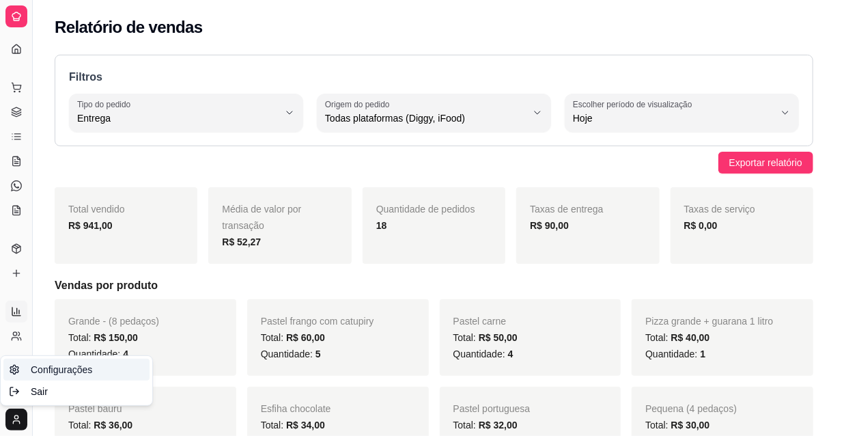
click at [75, 375] on span "Configurações" at bounding box center [61, 370] width 61 height 14
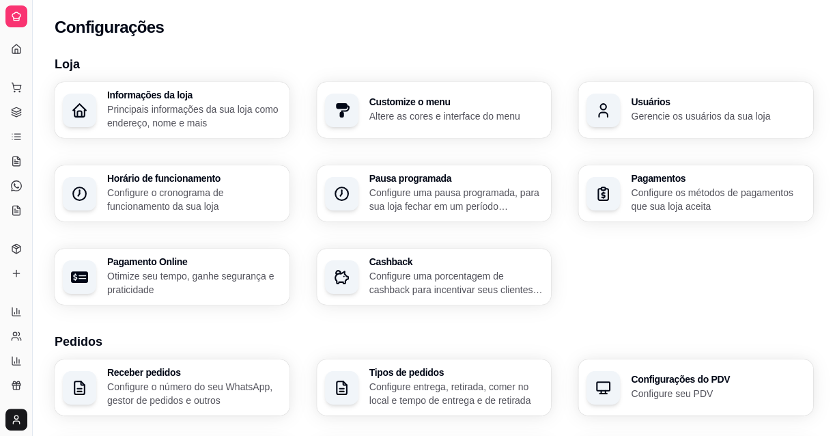
click at [211, 102] on div "Informações da loja Principais informações da sua loja como endereço, nome e ma…" at bounding box center [194, 110] width 174 height 40
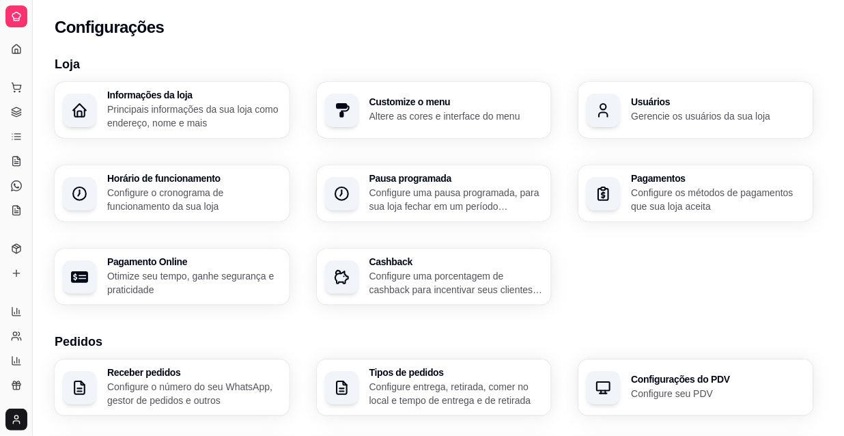
type input "A melhor esfiha & pastel de fortaleza!Pedido mínimo para entrega R$20,00"
type input "Rua [PERSON_NAME]"
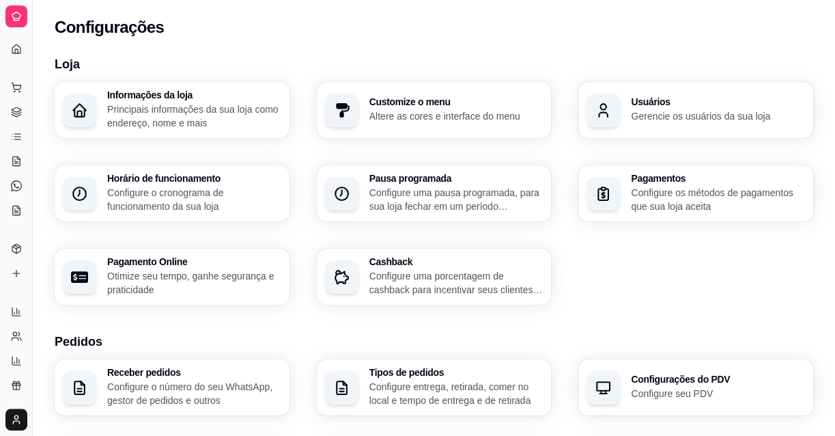
click at [188, 147] on div "Informações da loja Principais informações da sua loja como endereço, nome e ma…" at bounding box center [434, 193] width 759 height 223
click at [692, 190] on p "Configure os métodos de pagamentos que sua loja aceita" at bounding box center [718, 199] width 174 height 27
click at [12, 19] on icon at bounding box center [16, 16] width 11 height 11
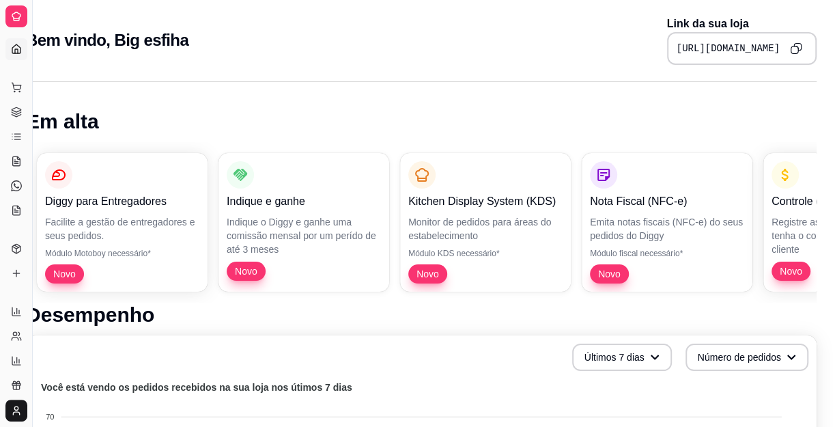
scroll to position [0, 29]
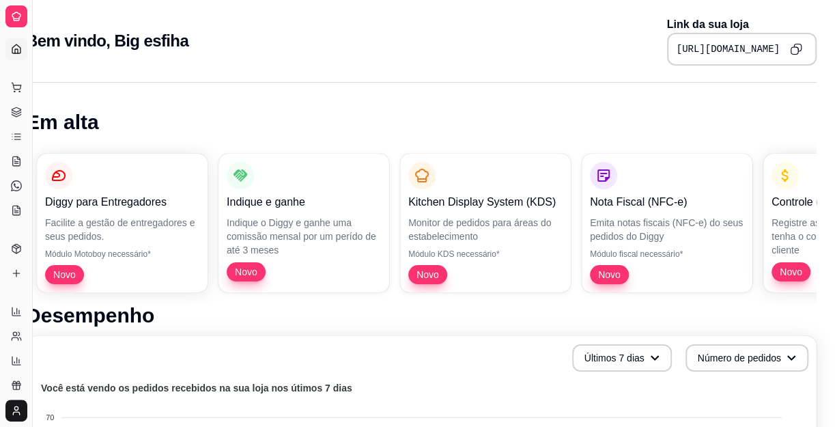
click at [20, 55] on div "Dia a dia" at bounding box center [15, 66] width 21 height 22
click at [20, 18] on icon at bounding box center [16, 16] width 11 height 11
click at [16, 46] on icon at bounding box center [16, 49] width 11 height 11
click at [14, 46] on icon at bounding box center [16, 49] width 11 height 11
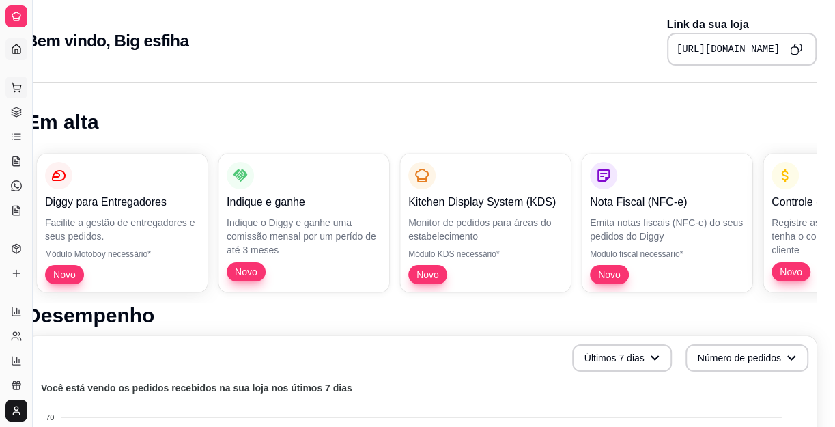
click at [20, 91] on icon at bounding box center [16, 87] width 11 height 11
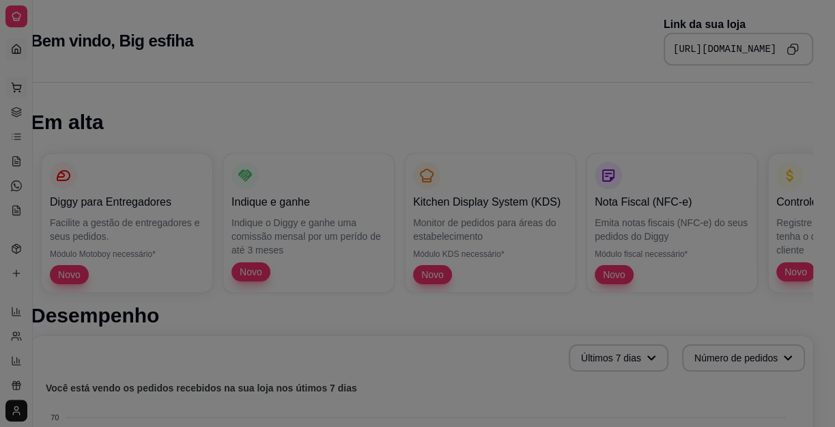
scroll to position [0, 20]
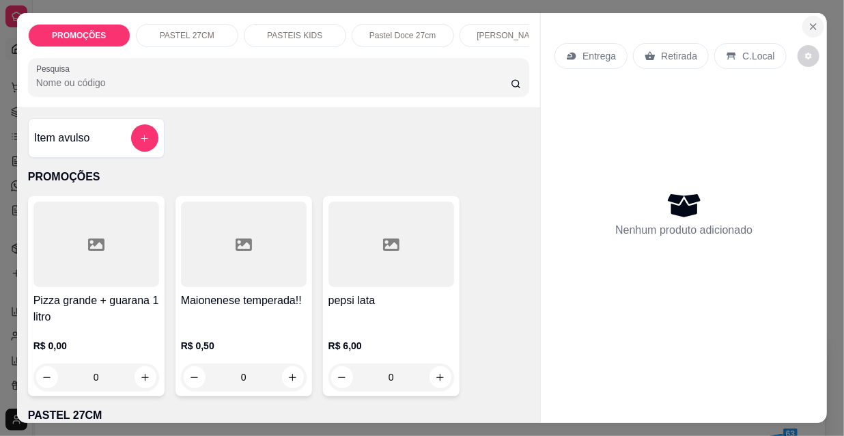
click at [813, 21] on icon "Close" at bounding box center [813, 26] width 11 height 11
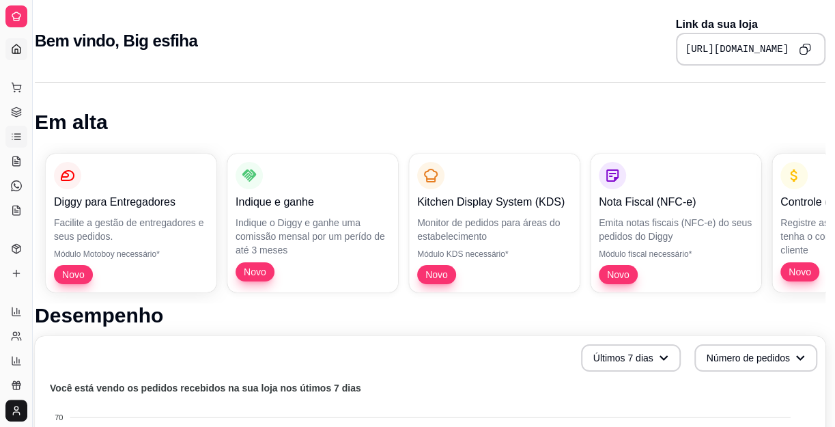
click at [14, 137] on icon at bounding box center [16, 136] width 11 height 11
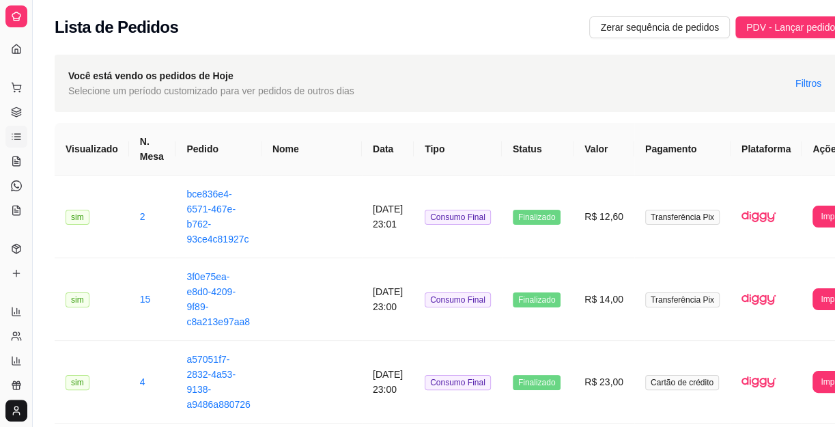
click at [20, 139] on icon at bounding box center [17, 139] width 6 height 0
click at [14, 162] on icon at bounding box center [16, 161] width 11 height 11
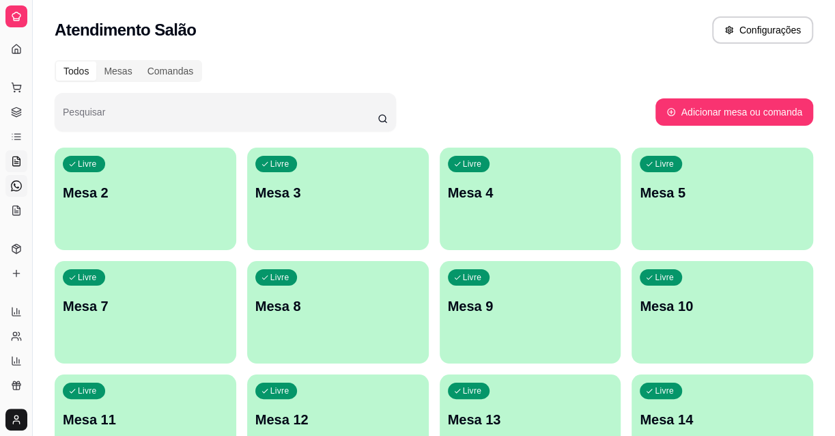
click at [19, 186] on icon at bounding box center [16, 185] width 11 height 11
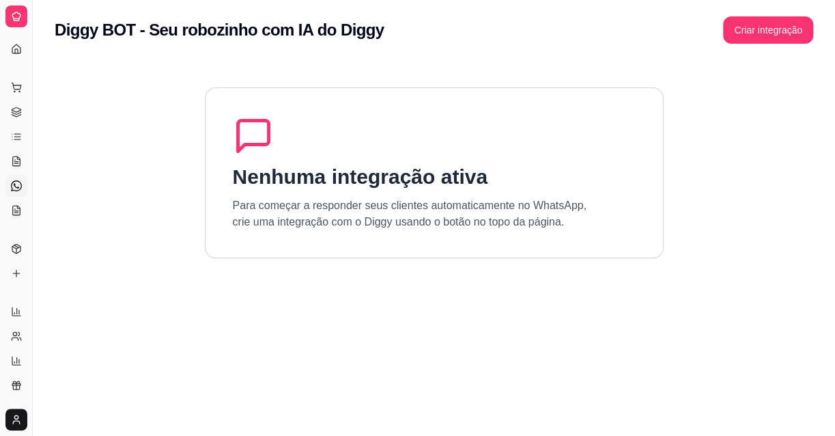
click at [15, 216] on div "Catálogo" at bounding box center [15, 227] width 21 height 22
click at [15, 206] on icon at bounding box center [16, 210] width 11 height 11
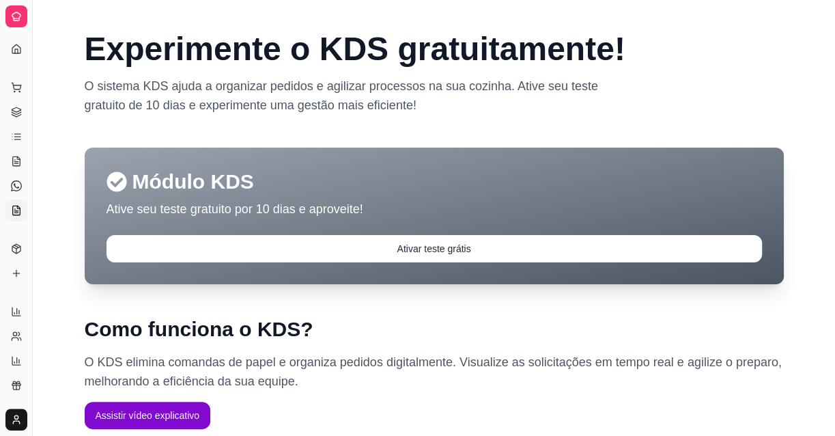
click at [17, 203] on link "KDS" at bounding box center [16, 210] width 22 height 22
click at [13, 244] on icon at bounding box center [16, 248] width 11 height 11
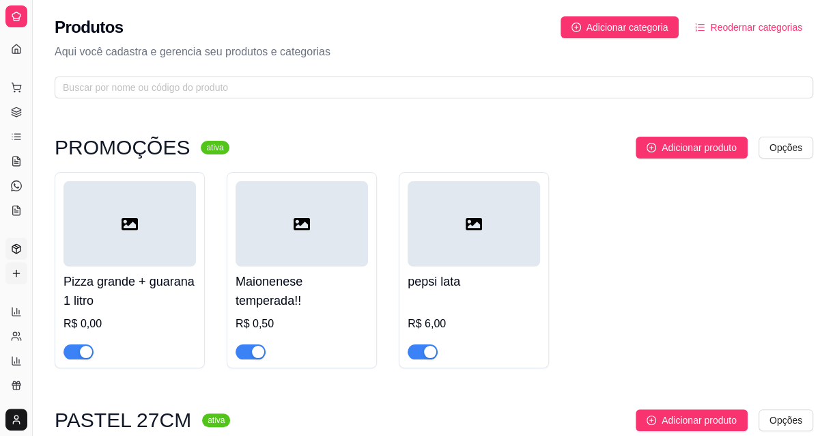
click at [14, 275] on icon at bounding box center [16, 273] width 11 height 11
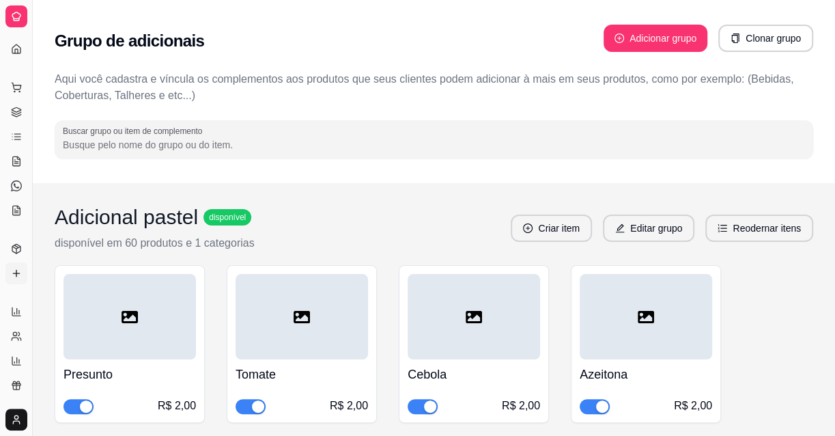
click at [14, 272] on icon at bounding box center [16, 273] width 11 height 11
click at [14, 322] on ul "Relatórios de vendas Relatório de clientes Relatório de mesas Relatório de fide…" at bounding box center [15, 348] width 21 height 96
click at [13, 314] on icon at bounding box center [16, 311] width 11 height 11
select select "ALL"
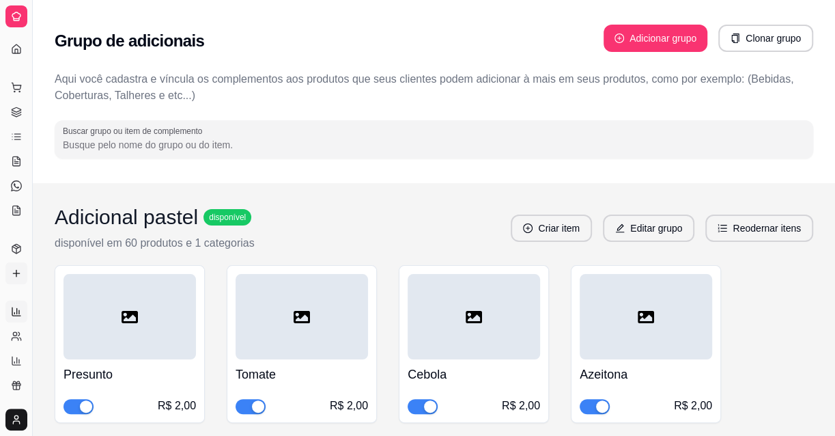
select select "0"
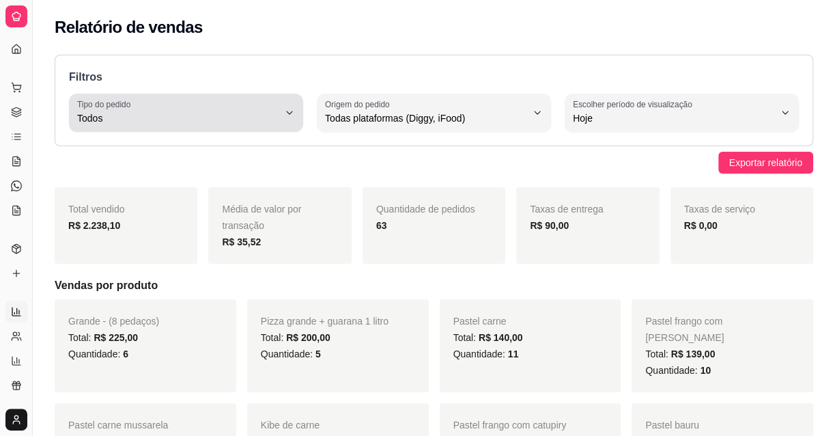
click at [212, 107] on div "Todos" at bounding box center [177, 112] width 201 height 27
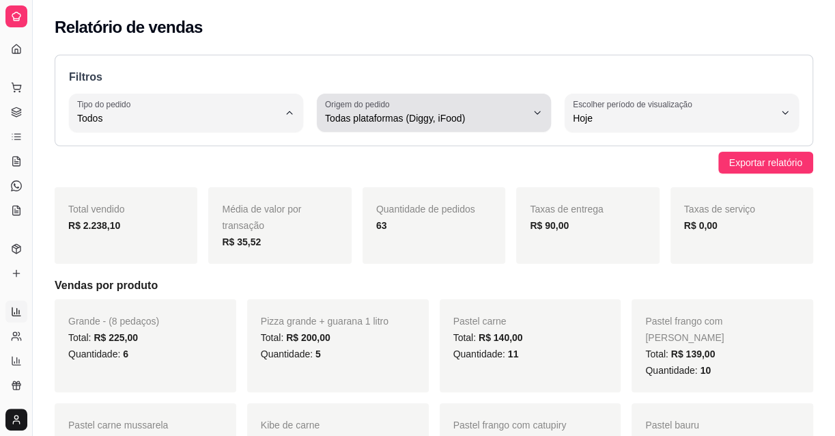
click at [383, 109] on label "Origem do pedido" at bounding box center [359, 104] width 69 height 12
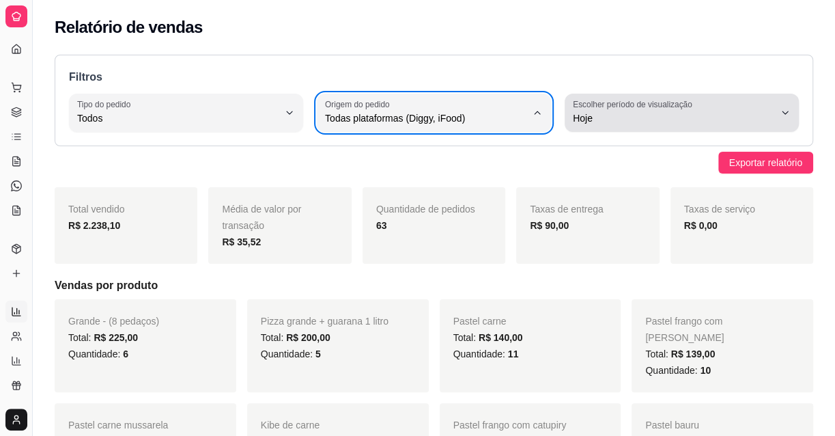
click at [607, 119] on span "Hoje" at bounding box center [673, 118] width 201 height 14
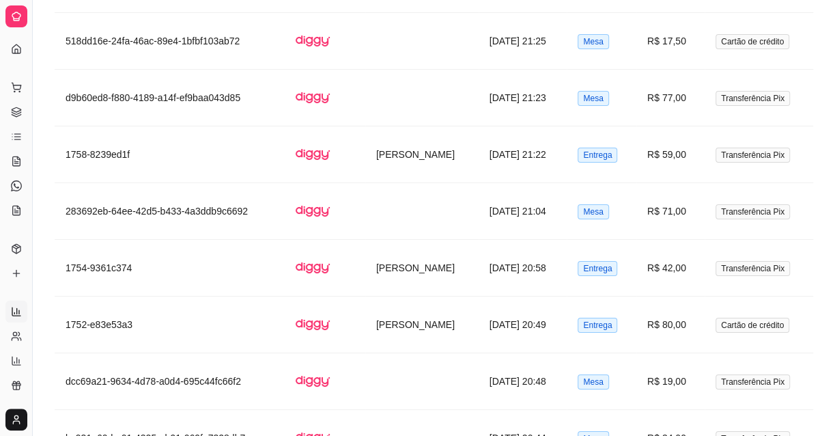
scroll to position [2988, 0]
click at [11, 337] on icon at bounding box center [16, 336] width 11 height 11
select select "30"
select select "HIGHEST_TOTAL_SPENT_WITH_ORDERS"
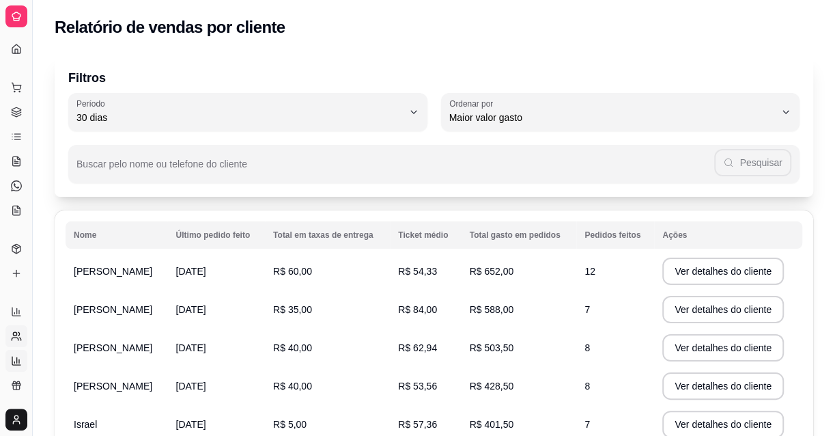
click at [16, 357] on icon at bounding box center [16, 360] width 11 height 11
select select "TOTAL_OF_ORDERS"
select select "7"
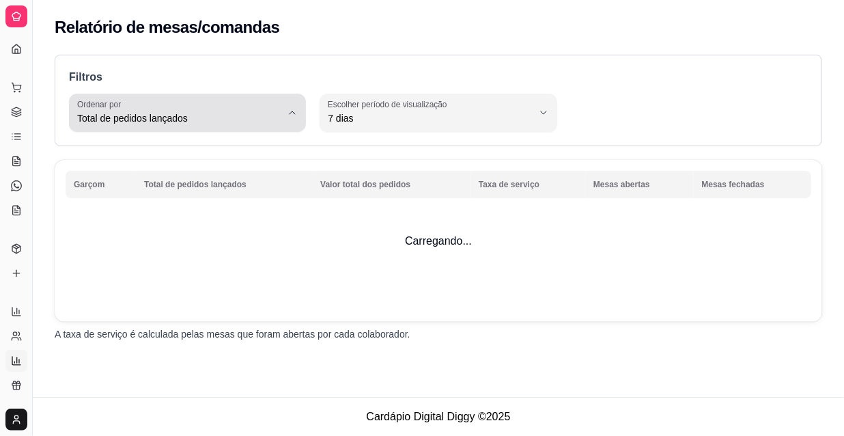
click at [225, 121] on span "Total de pedidos lançados" at bounding box center [179, 118] width 204 height 14
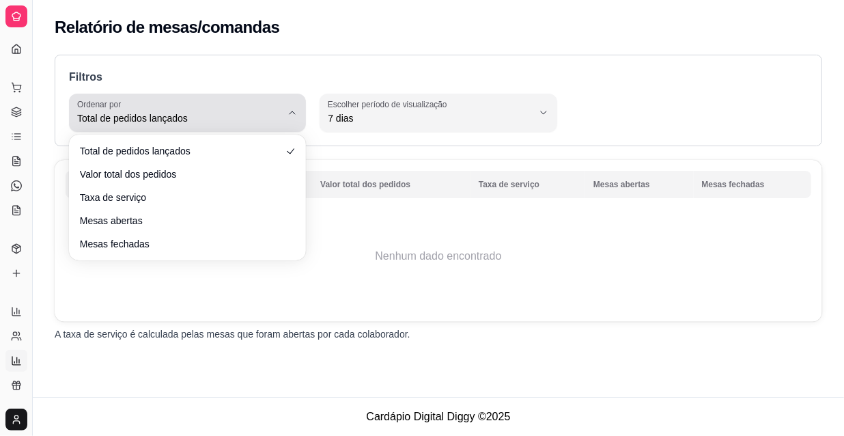
click at [219, 112] on span "Total de pedidos lançados" at bounding box center [179, 118] width 204 height 14
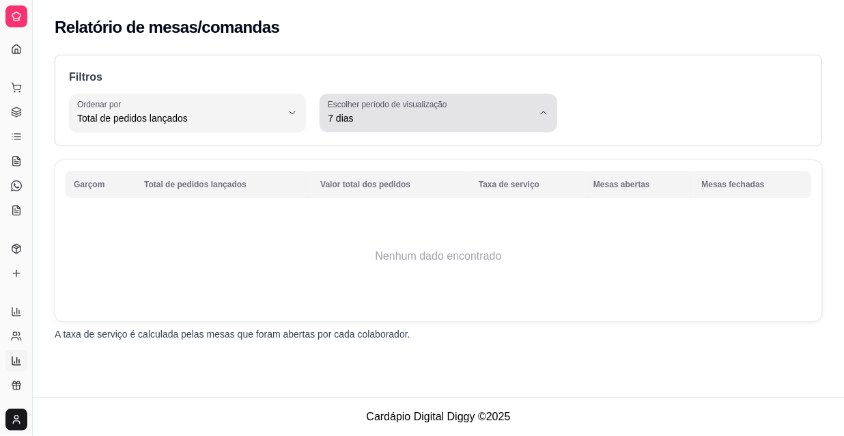
click at [347, 108] on label "Escolher período de visualização" at bounding box center [390, 104] width 124 height 12
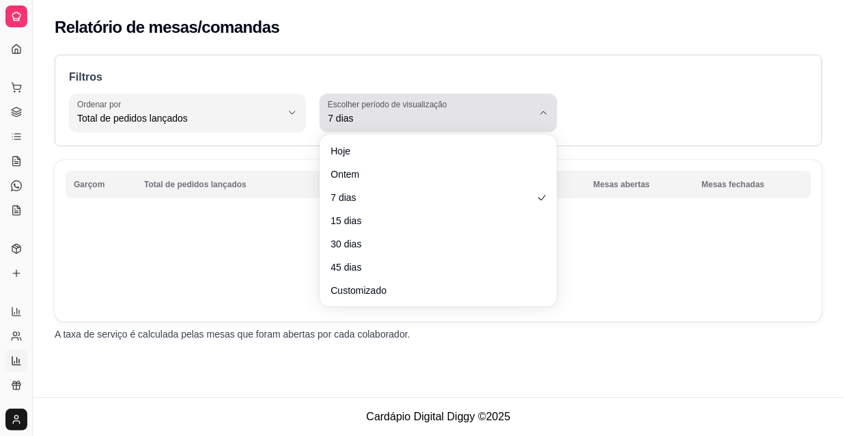
click at [347, 108] on label "Escolher período de visualização" at bounding box center [390, 104] width 124 height 12
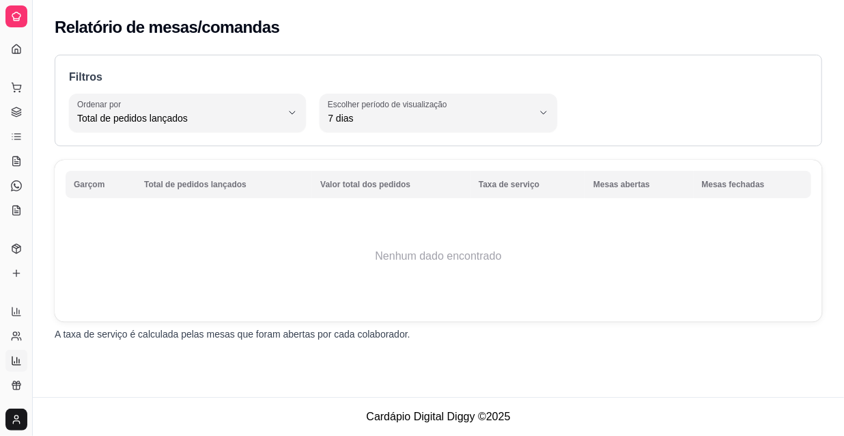
click at [221, 261] on td "Nenhum dado encontrado" at bounding box center [439, 255] width 746 height 109
click at [12, 391] on div "Gerenciar" at bounding box center [15, 402] width 21 height 22
click at [14, 384] on icon at bounding box center [16, 385] width 11 height 11
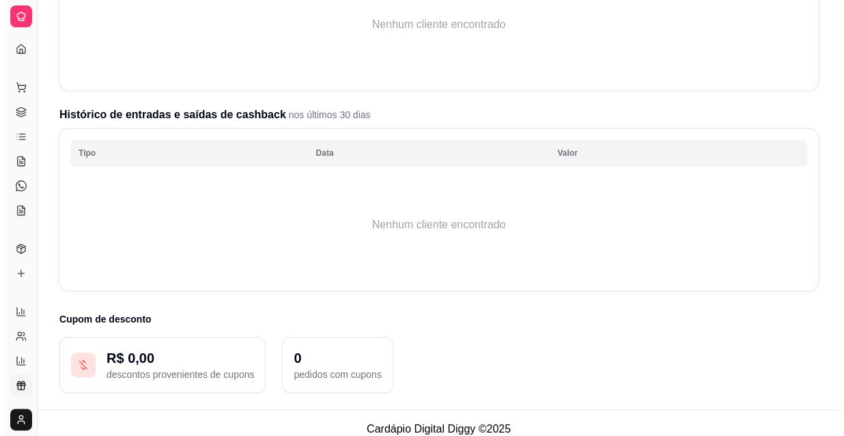
scroll to position [284, 0]
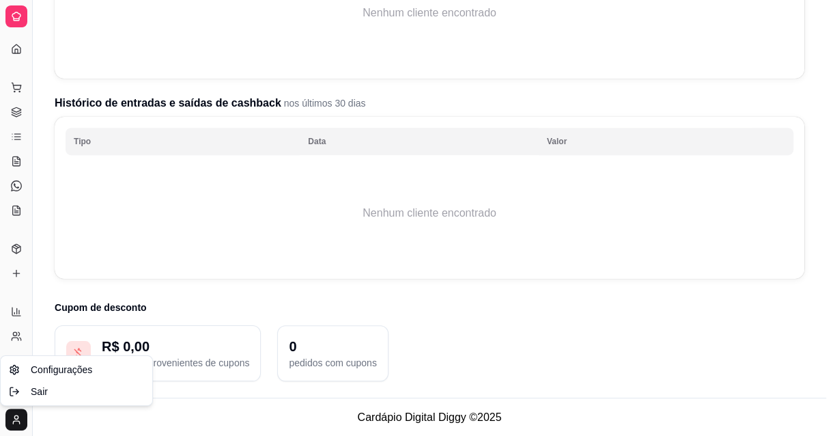
click at [54, 373] on span "Configurações" at bounding box center [61, 370] width 61 height 14
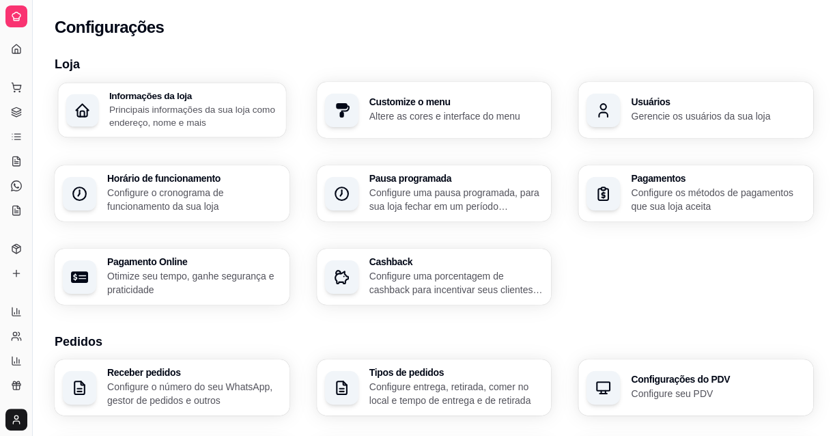
click at [171, 114] on p "Principais informações da sua loja como endereço, nome e mais" at bounding box center [193, 115] width 169 height 27
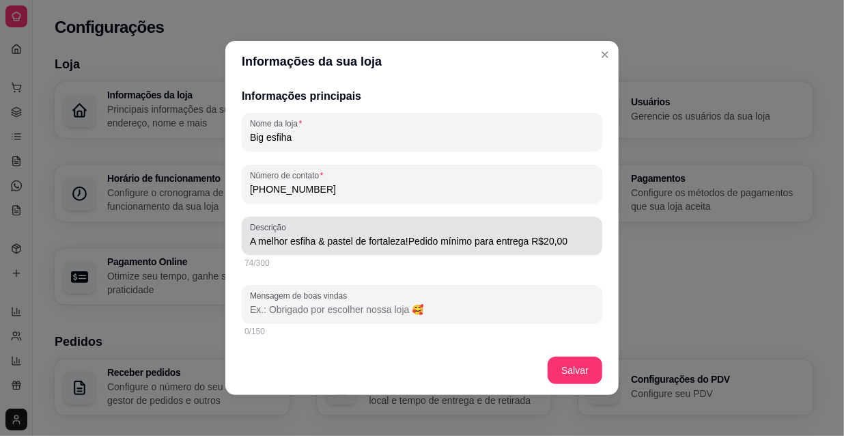
type input "A melhor esfiha & pastel de fortaleza!Pedido mínimo para entrega R$20,00"
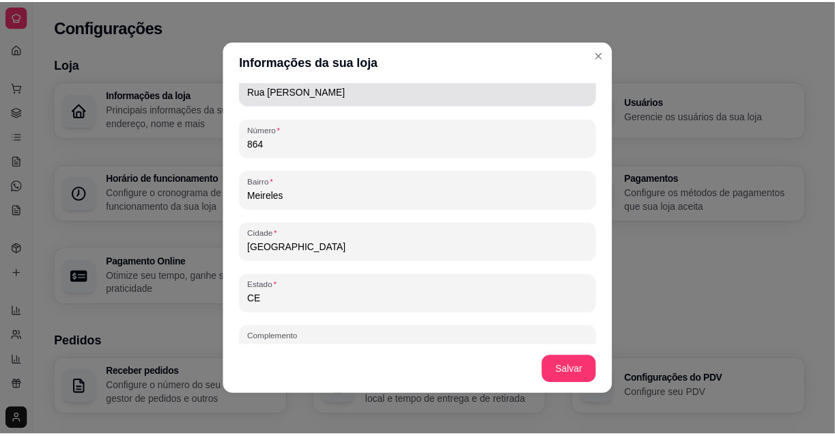
scroll to position [877, 0]
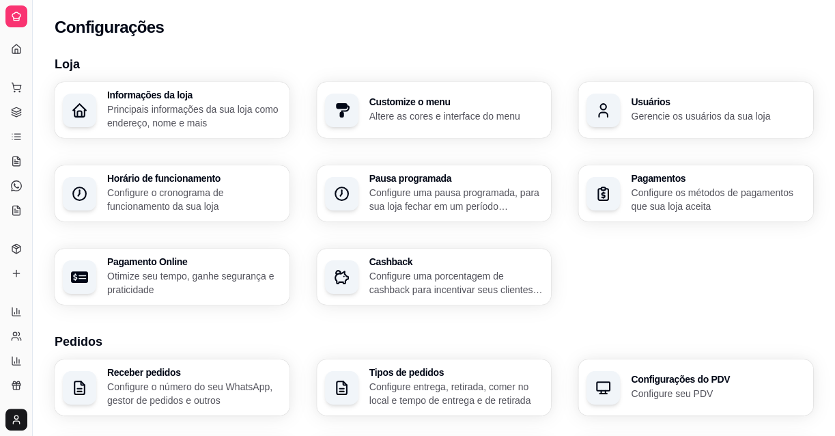
click at [731, 193] on p "Configure os métodos de pagamentos que sua loja aceita" at bounding box center [718, 199] width 174 height 27
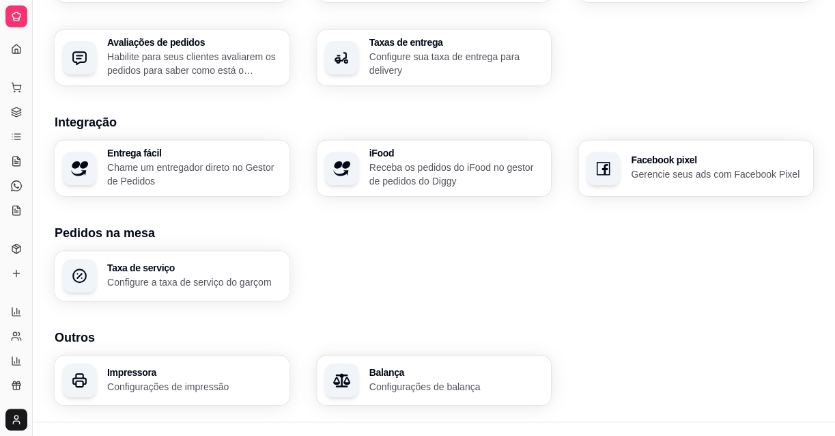
scroll to position [520, 0]
